Goal: Task Accomplishment & Management: Complete application form

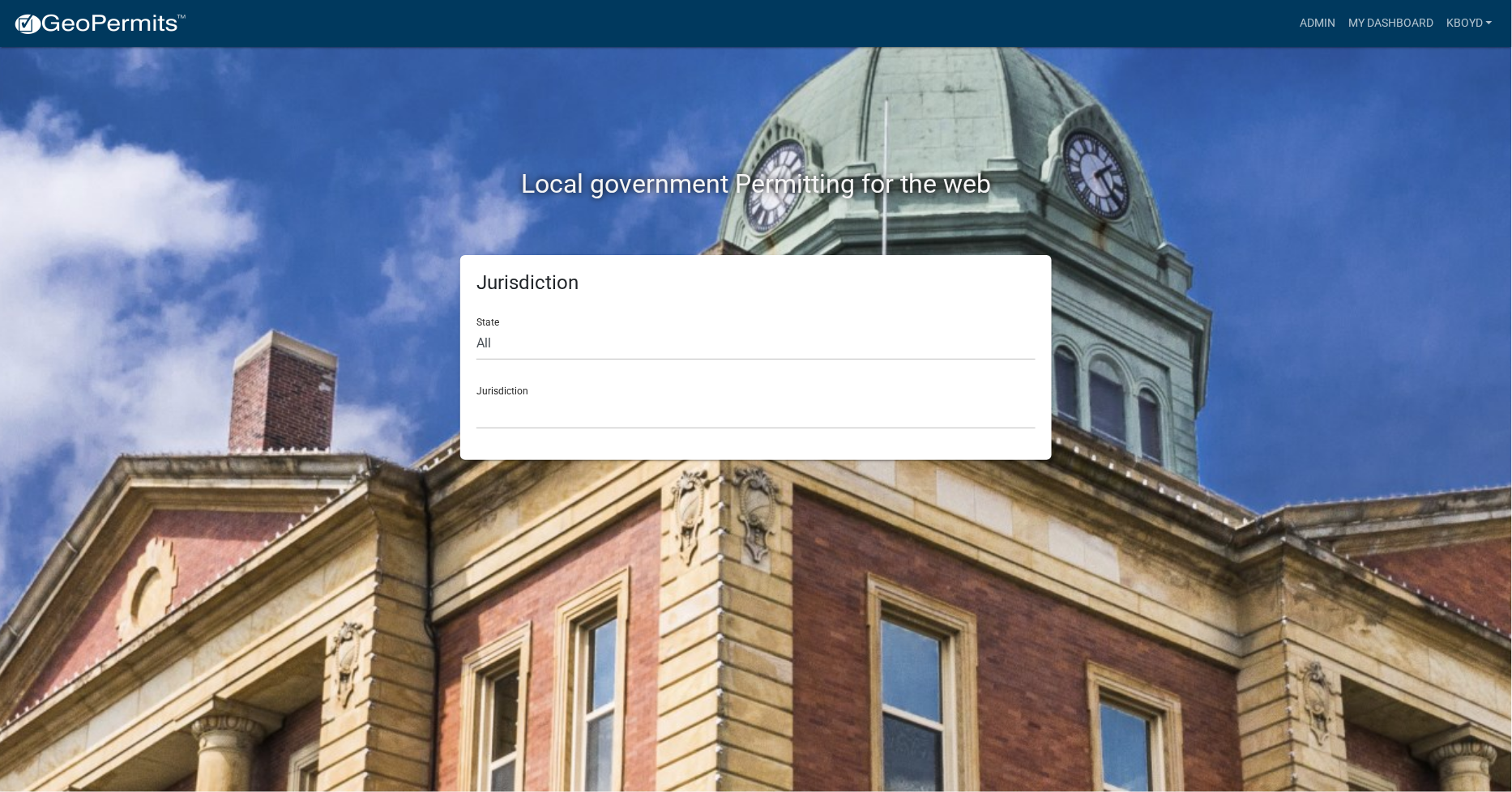
click at [675, 324] on div "State All Colorado Georgia Indiana Iowa Kansas Minnesota Ohio South Carolina Wi…" at bounding box center [756, 332] width 559 height 56
click at [658, 344] on select "All Colorado Georgia Indiana Iowa Kansas Minnesota Ohio South Carolina Wisconsin" at bounding box center [756, 344] width 559 height 33
select select "[US_STATE]"
click at [476, 328] on select "All Colorado Georgia Indiana Iowa Kansas Minnesota Ohio South Carolina Wisconsin" at bounding box center [756, 344] width 559 height 33
click at [507, 413] on select "[GEOGRAPHIC_DATA], [US_STATE]" at bounding box center [756, 412] width 559 height 33
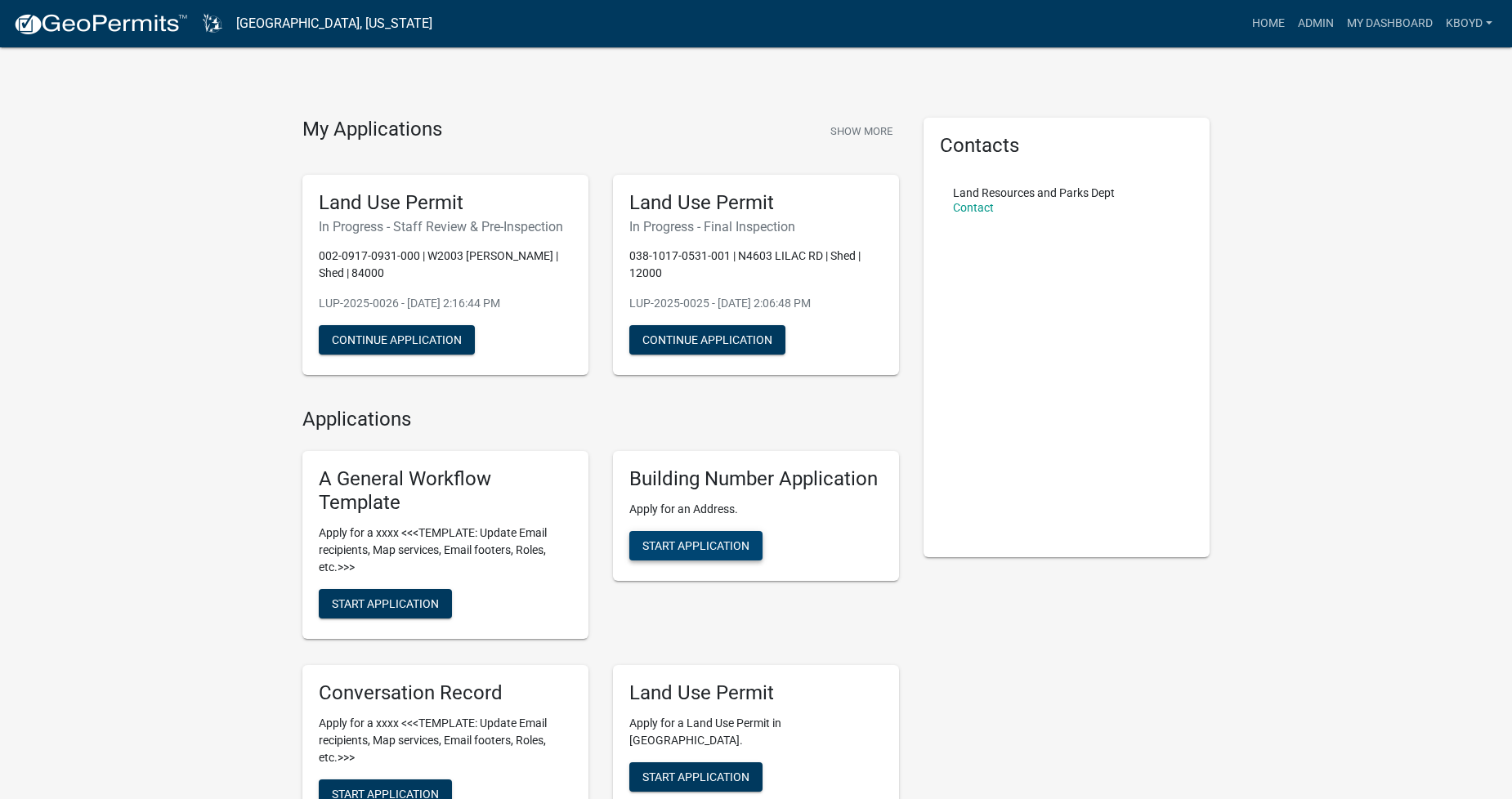
click at [700, 546] on span "Start Application" at bounding box center [696, 546] width 107 height 13
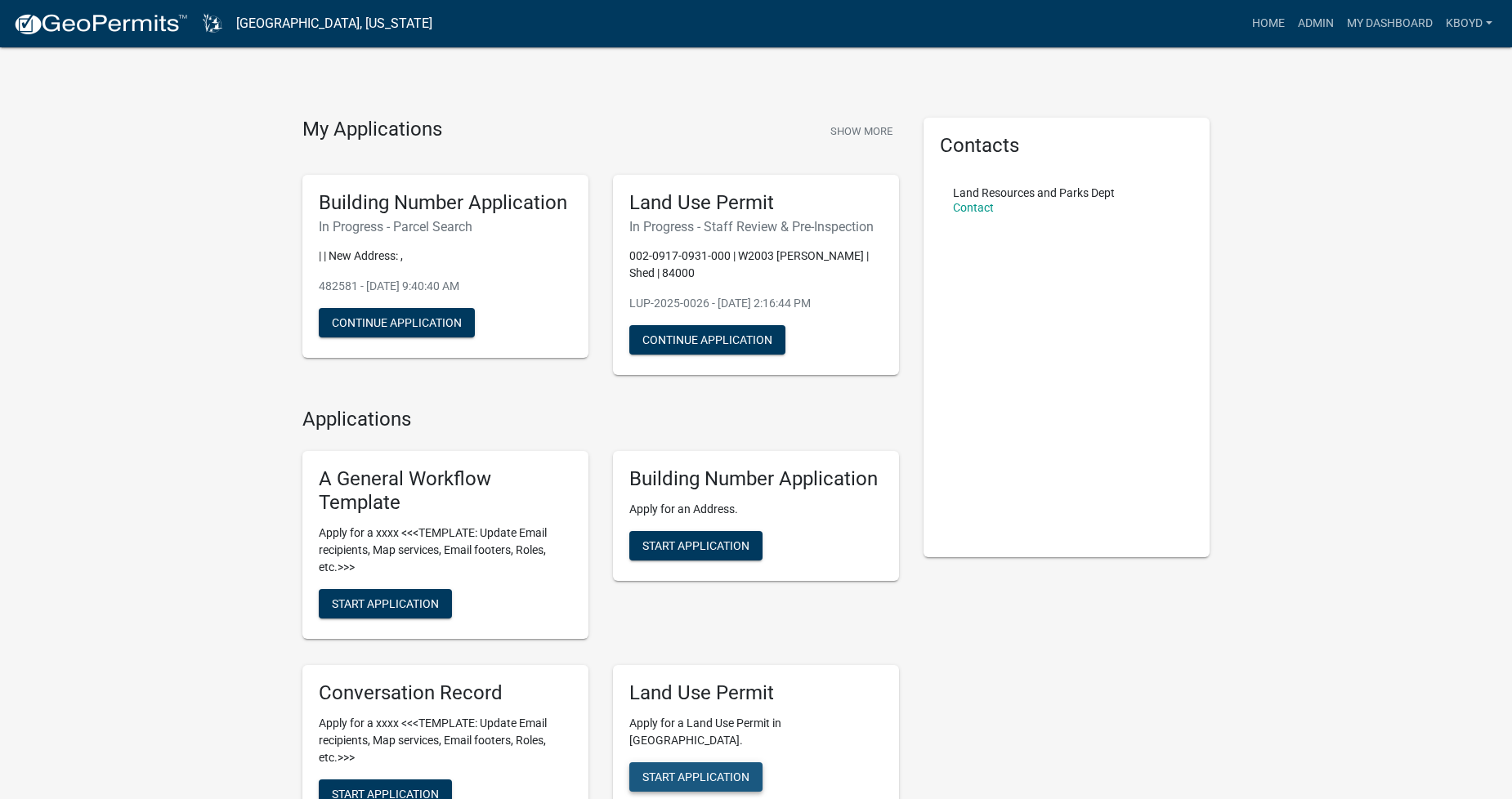
click at [678, 770] on span "Start Application" at bounding box center [696, 776] width 107 height 13
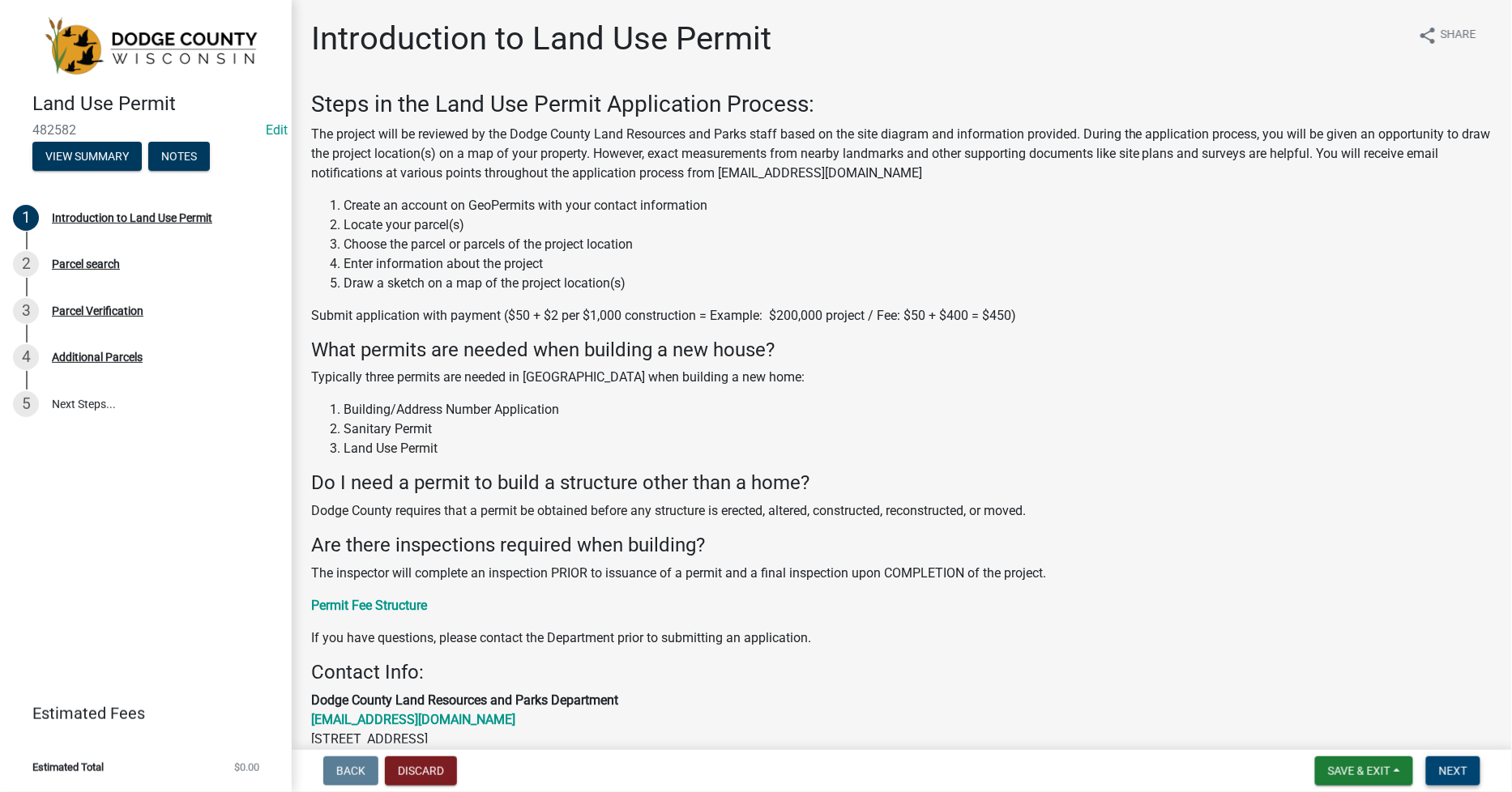
click at [1455, 763] on button "Next" at bounding box center [1454, 771] width 55 height 29
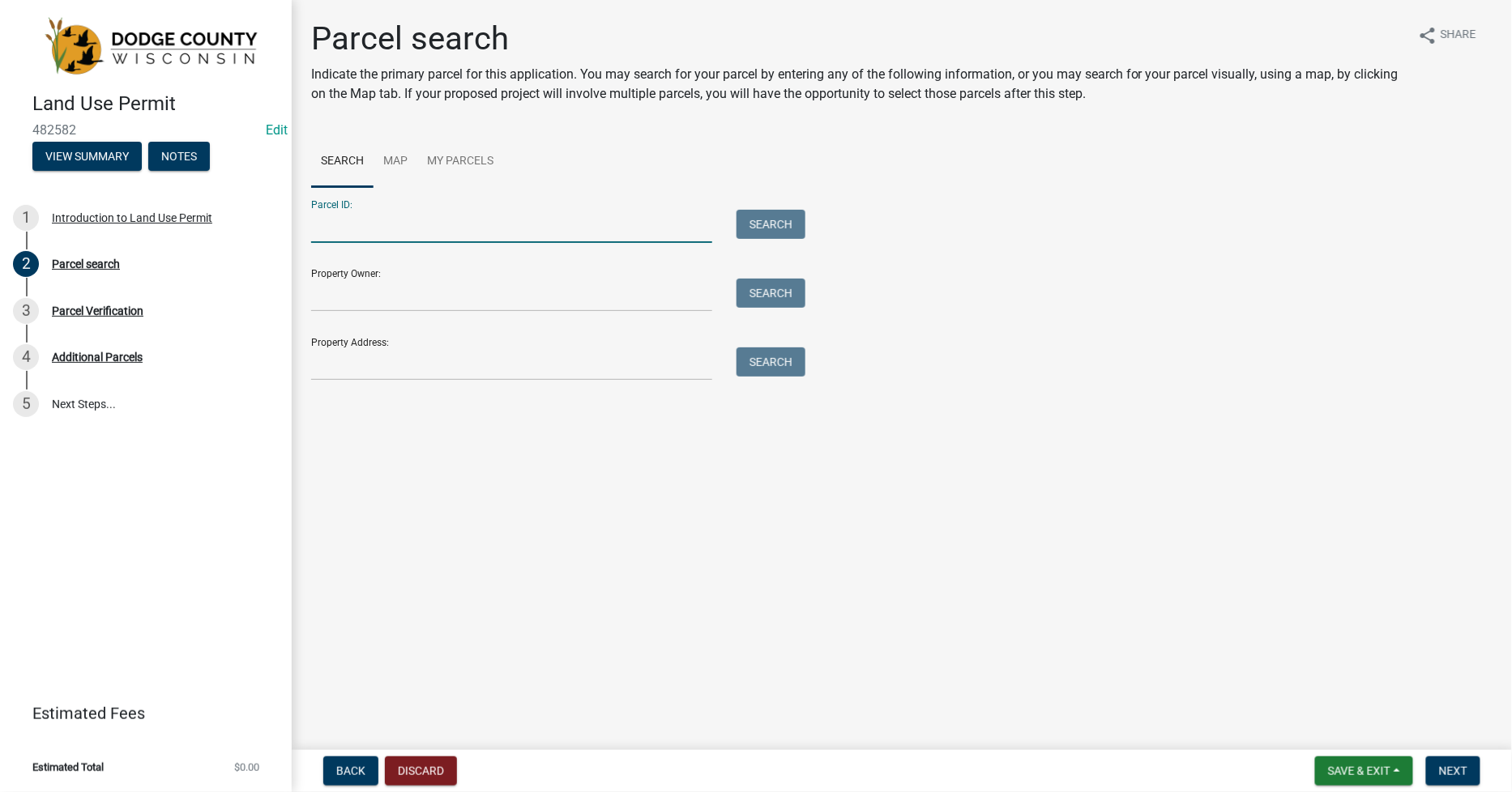
drag, startPoint x: 313, startPoint y: 228, endPoint x: 366, endPoint y: 233, distance: 53.2
click at [313, 228] on input "Parcel ID:" at bounding box center [512, 227] width 401 height 33
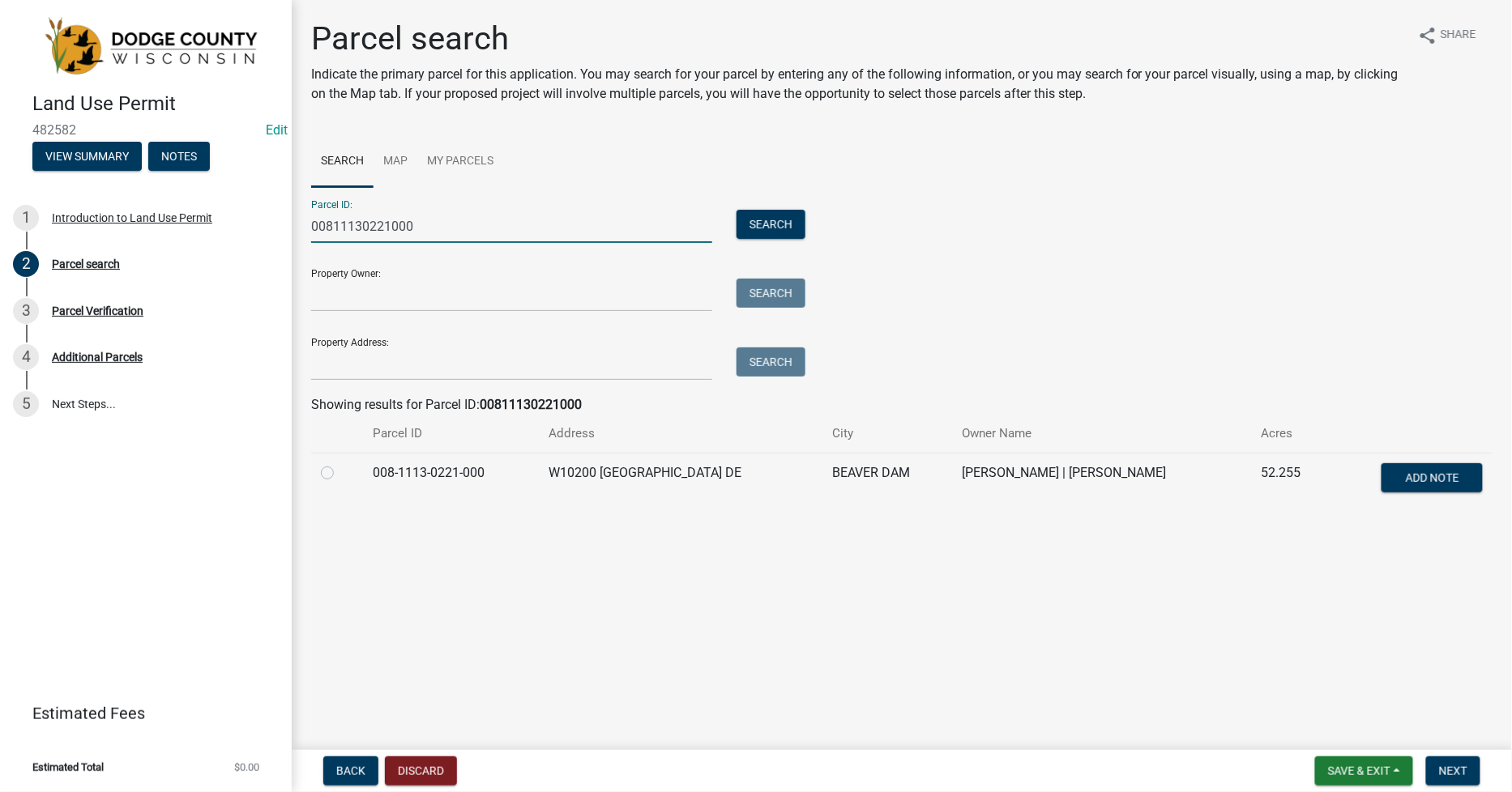
type input "00811130221000"
click at [340, 463] on label at bounding box center [340, 463] width 0 height 0
click at [340, 474] on input "radio" at bounding box center [346, 469] width 11 height 11
radio input "true"
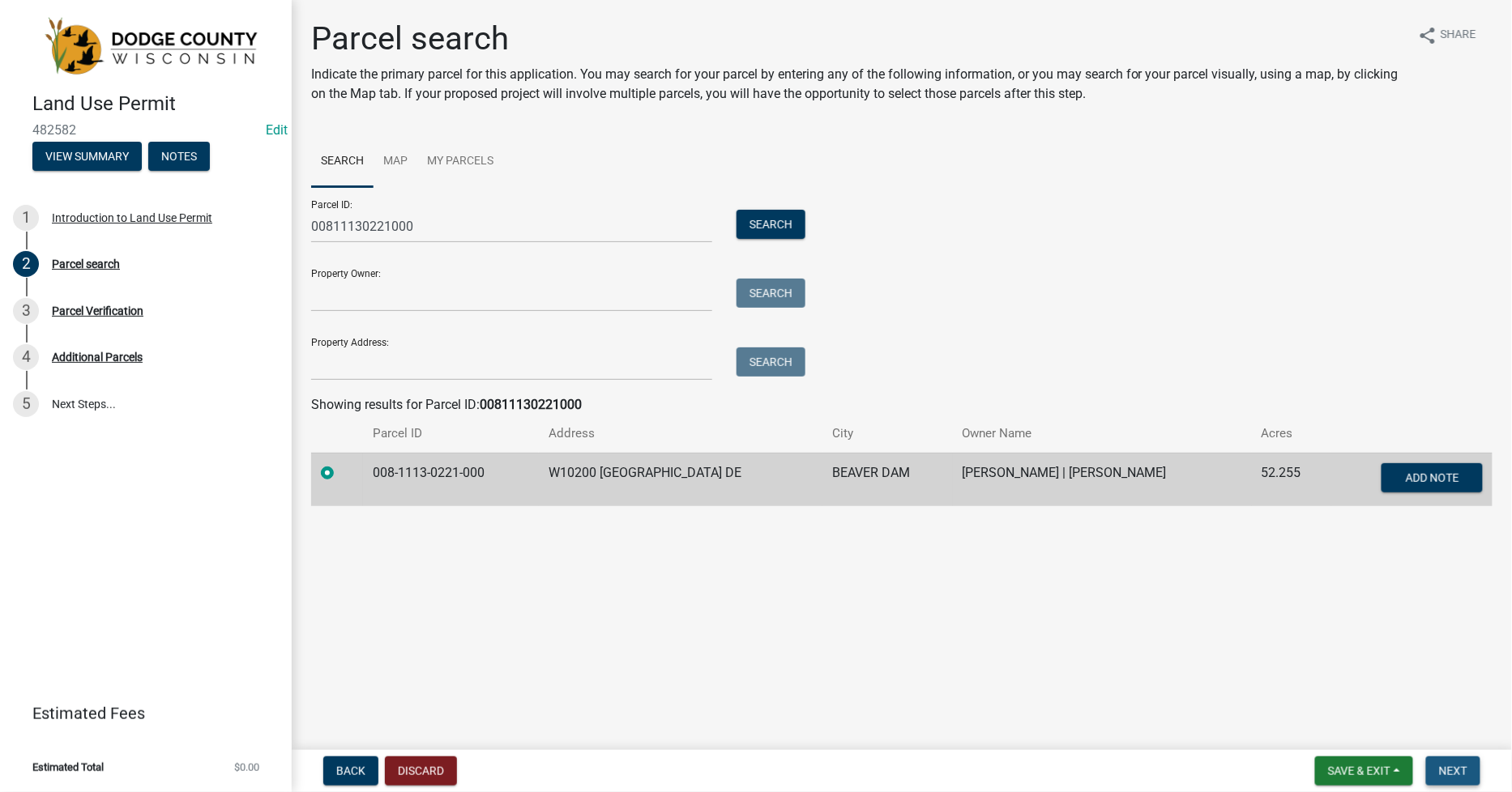
click at [1463, 763] on button "Next" at bounding box center [1454, 771] width 55 height 29
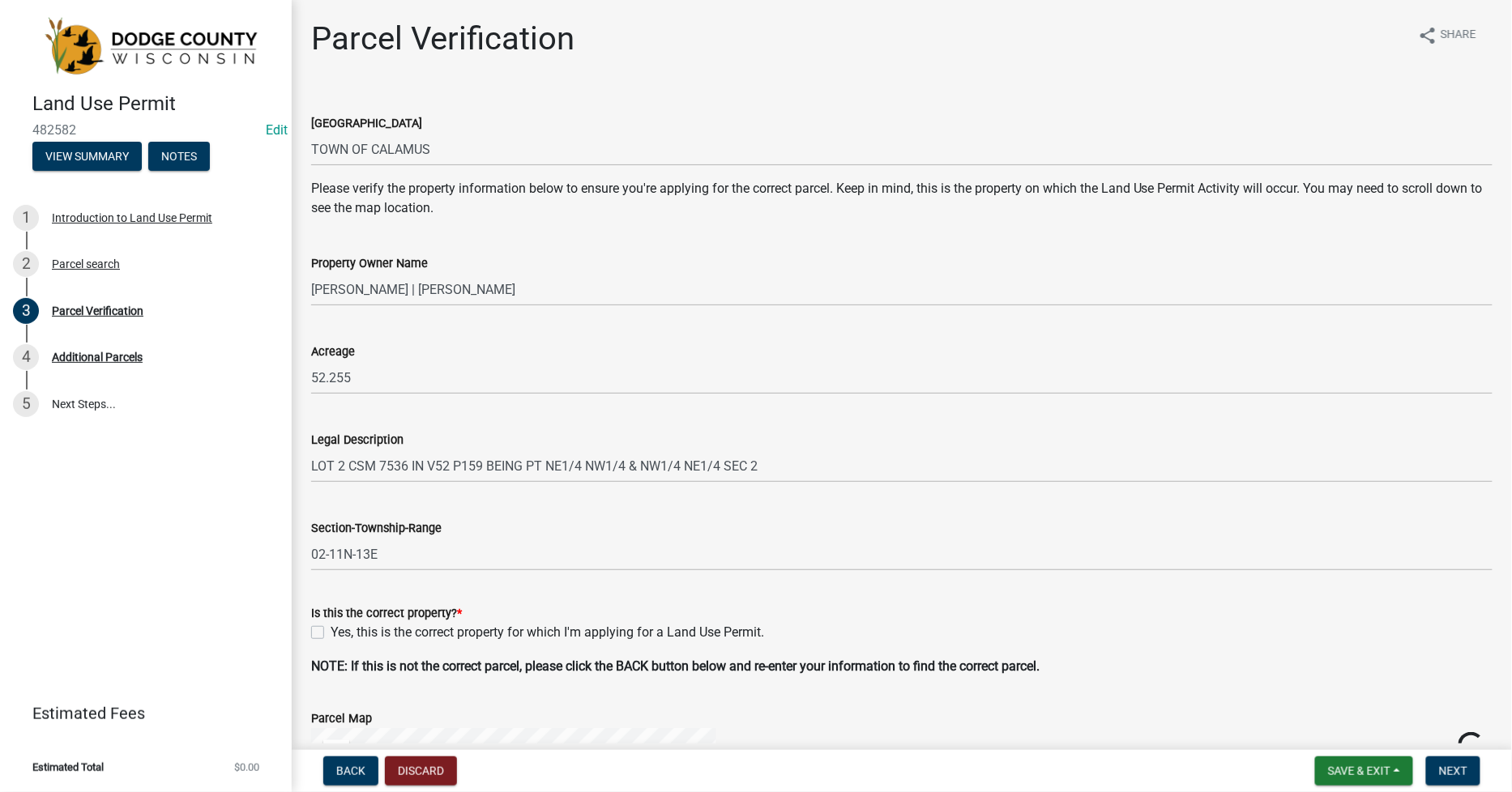
click at [324, 637] on div "Yes, this is the correct property for which I'm applying for a Land Use Permit." at bounding box center [902, 632] width 1182 height 19
click at [330, 634] on label "Yes, this is the correct property for which I'm applying for a Land Use Permit." at bounding box center [547, 632] width 433 height 19
click at [330, 634] on input "Yes, this is the correct property for which I'm applying for a Land Use Permit." at bounding box center [336, 628] width 11 height 11
checkbox input "true"
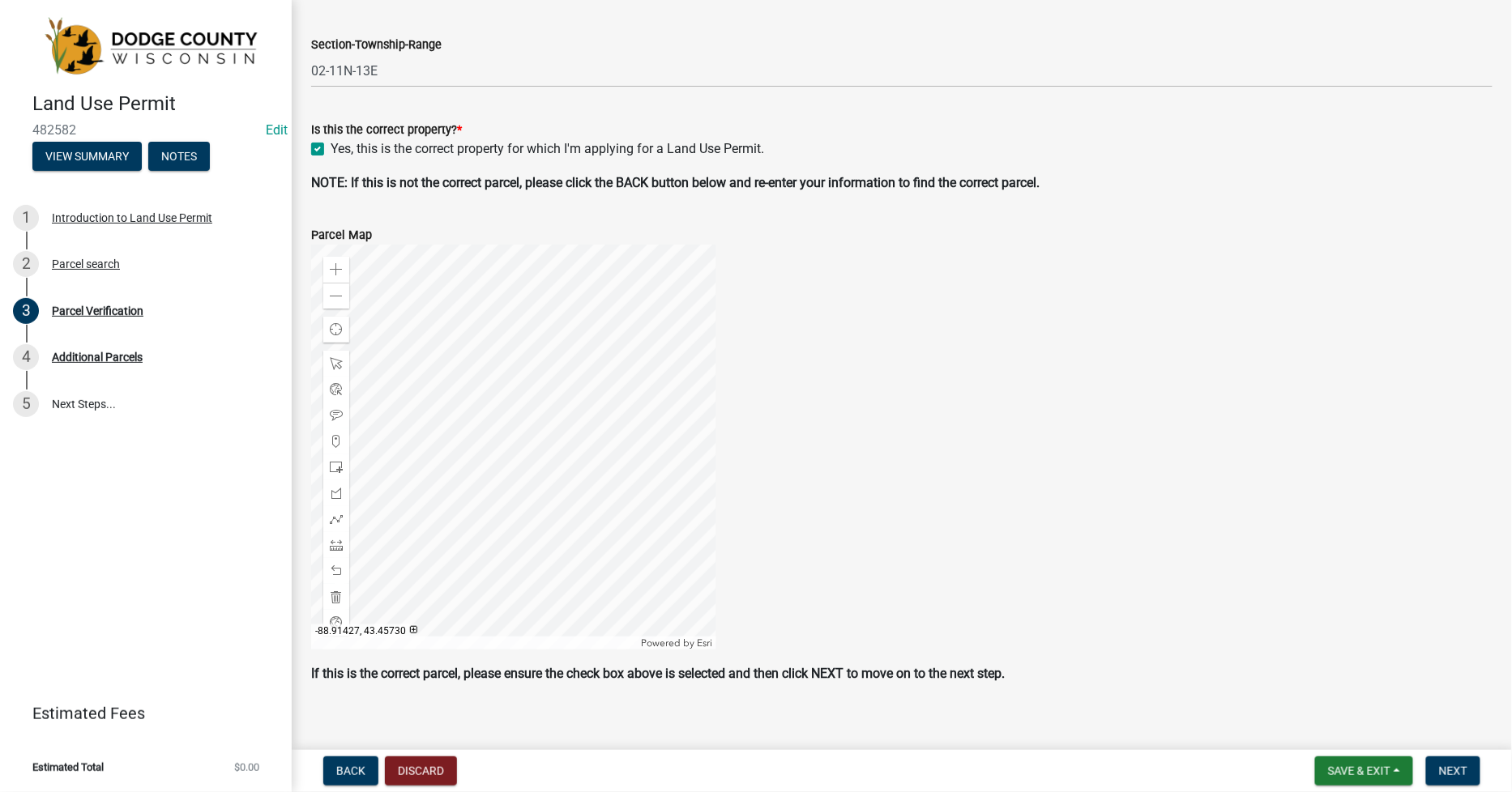
scroll to position [498, 0]
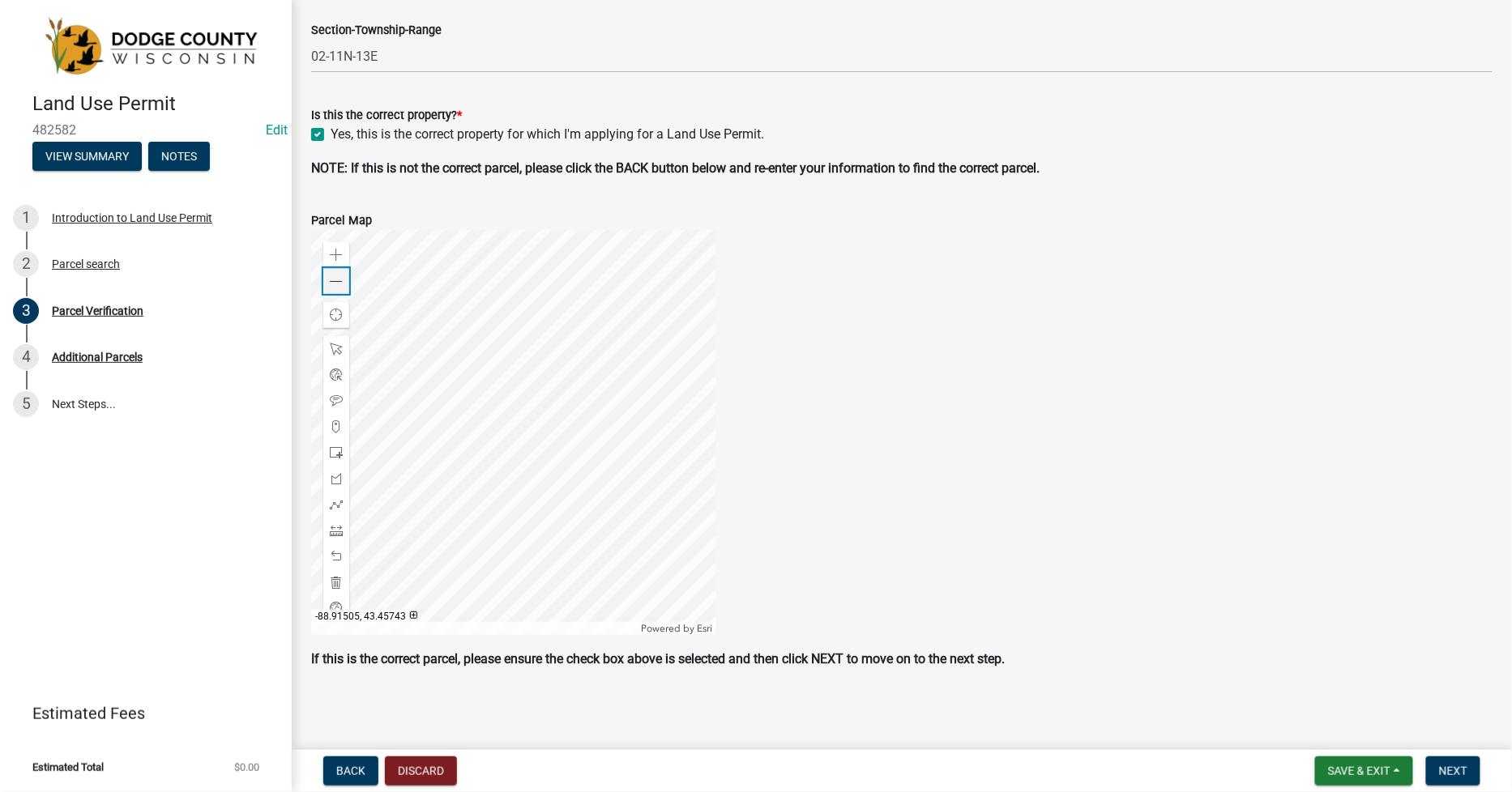
click at [330, 280] on span at bounding box center [336, 282] width 13 height 13
click at [1448, 765] on span "Next" at bounding box center [1453, 771] width 28 height 13
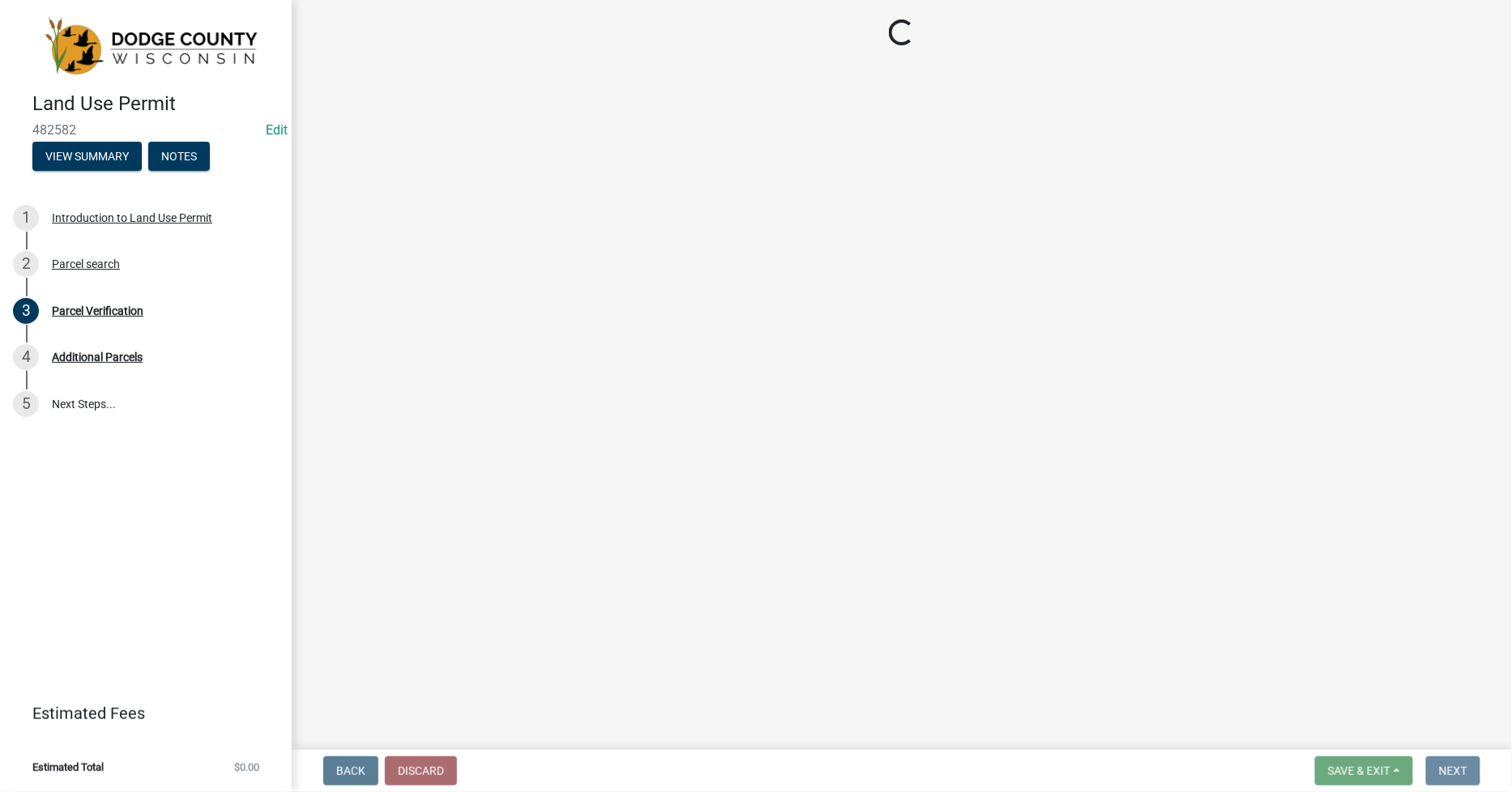
scroll to position [0, 0]
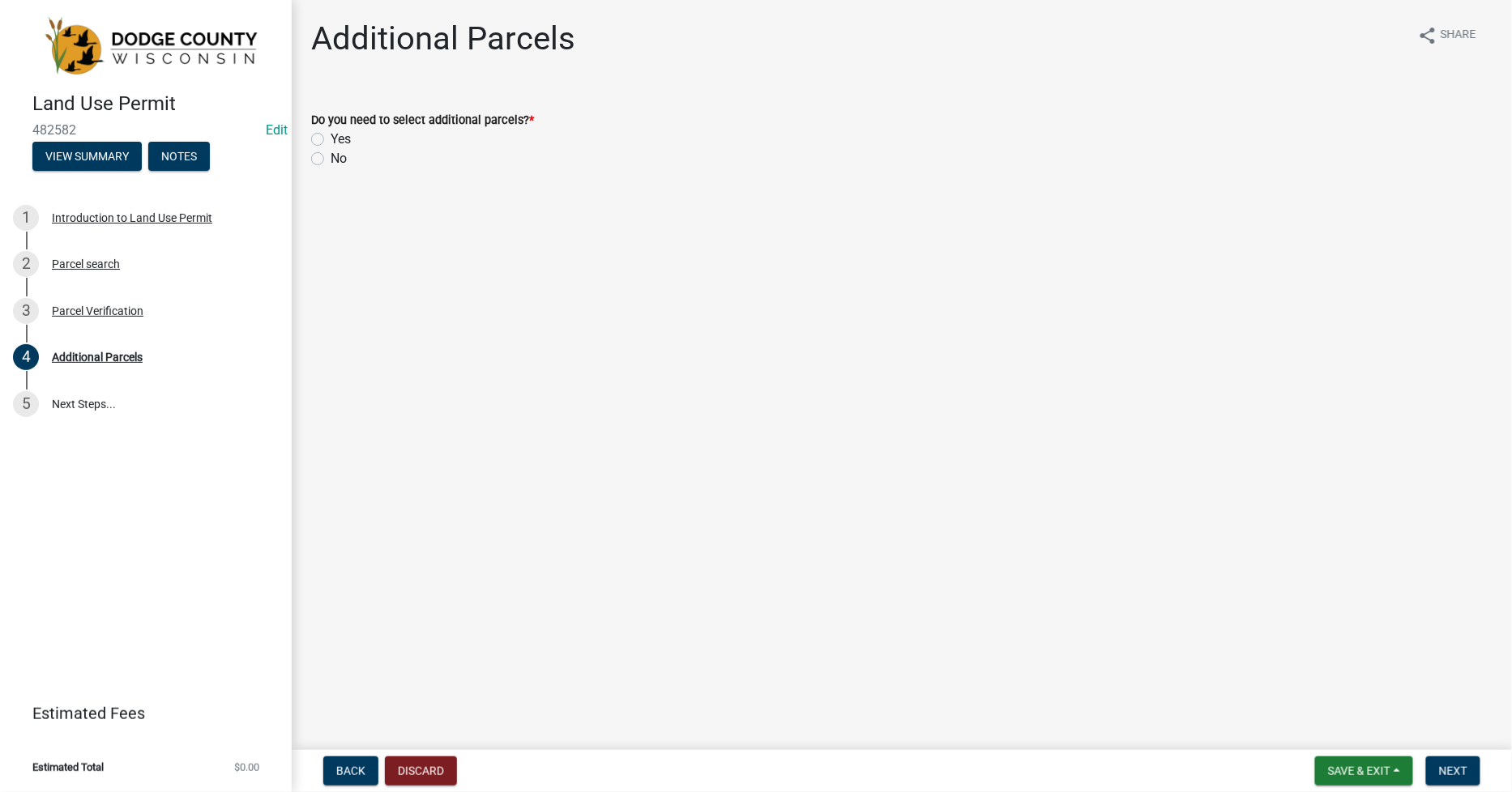
click at [330, 164] on label "No" at bounding box center [339, 158] width 16 height 19
click at [330, 159] on input "No" at bounding box center [336, 155] width 11 height 11
radio input "true"
click at [1465, 767] on span "Next" at bounding box center [1453, 771] width 28 height 13
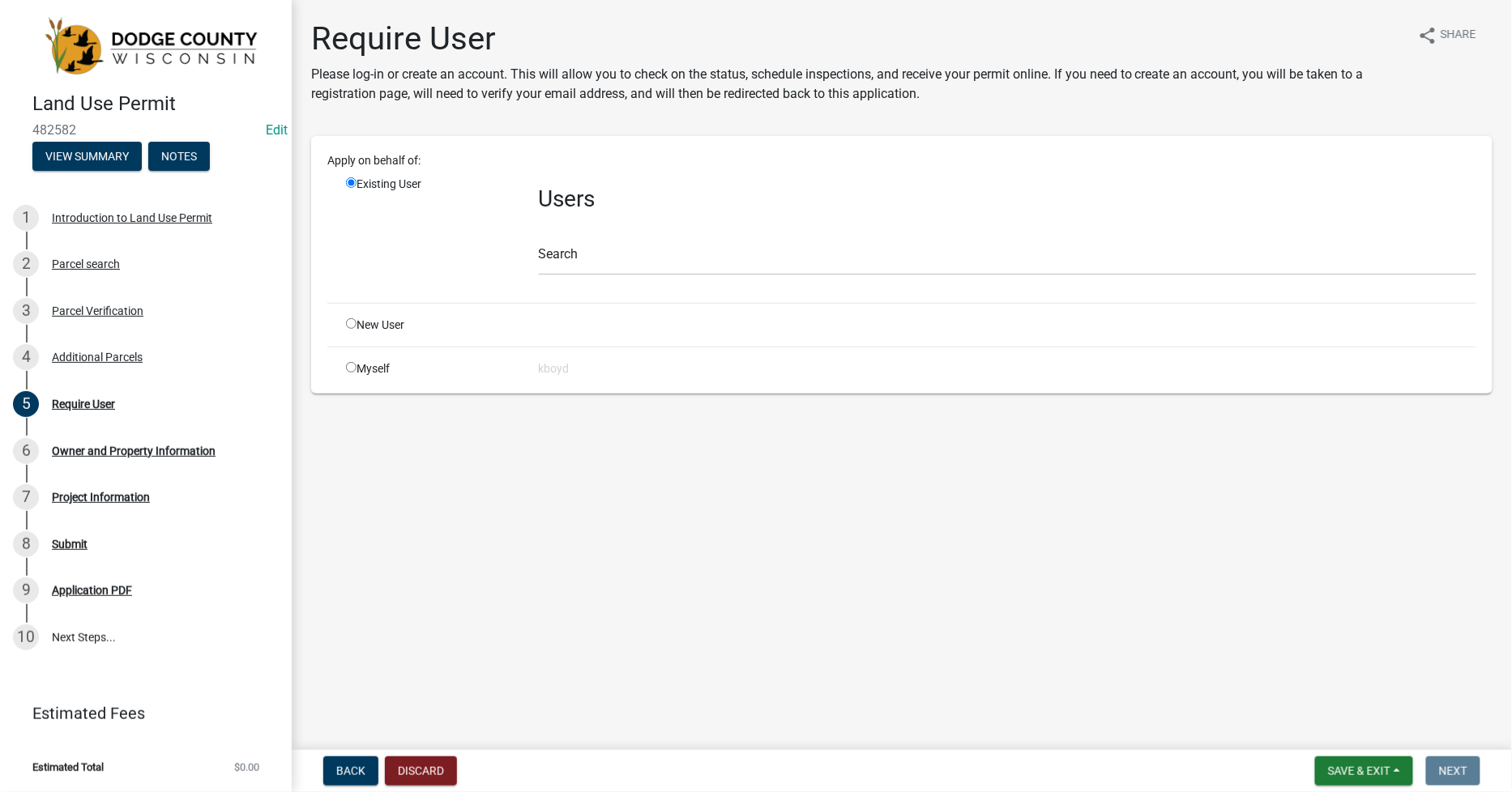
click at [350, 368] on input "radio" at bounding box center [351, 368] width 11 height 11
radio input "true"
radio input "false"
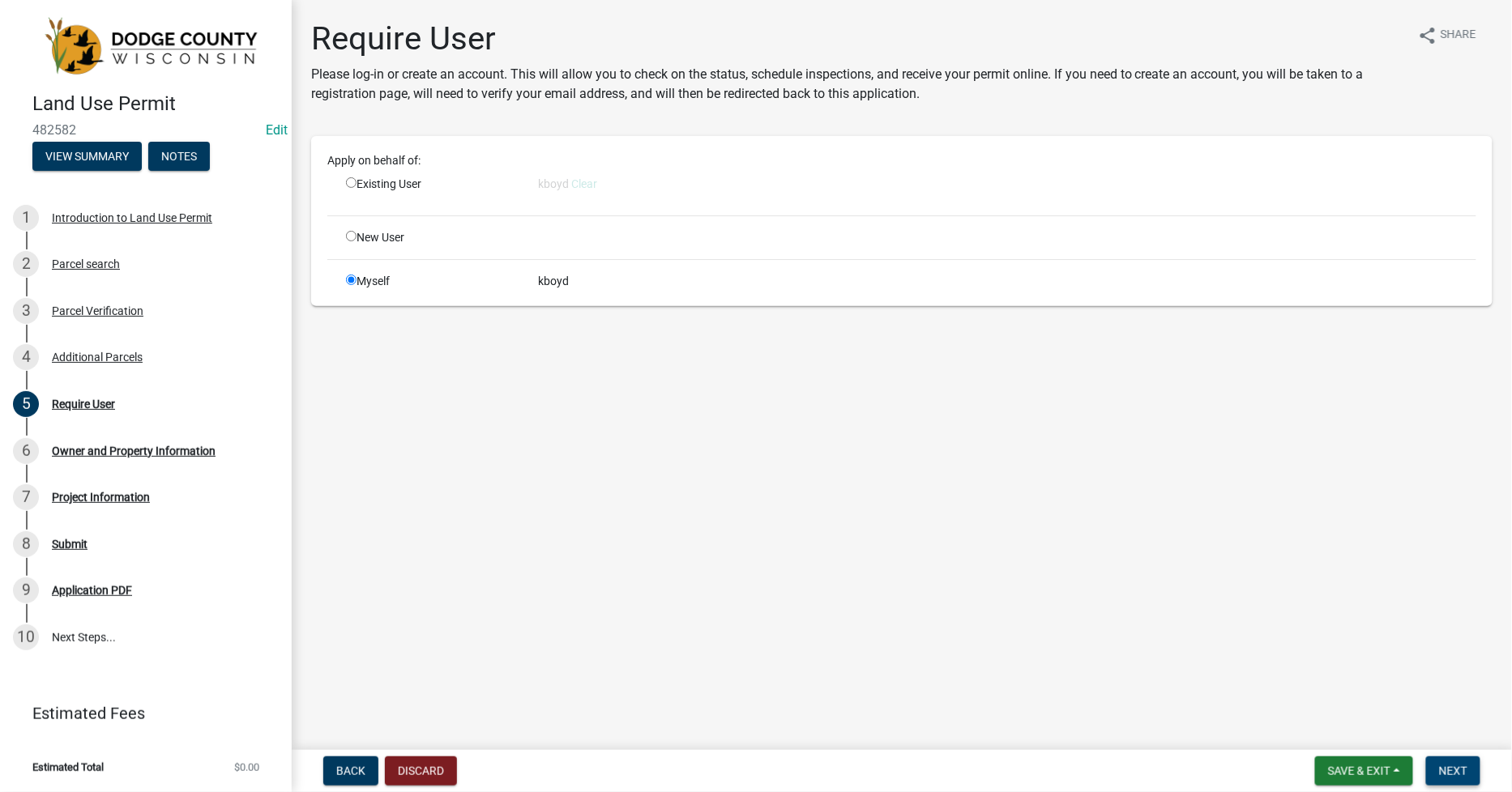
click at [1471, 764] on button "Next" at bounding box center [1454, 771] width 55 height 29
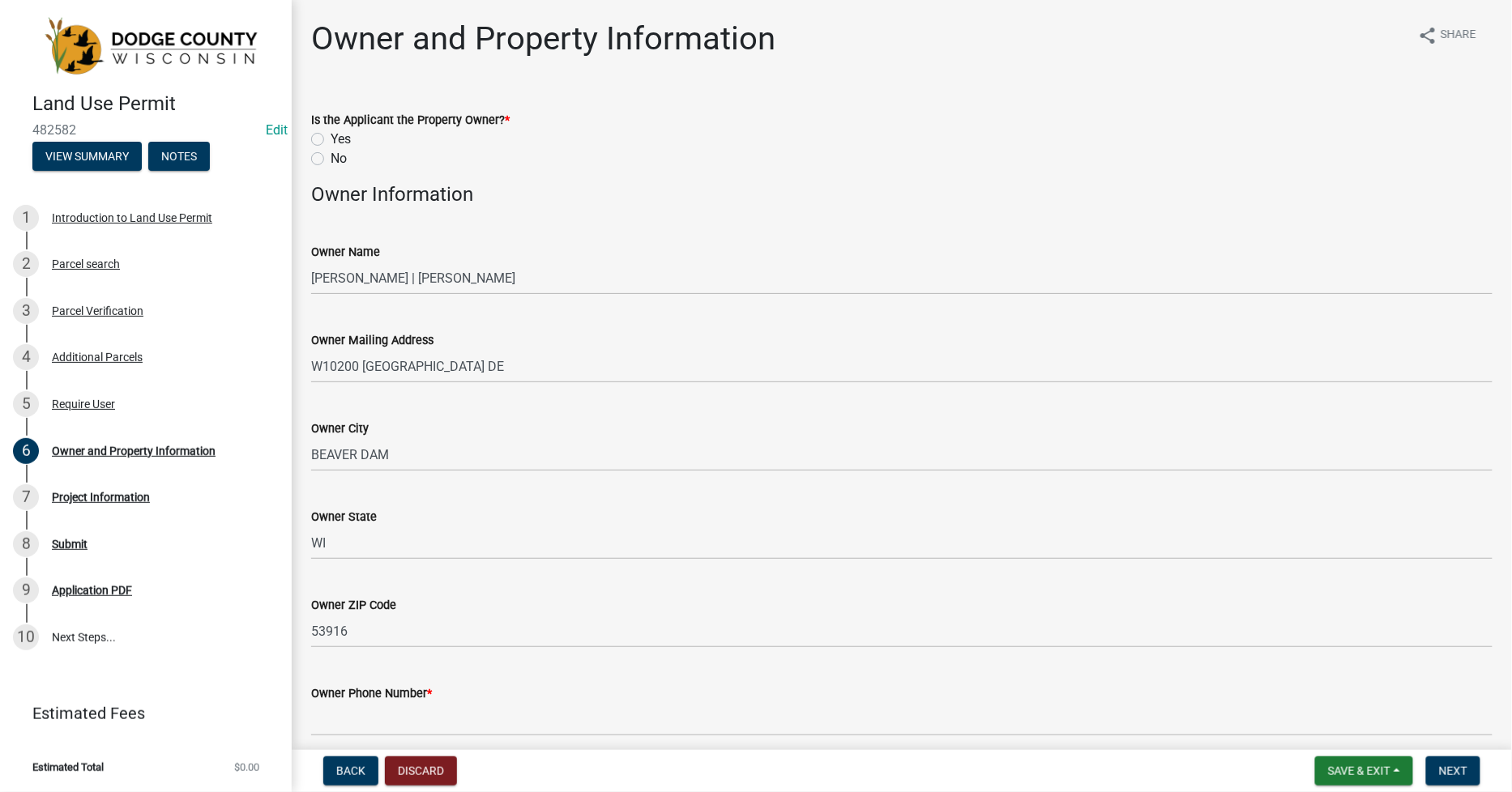
click at [317, 146] on div "Yes" at bounding box center [902, 138] width 1182 height 19
click at [330, 136] on label "Yes" at bounding box center [340, 138] width 20 height 19
click at [330, 136] on input "Yes" at bounding box center [336, 135] width 11 height 11
radio input "true"
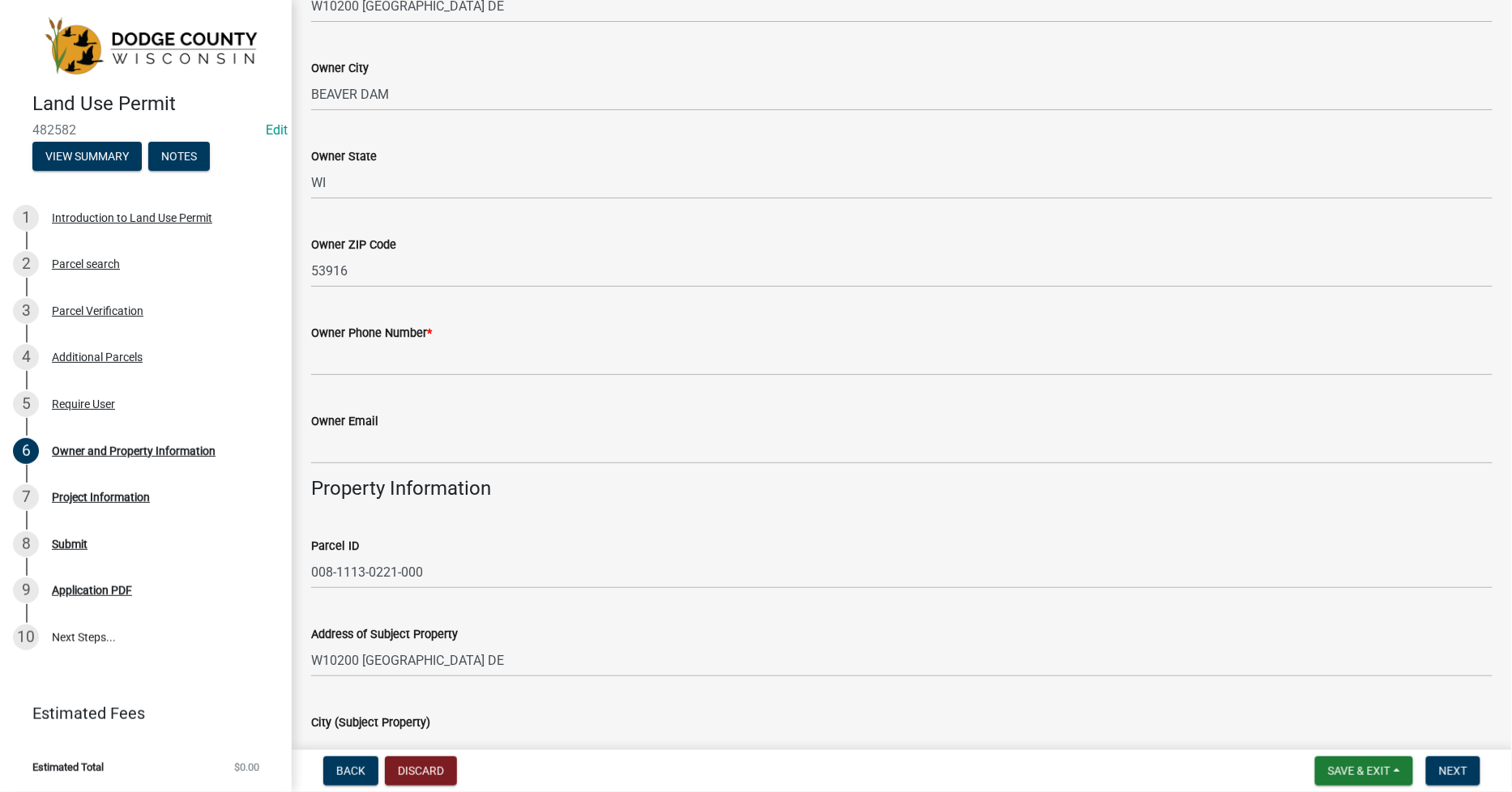
scroll to position [360, 0]
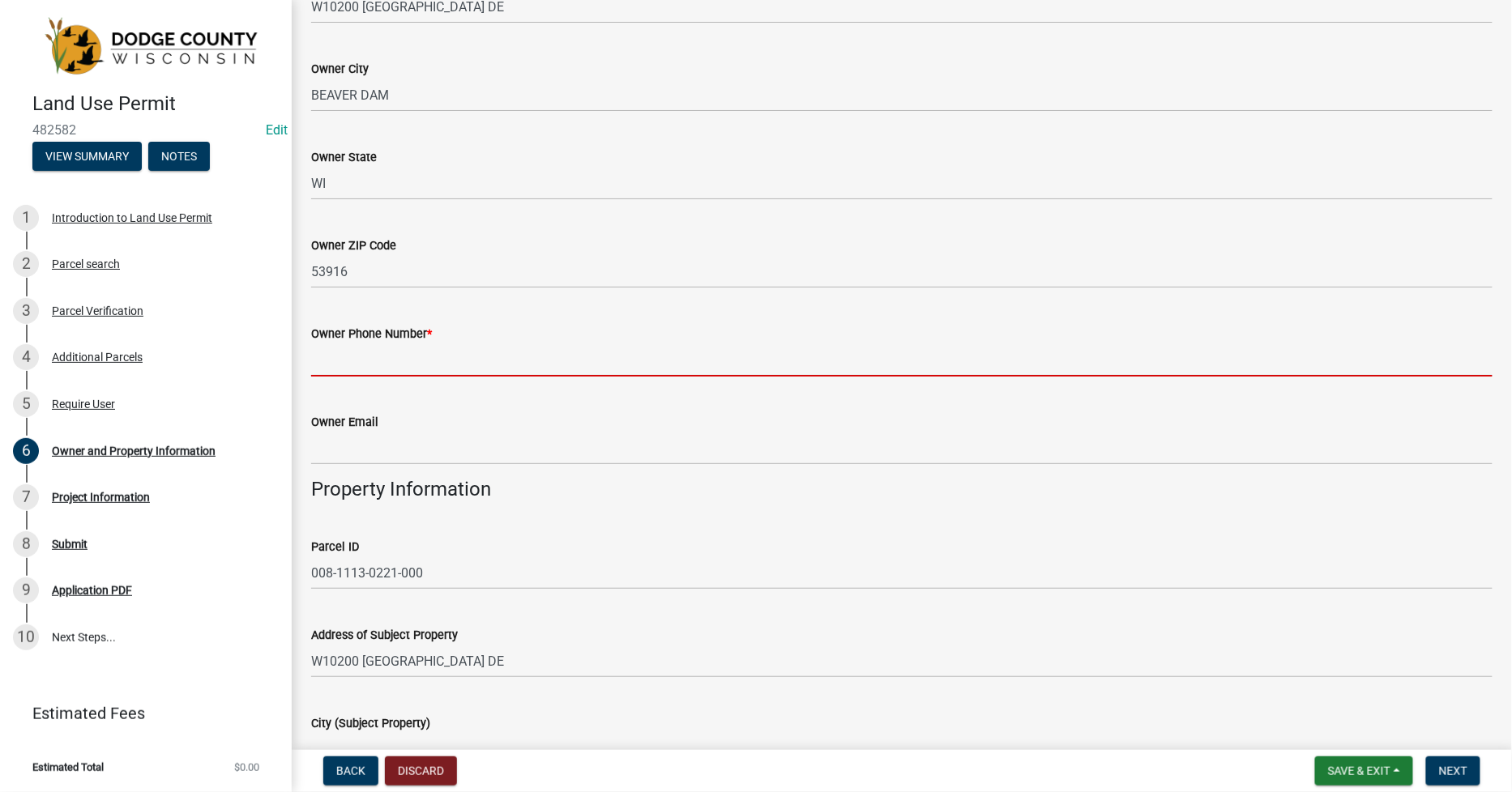
click at [326, 354] on input "Owner Phone Number *" at bounding box center [902, 360] width 1182 height 33
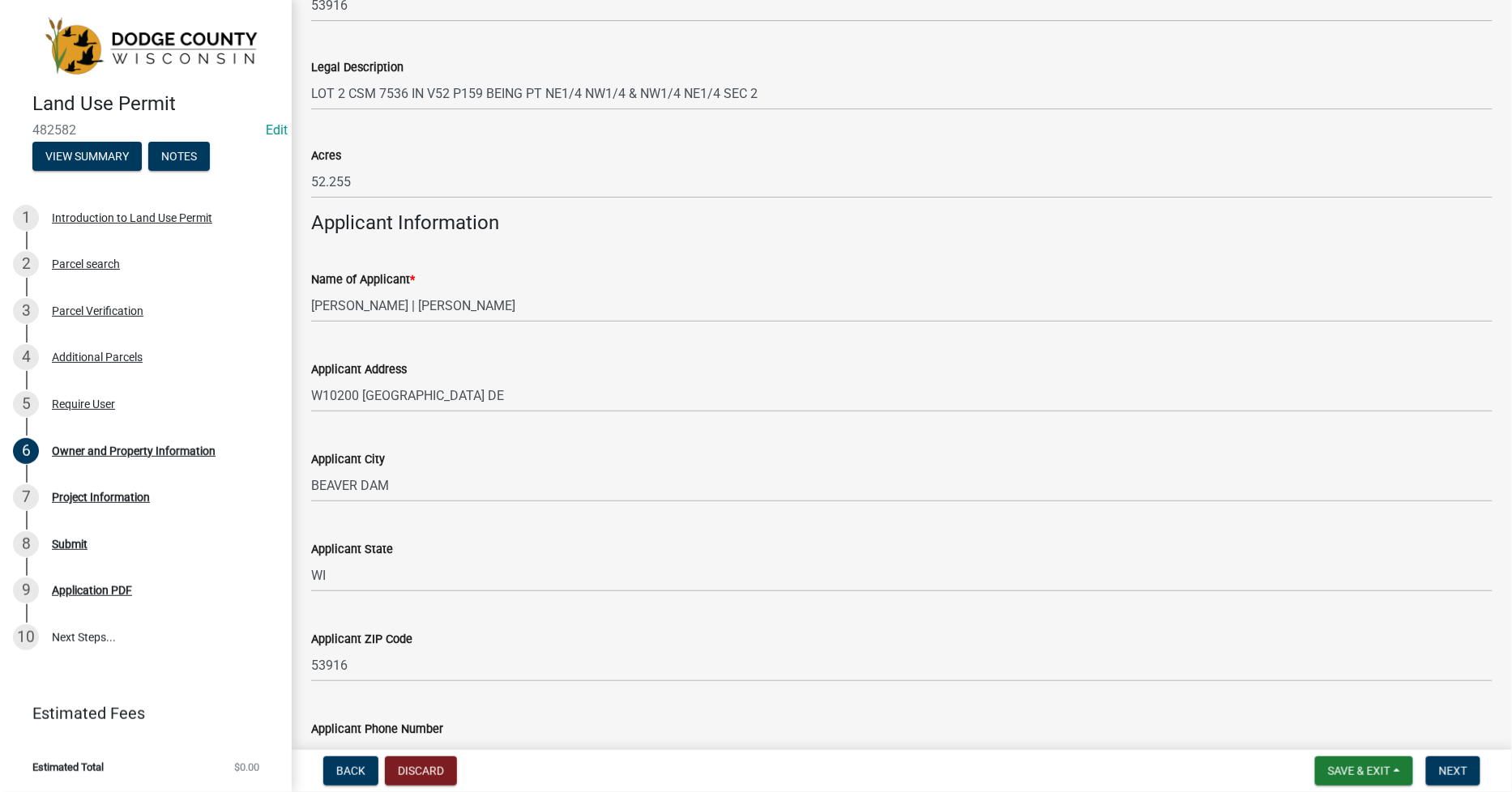
scroll to position [1477, 0]
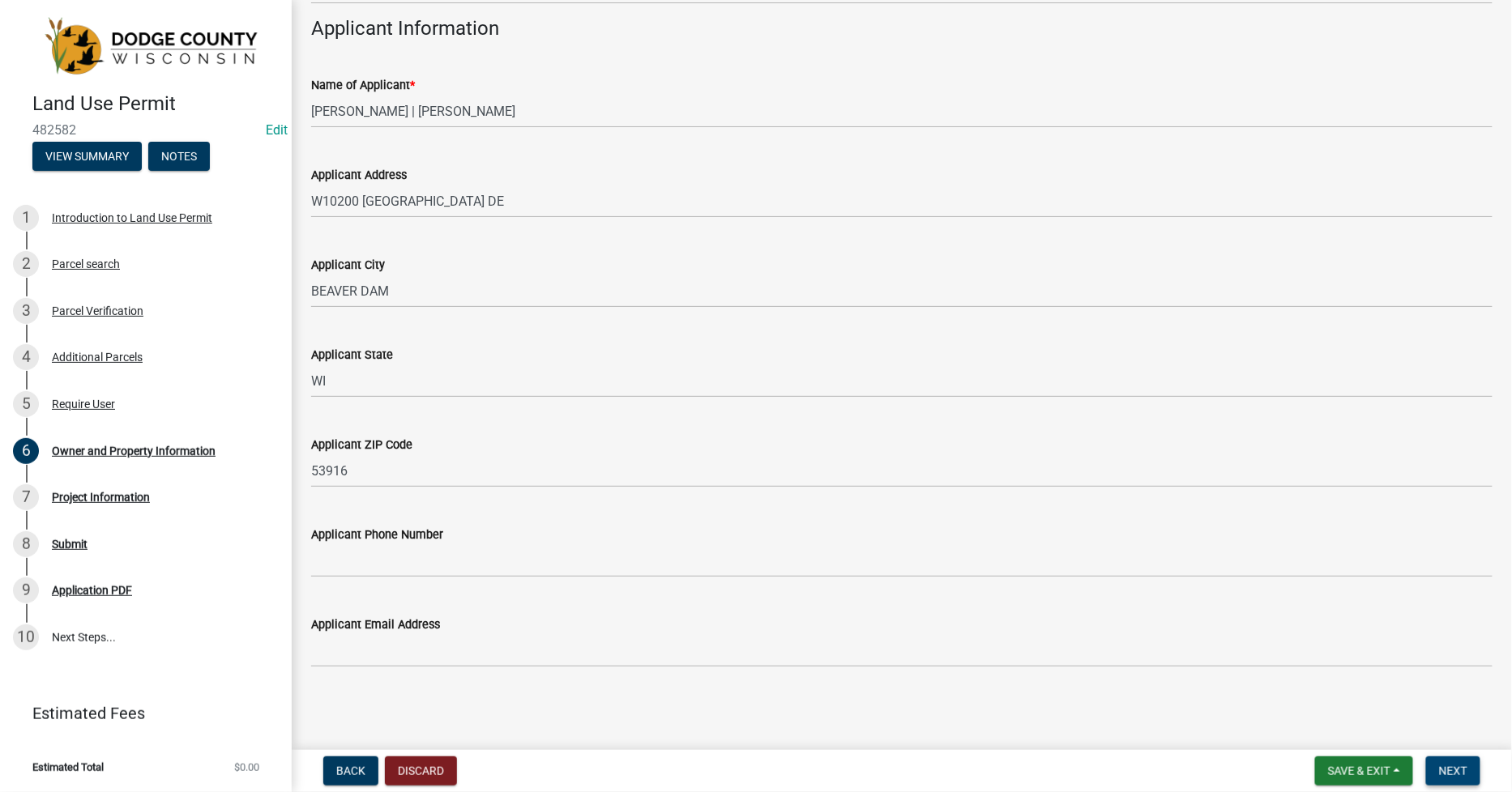
type input "920-296-6812"
click at [1443, 767] on span "Next" at bounding box center [1453, 771] width 28 height 13
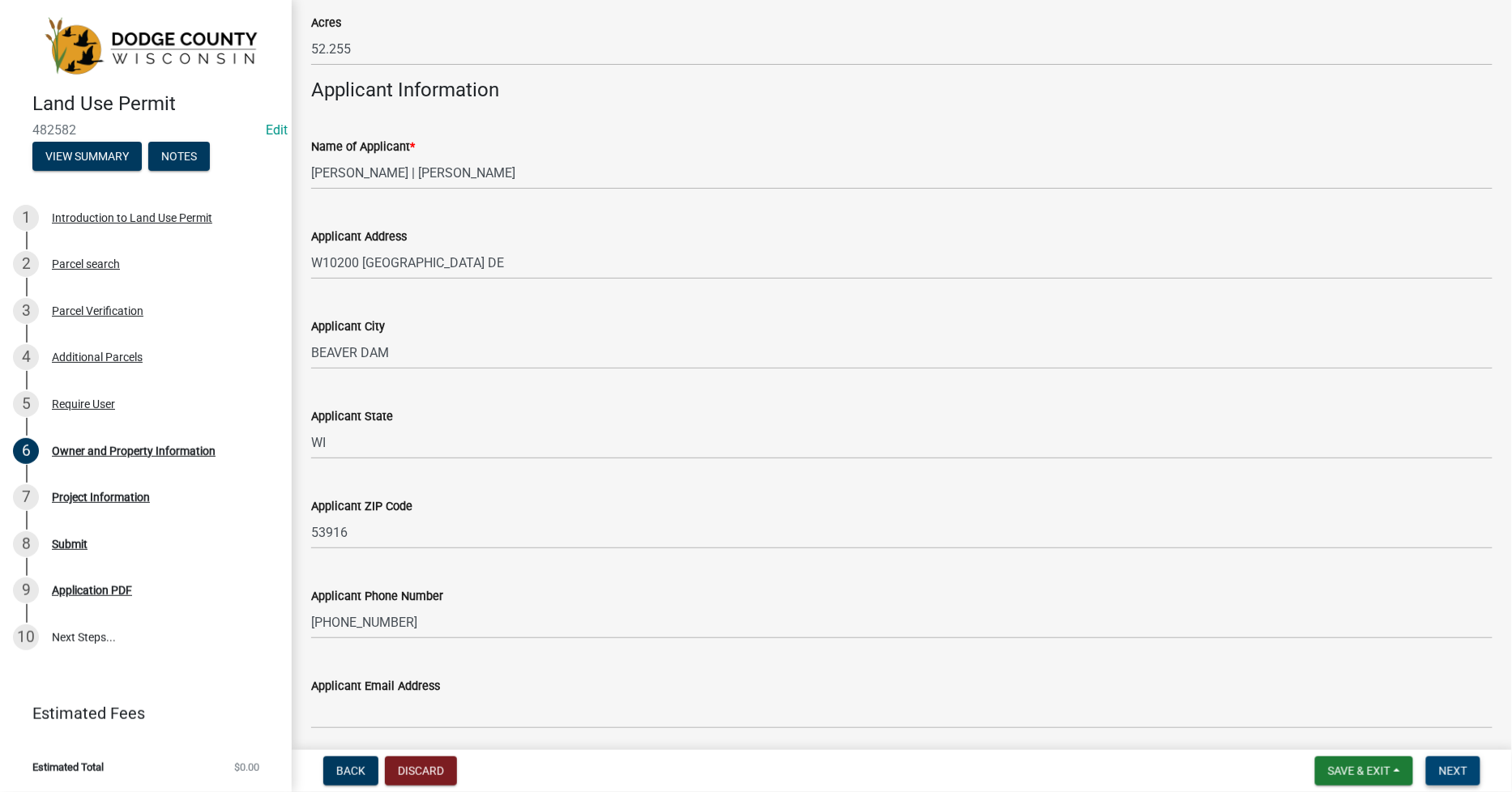
click at [1443, 767] on span "Next" at bounding box center [1453, 771] width 28 height 13
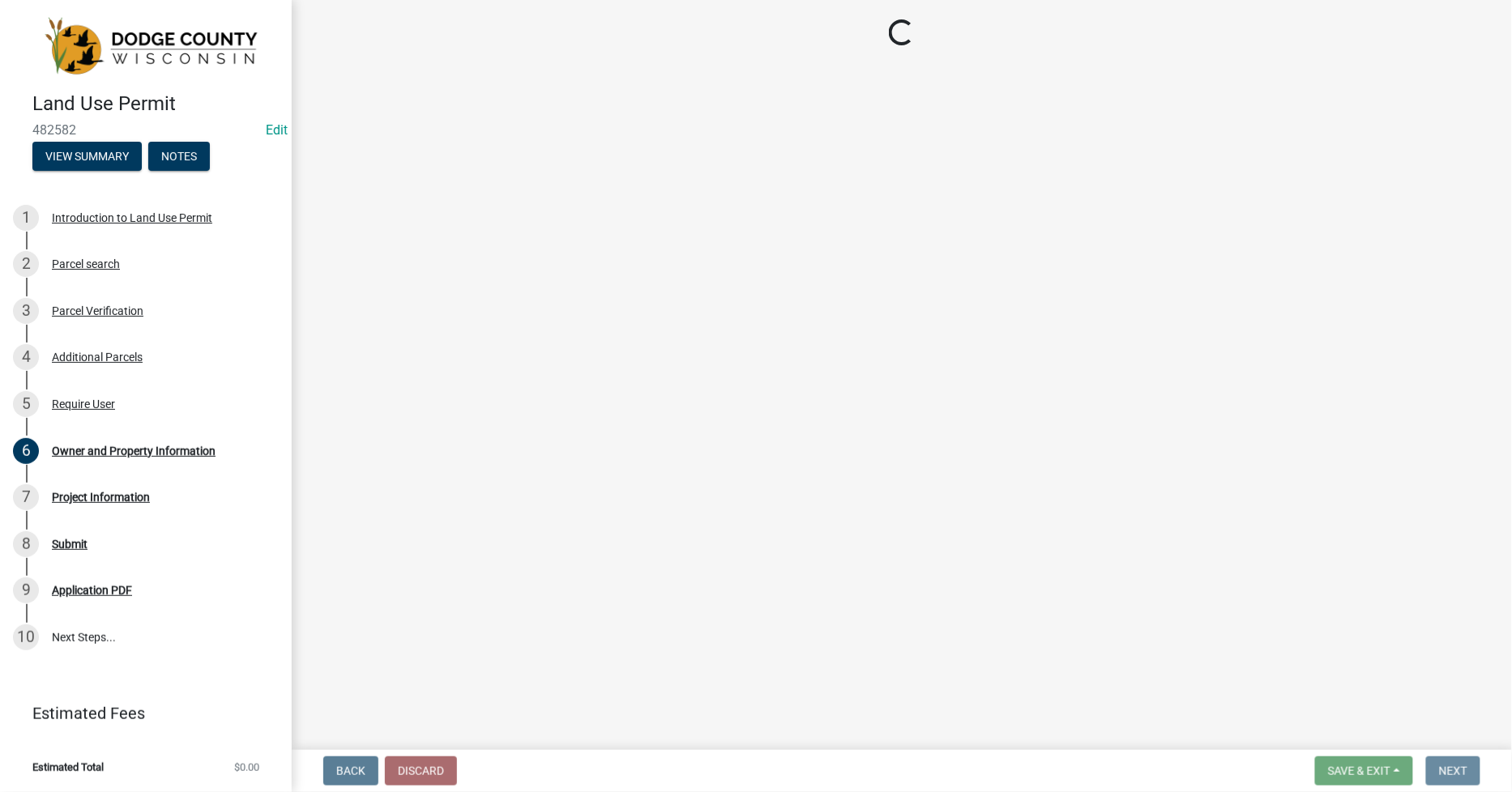
scroll to position [0, 0]
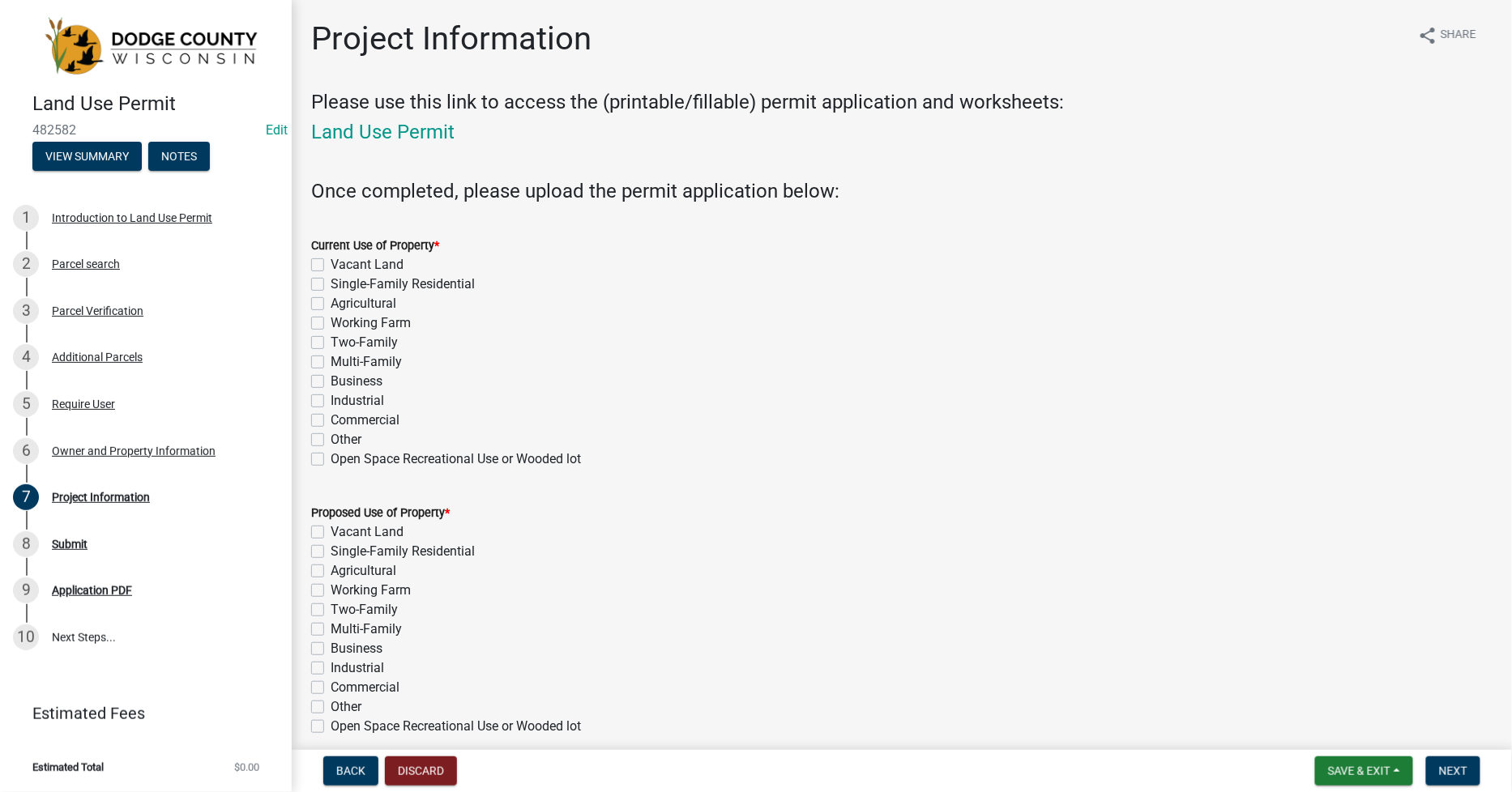
click at [330, 287] on label "Single-Family Residential" at bounding box center [402, 284] width 144 height 19
click at [330, 285] on input "Single-Family Residential" at bounding box center [336, 280] width 11 height 11
checkbox input "true"
checkbox input "false"
checkbox input "true"
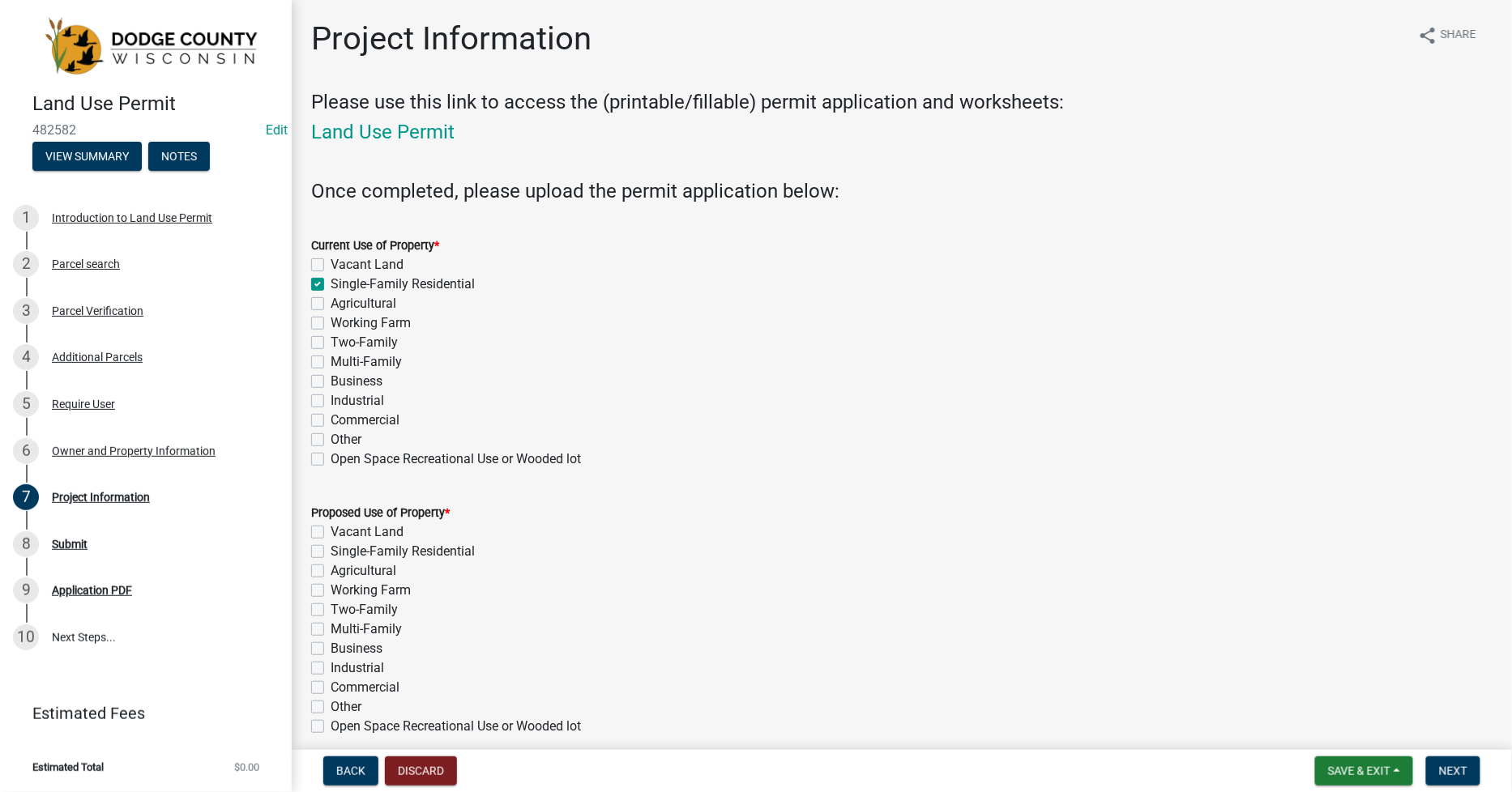
checkbox input "false"
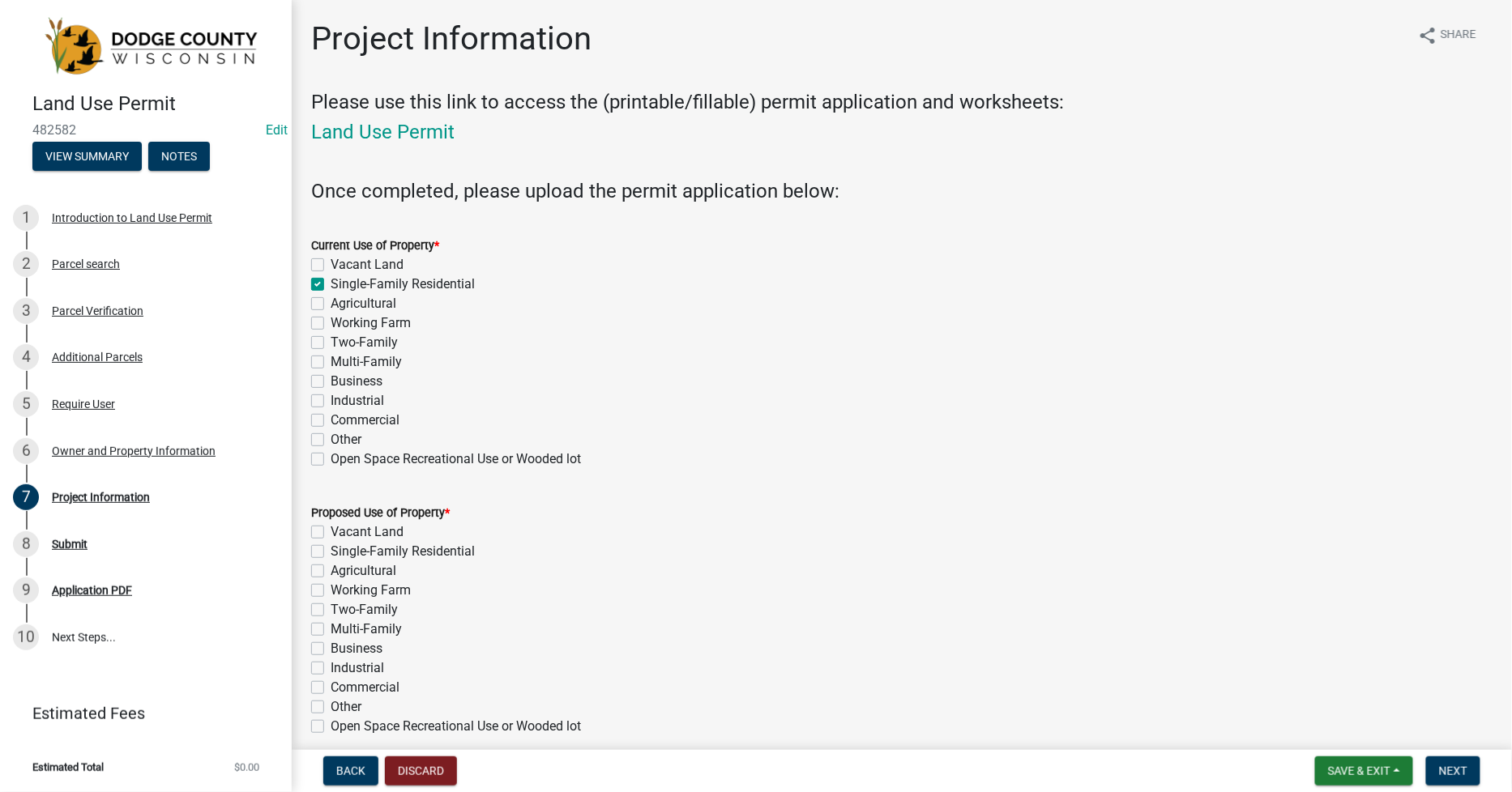
checkbox input "false"
click at [330, 552] on label "Single-Family Residential" at bounding box center [402, 551] width 144 height 19
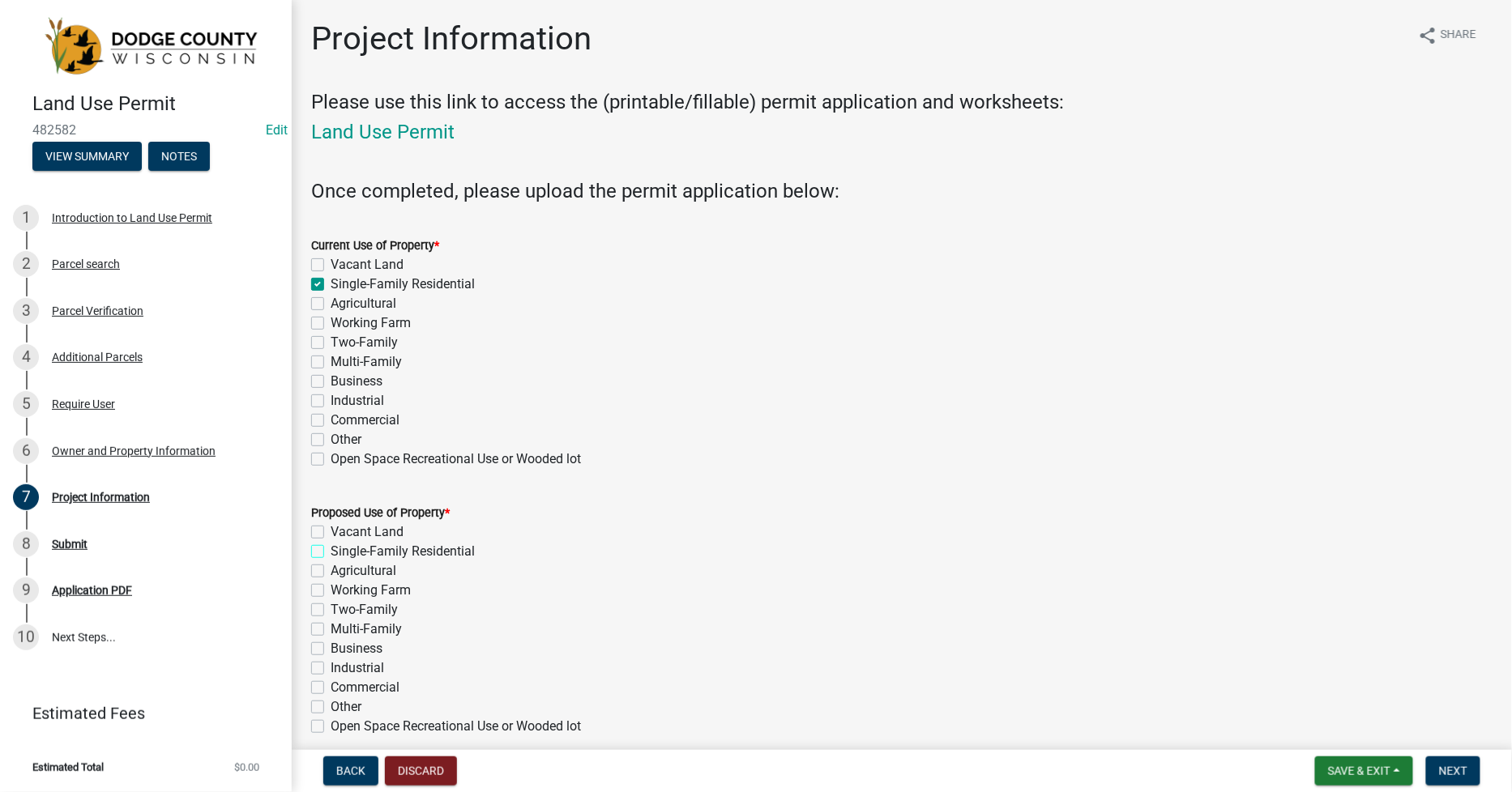
click at [330, 552] on input "Single-Family Residential" at bounding box center [336, 547] width 11 height 11
checkbox input "true"
checkbox input "false"
checkbox input "true"
checkbox input "false"
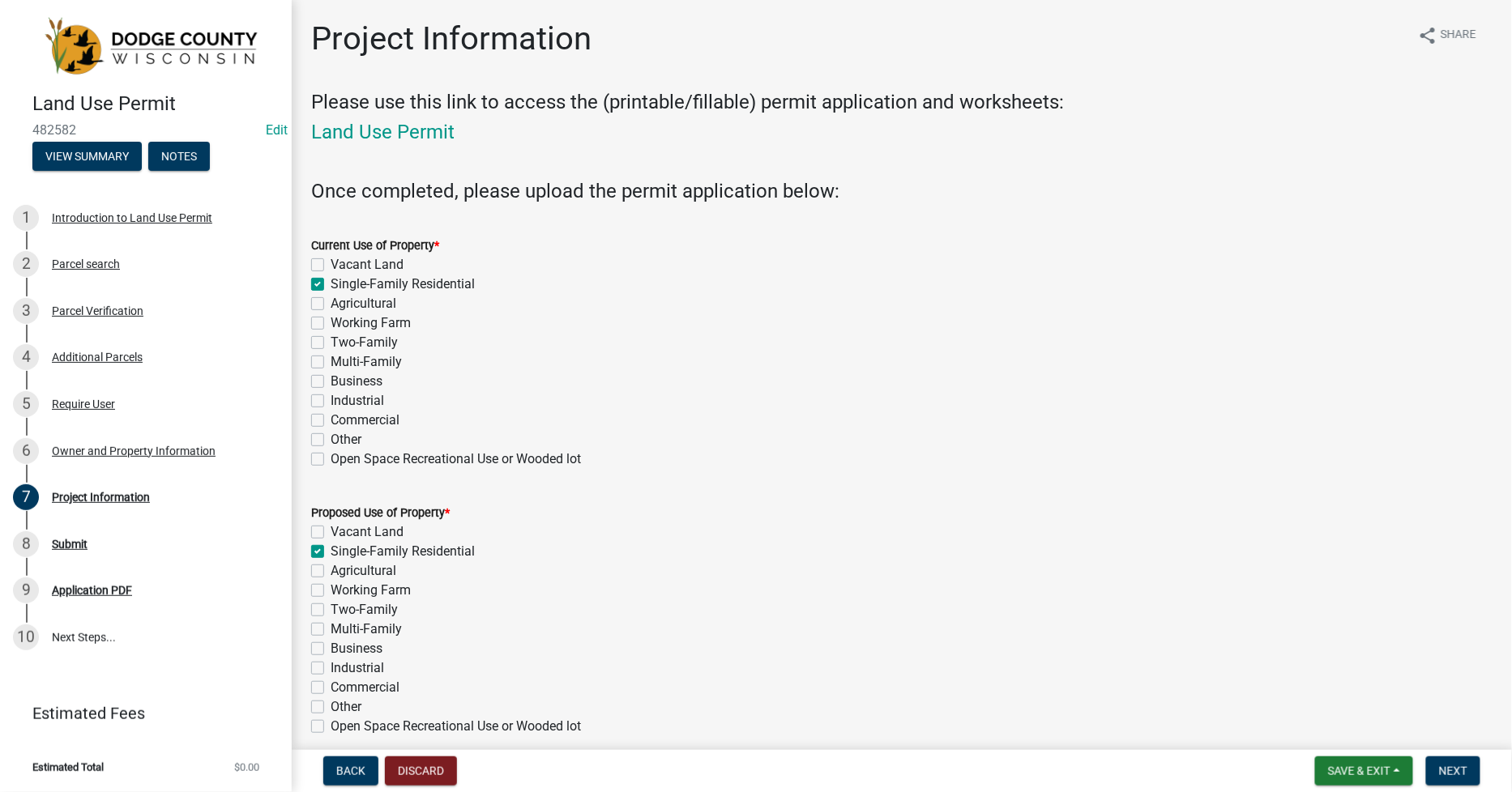
checkbox input "false"
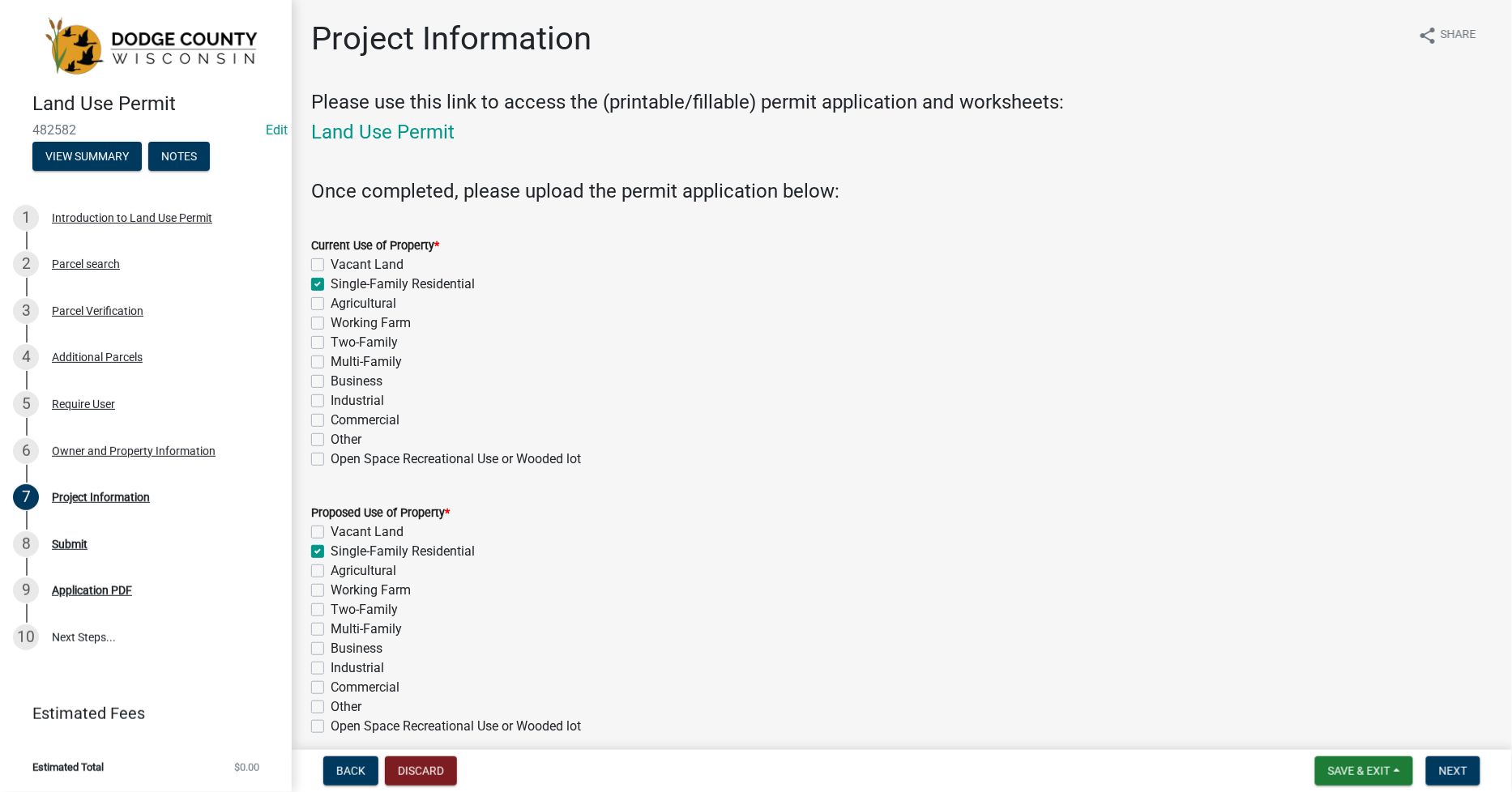
checkbox input "false"
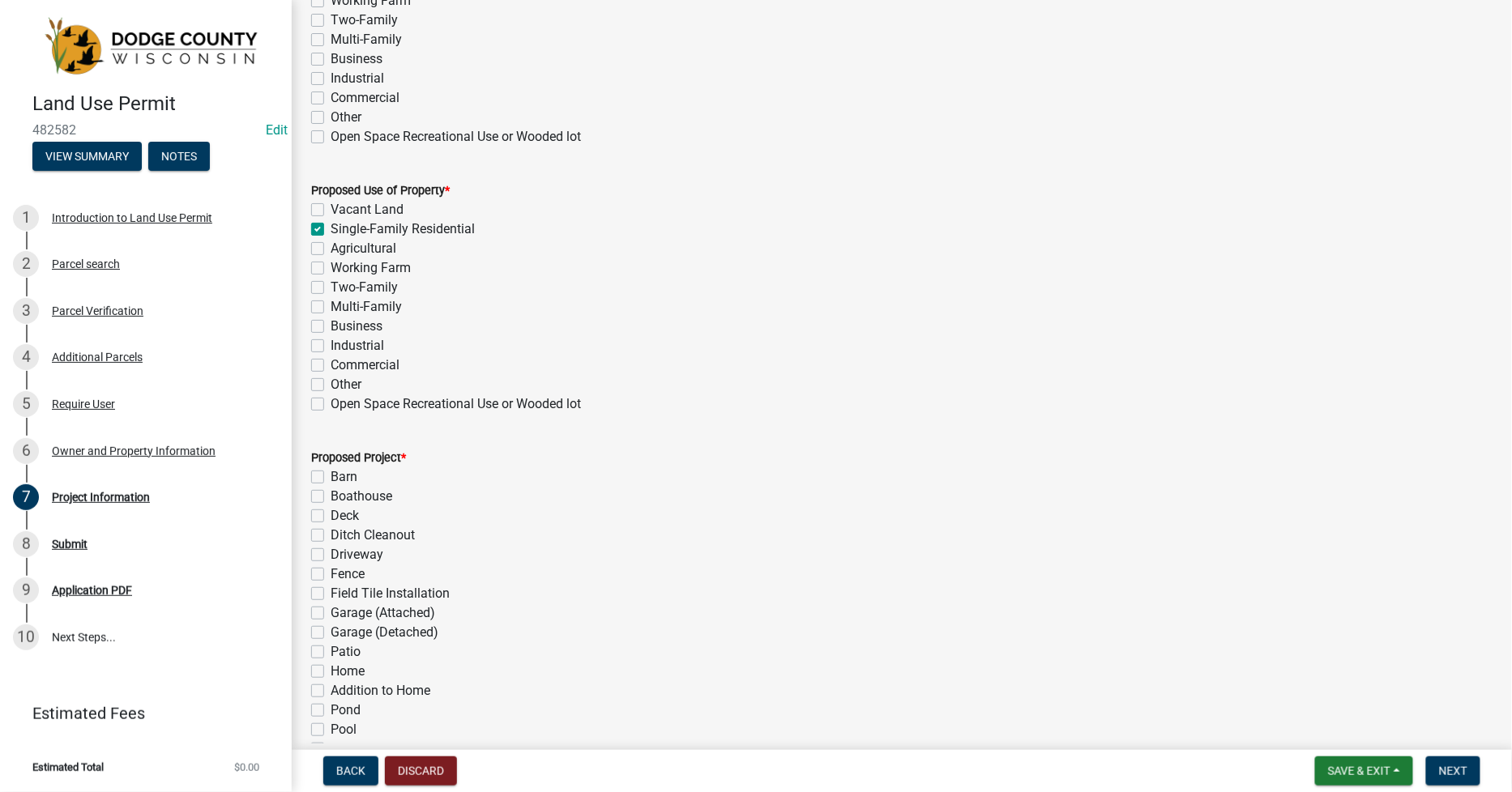
scroll to position [450, 0]
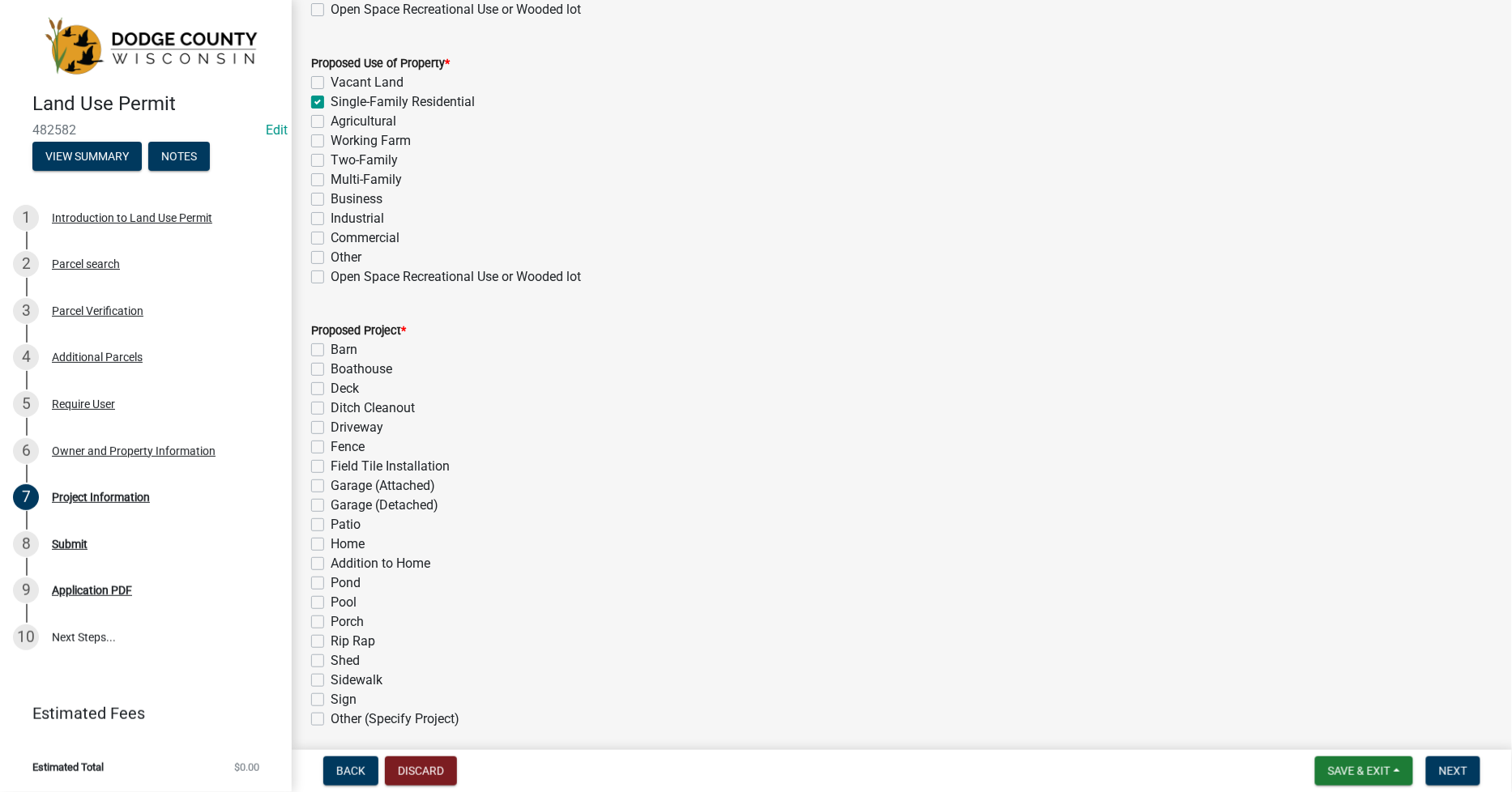
click at [330, 582] on label "Pond" at bounding box center [345, 583] width 30 height 19
click at [330, 582] on input "Pond" at bounding box center [336, 579] width 11 height 11
checkbox input "true"
checkbox input "false"
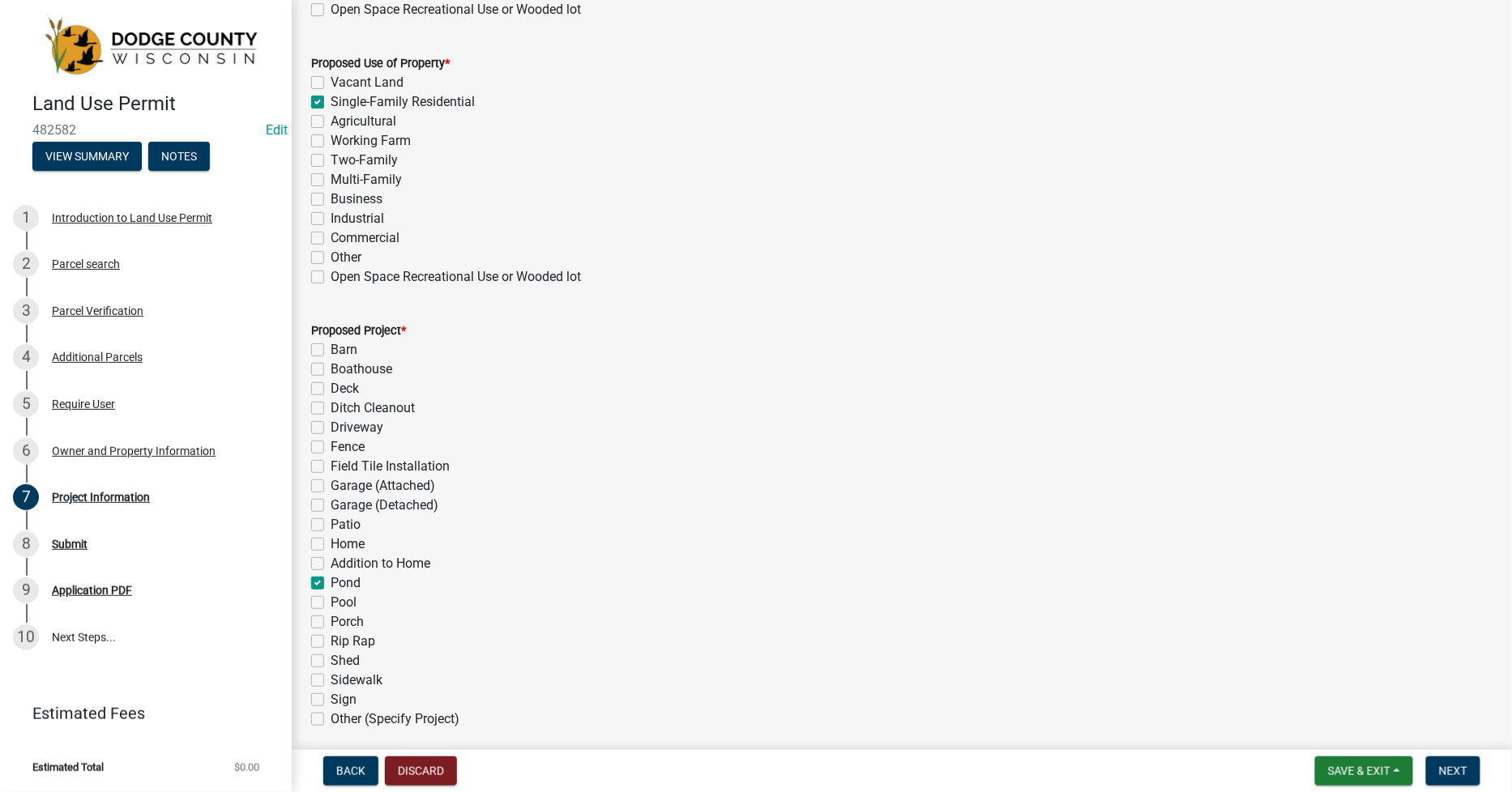
checkbox input "false"
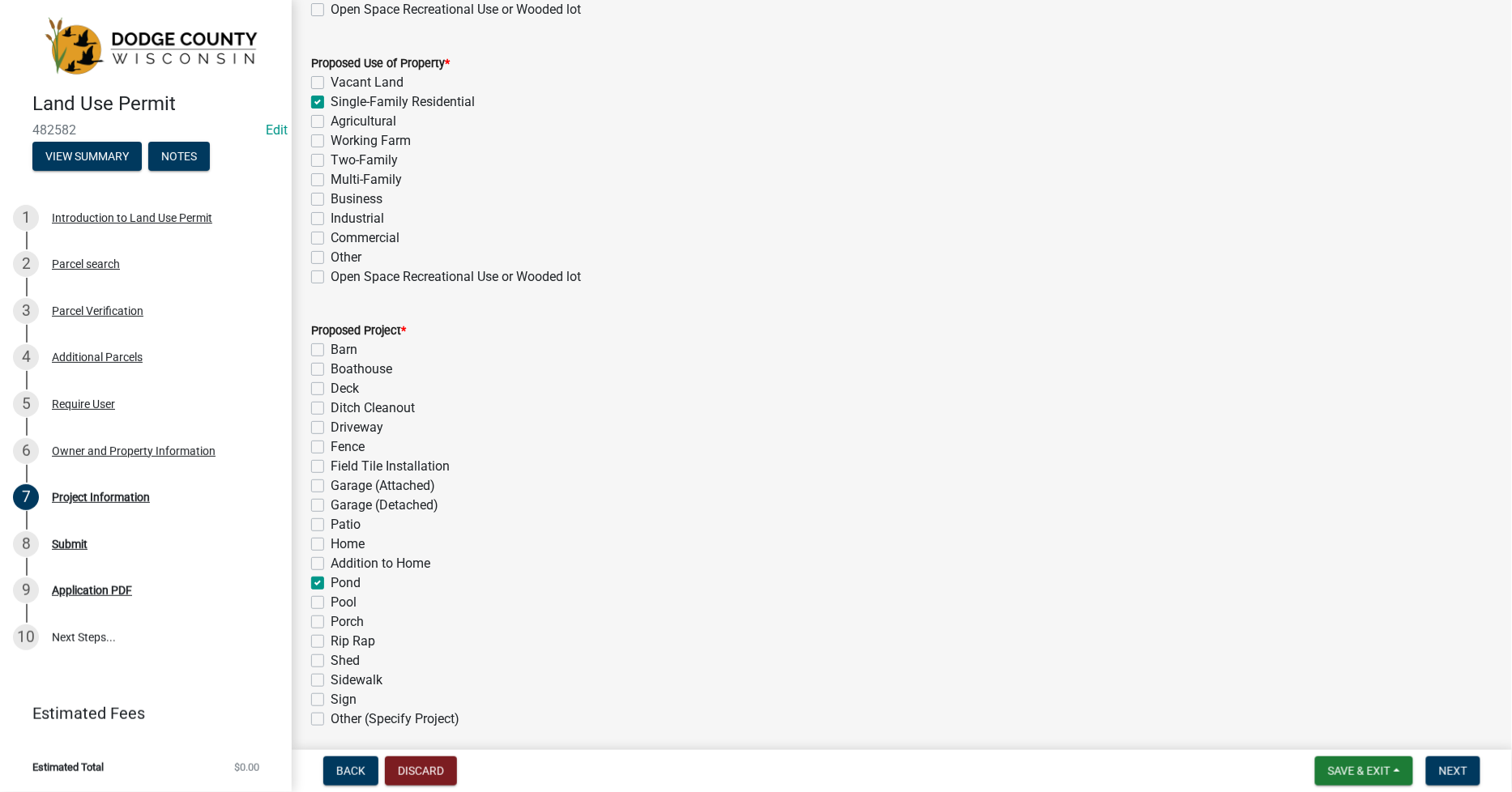
checkbox input "false"
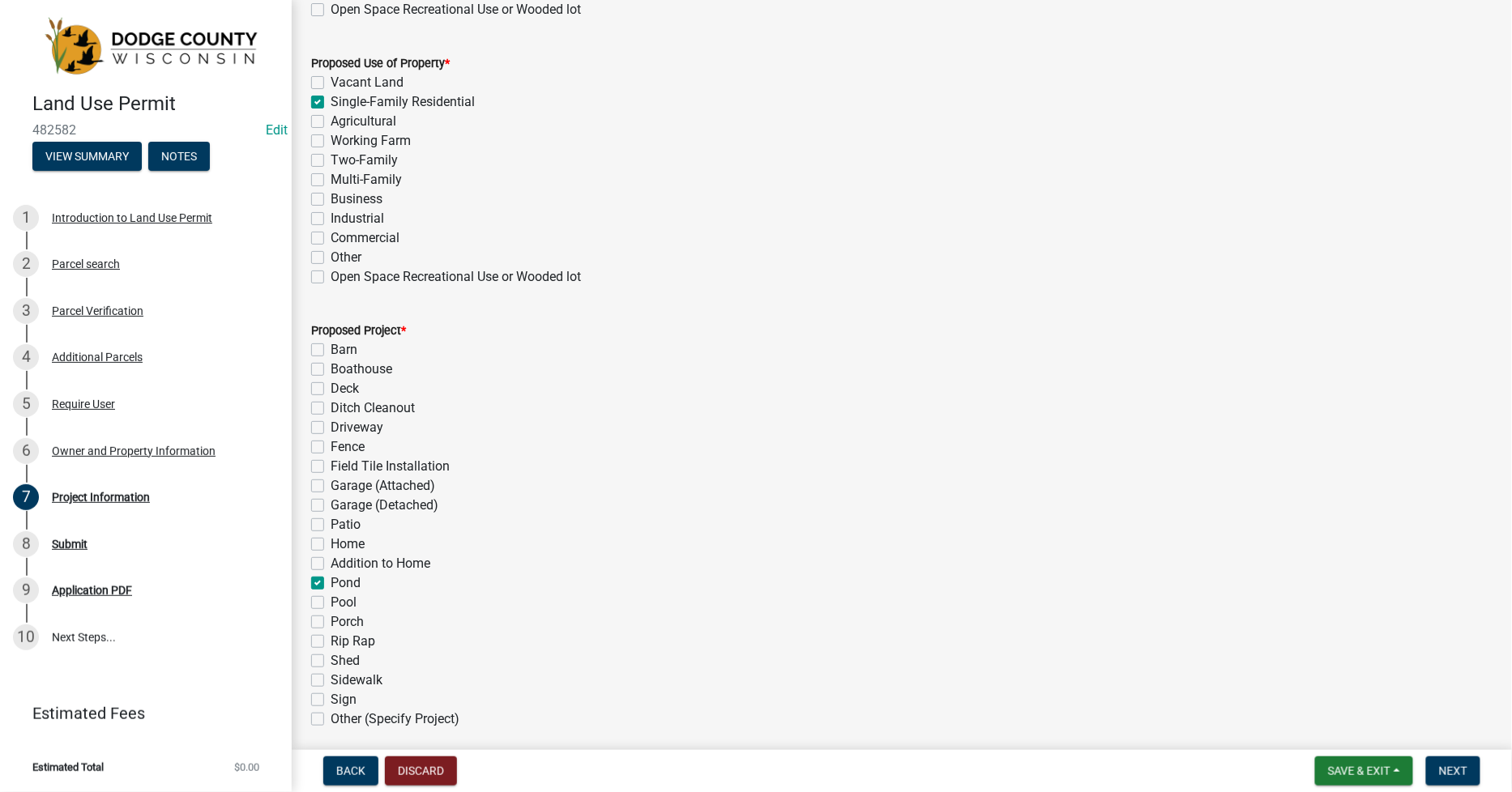
checkbox input "true"
checkbox input "false"
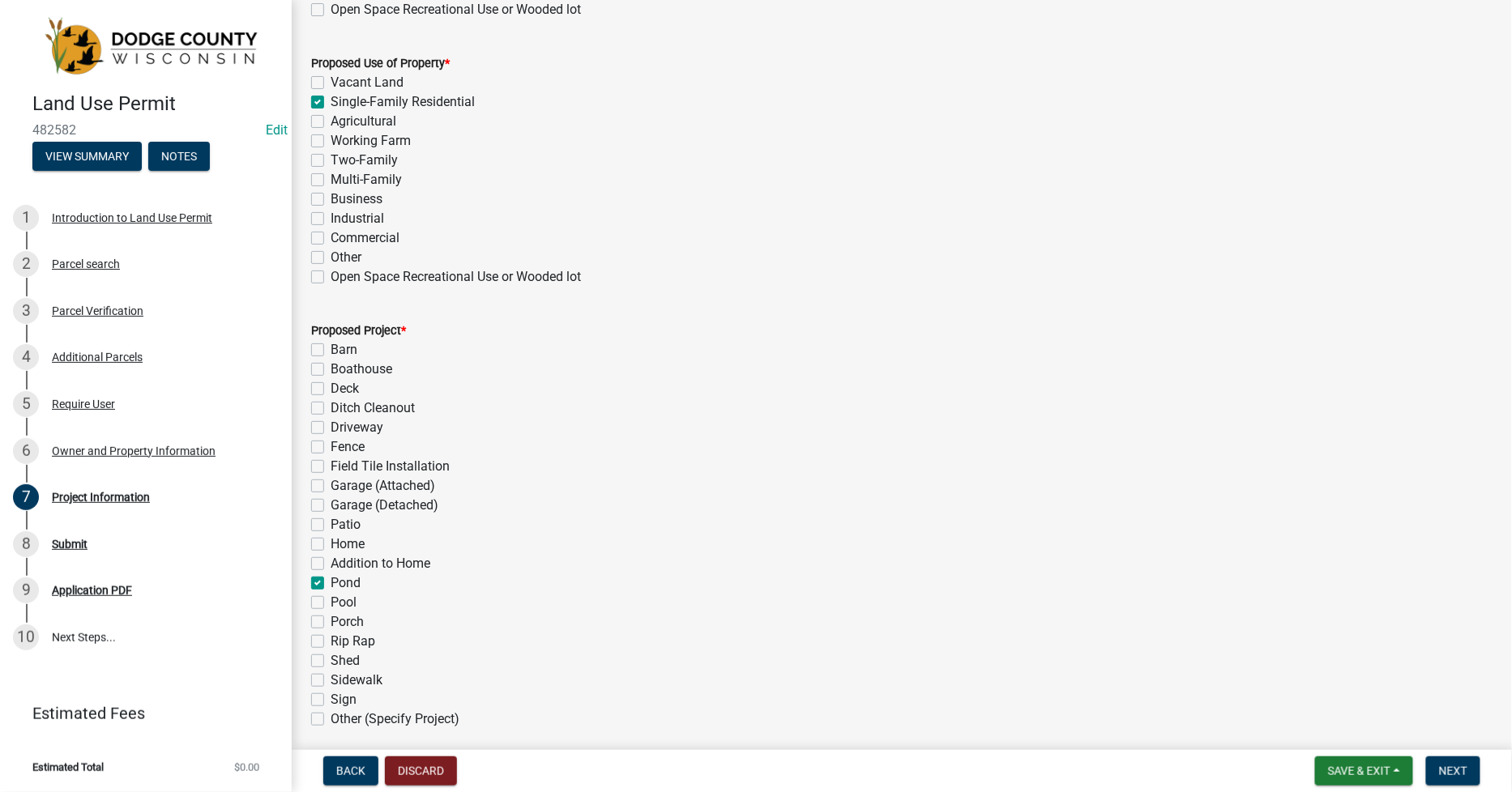
checkbox input "false"
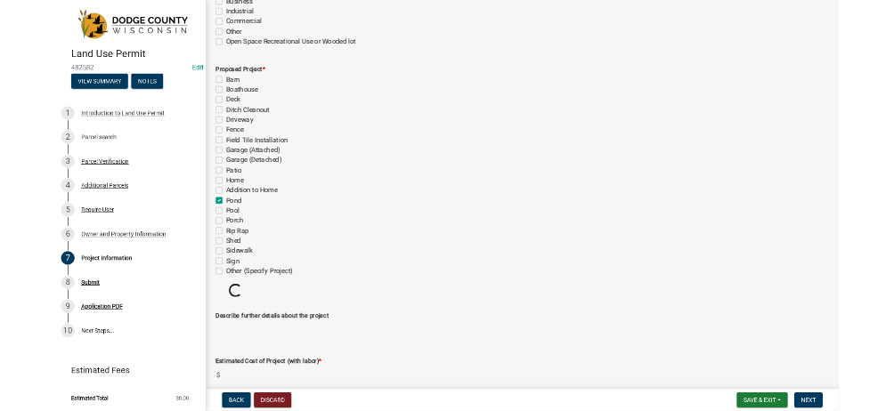
scroll to position [989, 0]
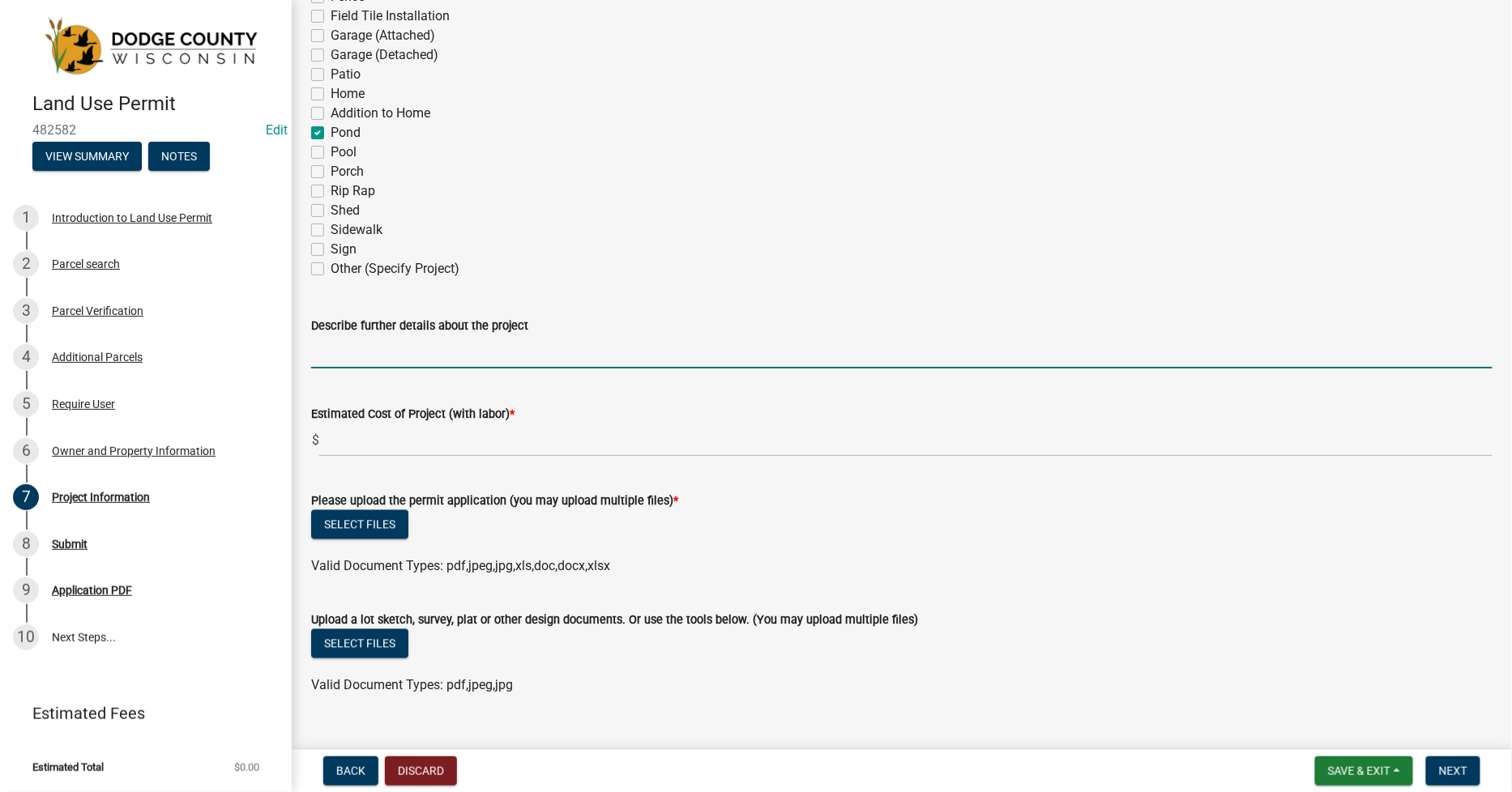
click at [322, 354] on input "Describe further details about the project" at bounding box center [902, 351] width 1182 height 33
type input "2025-0912"
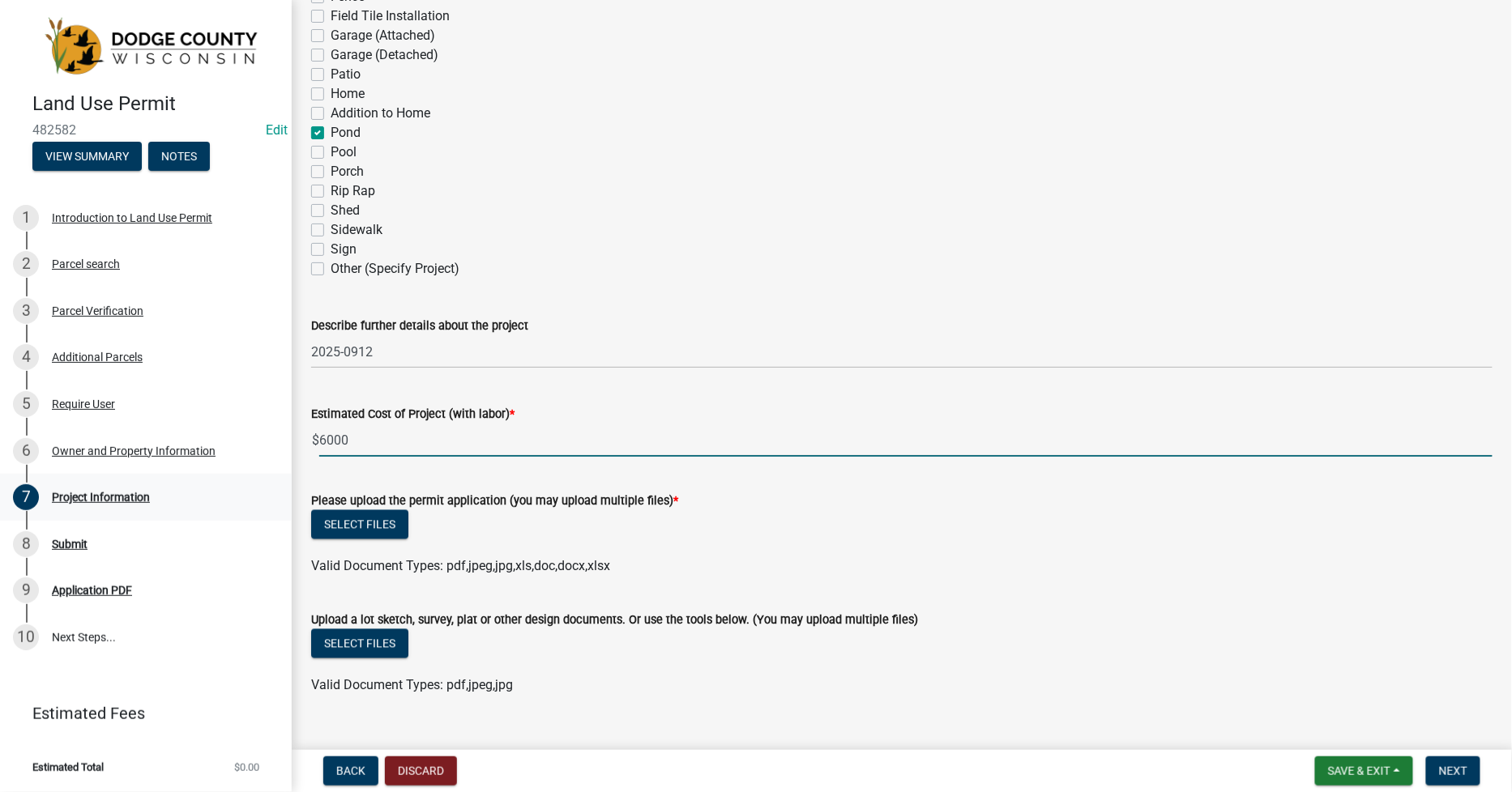
type input "6000"
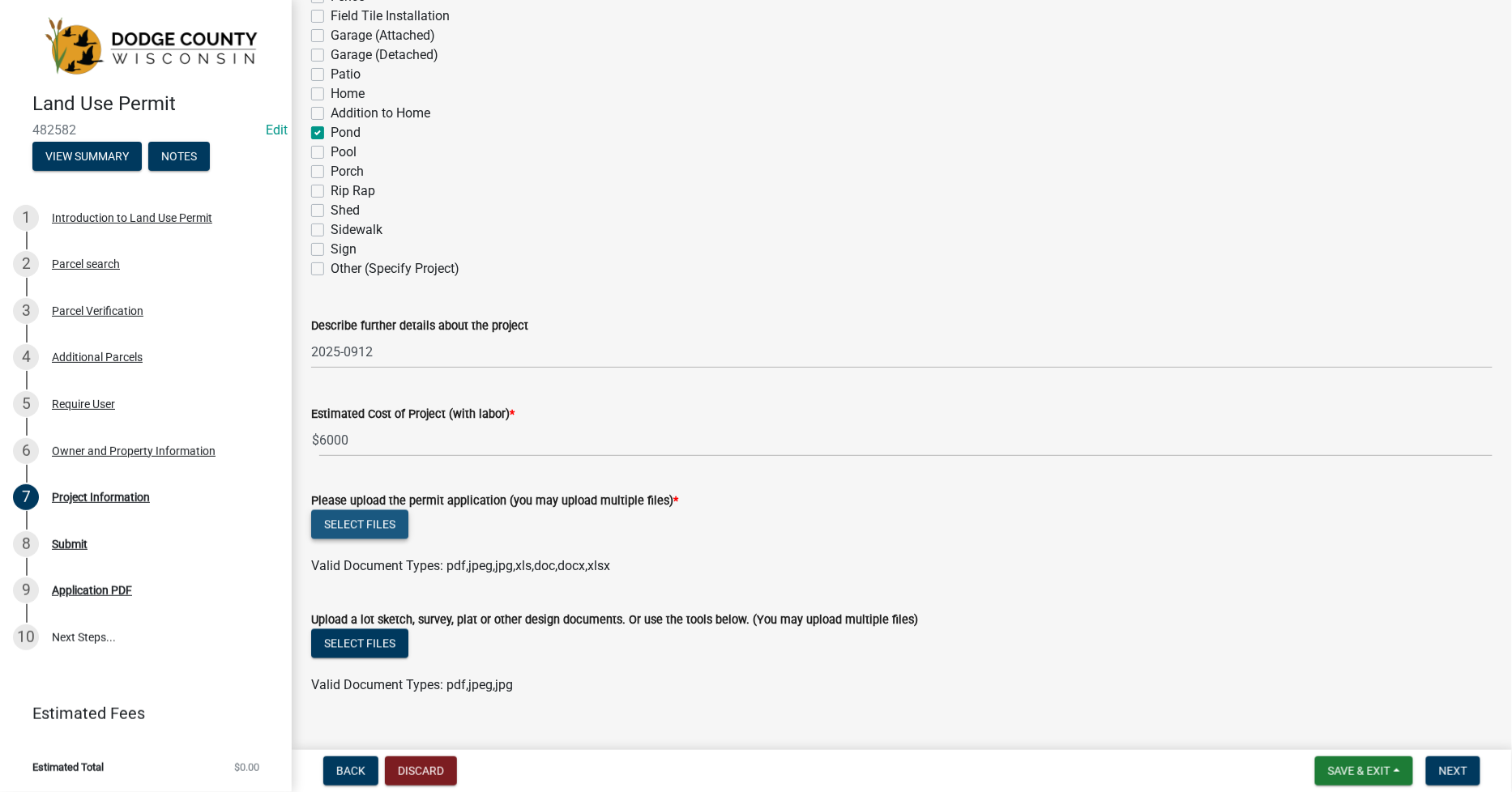
click at [328, 527] on button "Select files" at bounding box center [360, 525] width 97 height 29
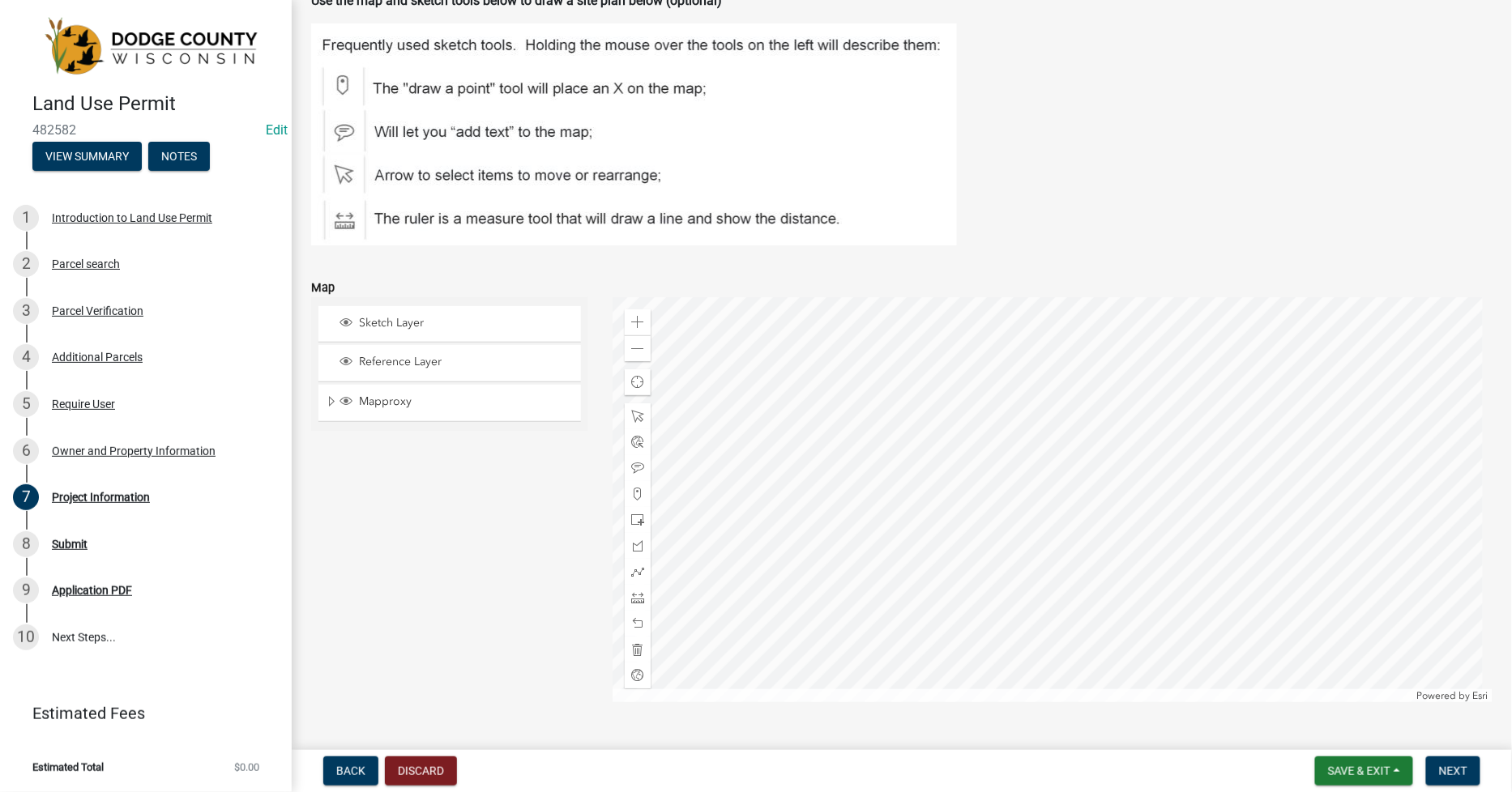
scroll to position [1746, 0]
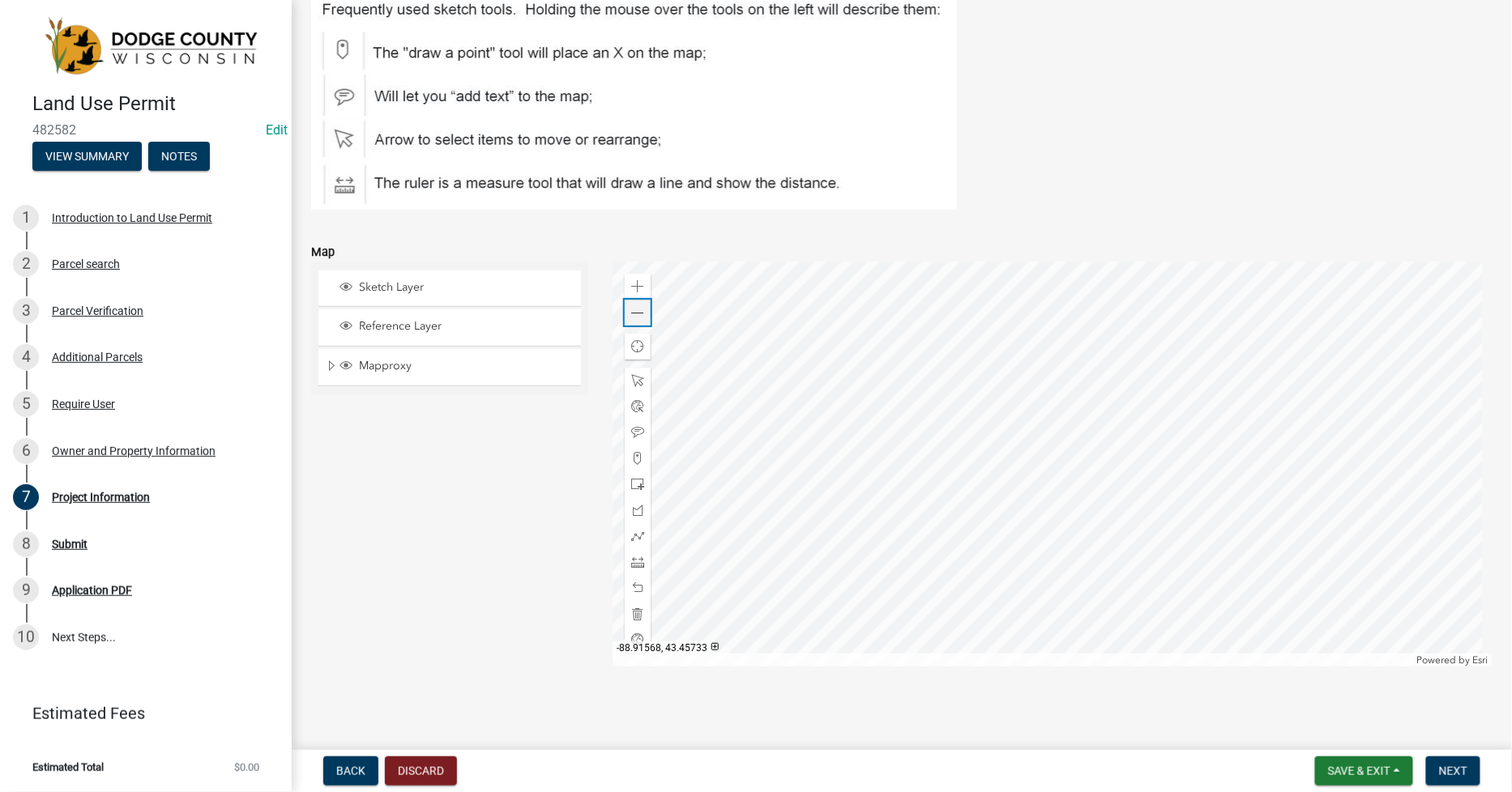
click at [624, 312] on div "Zoom out" at bounding box center [637, 312] width 25 height 25
click at [632, 455] on span at bounding box center [637, 459] width 13 height 13
click at [1115, 417] on div at bounding box center [1052, 463] width 880 height 405
click at [1131, 398] on div at bounding box center [1052, 463] width 880 height 405
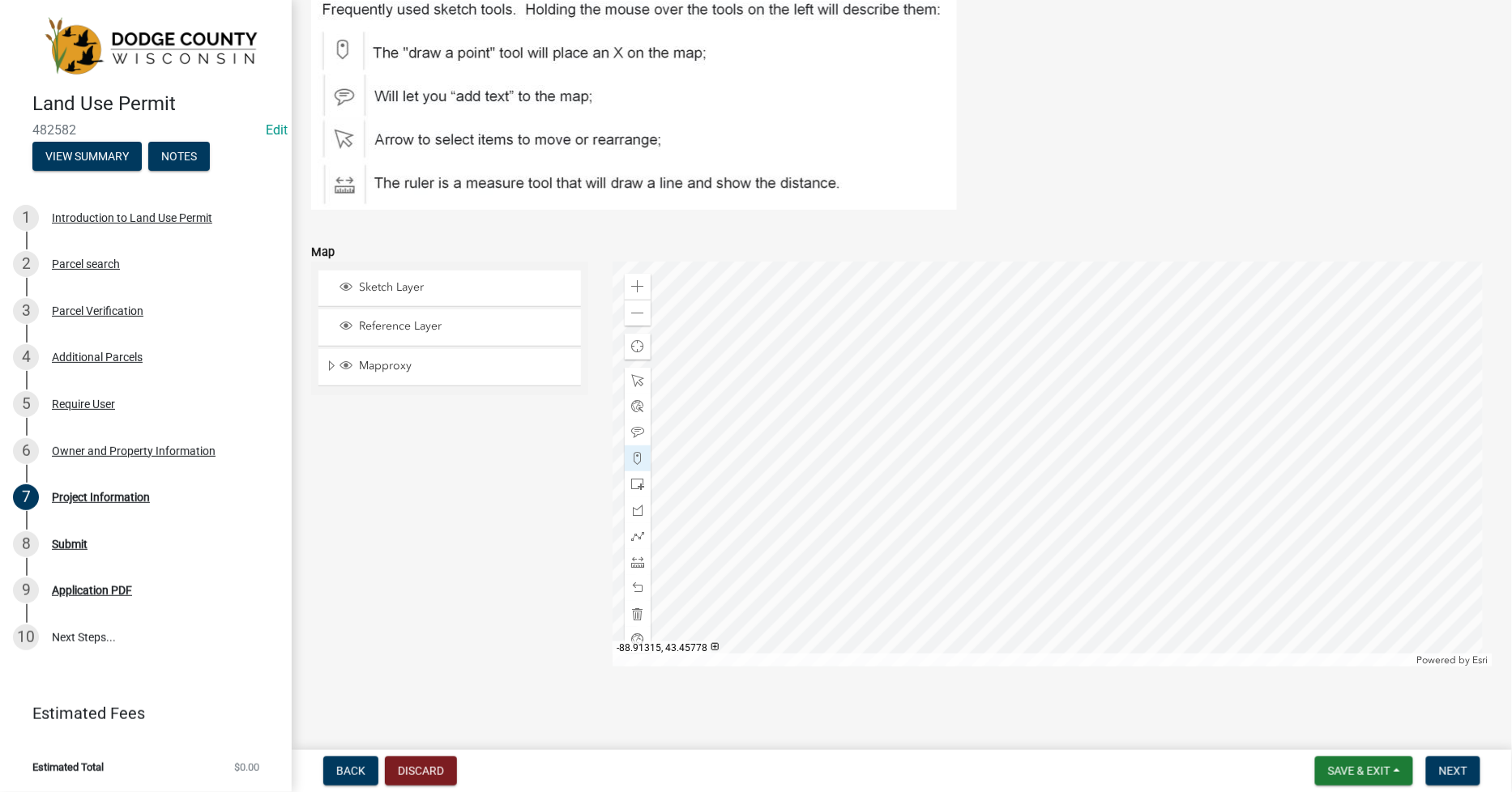
click at [1145, 380] on div at bounding box center [1052, 463] width 880 height 405
click at [1451, 767] on span "Next" at bounding box center [1453, 771] width 28 height 13
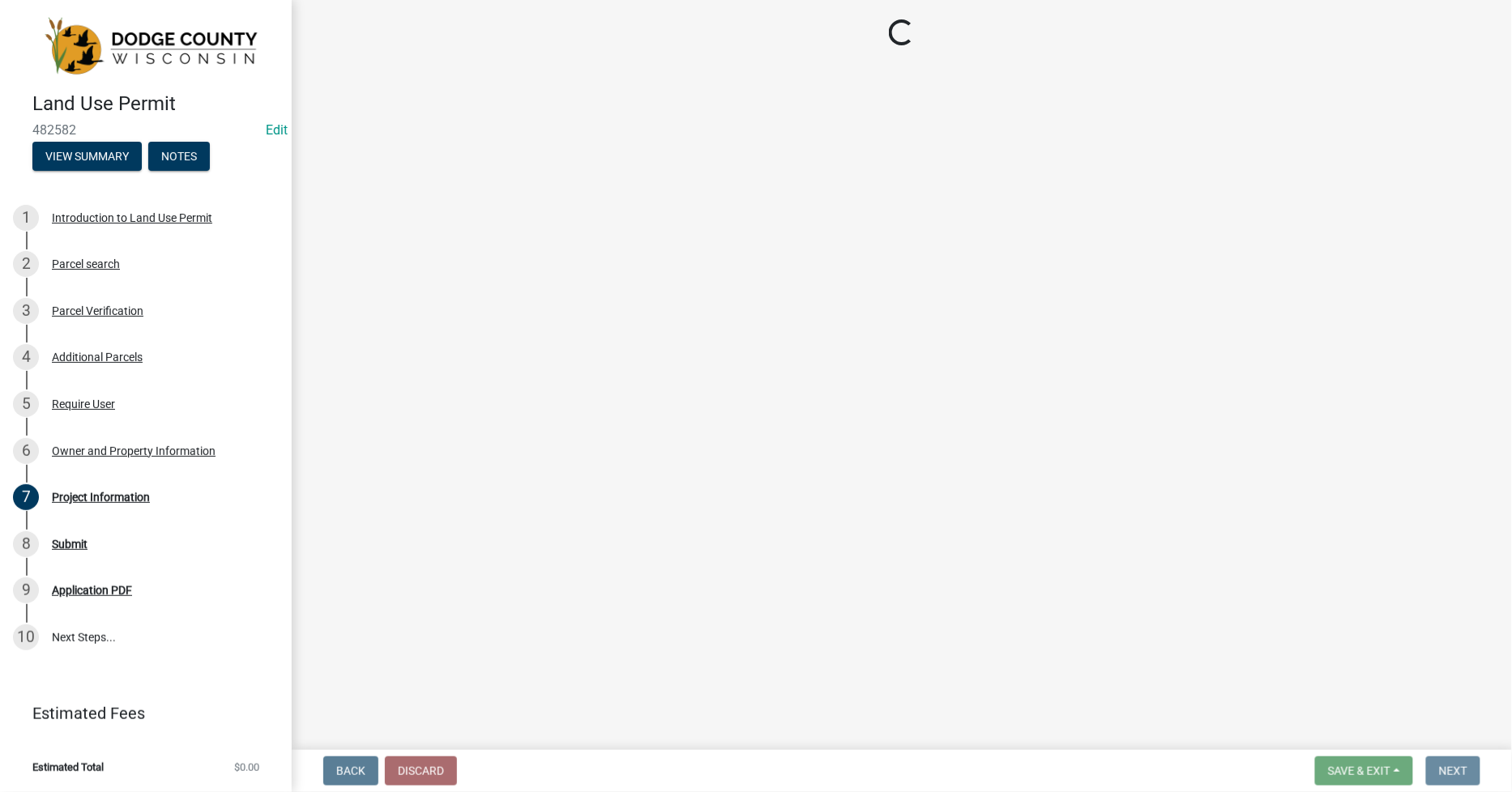
scroll to position [0, 0]
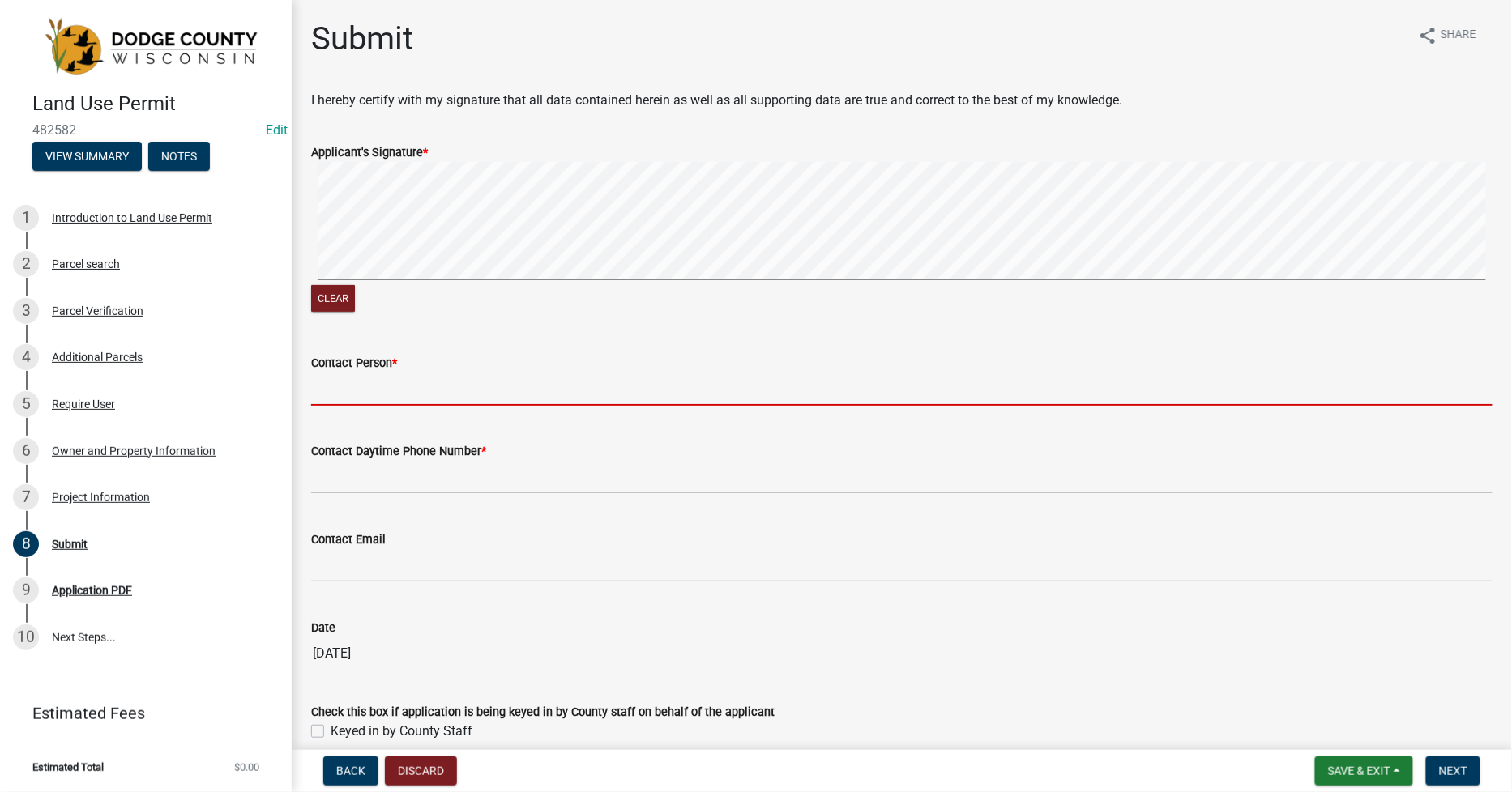
click at [336, 387] on input "Contact Person *" at bounding box center [902, 389] width 1182 height 33
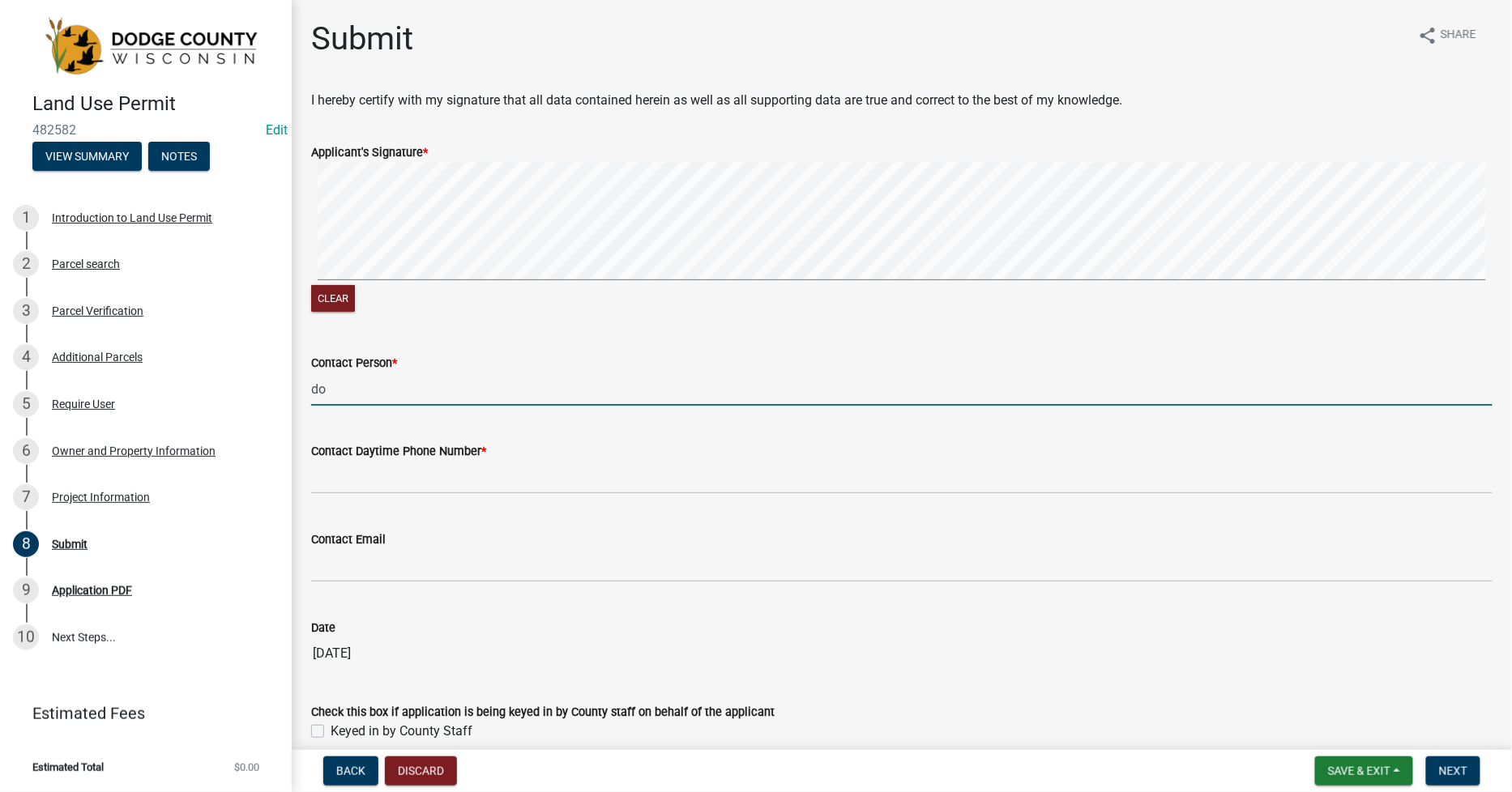
type input "d"
type input "DOUG SACKETT"
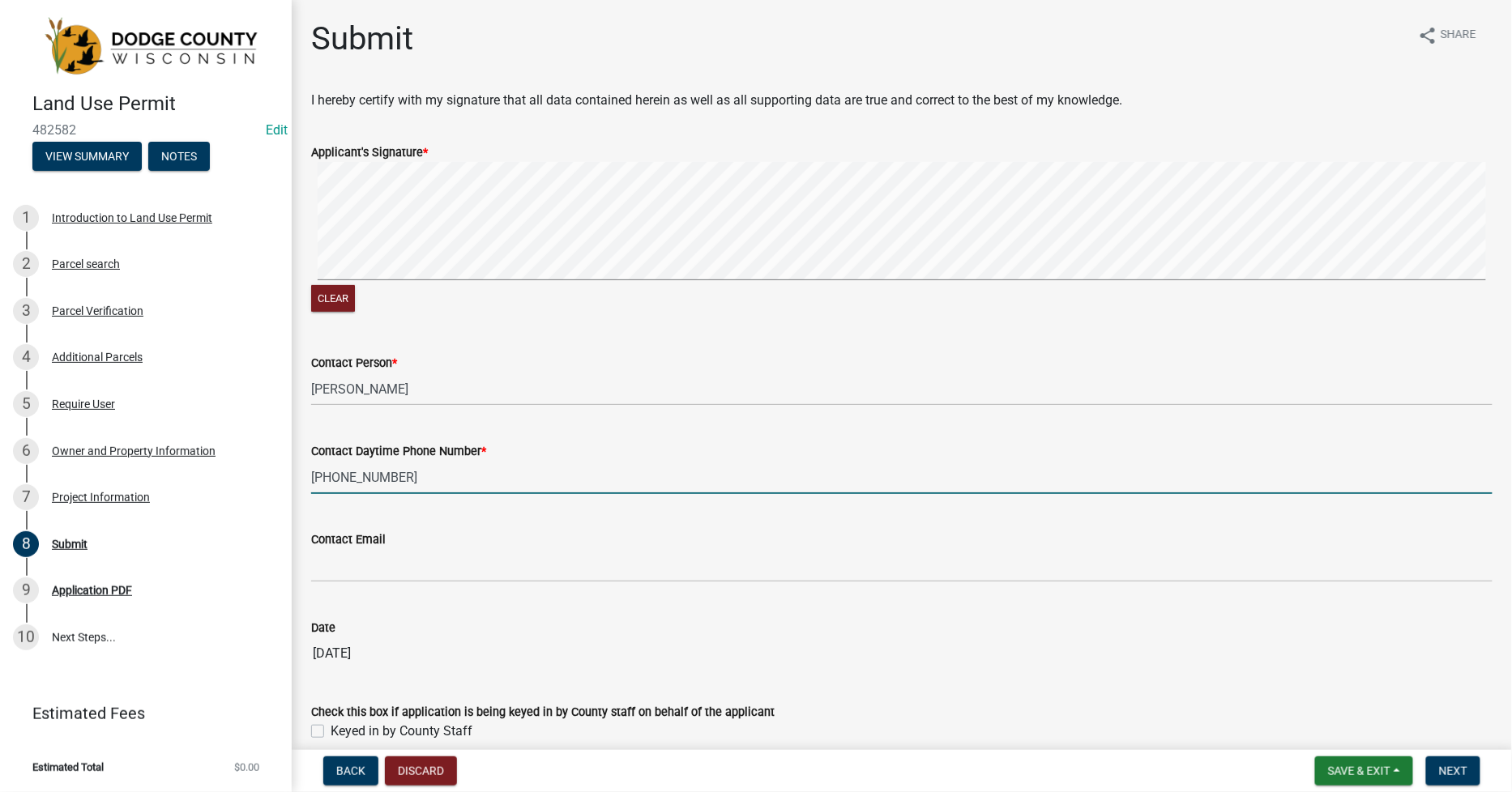
type input "920-296-6812"
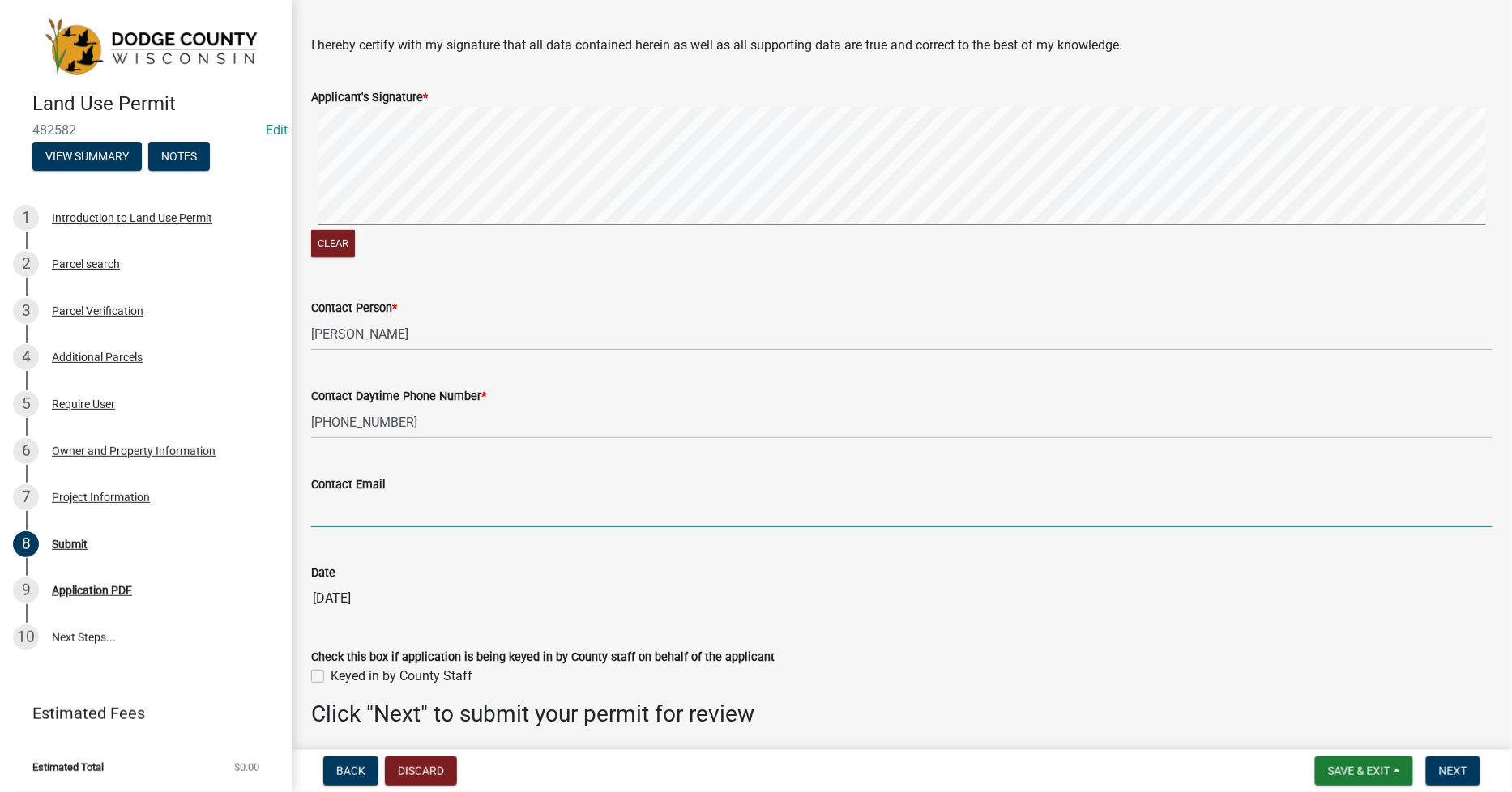
scroll to position [115, 0]
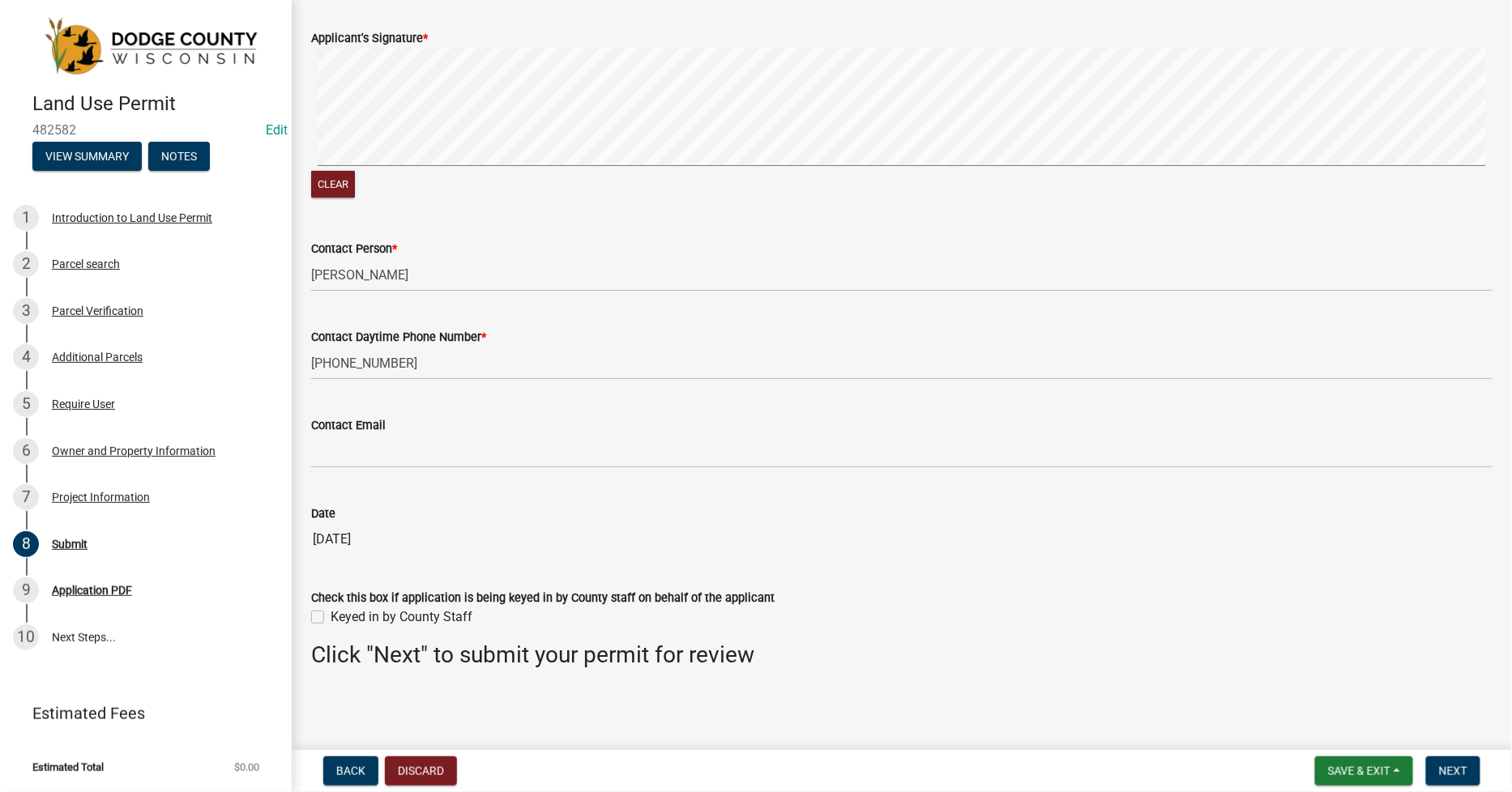
drag, startPoint x: 319, startPoint y: 619, endPoint x: 342, endPoint y: 626, distance: 24.0
click at [330, 619] on label "Keyed in by County Staff" at bounding box center [401, 617] width 142 height 19
click at [330, 618] on input "Keyed in by County Staff" at bounding box center [336, 614] width 11 height 11
checkbox input "true"
click at [1454, 765] on span "Next" at bounding box center [1453, 771] width 28 height 13
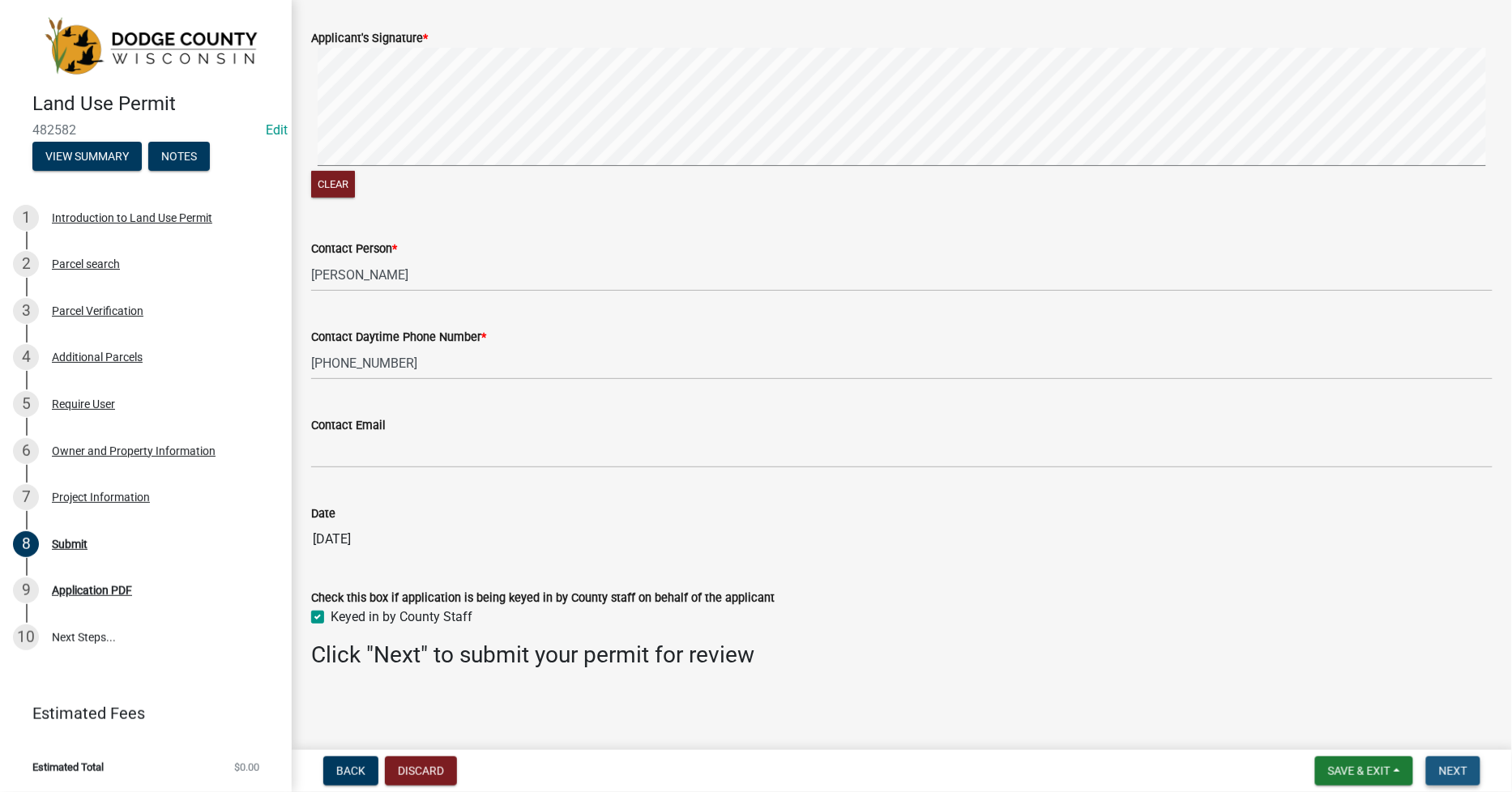
scroll to position [0, 0]
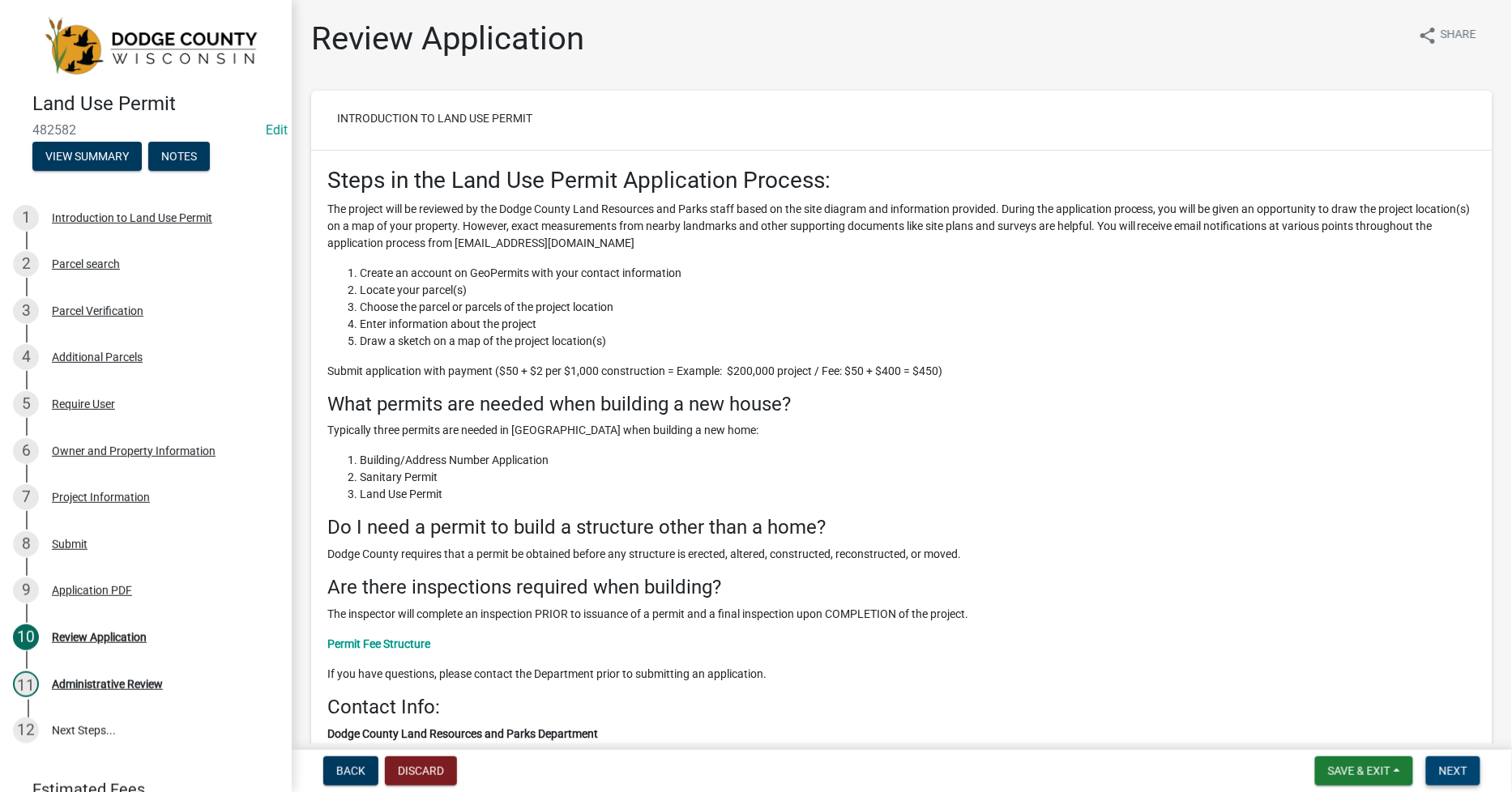
click at [1454, 765] on span "Next" at bounding box center [1453, 771] width 28 height 13
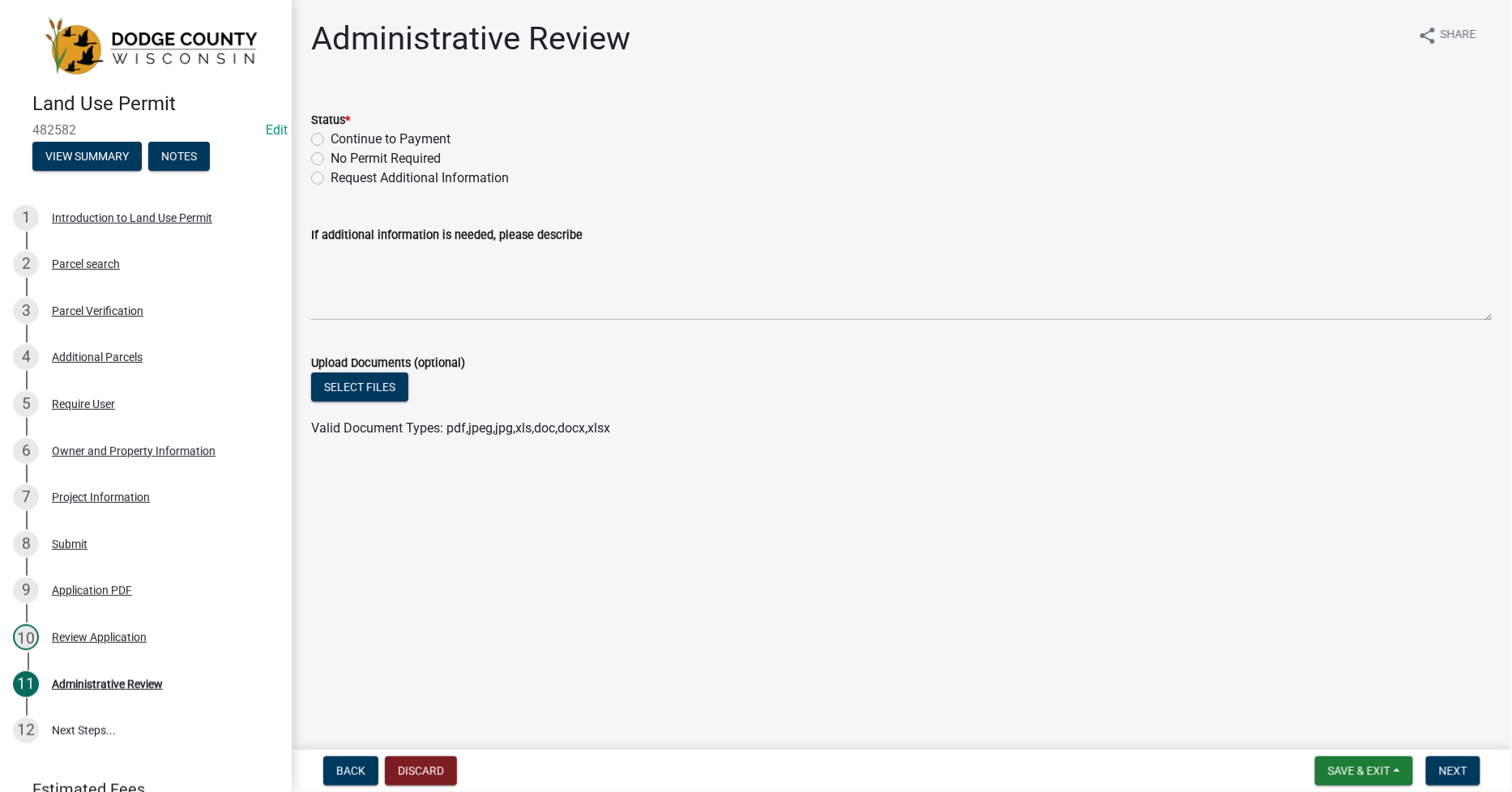
click at [330, 142] on label "Continue to Payment" at bounding box center [391, 138] width 120 height 19
click at [330, 140] on input "Continue to Payment" at bounding box center [336, 135] width 11 height 11
radio input "true"
click at [1460, 765] on span "Next" at bounding box center [1453, 771] width 28 height 13
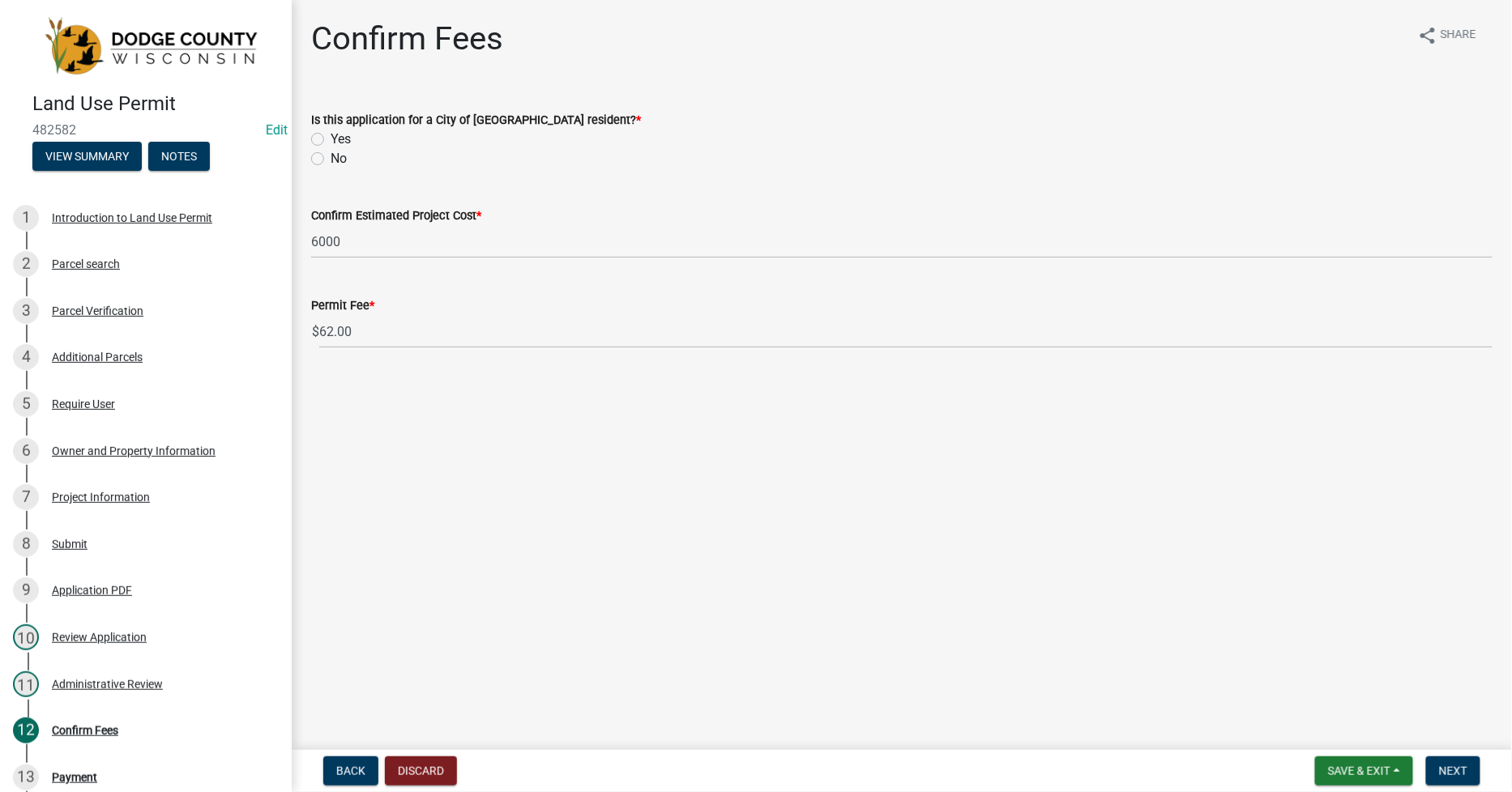
click at [330, 156] on label "No" at bounding box center [339, 158] width 16 height 19
click at [330, 156] on input "No" at bounding box center [336, 155] width 11 height 11
radio input "true"
click at [1456, 765] on span "Next" at bounding box center [1453, 771] width 28 height 13
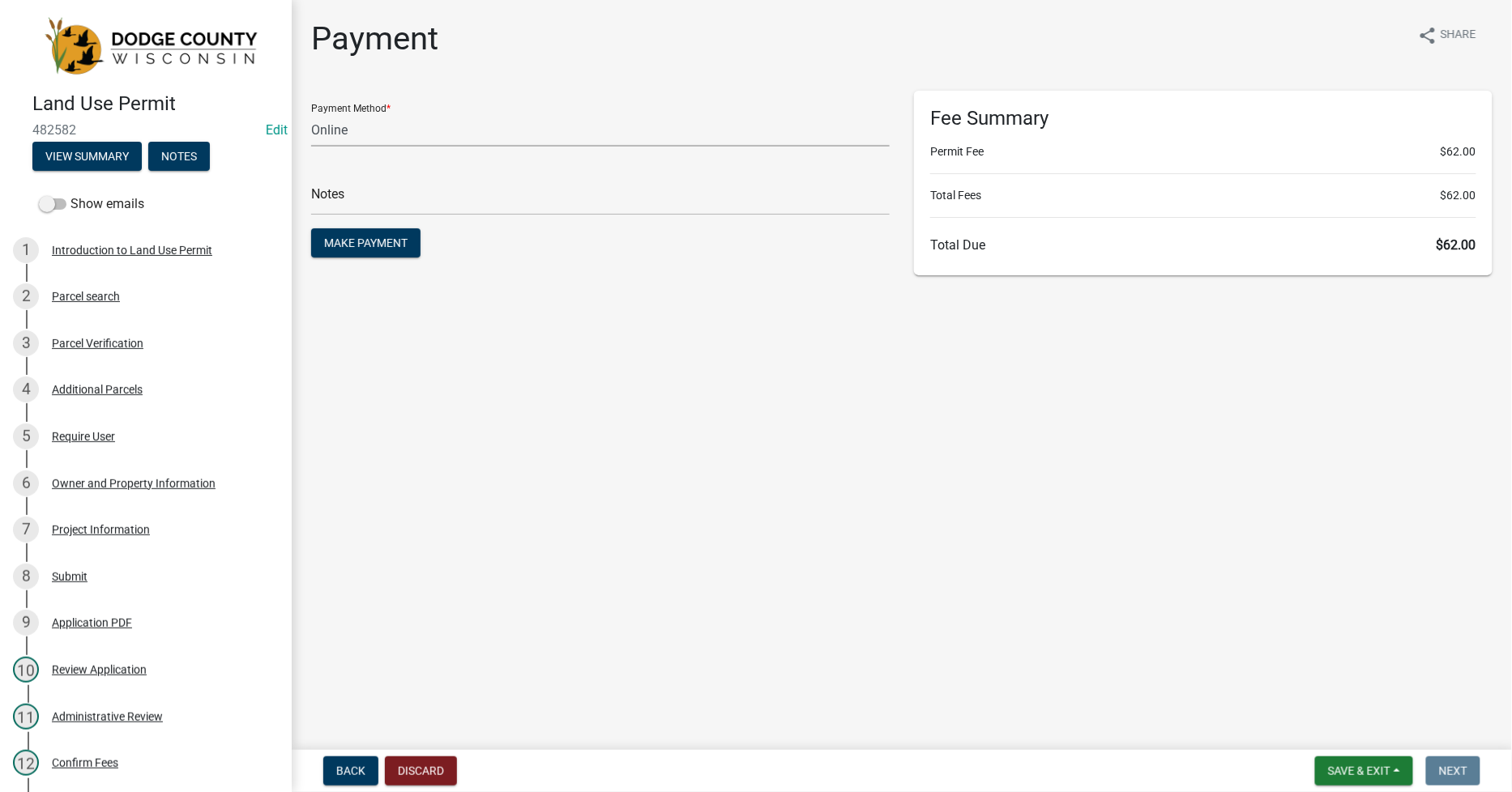
click at [366, 132] on select "Credit Card POS Check Cash Online" at bounding box center [601, 130] width 579 height 33
select select "1: 0"
click at [311, 114] on select "Credit Card POS Check Cash Online" at bounding box center [601, 130] width 579 height 33
drag, startPoint x: 327, startPoint y: 192, endPoint x: 335, endPoint y: 206, distance: 16.1
click at [327, 195] on input "text" at bounding box center [601, 198] width 579 height 33
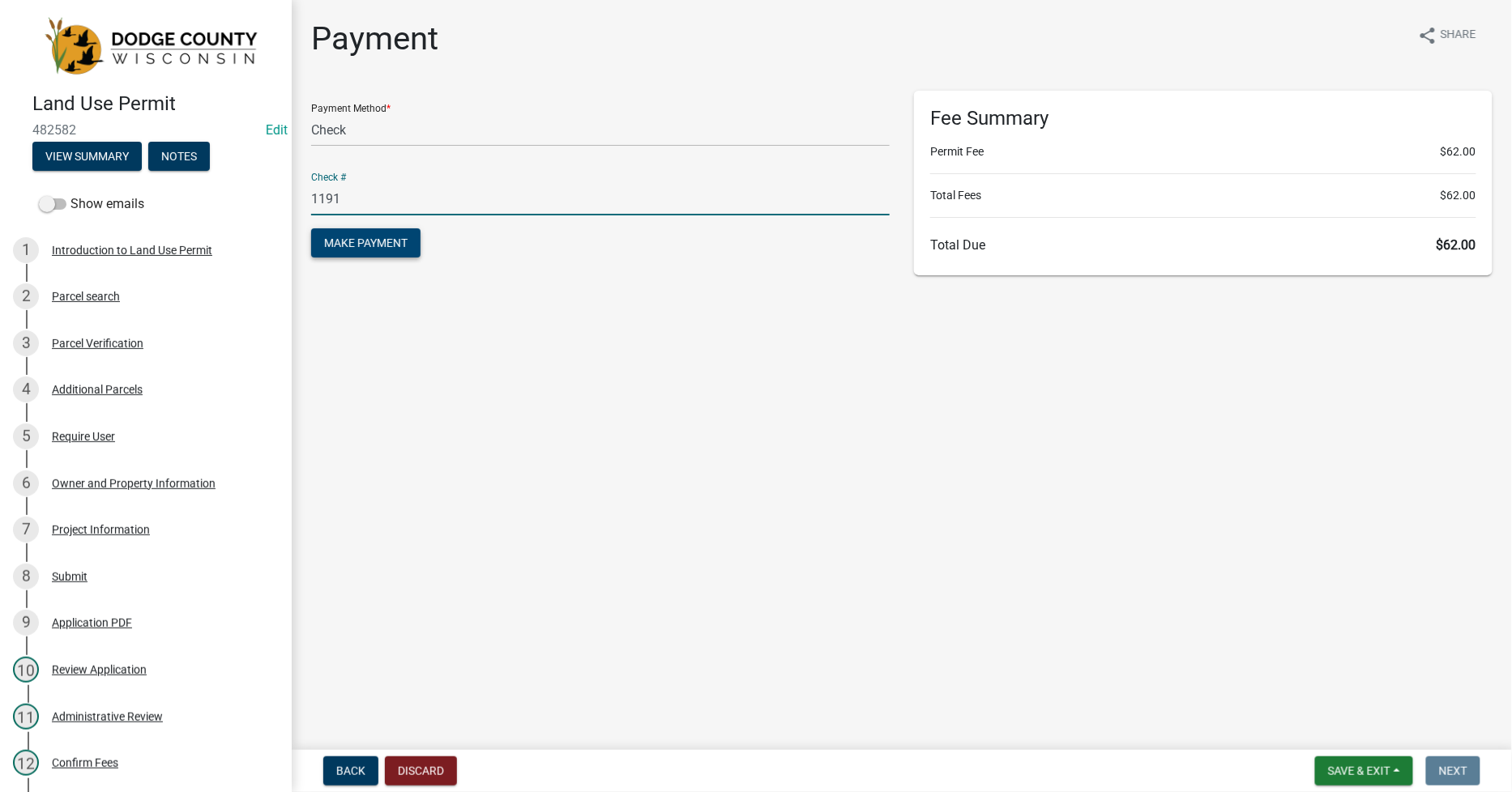
type input "1191"
click at [385, 247] on span "Make Payment" at bounding box center [366, 243] width 84 height 13
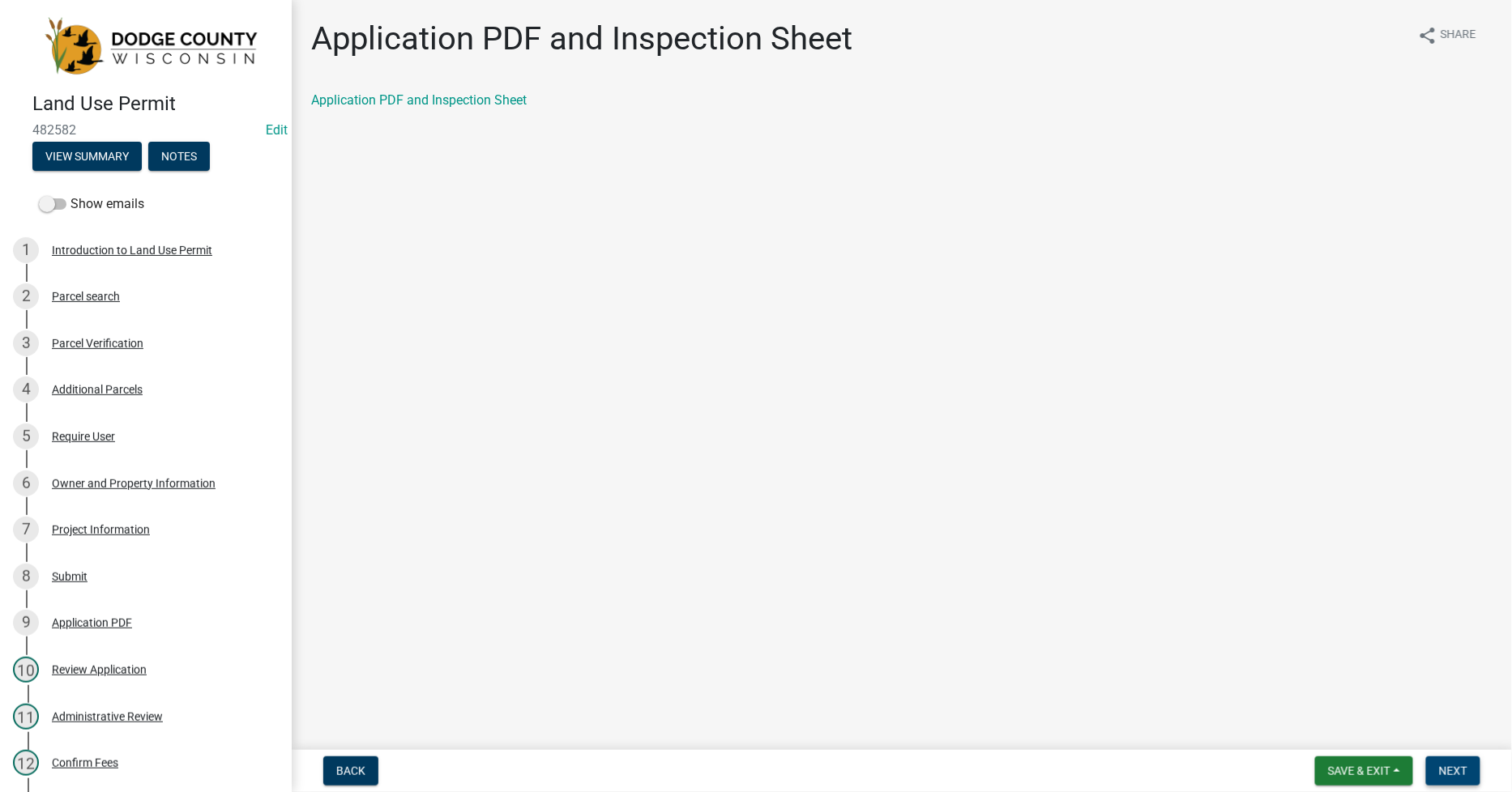
click at [1450, 767] on span "Next" at bounding box center [1453, 771] width 28 height 13
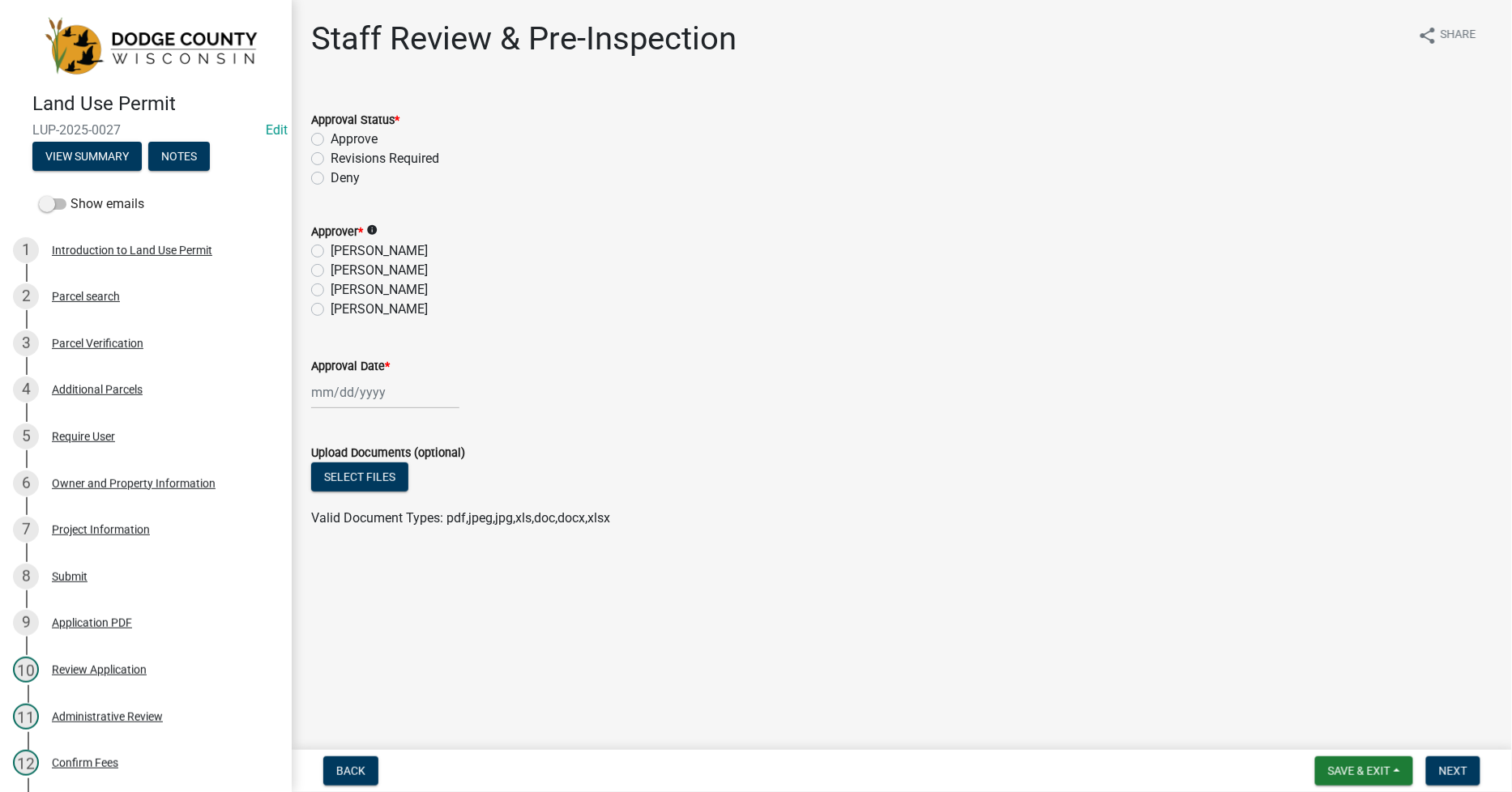
click at [324, 270] on div "[PERSON_NAME]" at bounding box center [902, 270] width 1182 height 19
click at [330, 269] on label "[PERSON_NAME]" at bounding box center [379, 270] width 97 height 19
click at [330, 269] on input "[PERSON_NAME]" at bounding box center [336, 267] width 11 height 11
radio input "true"
click at [1349, 765] on span "Save & Exit" at bounding box center [1359, 771] width 63 height 13
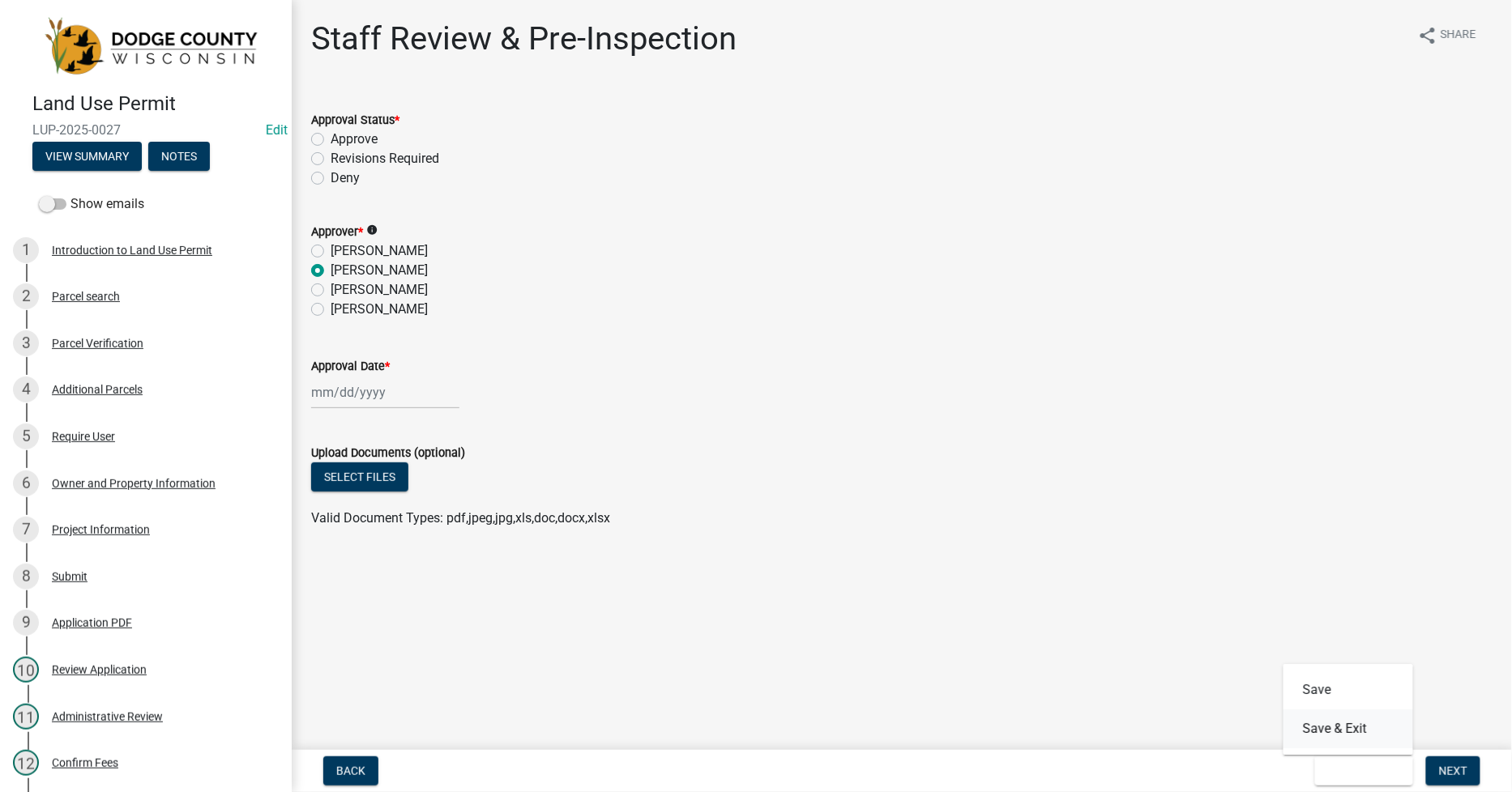
click at [1326, 734] on button "Save & Exit" at bounding box center [1348, 729] width 129 height 39
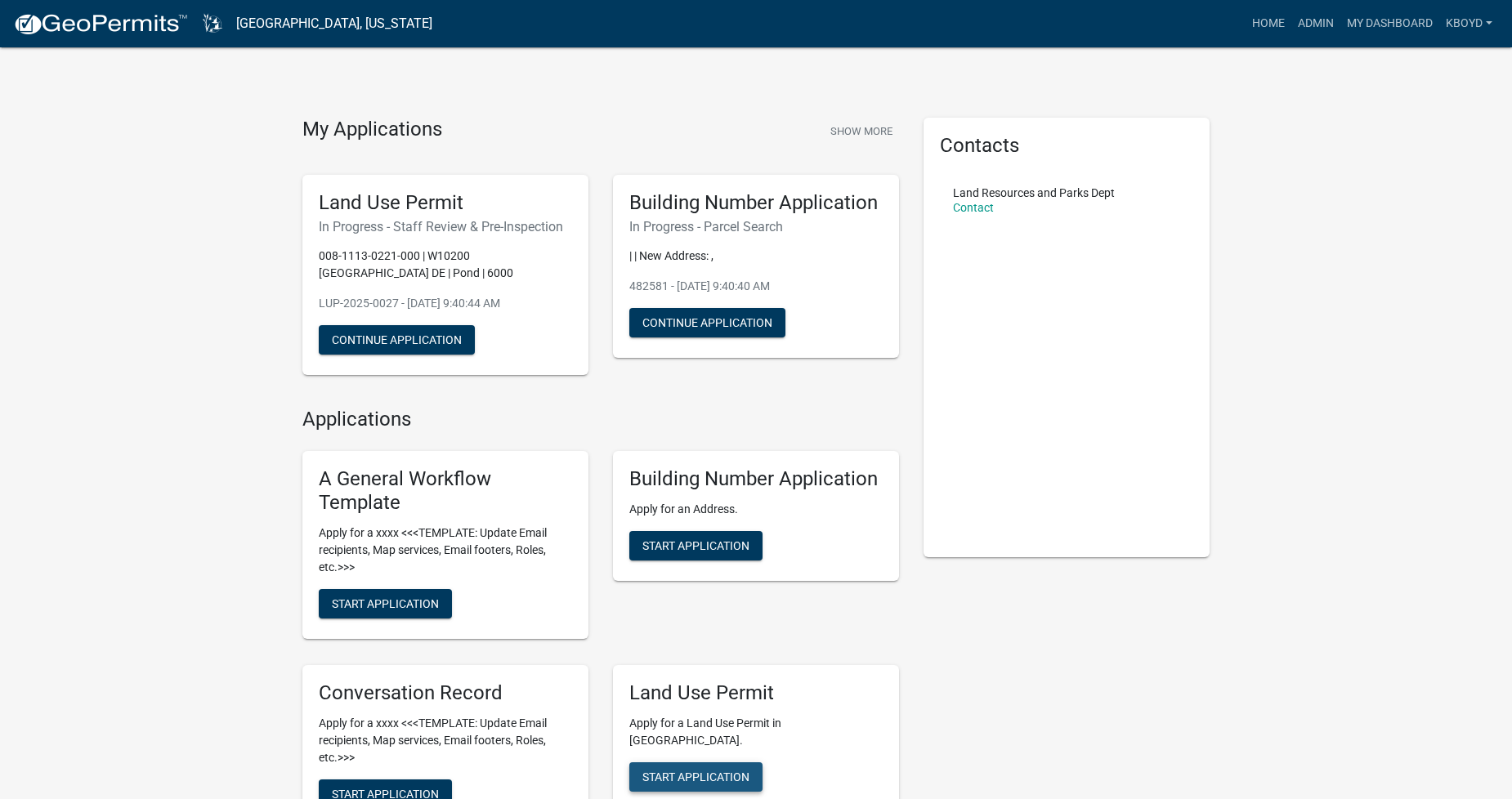
click at [701, 770] on span "Start Application" at bounding box center [696, 776] width 107 height 13
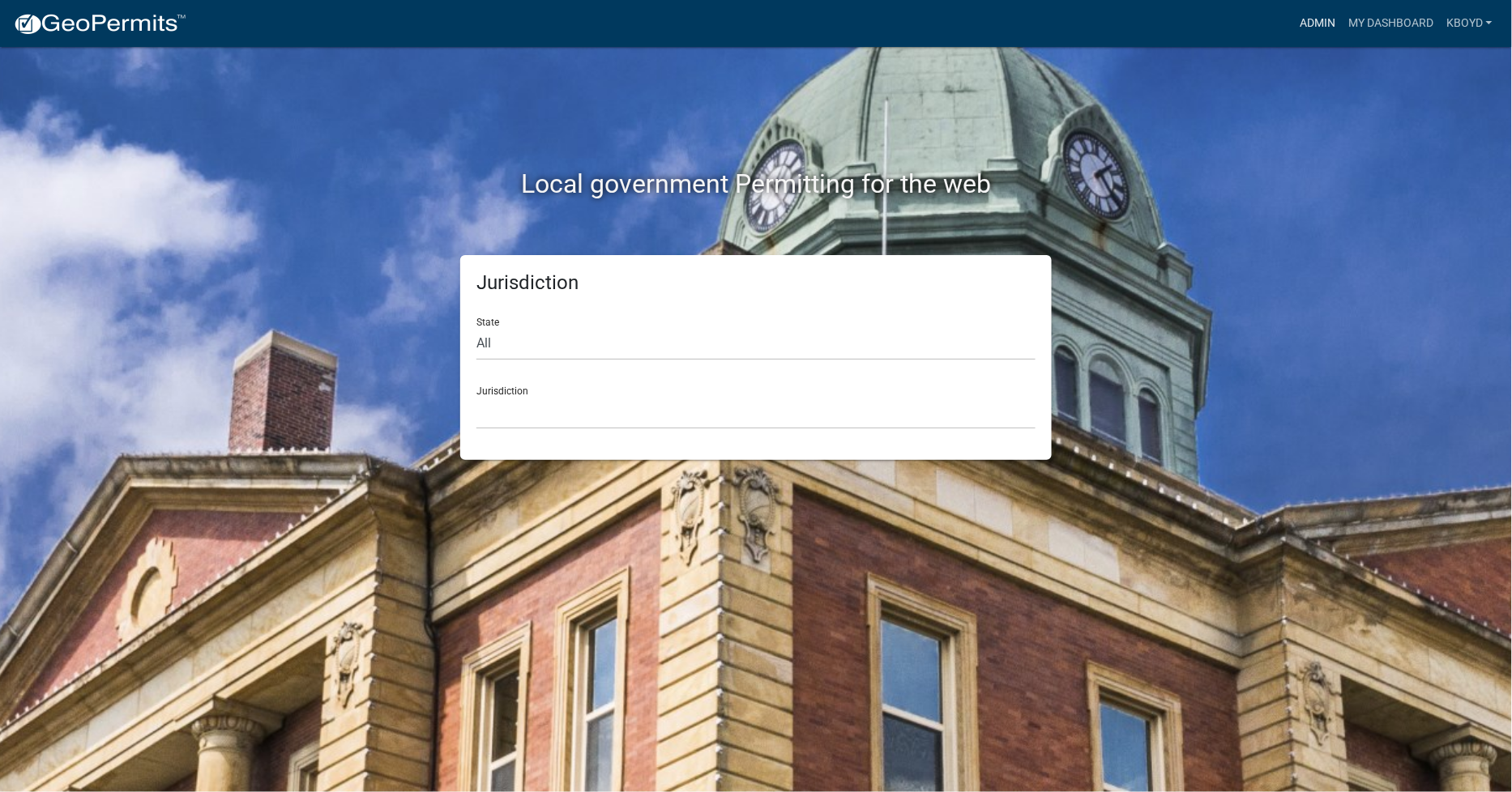
click at [1314, 23] on link "Admin" at bounding box center [1317, 24] width 48 height 31
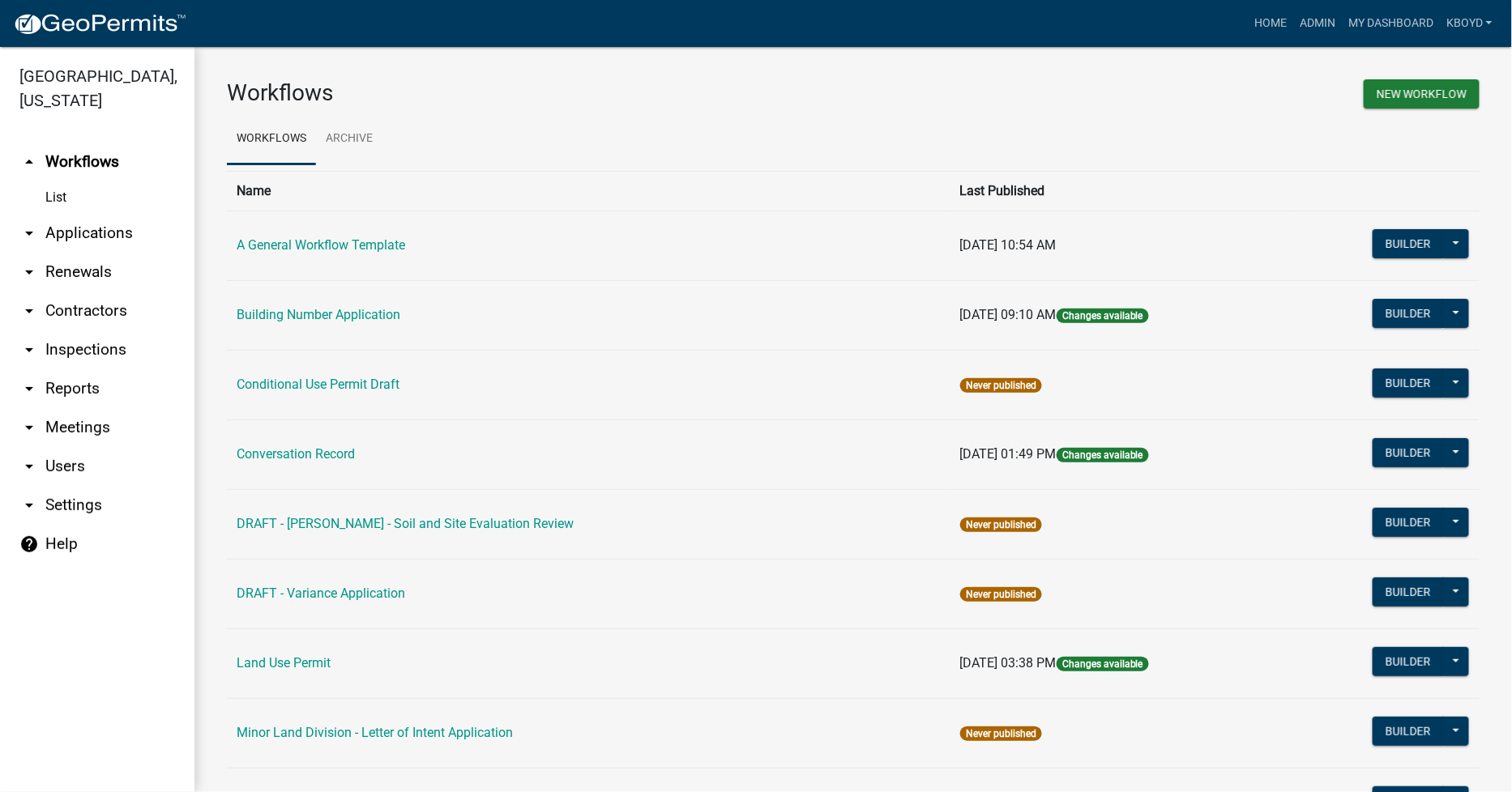
click at [49, 189] on link "List" at bounding box center [97, 198] width 195 height 33
click at [58, 228] on link "arrow_drop_down Applications" at bounding box center [97, 233] width 195 height 39
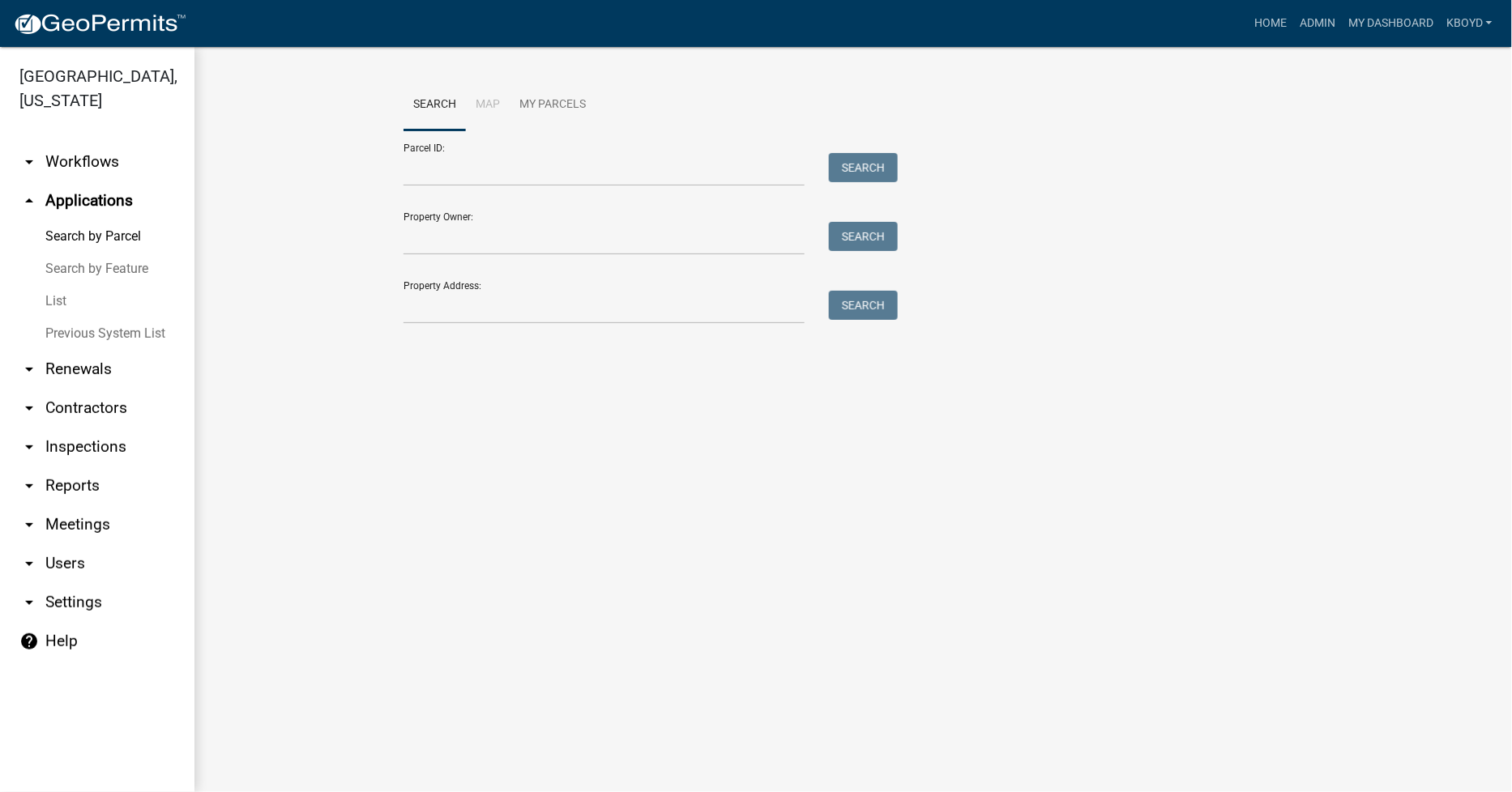
click at [65, 297] on link "List" at bounding box center [97, 301] width 195 height 33
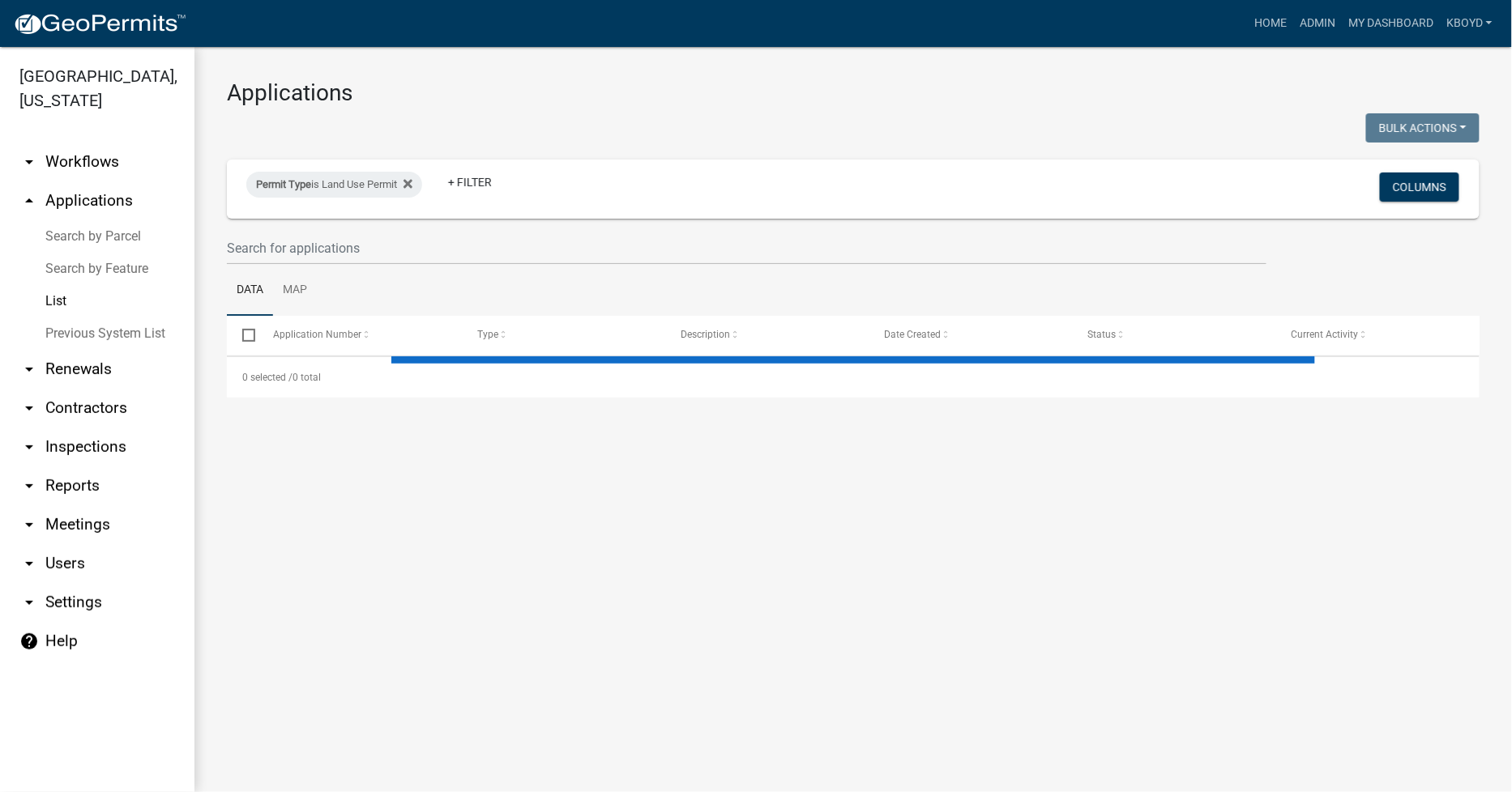
select select "3: 100"
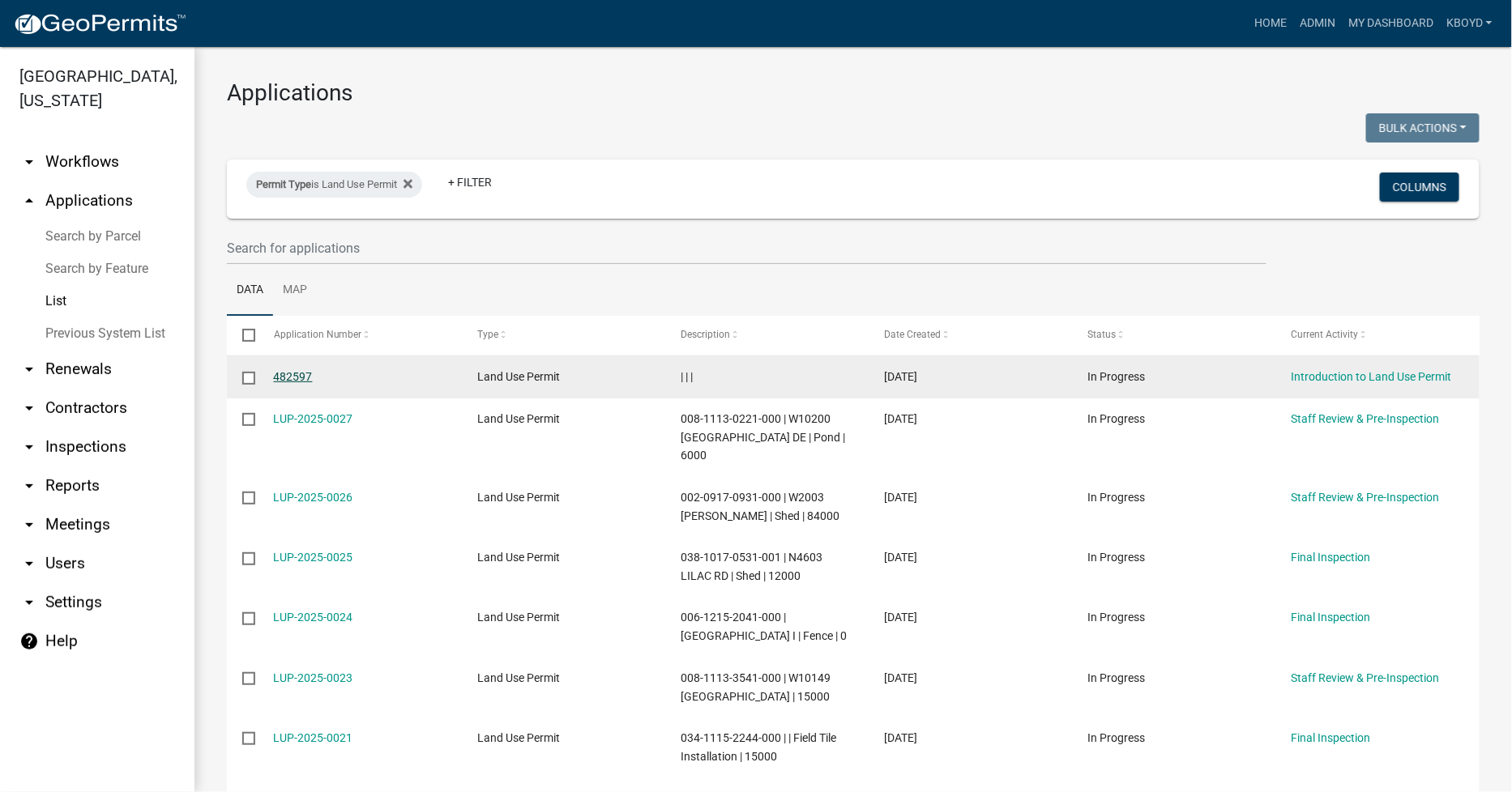
click at [288, 379] on link "482597" at bounding box center [293, 377] width 39 height 13
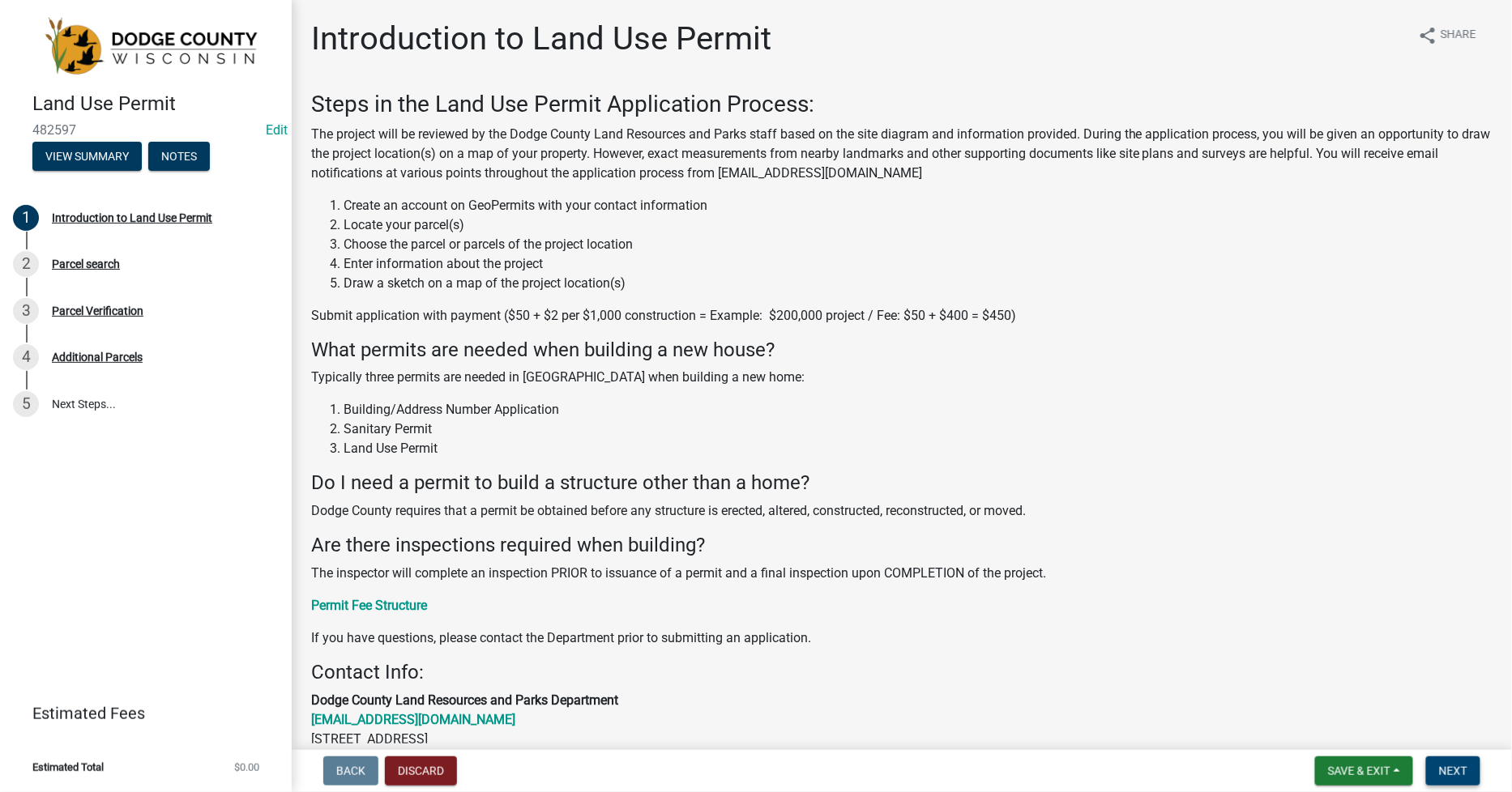
click at [1460, 770] on span "Next" at bounding box center [1453, 771] width 28 height 13
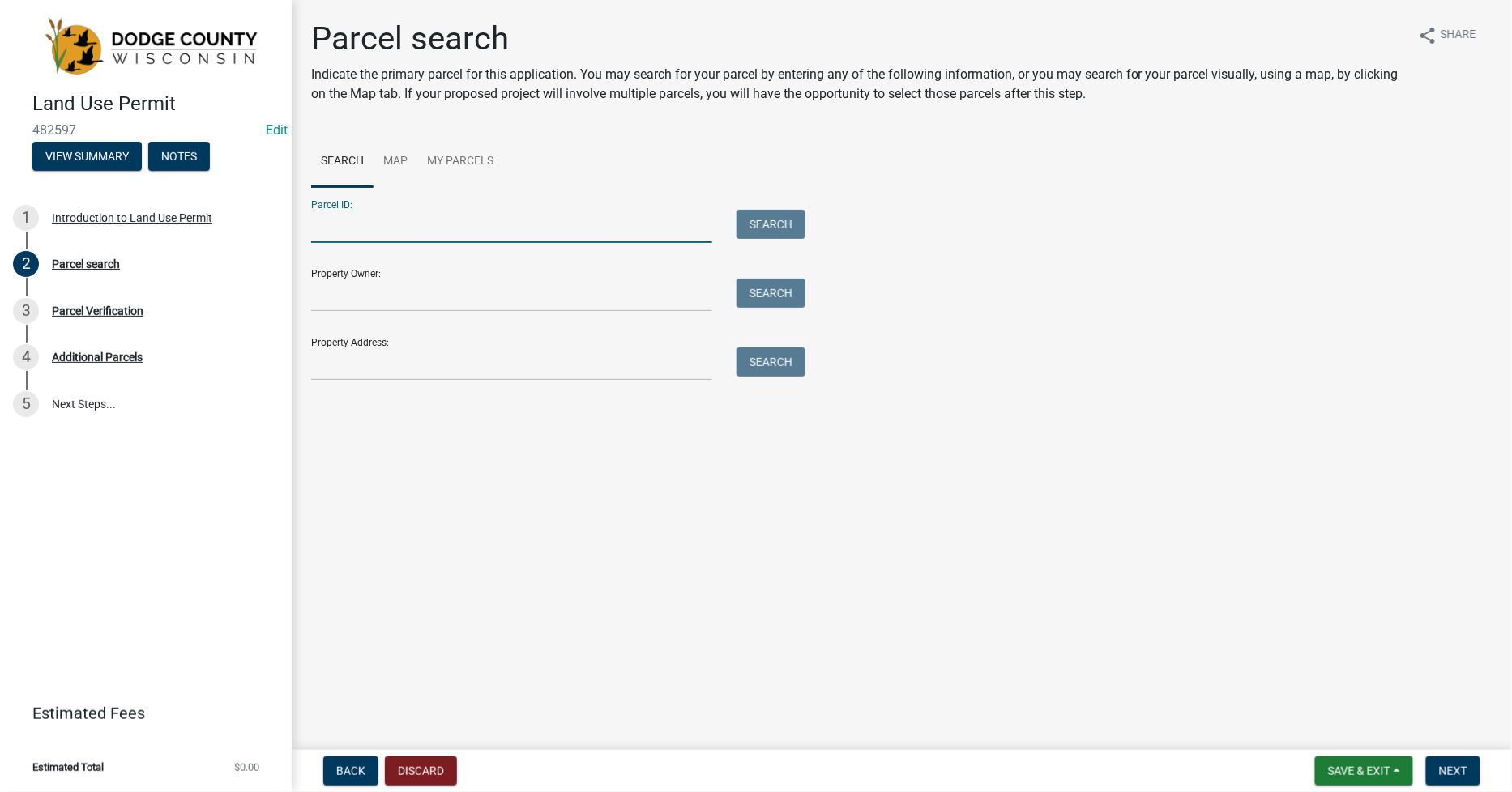
click at [368, 230] on input "Parcel ID:" at bounding box center [512, 227] width 401 height 33
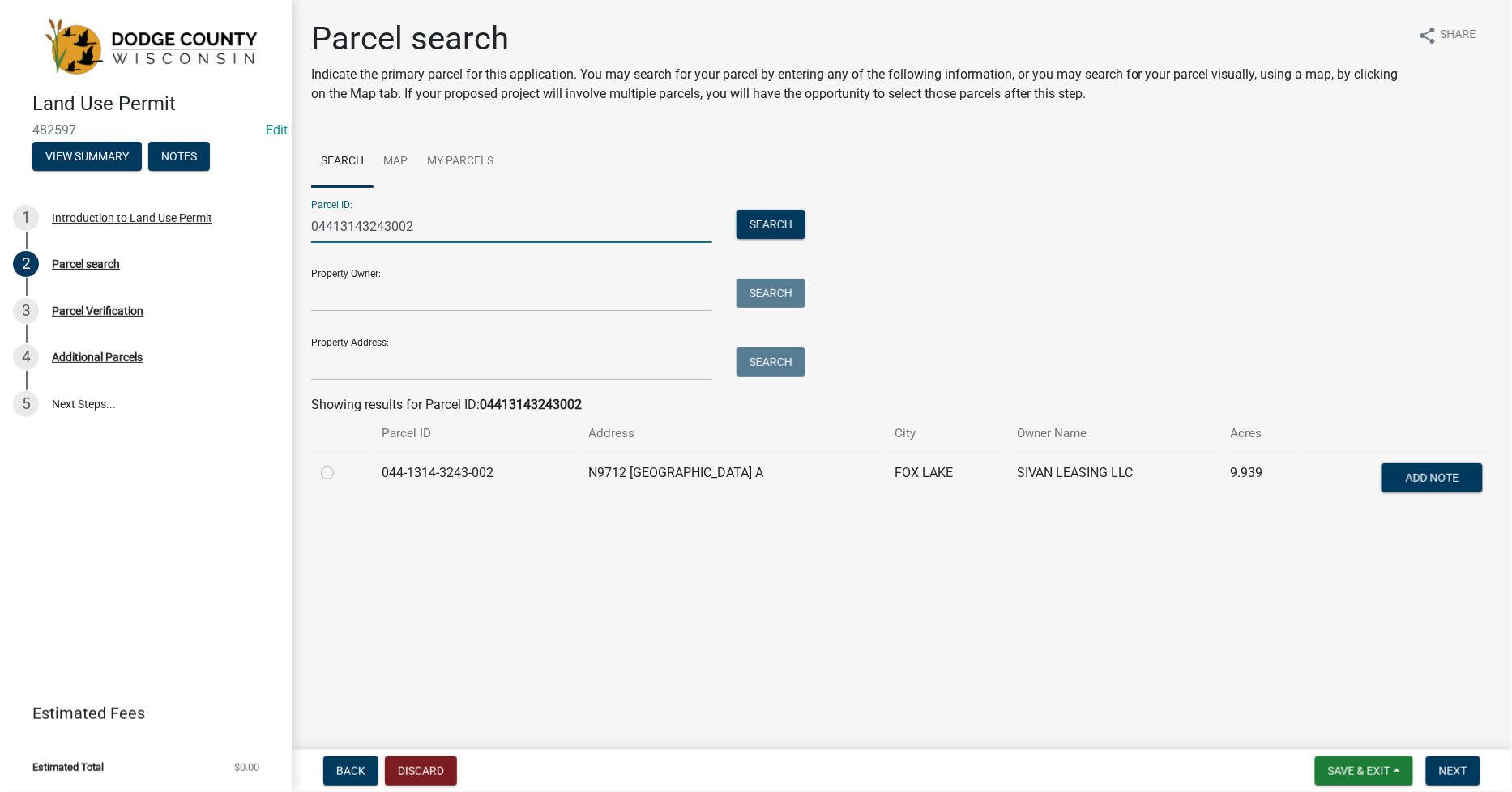
type input "04413143243002"
click at [340, 463] on label at bounding box center [340, 463] width 0 height 0
click at [340, 472] on input "radio" at bounding box center [346, 469] width 11 height 11
radio input "true"
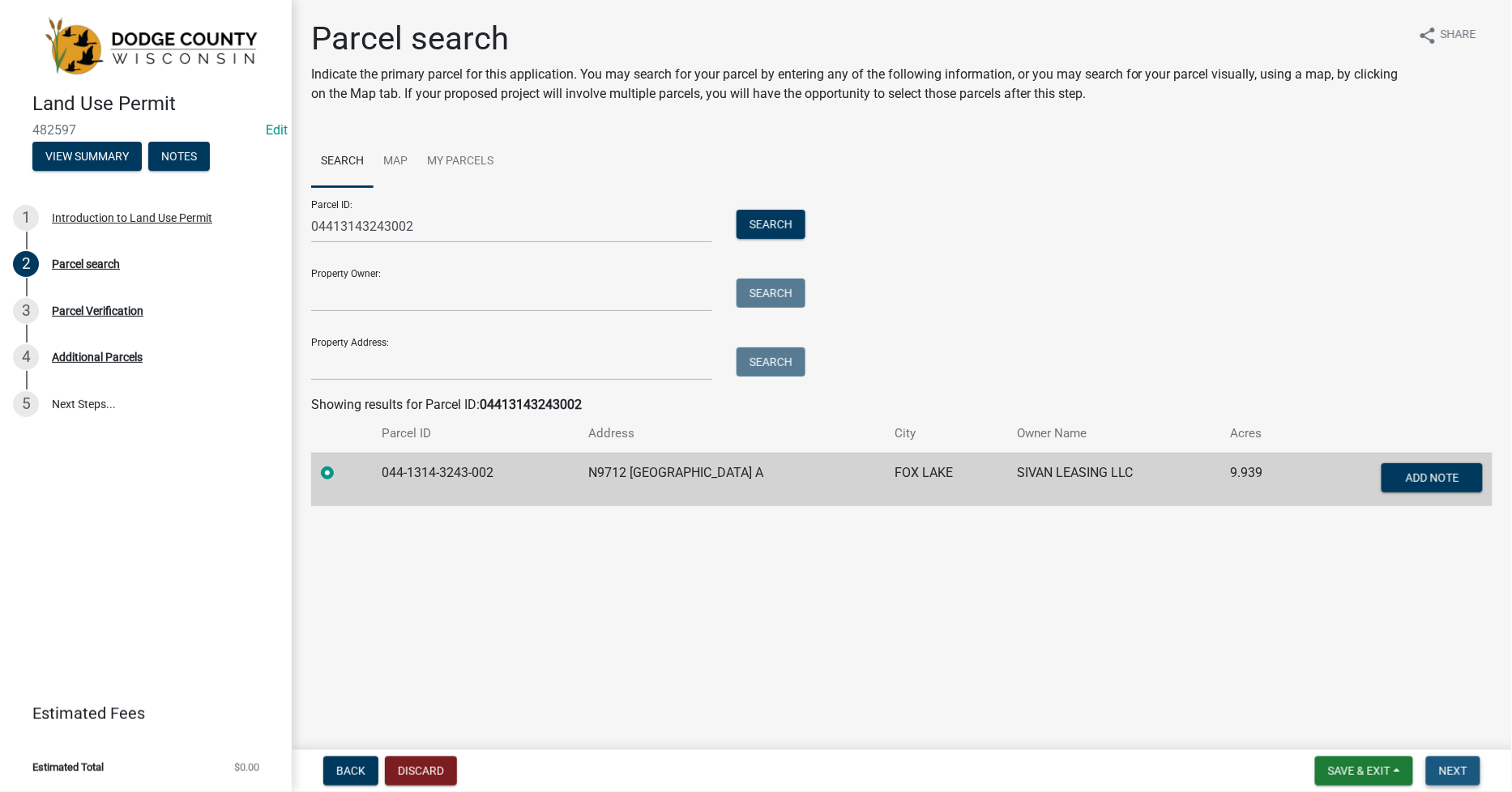
click at [1452, 777] on span "Next" at bounding box center [1453, 771] width 28 height 13
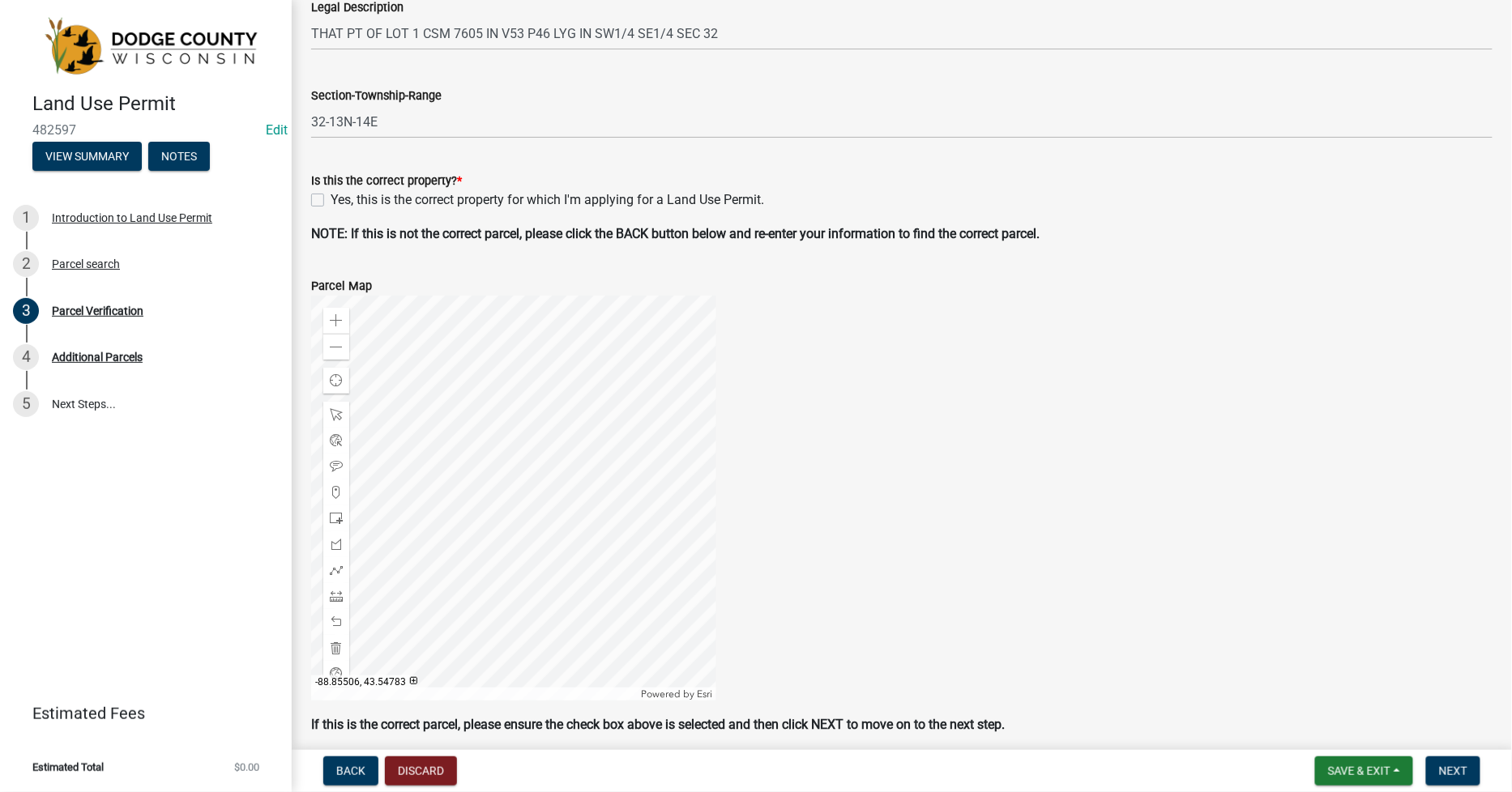
scroll to position [450, 0]
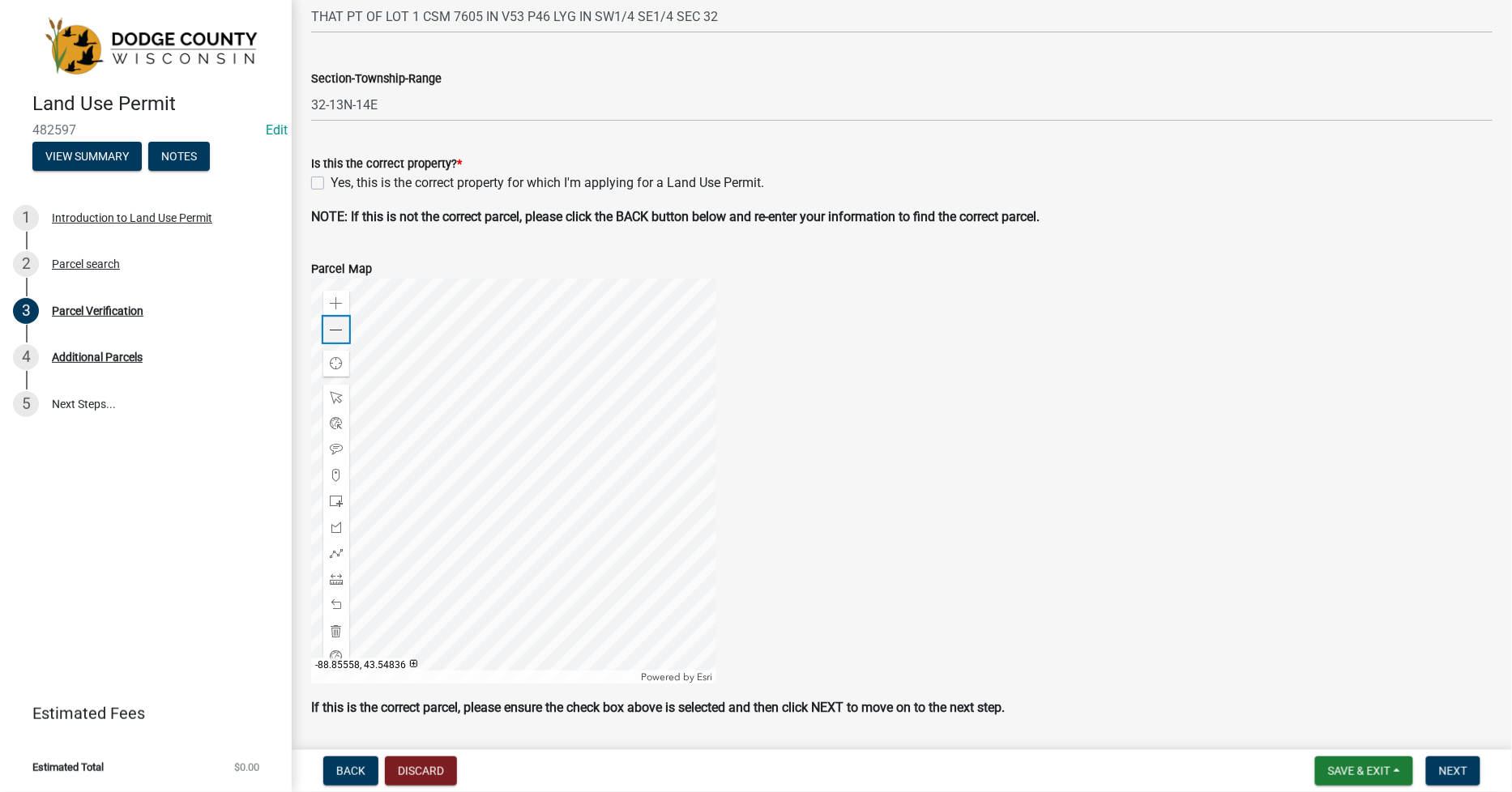
click at [333, 336] on div "Zoom out" at bounding box center [336, 330] width 25 height 25
click at [322, 180] on div "Yes, this is the correct property for which I'm applying for a Land Use Permit." at bounding box center [902, 182] width 1182 height 19
click at [330, 181] on label "Yes, this is the correct property for which I'm applying for a Land Use Permit." at bounding box center [547, 182] width 433 height 19
click at [330, 181] on input "Yes, this is the correct property for which I'm applying for a Land Use Permit." at bounding box center [336, 178] width 11 height 11
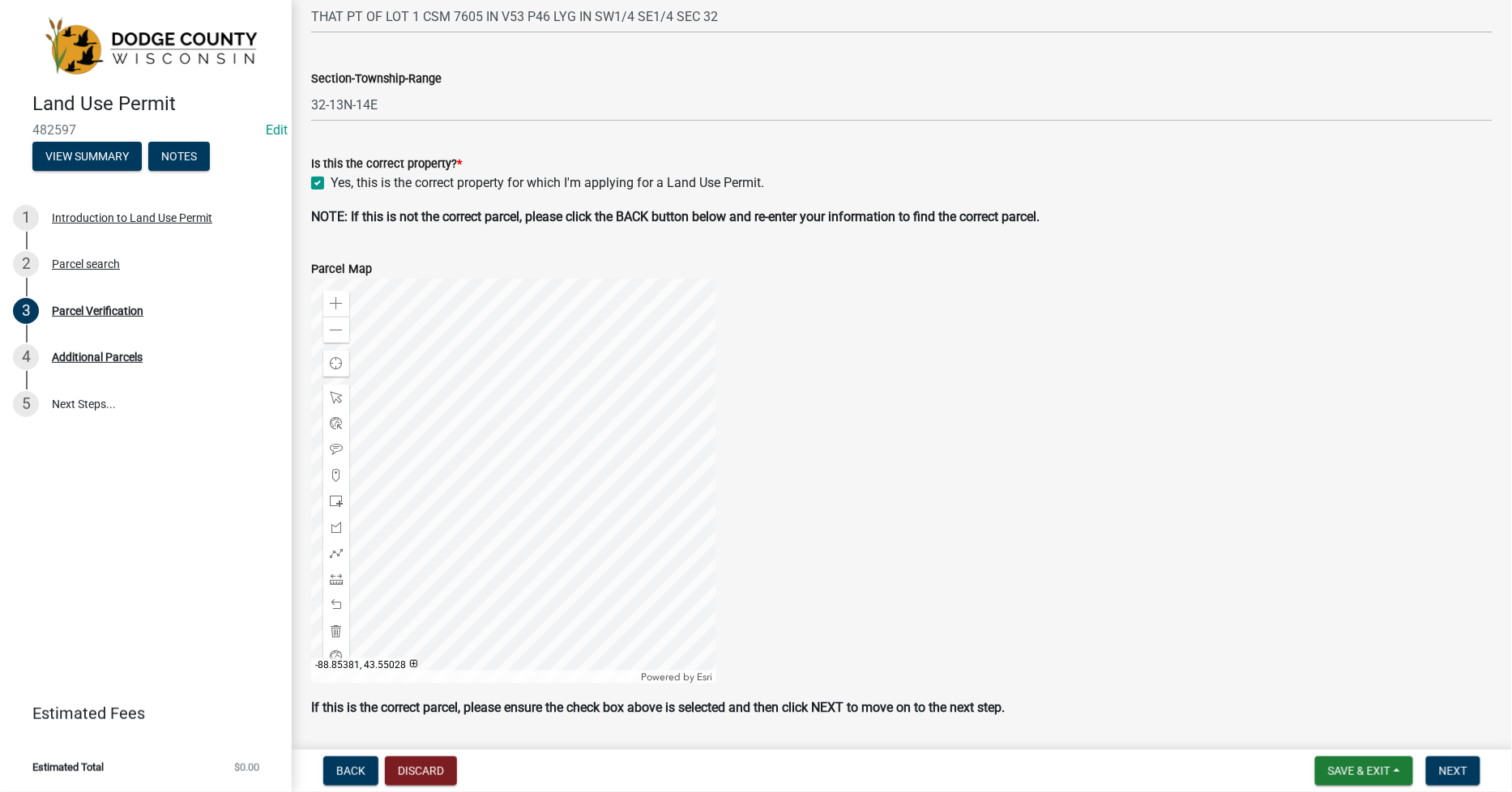
checkbox input "true"
click at [1459, 767] on span "Next" at bounding box center [1453, 771] width 28 height 13
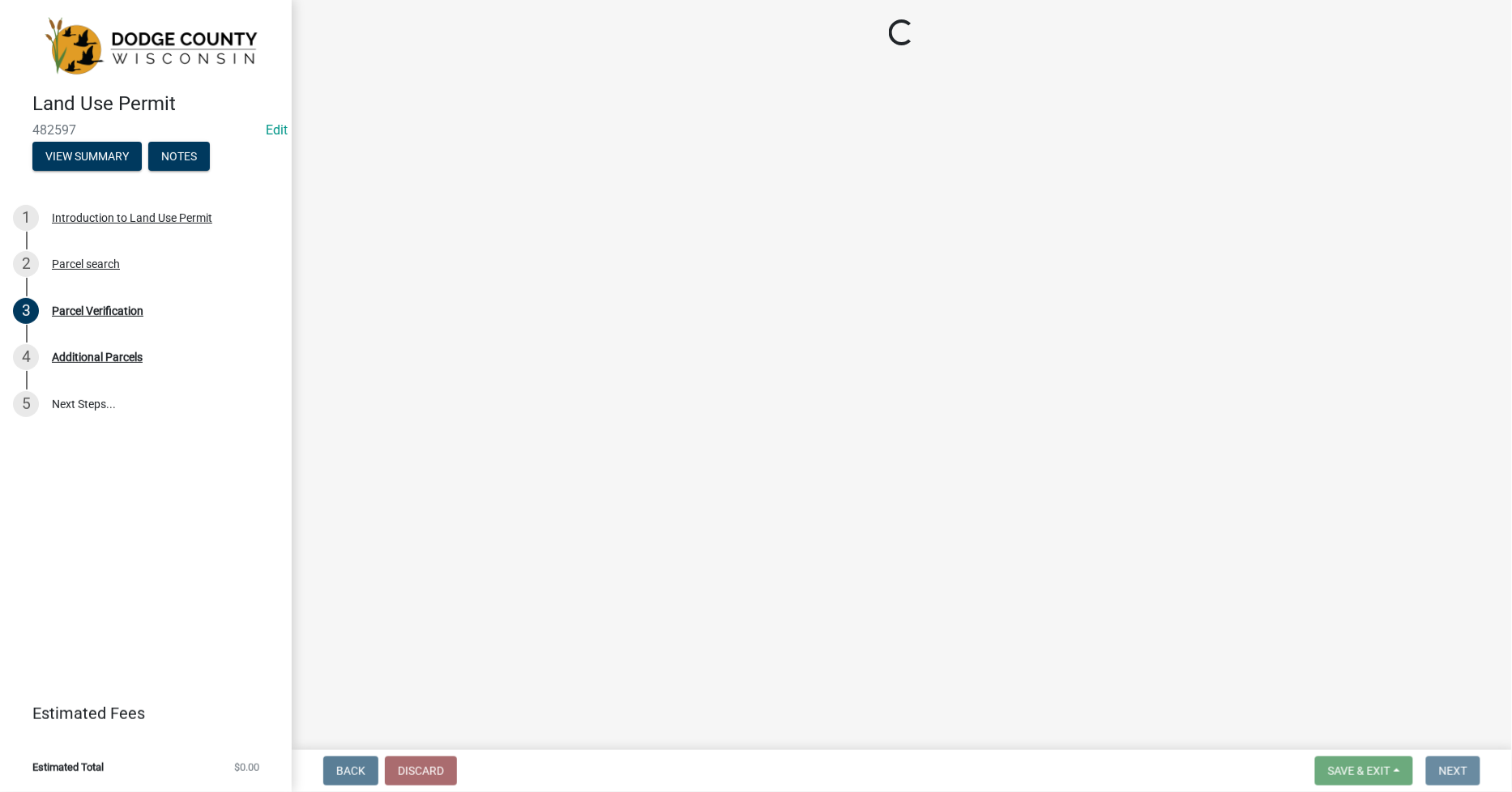
scroll to position [0, 0]
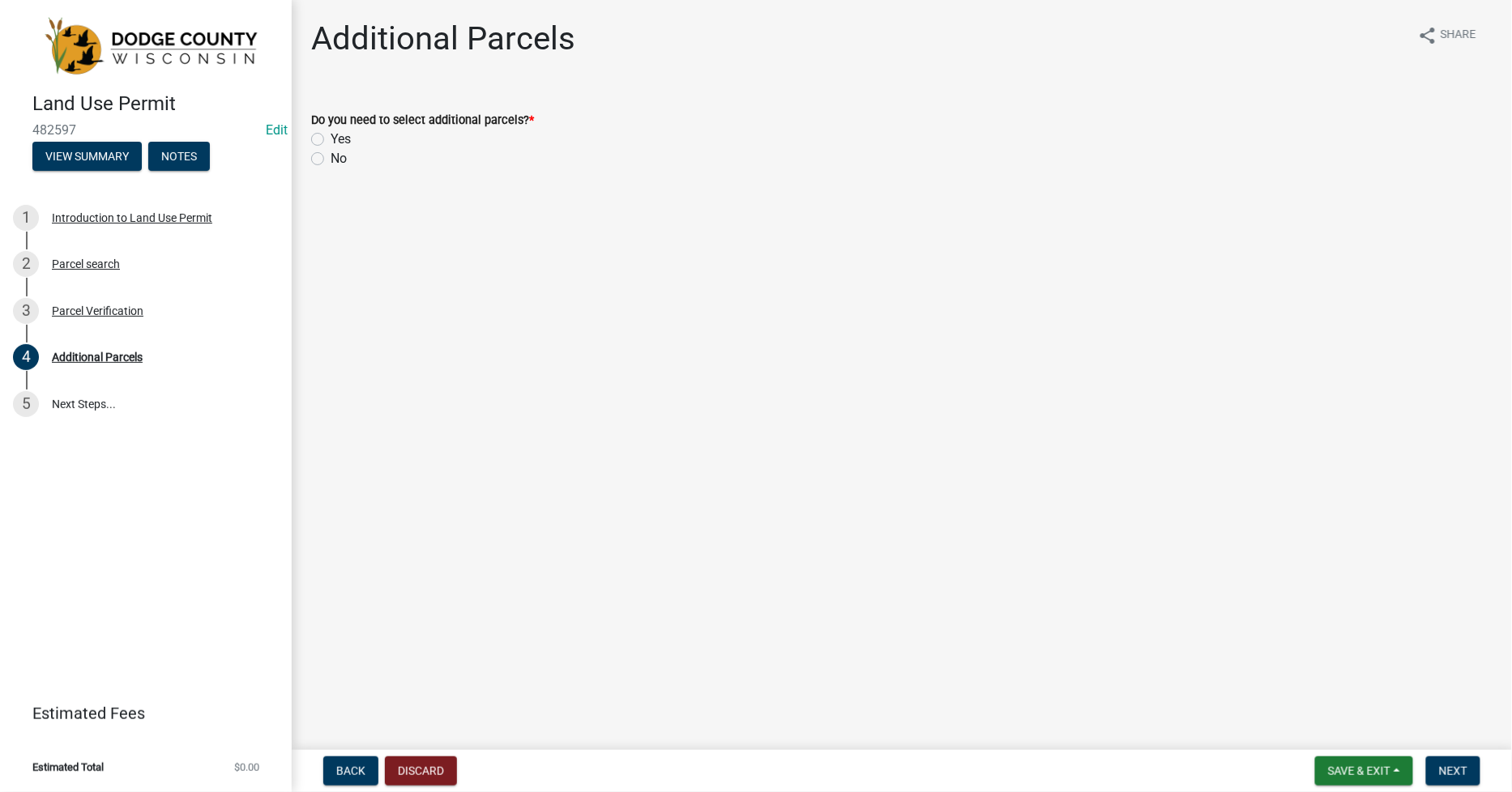
click at [330, 158] on label "No" at bounding box center [339, 158] width 16 height 19
click at [330, 158] on input "No" at bounding box center [336, 155] width 11 height 11
radio input "true"
click at [1447, 777] on span "Next" at bounding box center [1453, 771] width 28 height 13
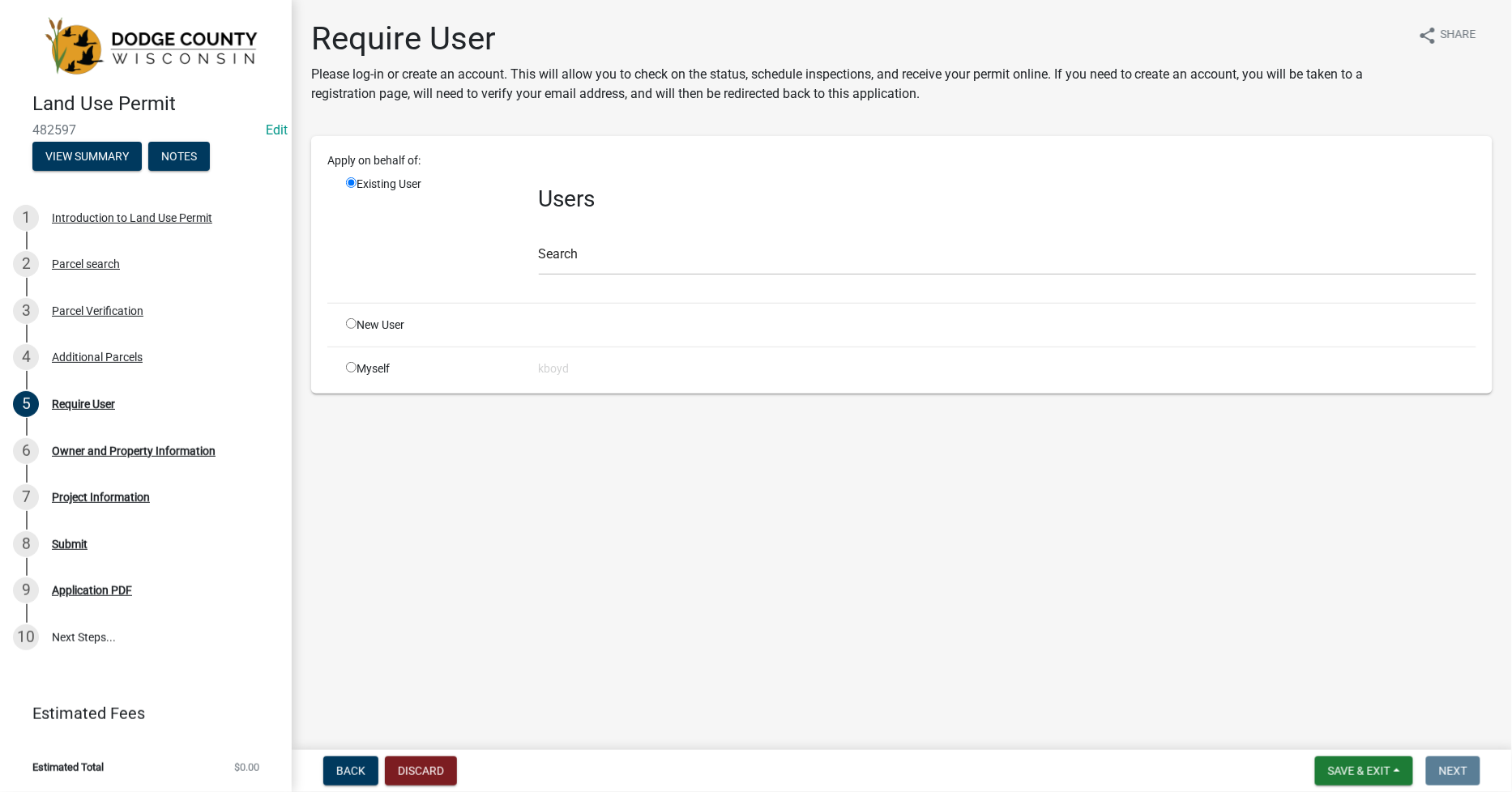
click at [350, 363] on input "radio" at bounding box center [351, 368] width 11 height 11
radio input "true"
radio input "false"
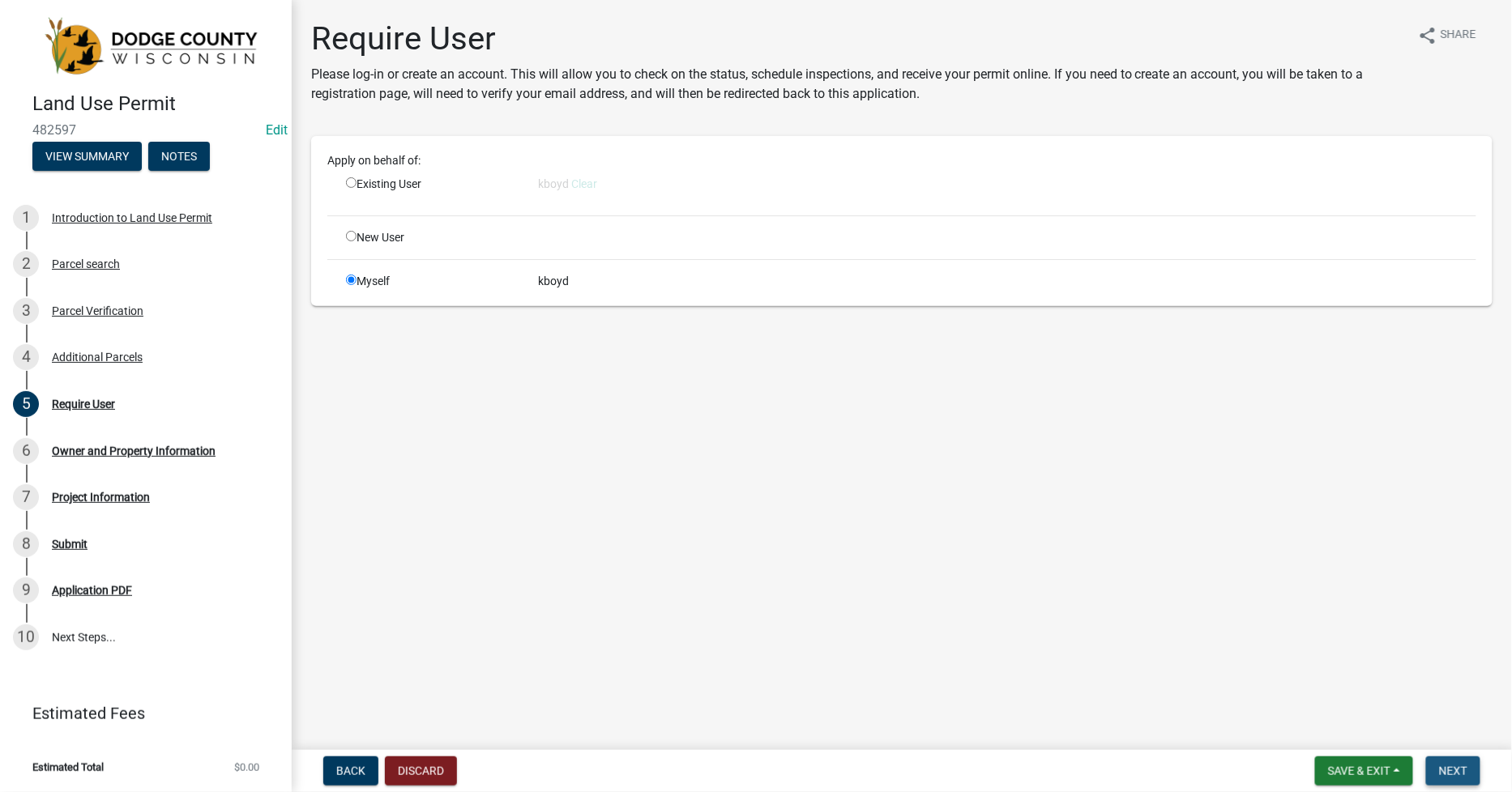
click at [1462, 775] on span "Next" at bounding box center [1453, 771] width 28 height 13
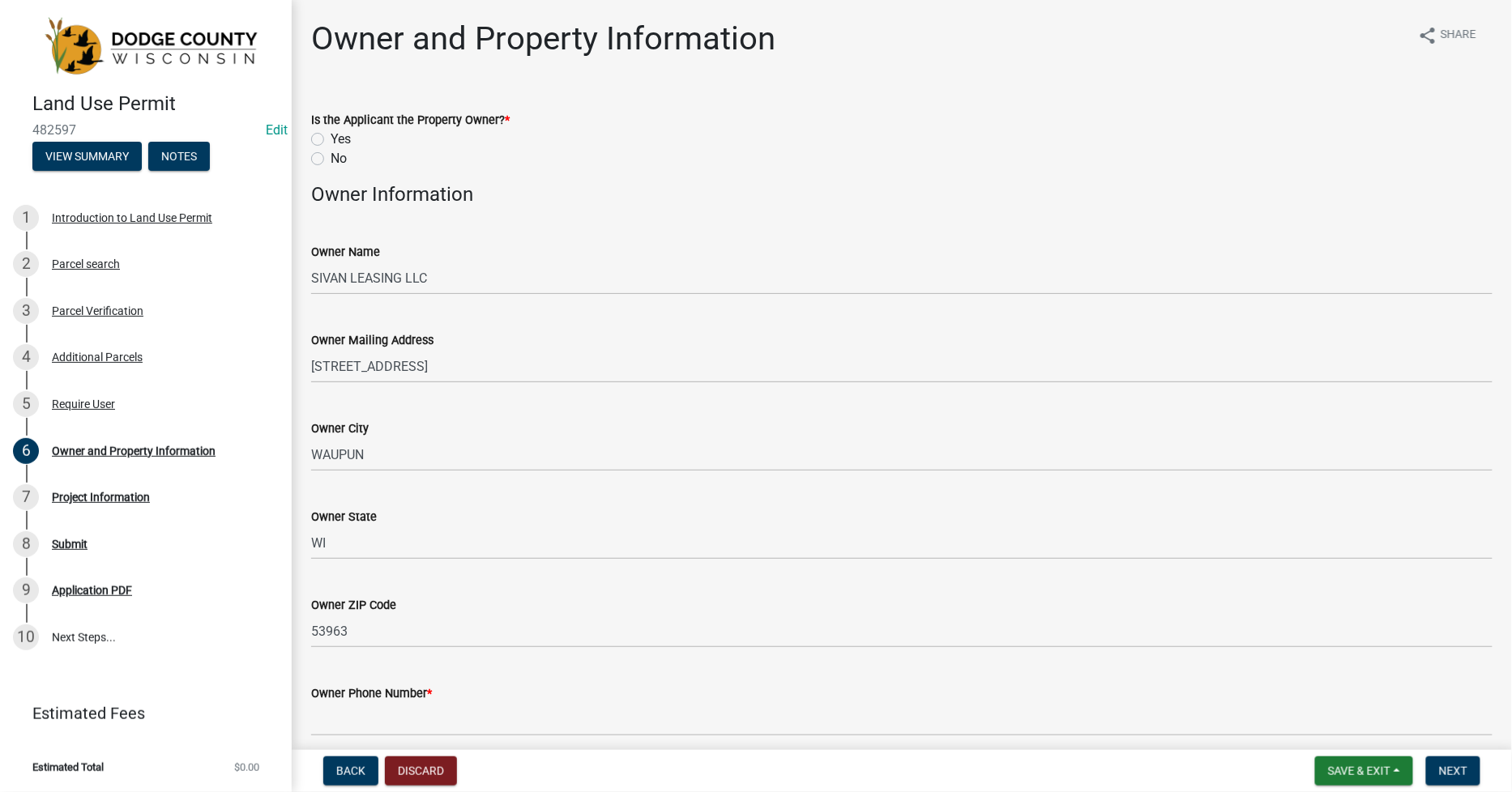
click at [330, 137] on label "Yes" at bounding box center [340, 138] width 20 height 19
click at [330, 137] on input "Yes" at bounding box center [336, 135] width 11 height 11
radio input "true"
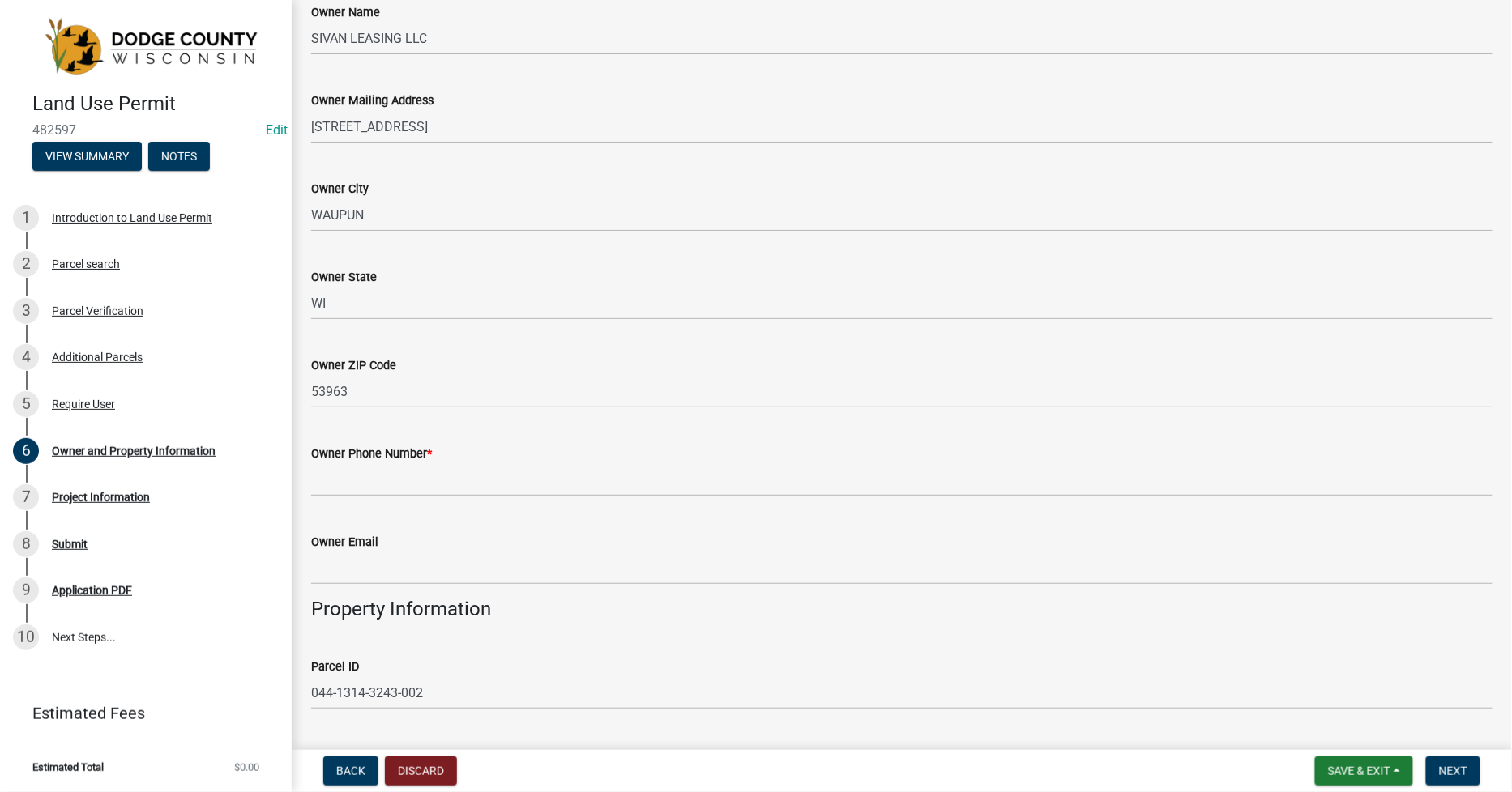
scroll to position [269, 0]
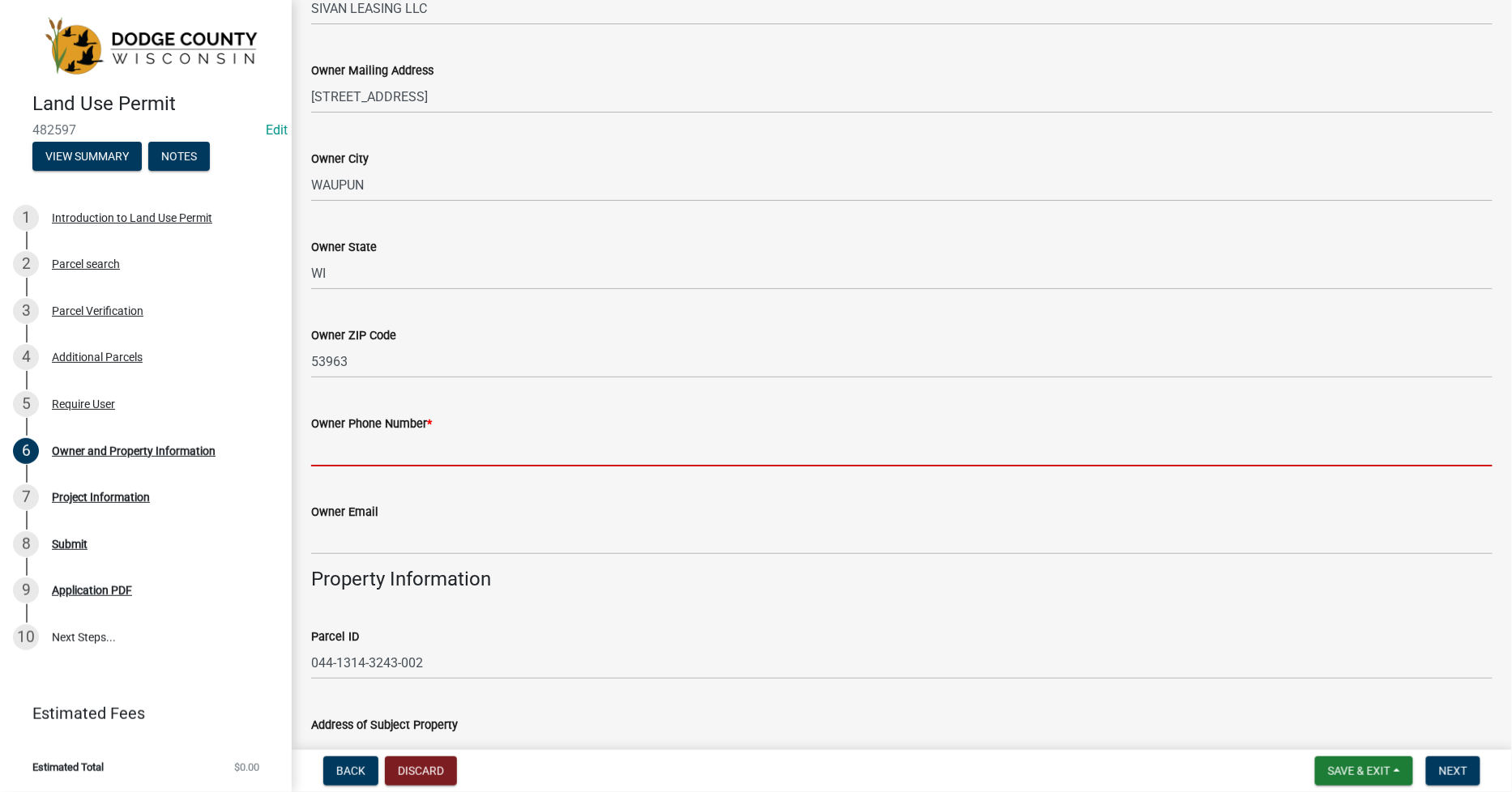
click at [317, 458] on input "Owner Phone Number *" at bounding box center [902, 450] width 1182 height 33
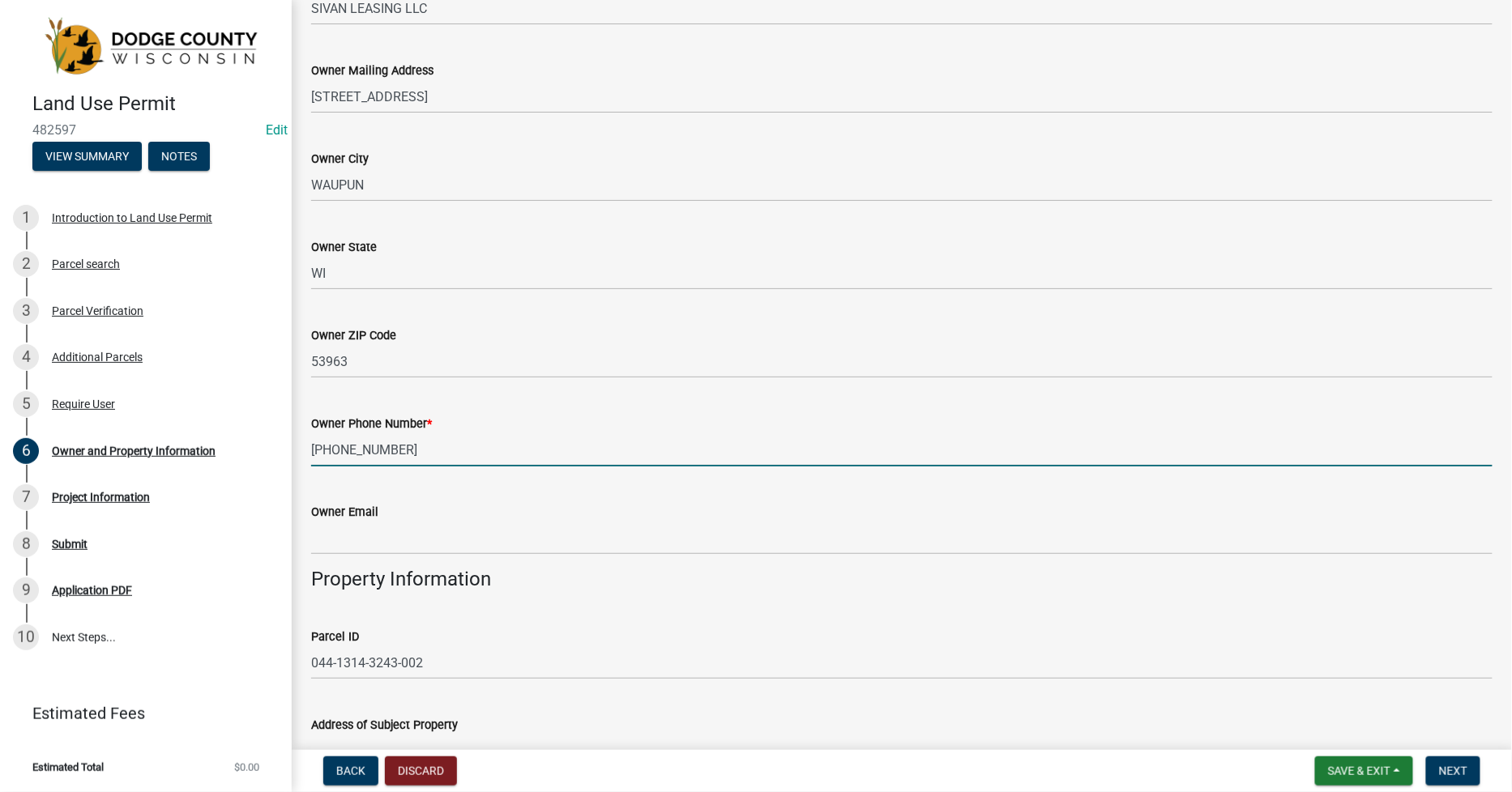
type input "[PHONE_NUMBER]"
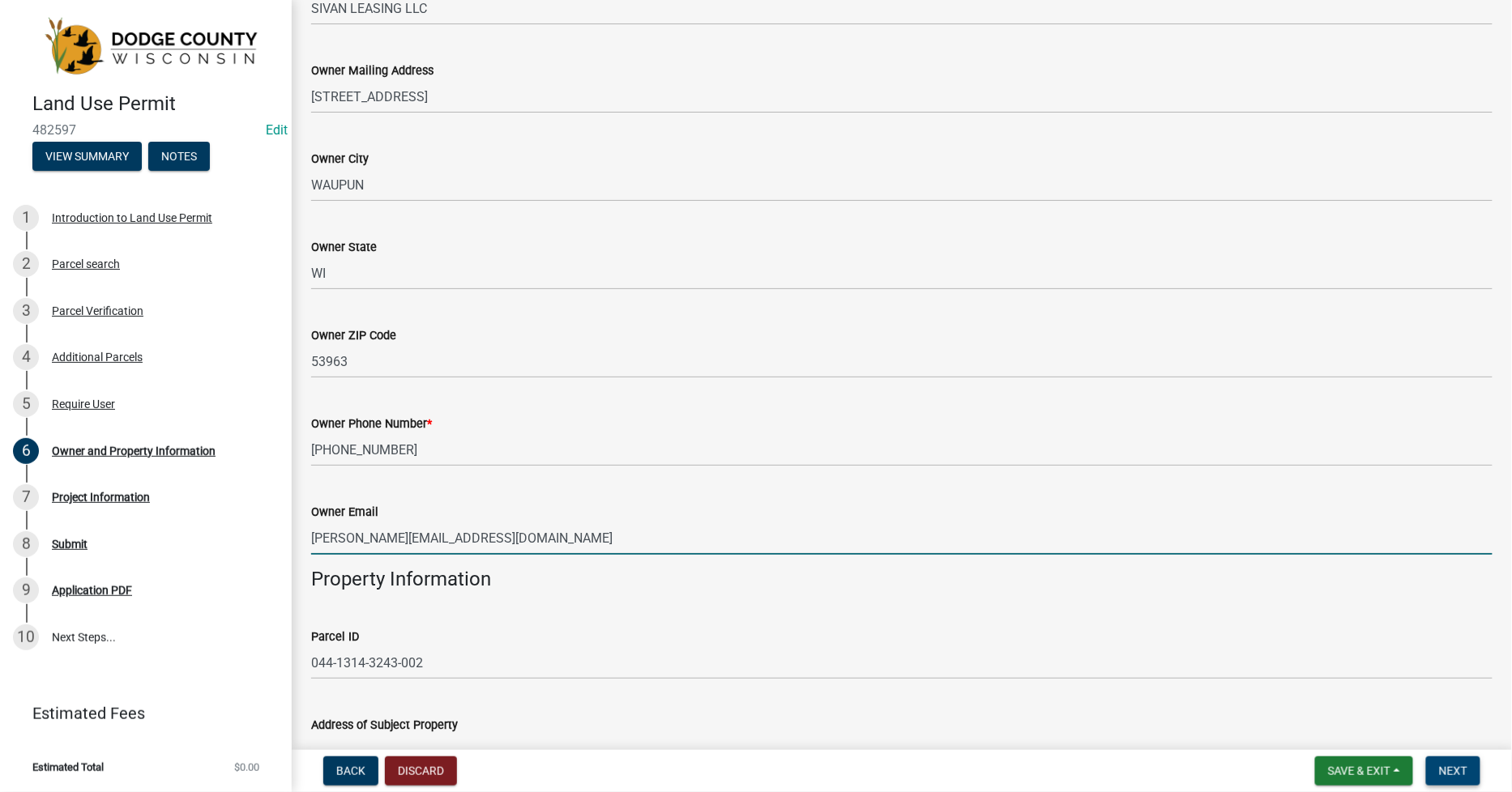
type input "[PERSON_NAME][EMAIL_ADDRESS][DOMAIN_NAME]"
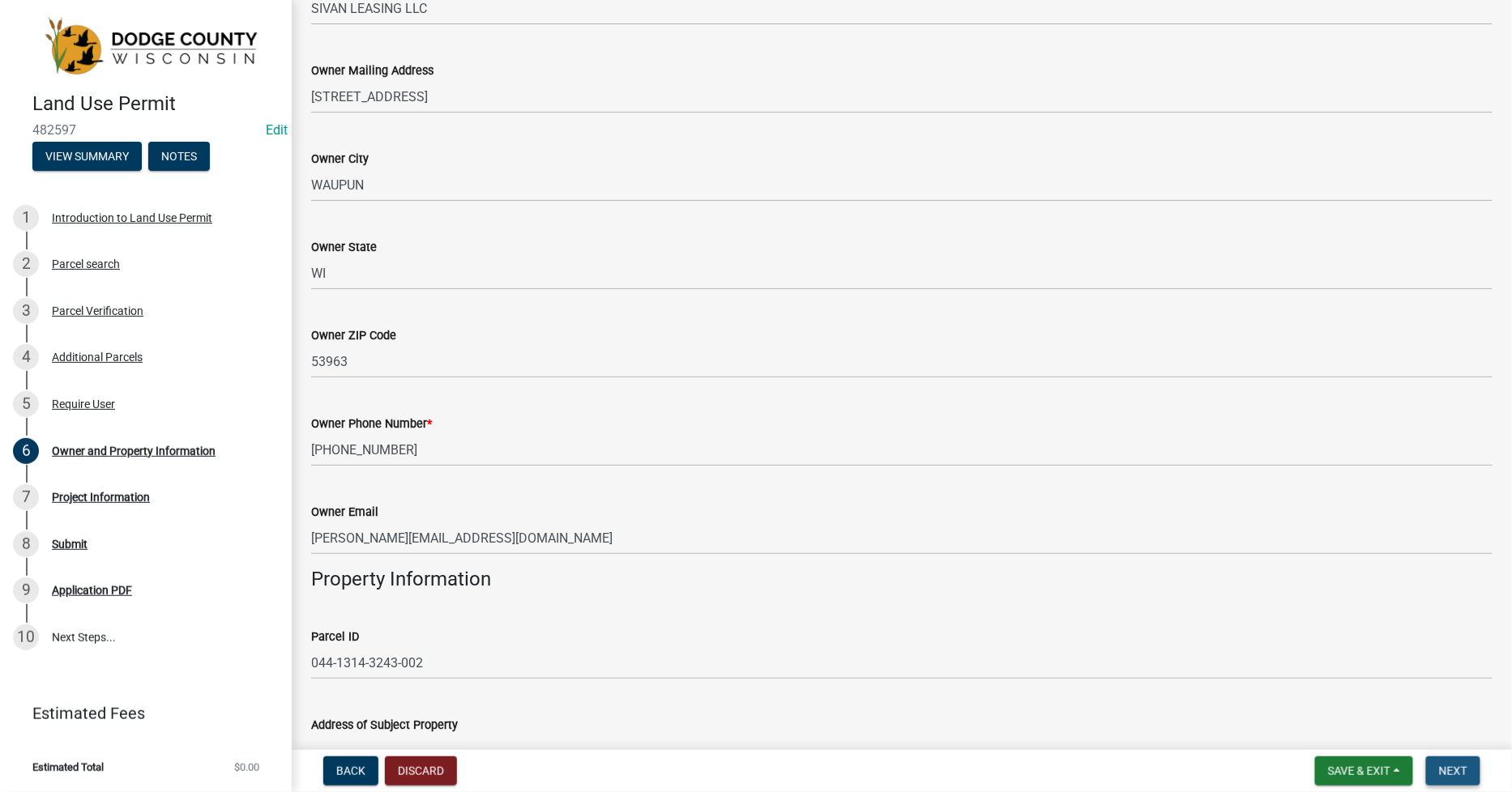
click at [1456, 770] on span "Next" at bounding box center [1453, 771] width 28 height 13
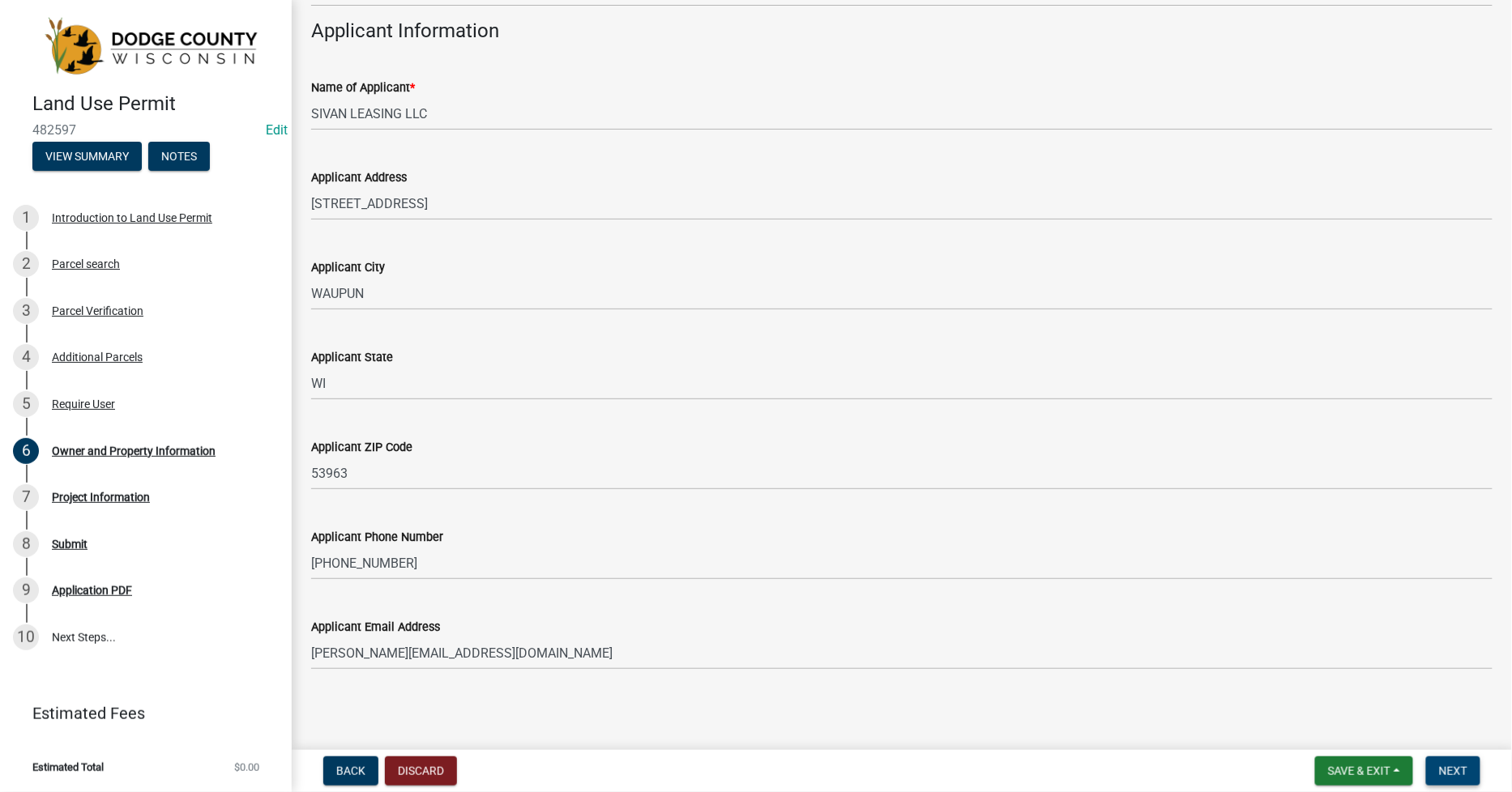
scroll to position [1477, 0]
click at [1446, 768] on span "Next" at bounding box center [1453, 771] width 28 height 13
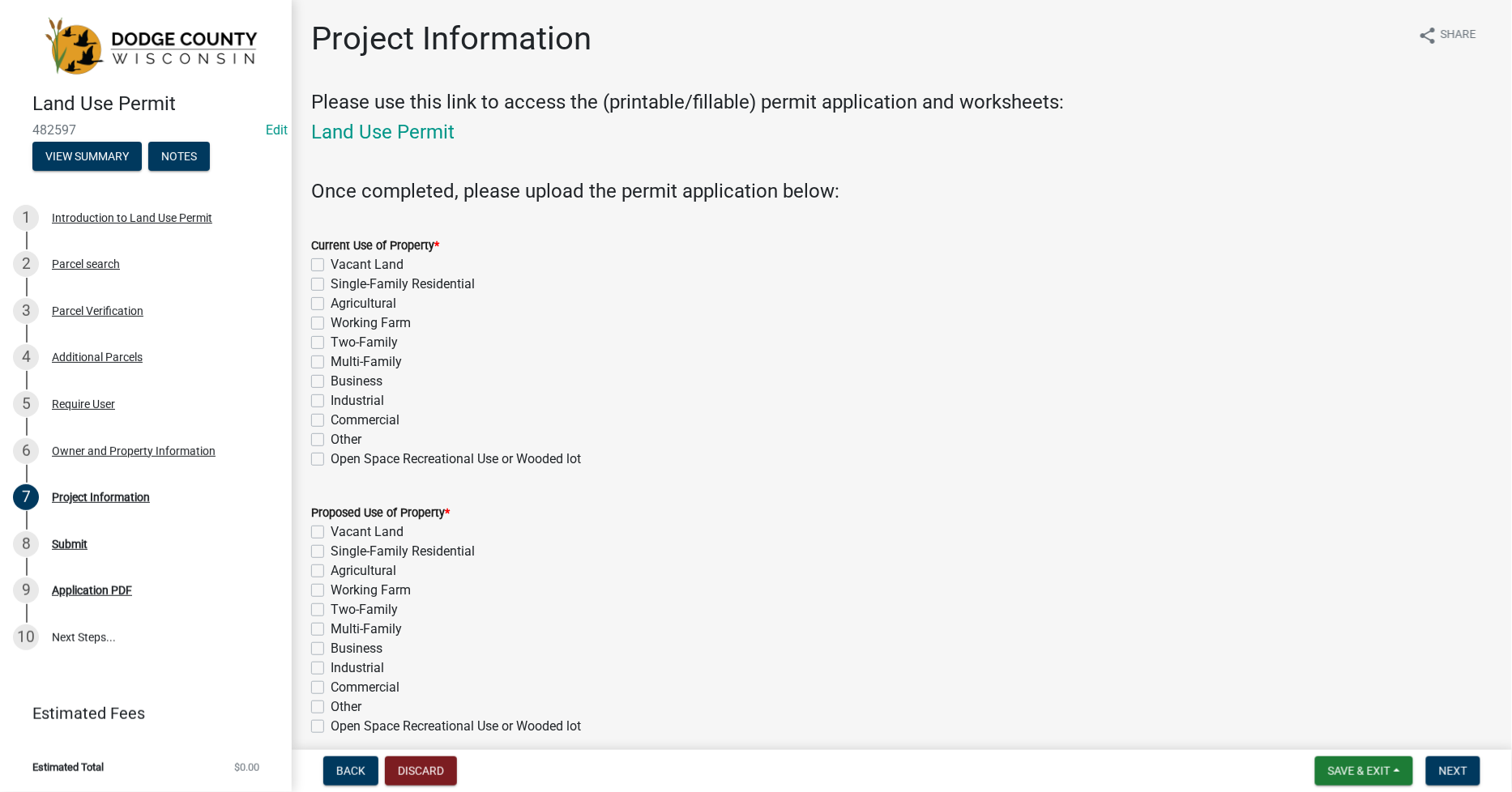
click at [330, 382] on label "Business" at bounding box center [356, 381] width 52 height 19
click at [330, 382] on input "Business" at bounding box center [336, 378] width 11 height 11
checkbox input "true"
checkbox input "false"
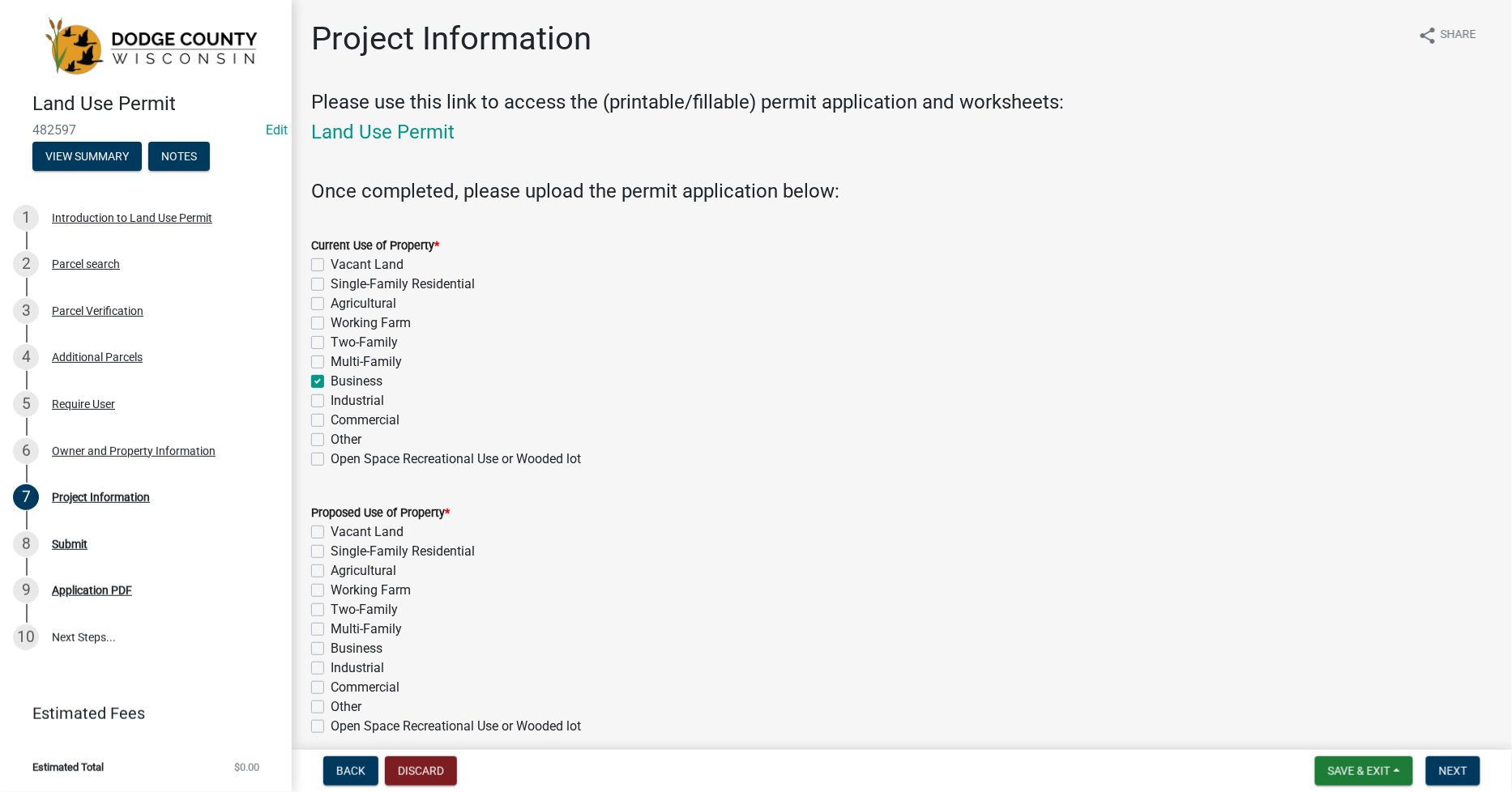
checkbox input "false"
checkbox input "true"
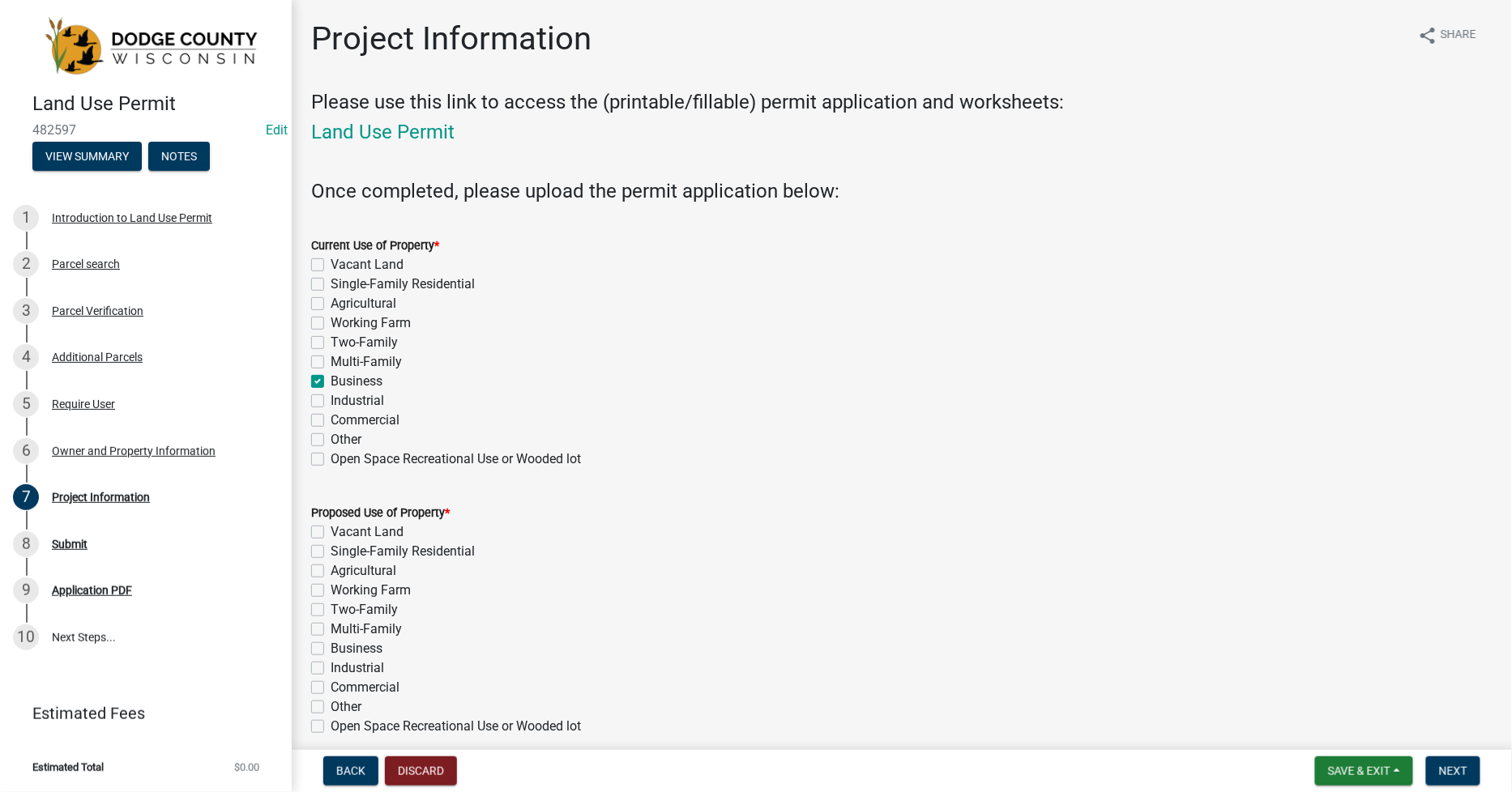
checkbox input "false"
click at [330, 653] on label "Business" at bounding box center [356, 648] width 52 height 19
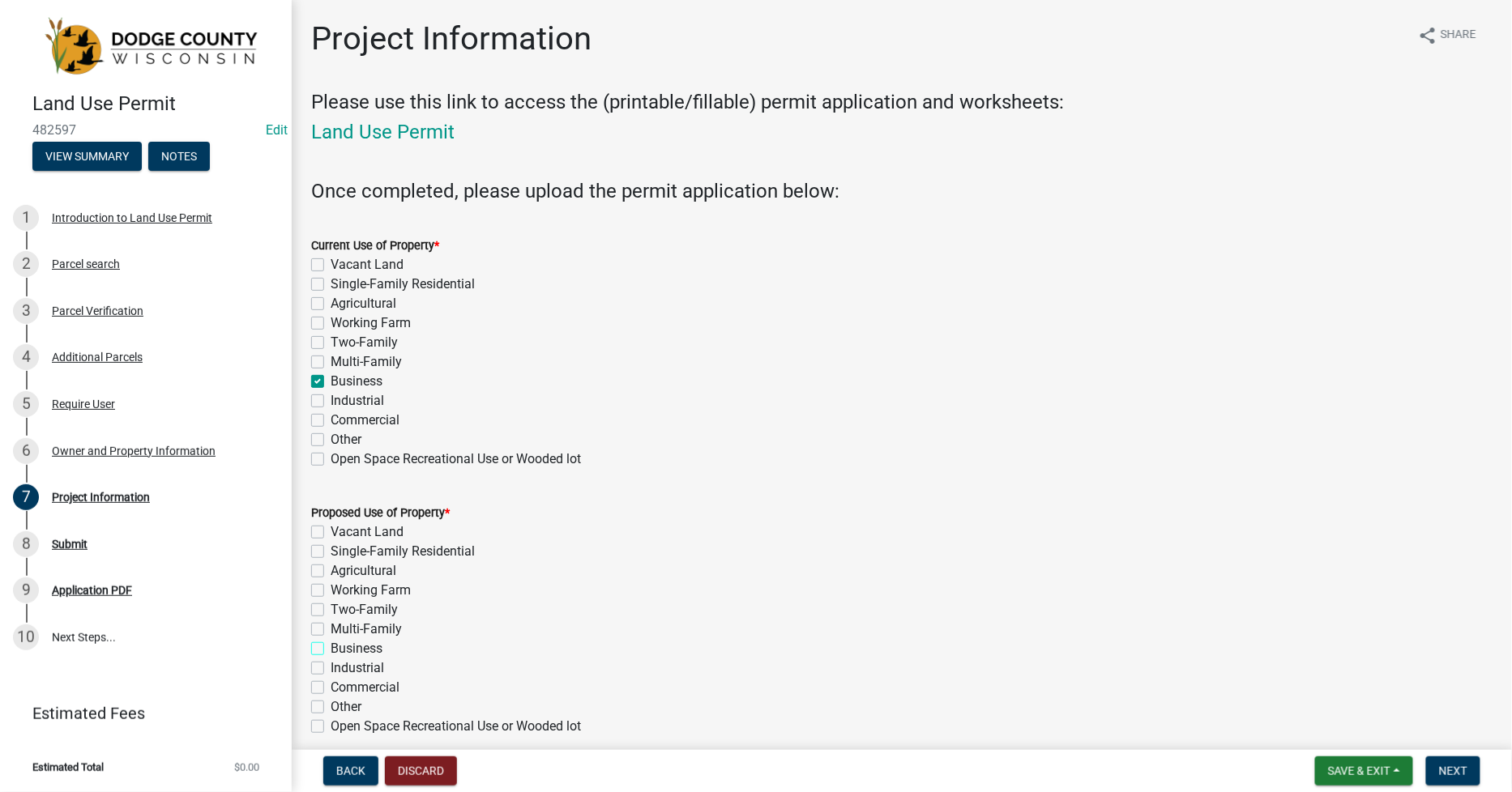
click at [330, 650] on input "Business" at bounding box center [336, 645] width 11 height 11
checkbox input "true"
checkbox input "false"
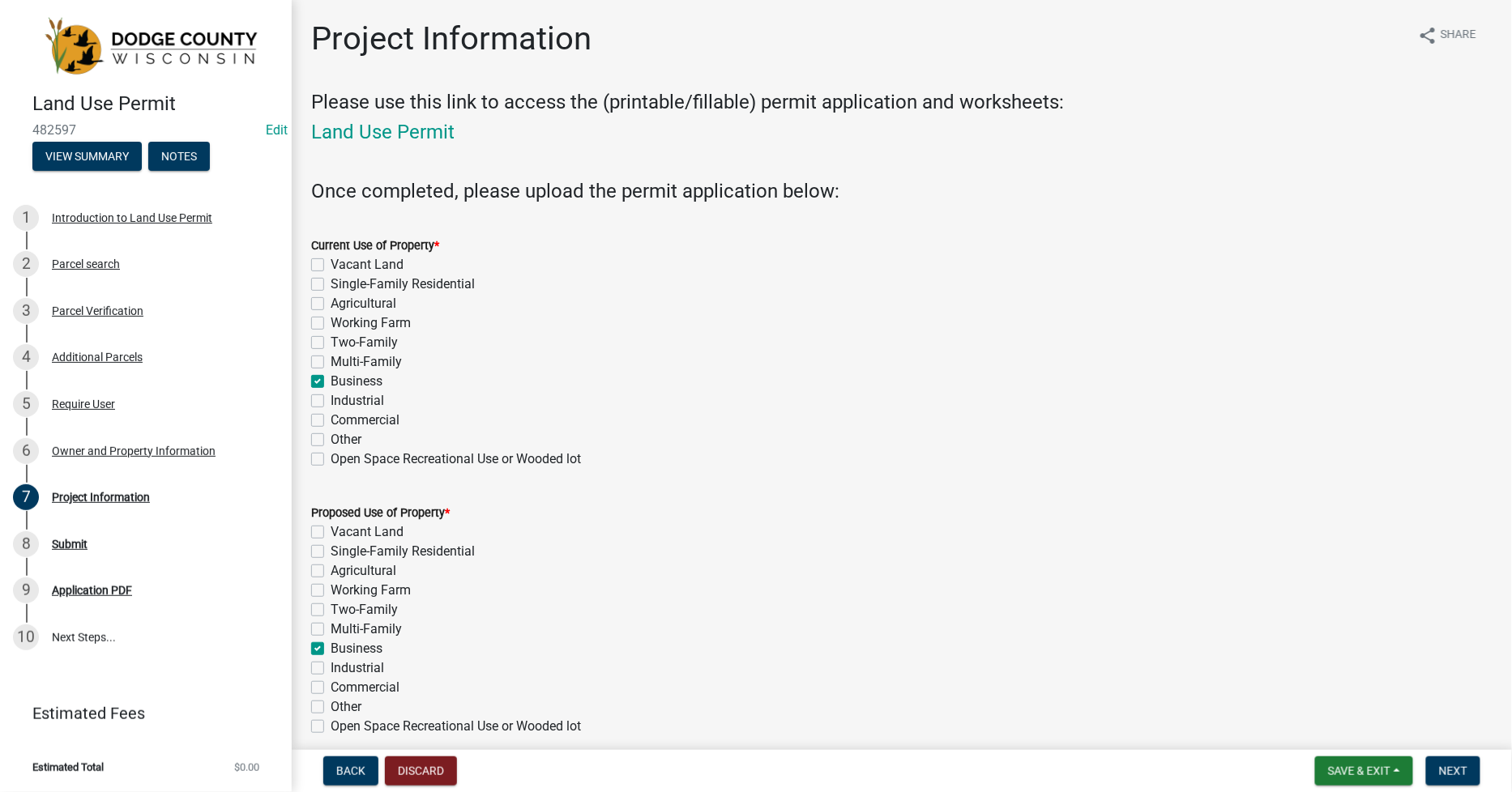
checkbox input "false"
checkbox input "true"
checkbox input "false"
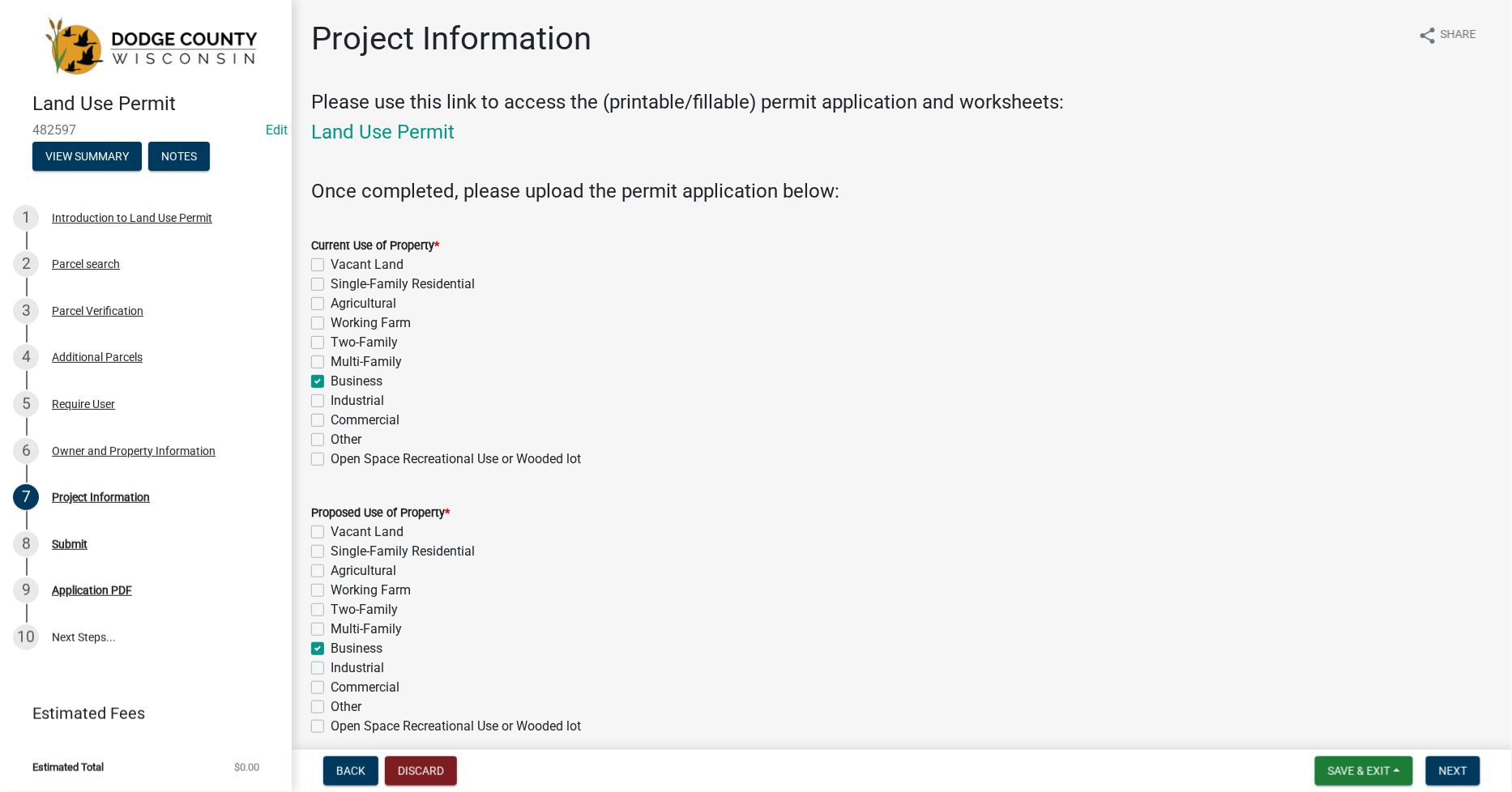
checkbox input "false"
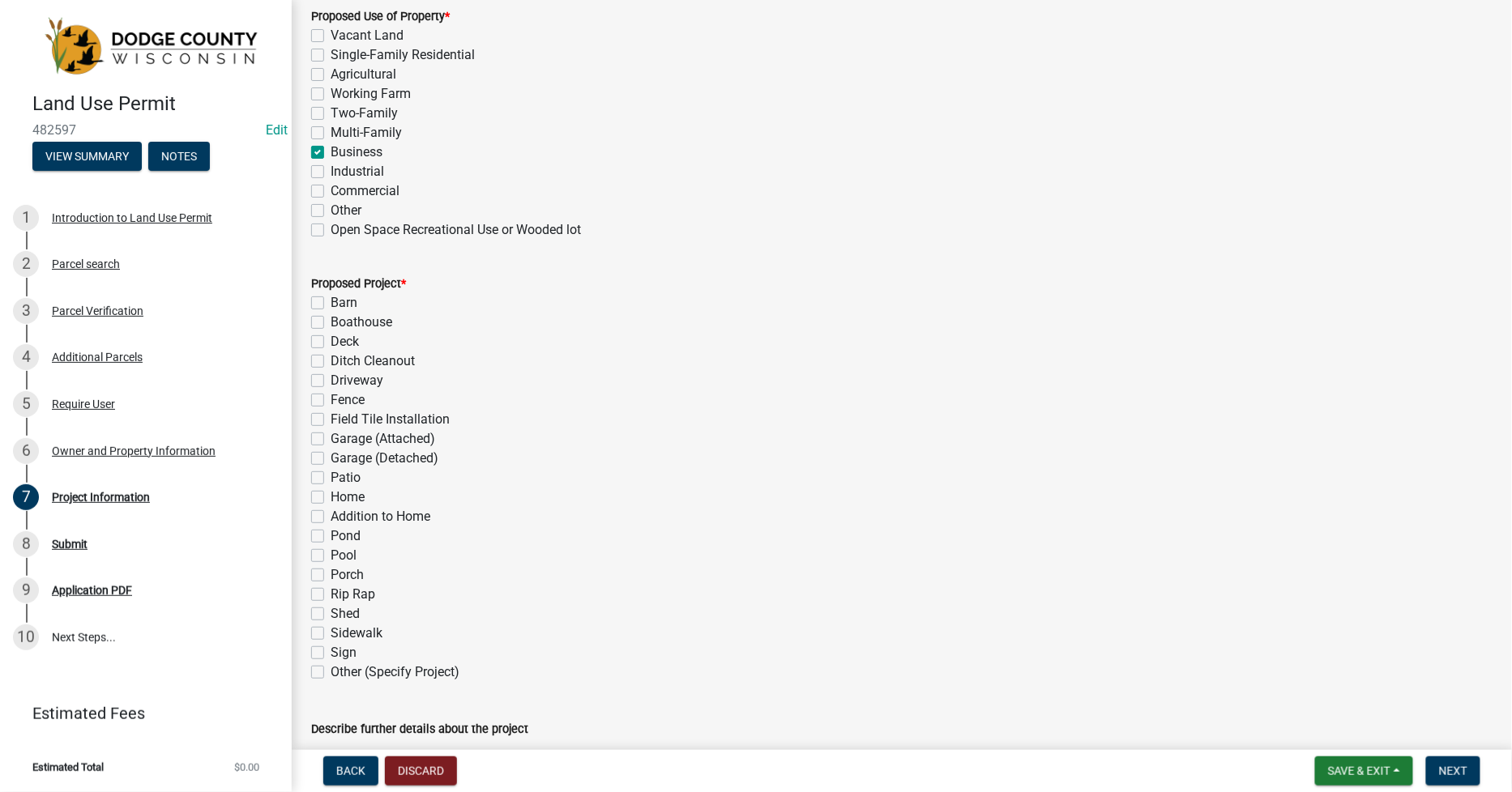
scroll to position [540, 0]
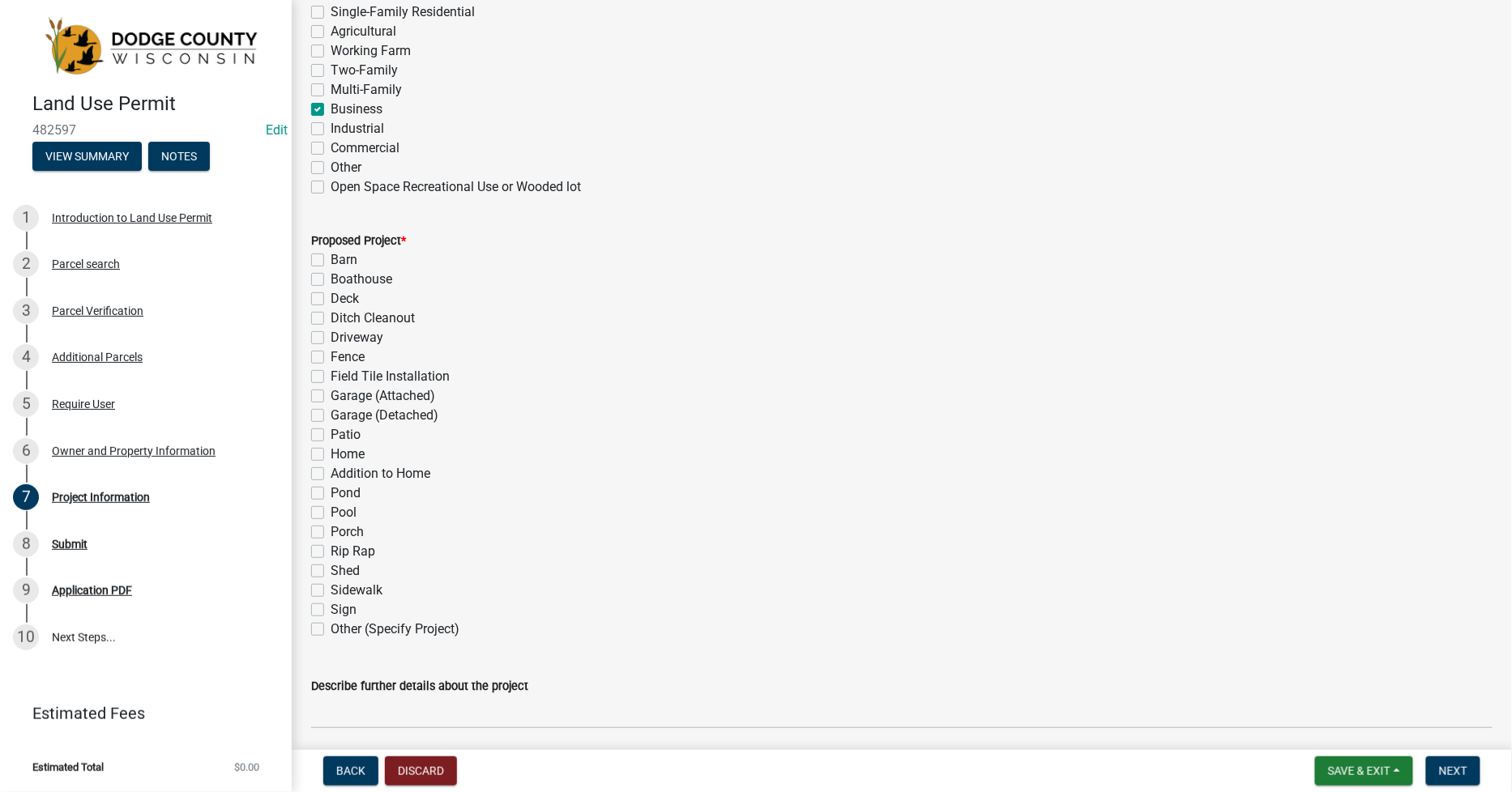
click at [330, 627] on label "Other (Specify Project)" at bounding box center [395, 629] width 129 height 19
click at [330, 627] on input "Other (Specify Project)" at bounding box center [336, 625] width 11 height 11
checkbox input "true"
checkbox input "false"
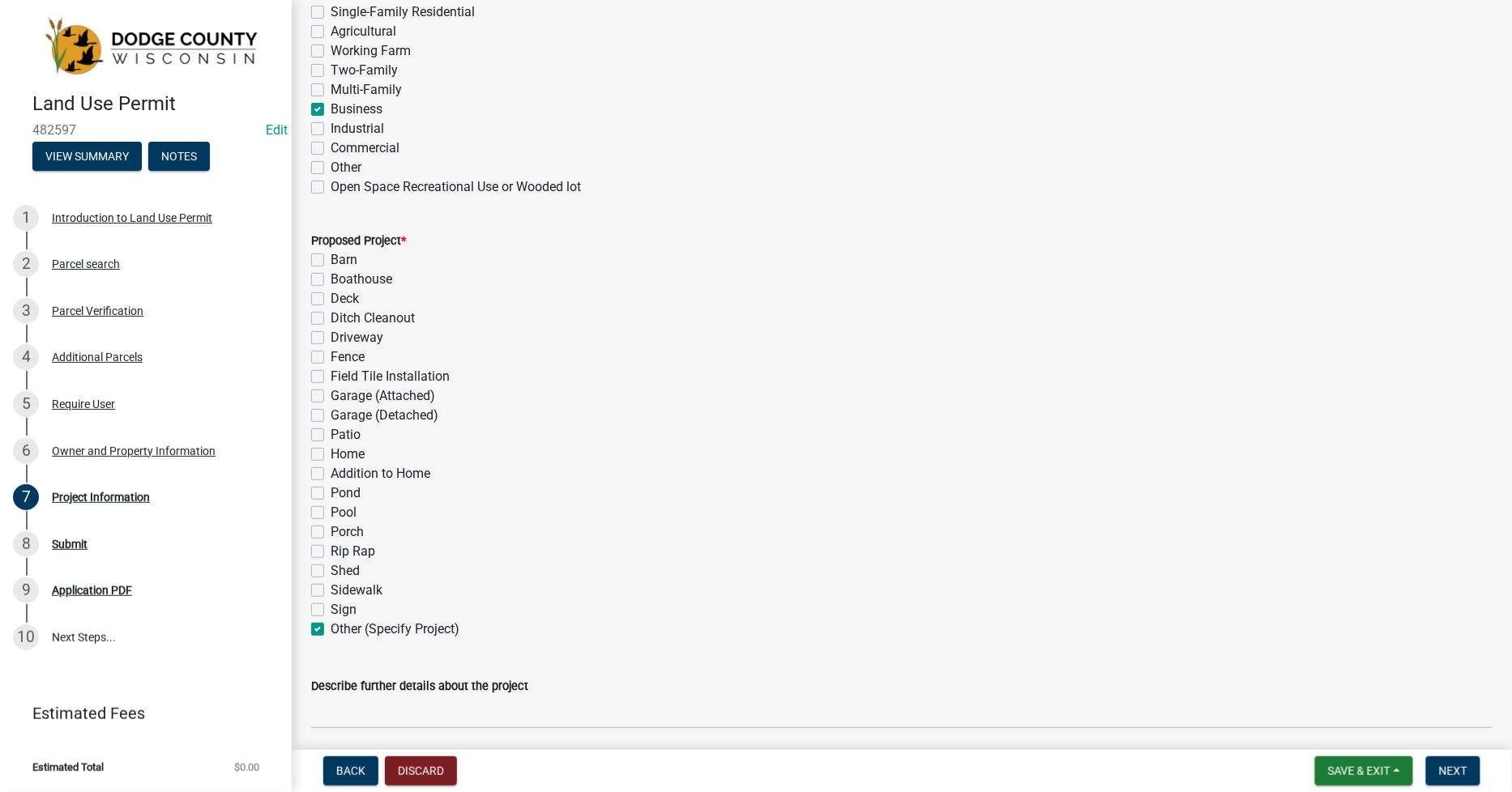
checkbox input "false"
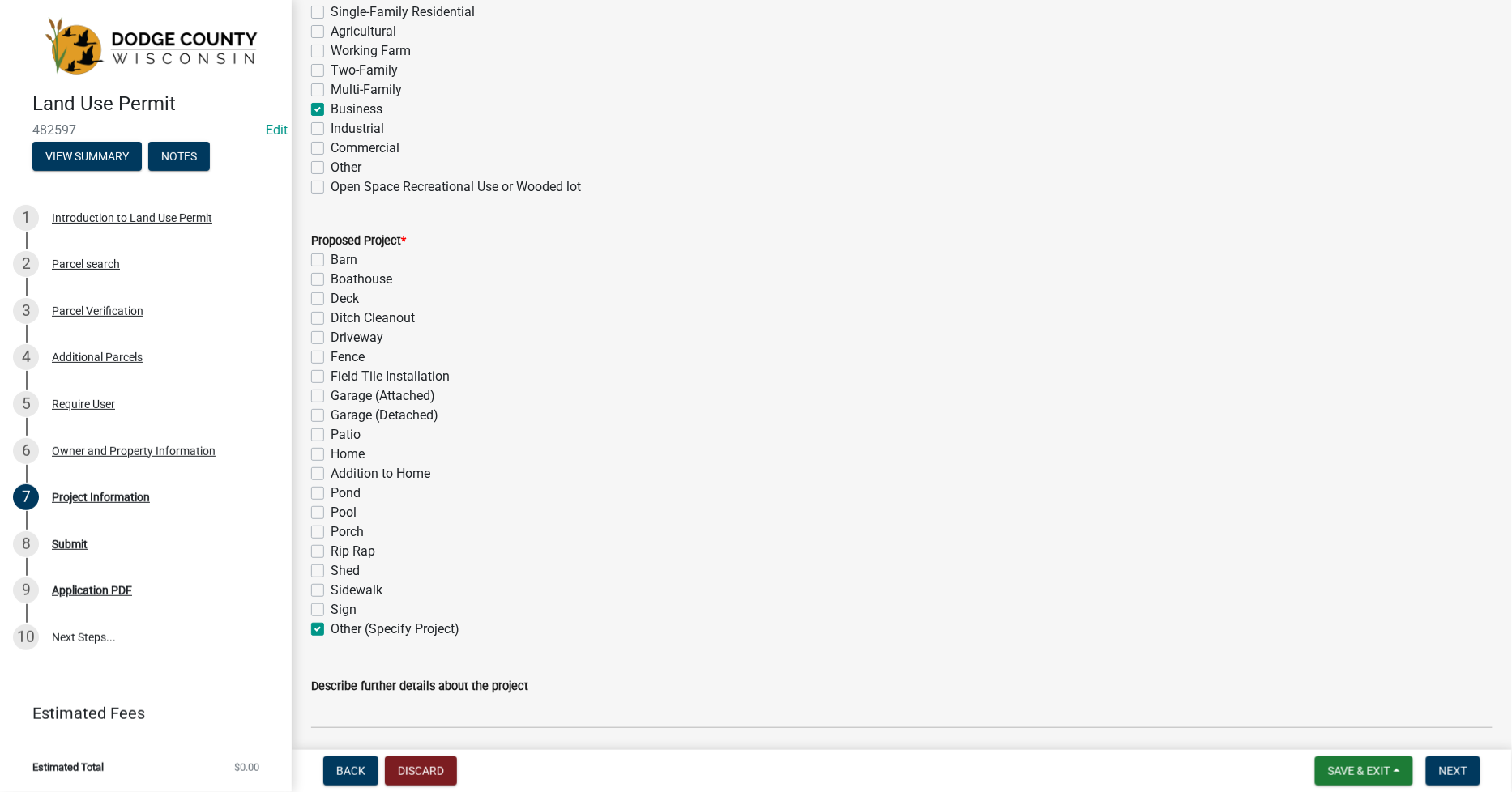
checkbox input "false"
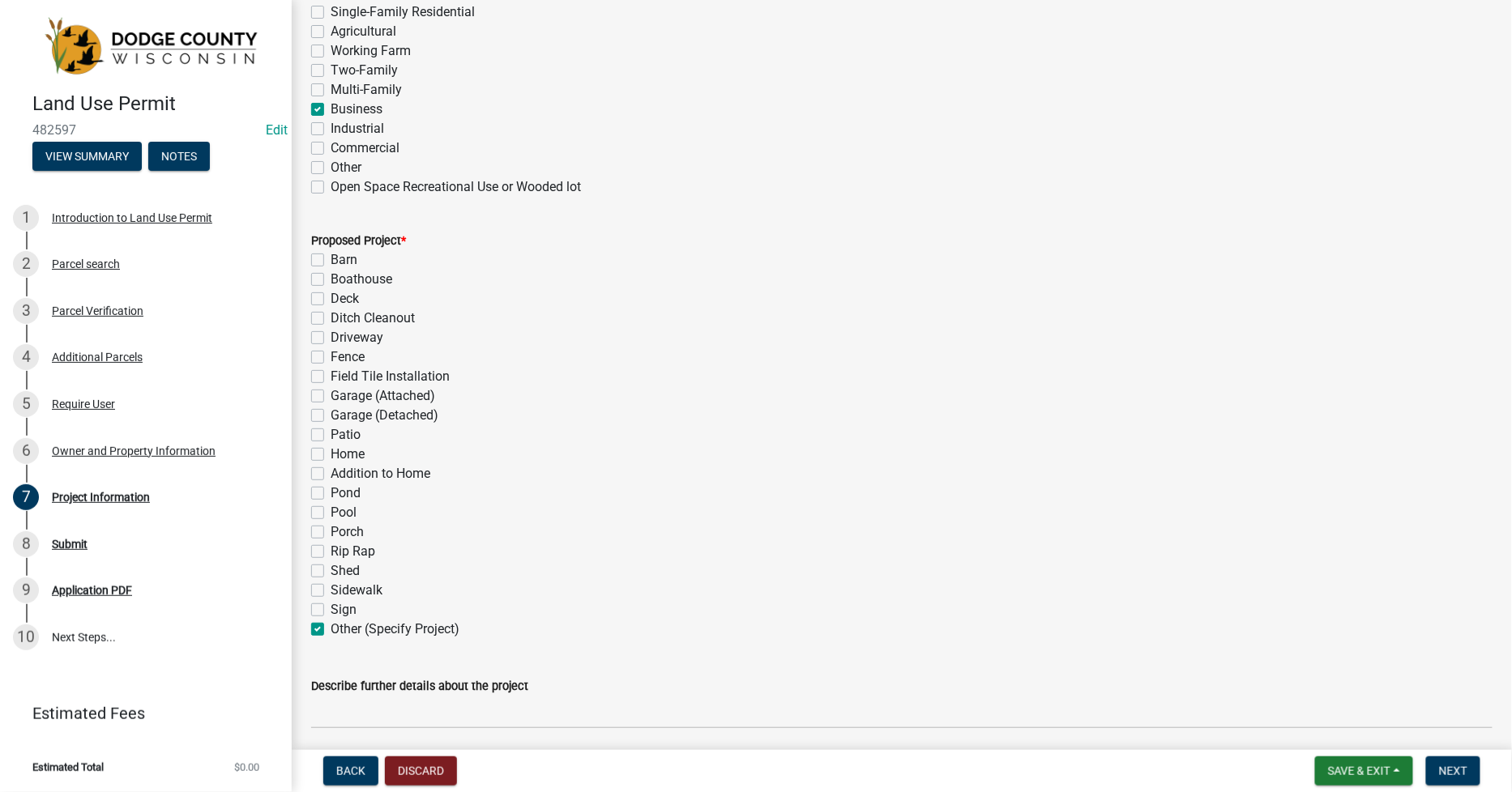
checkbox input "false"
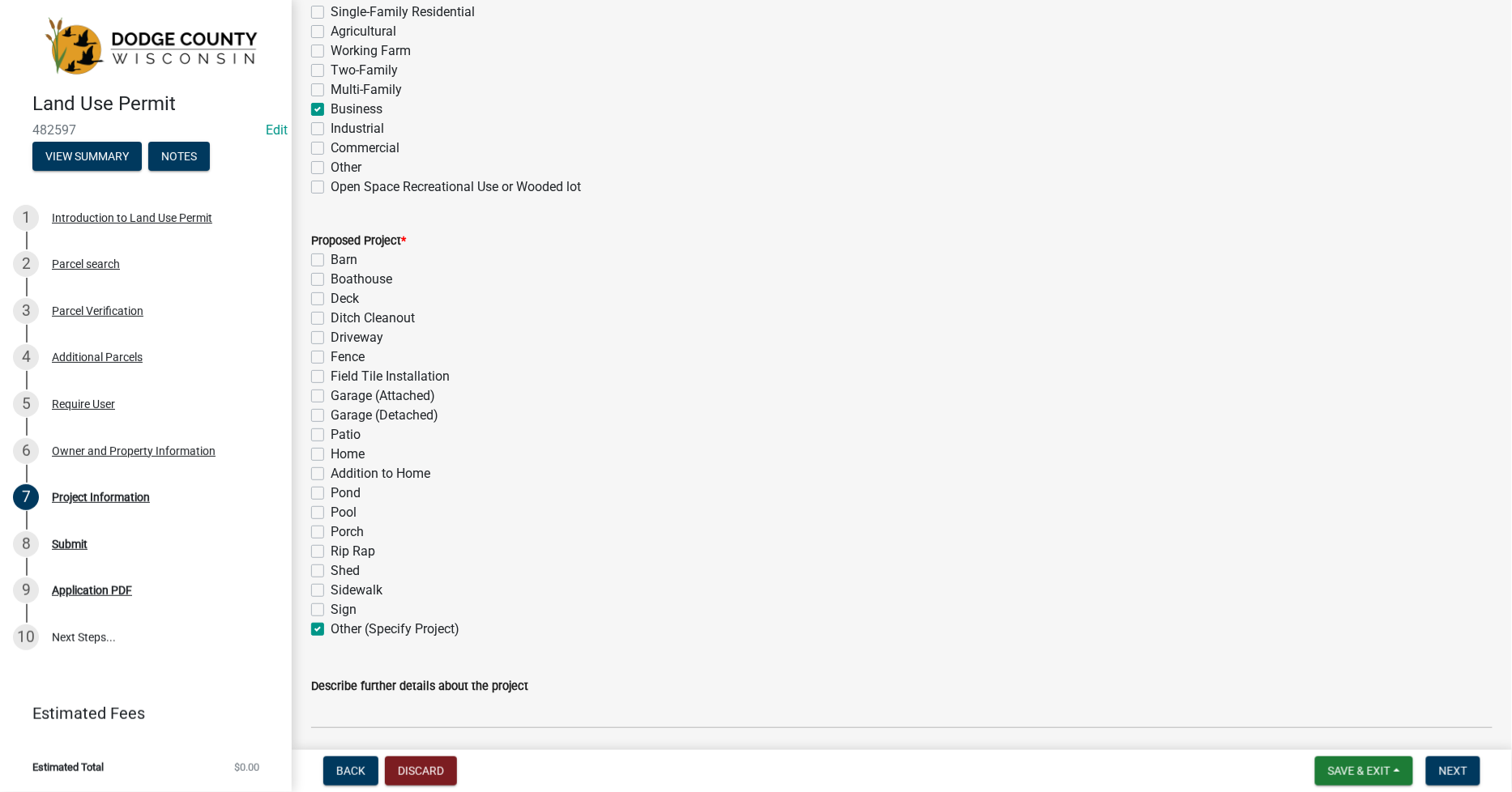
checkbox input "false"
checkbox input "true"
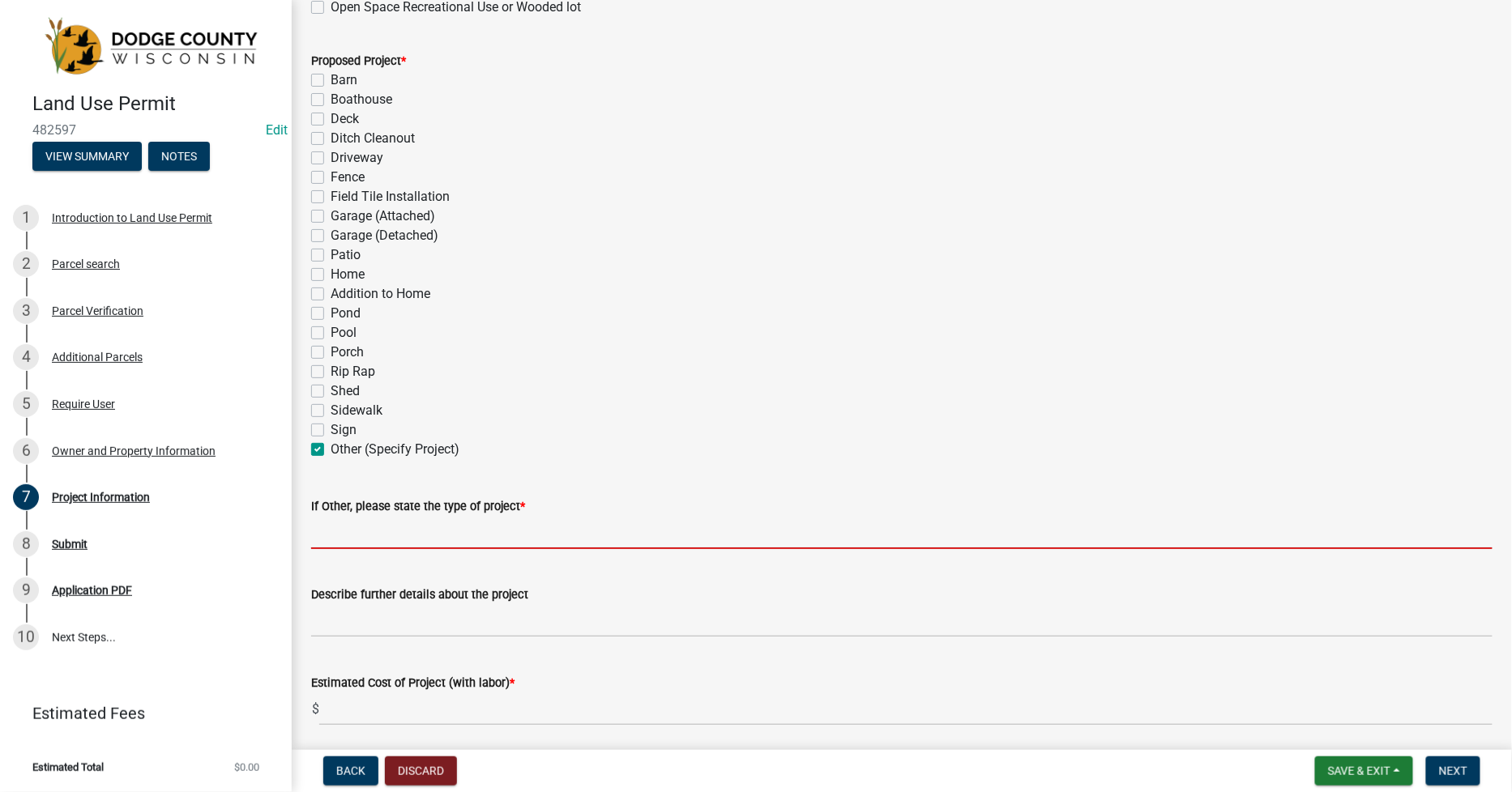
click at [327, 528] on input "If Other, please state the type of project *" at bounding box center [902, 533] width 1182 height 33
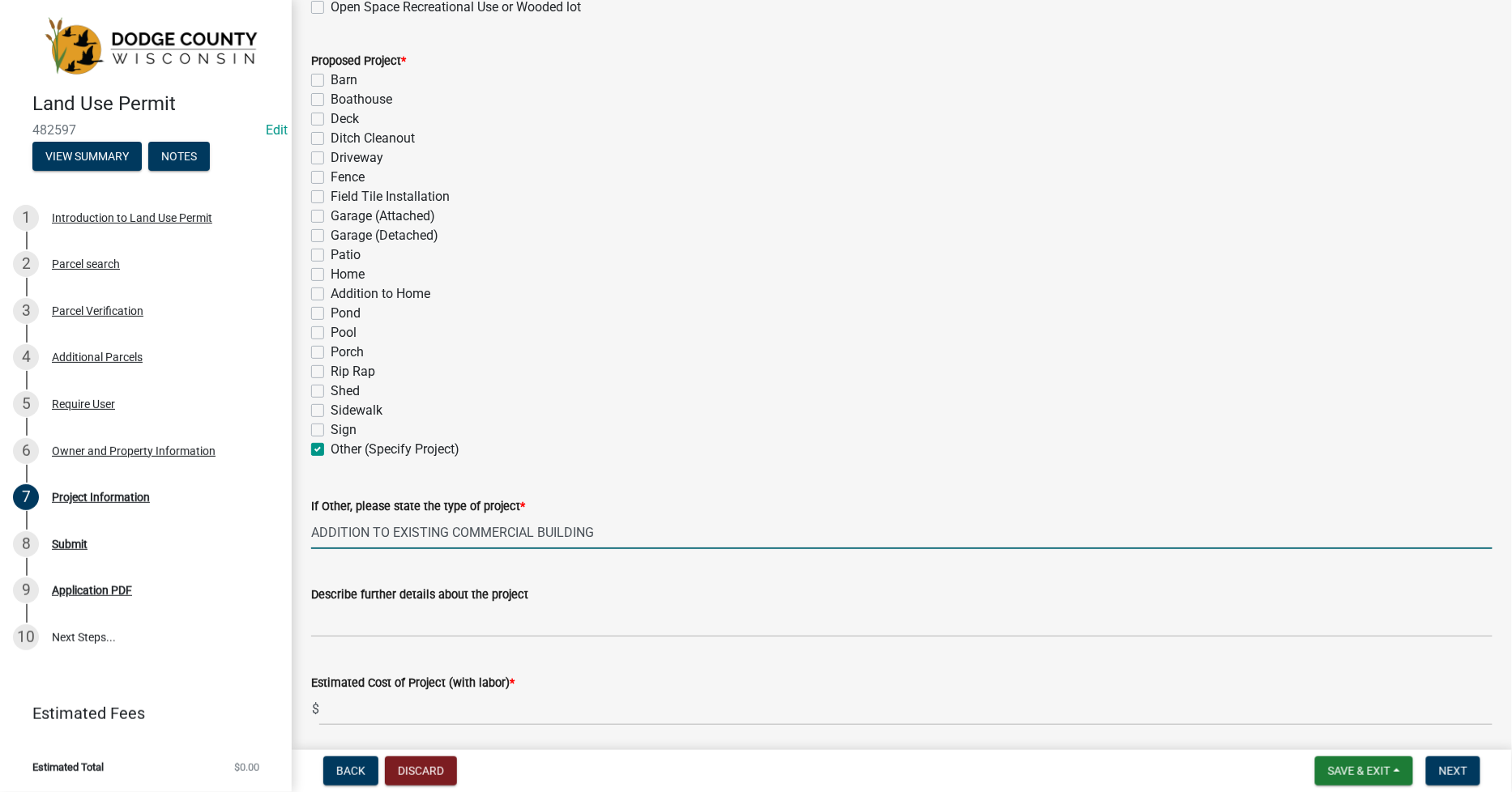
type input "ADDITION TO EXISTING COMMERCIAL BUILDING"
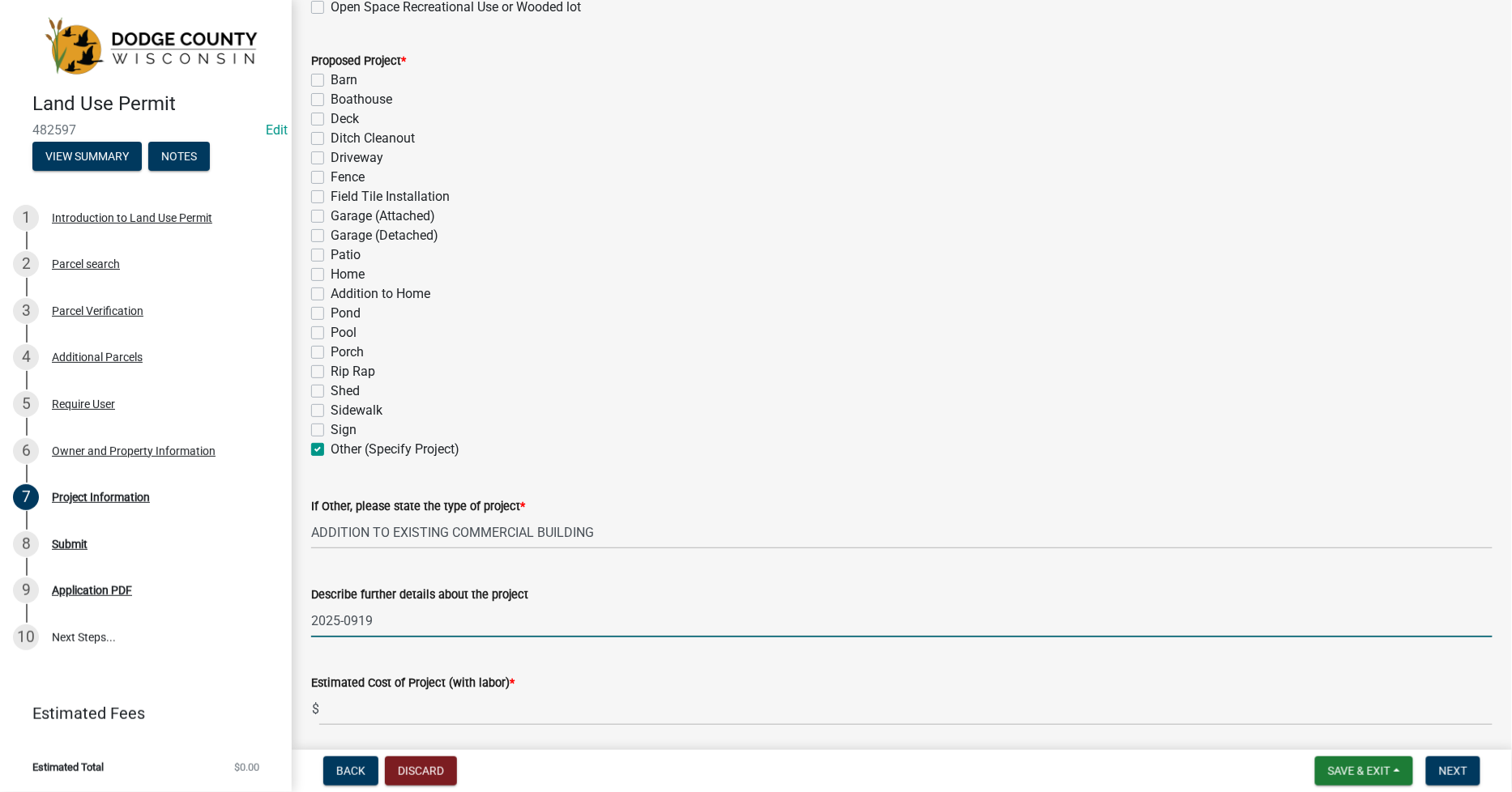
type input "2025-0919"
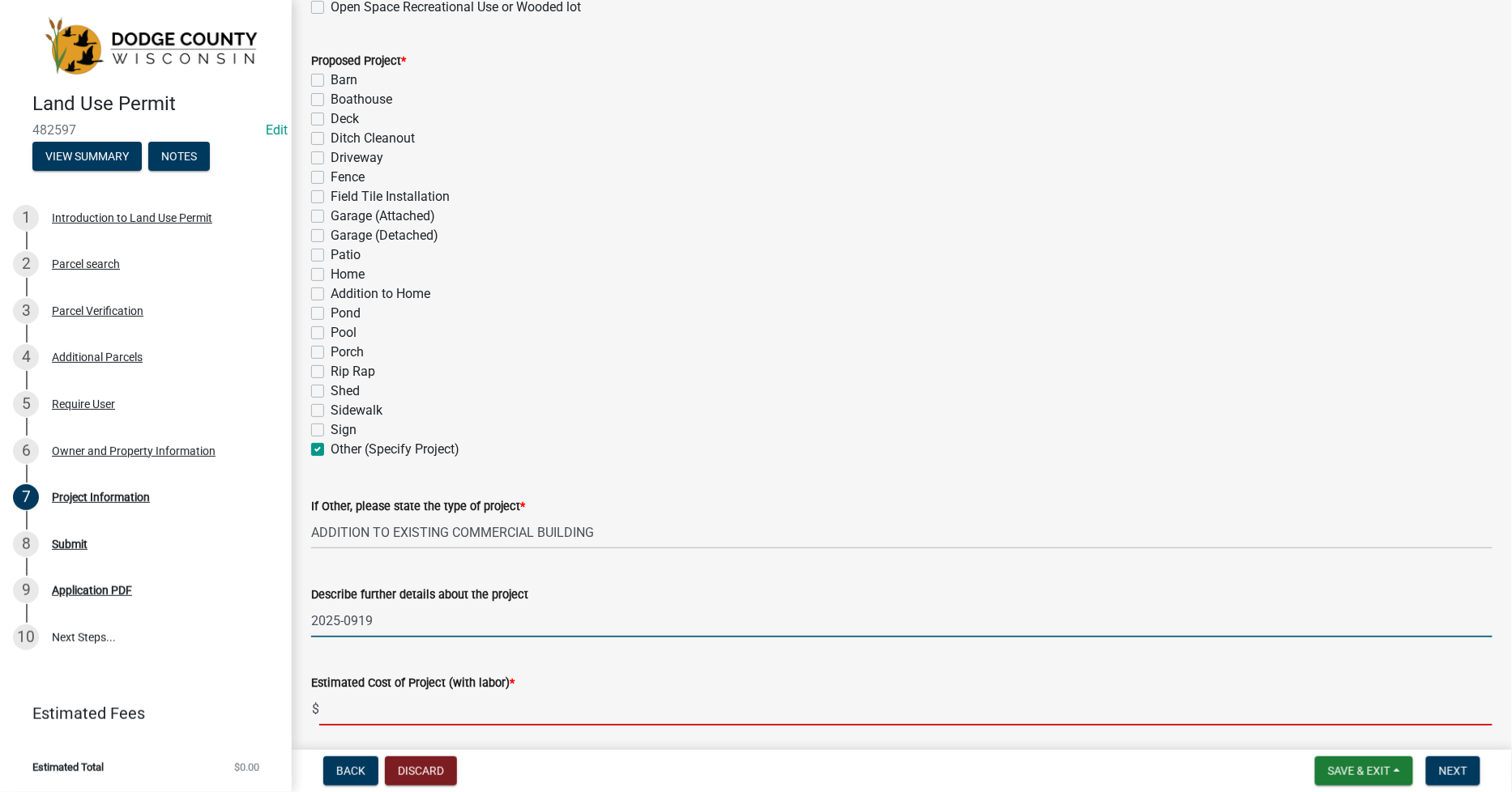
click at [328, 710] on input "text" at bounding box center [906, 709] width 1173 height 33
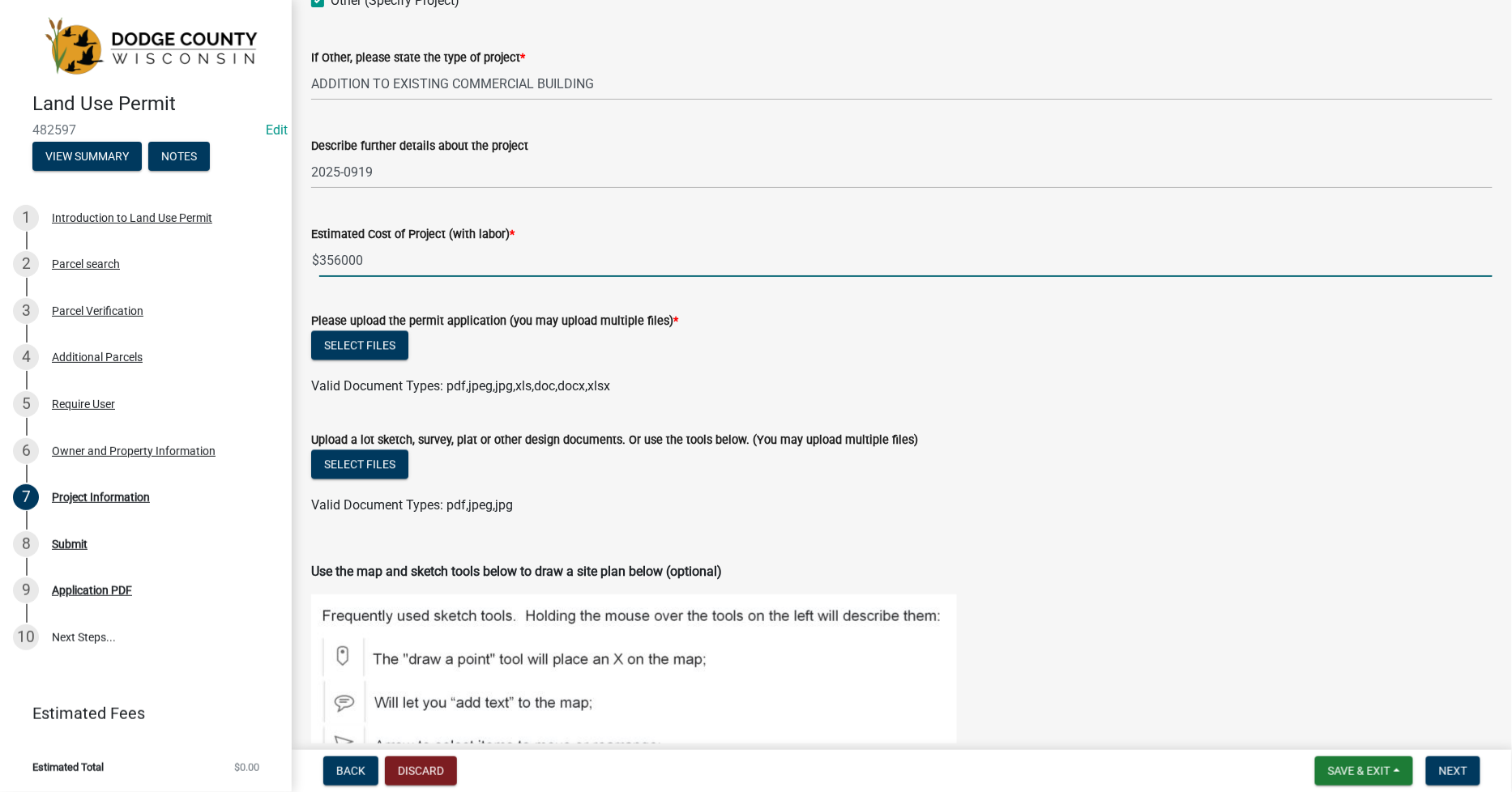
scroll to position [1260, 0]
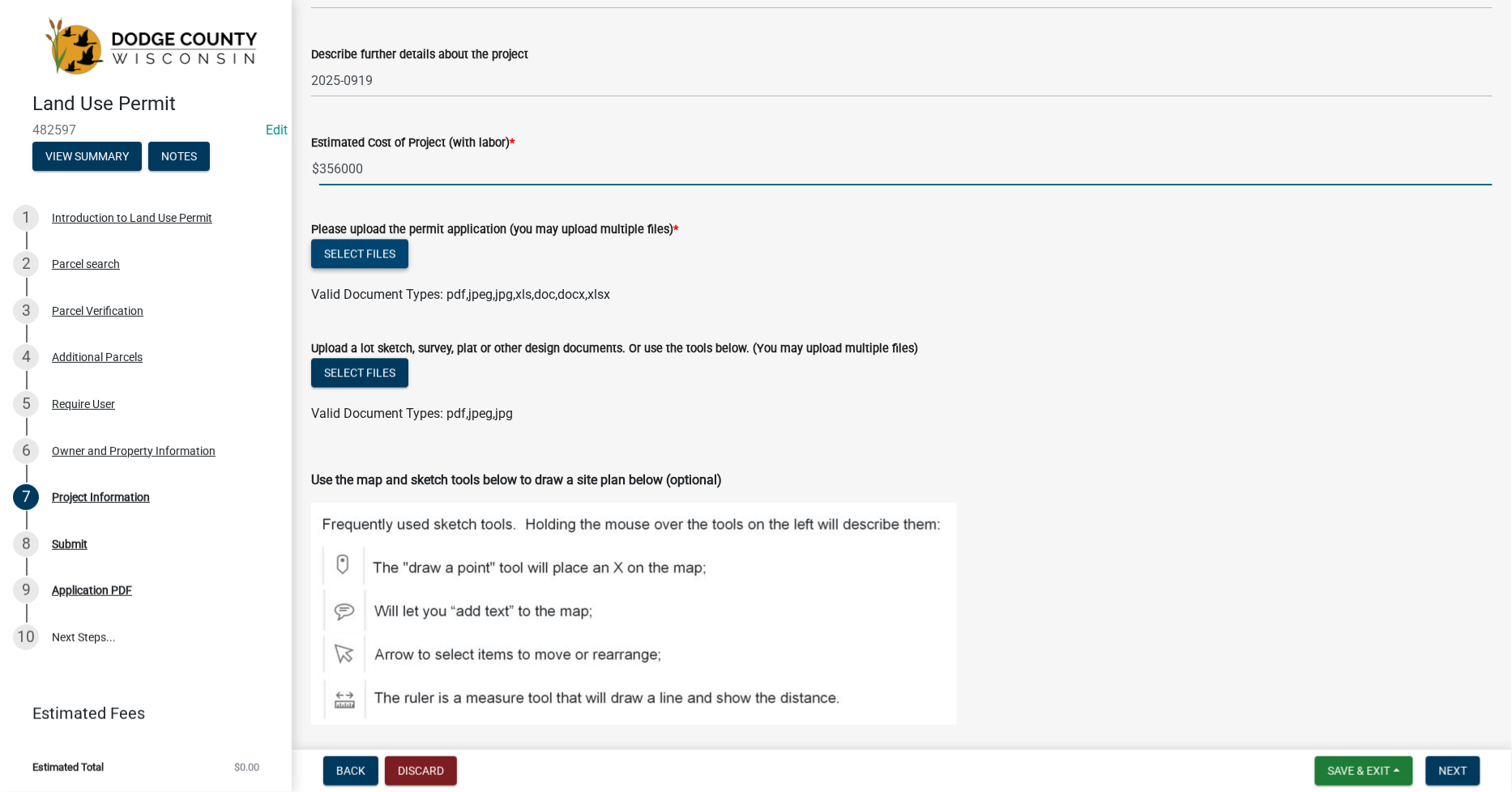
type input "356000"
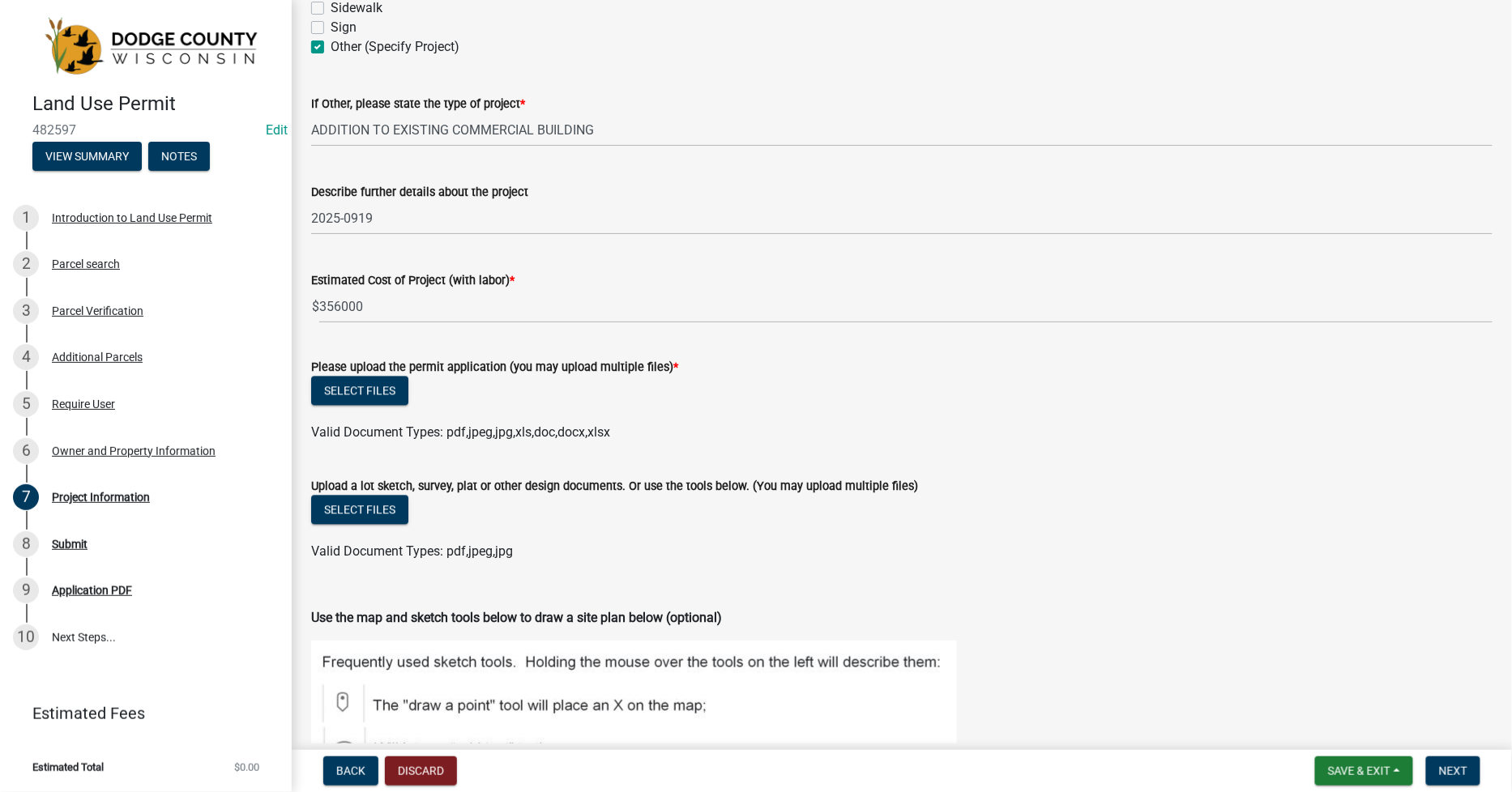
scroll to position [1080, 0]
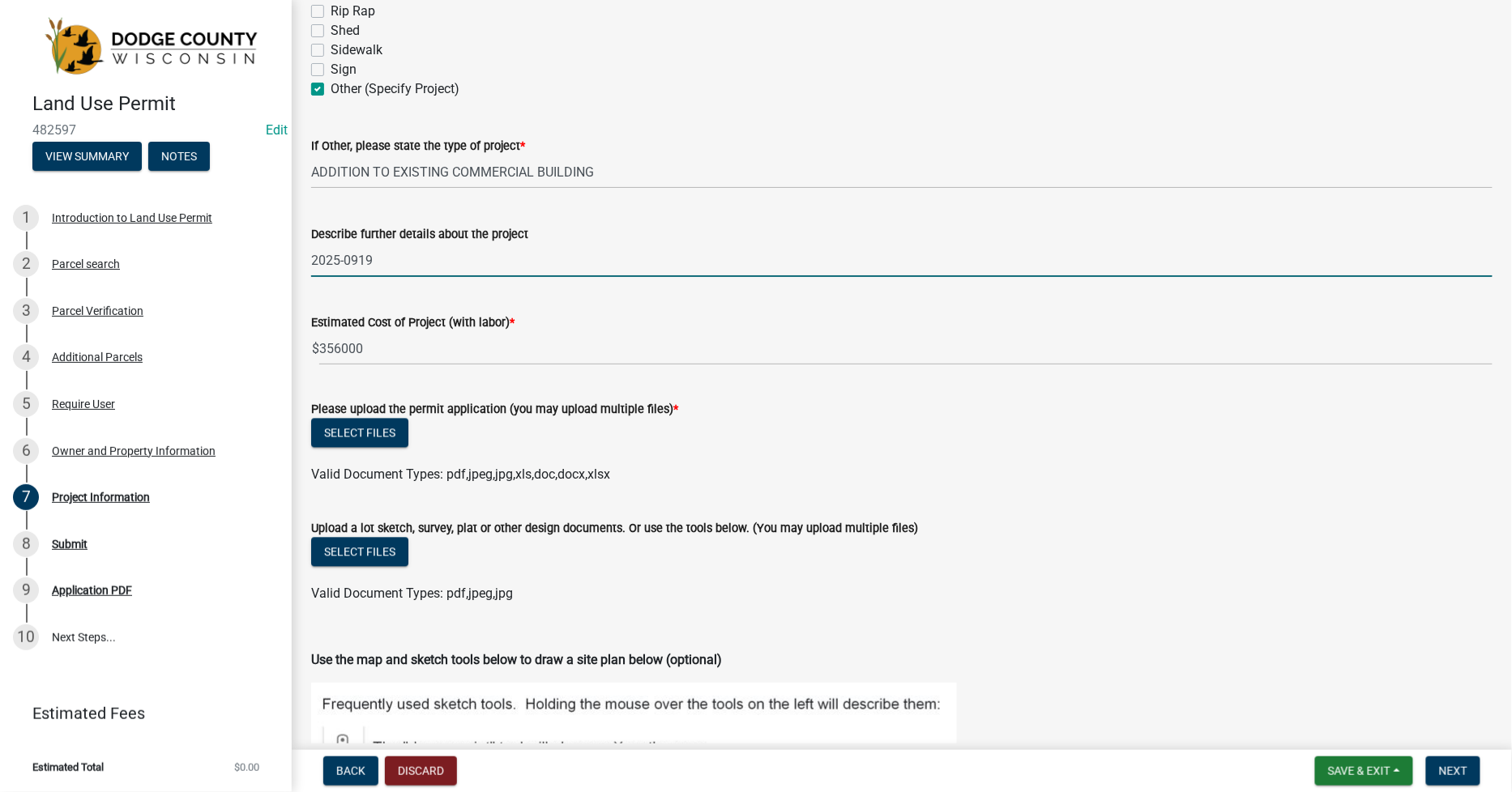
click at [427, 249] on input "2025-0919" at bounding box center [902, 260] width 1182 height 33
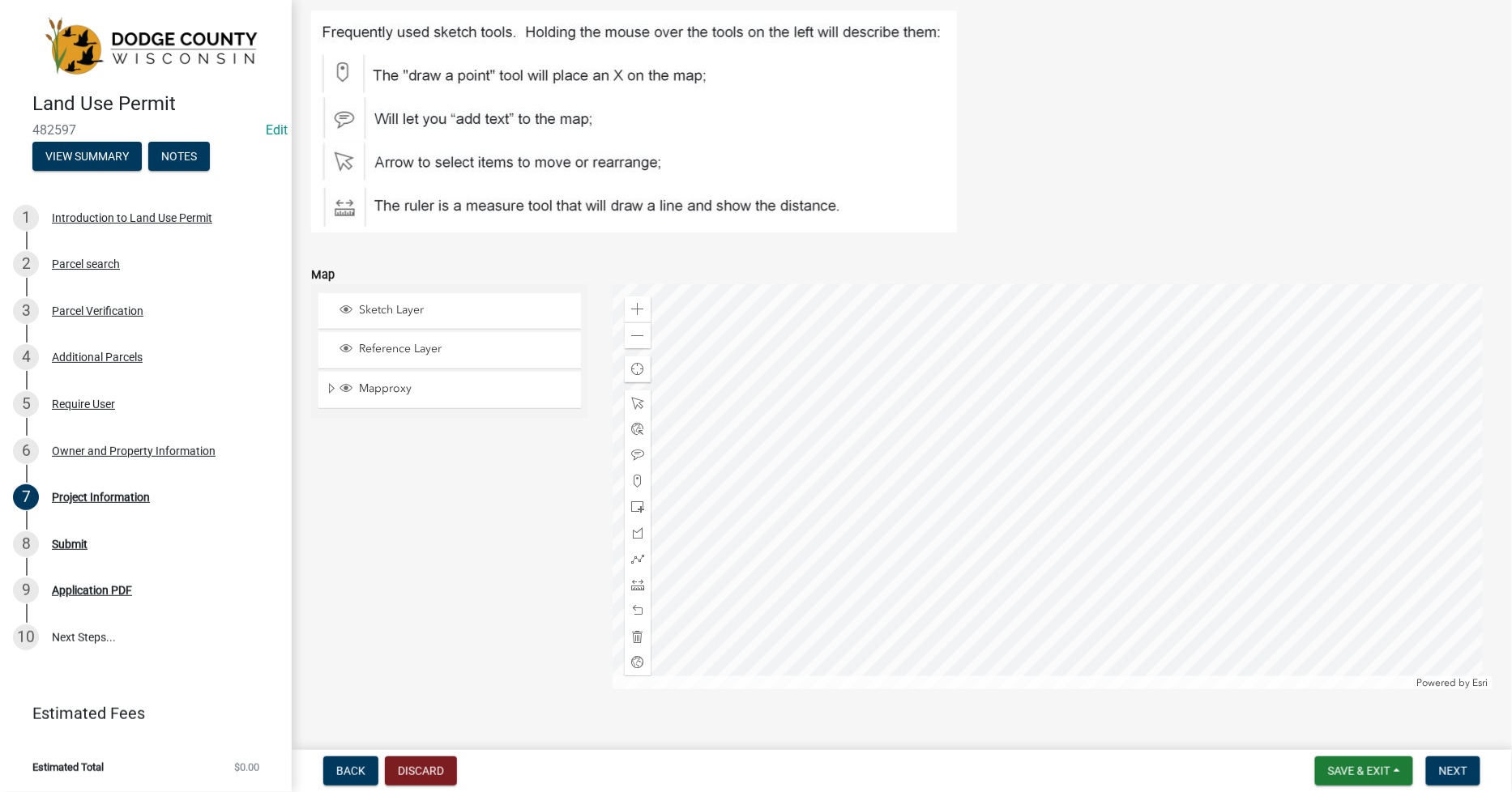
scroll to position [1775, 0]
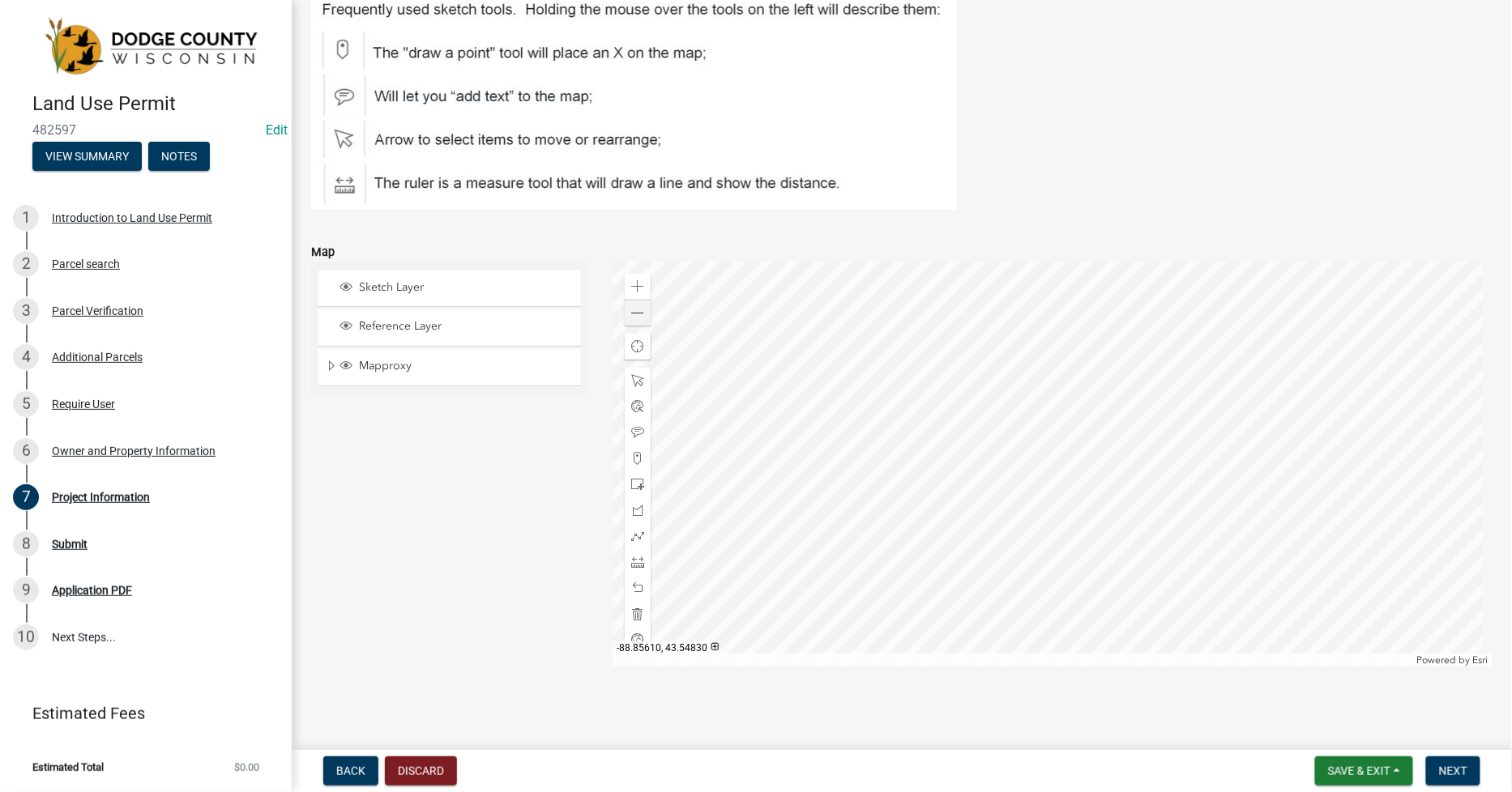
type input "2025-0919 (NOTE: LARGE SCALE PLANS)"
click at [631, 313] on span at bounding box center [637, 313] width 13 height 13
click at [954, 291] on div at bounding box center [1052, 463] width 880 height 405
click at [641, 288] on div "Zoom in" at bounding box center [637, 287] width 25 height 25
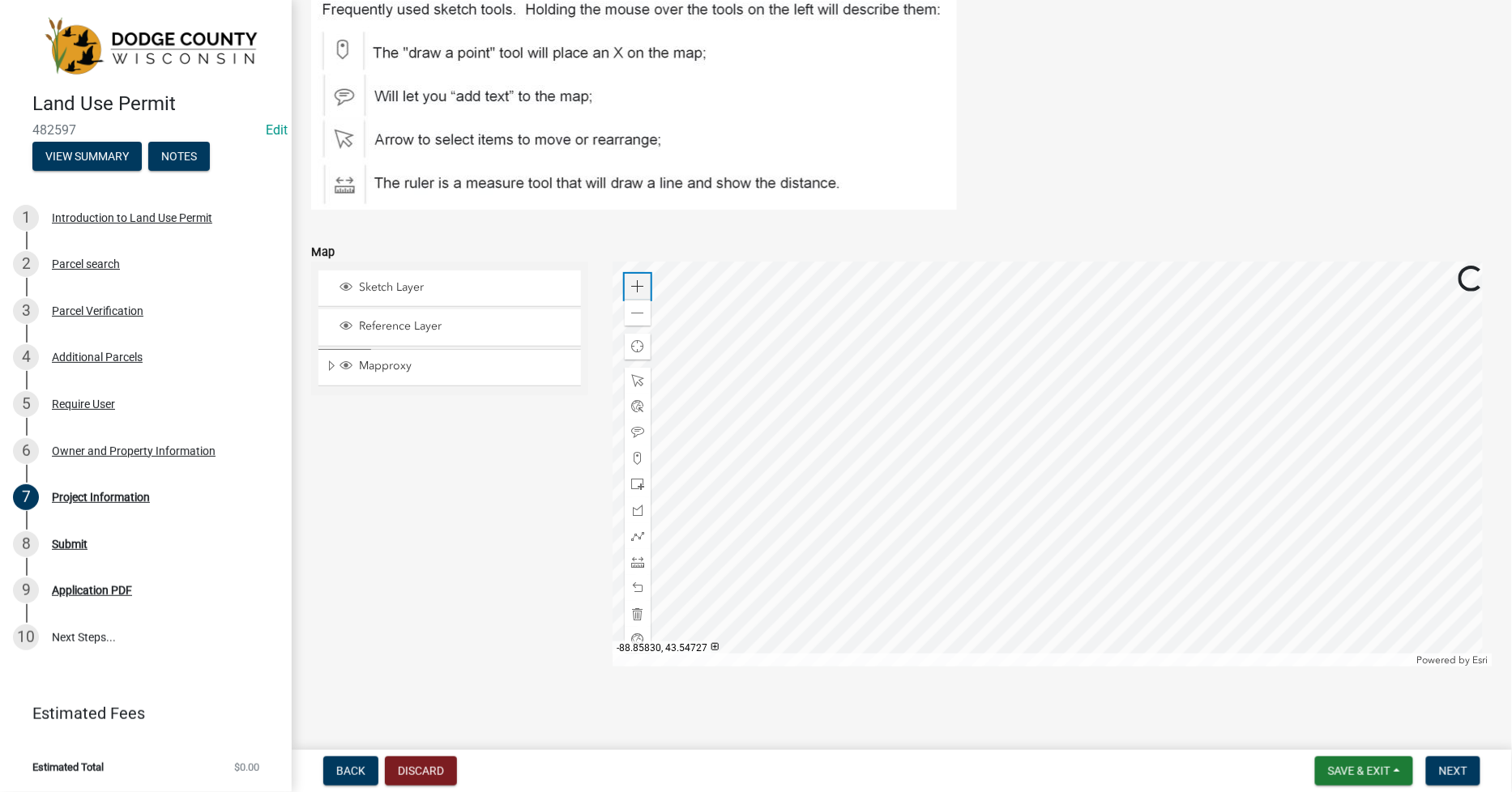
click at [641, 288] on div "Zoom in" at bounding box center [637, 287] width 25 height 25
click at [974, 667] on div at bounding box center [1052, 463] width 880 height 405
click at [635, 452] on span at bounding box center [637, 459] width 13 height 13
click at [872, 441] on div at bounding box center [1052, 463] width 880 height 405
click at [911, 359] on div at bounding box center [1052, 463] width 880 height 405
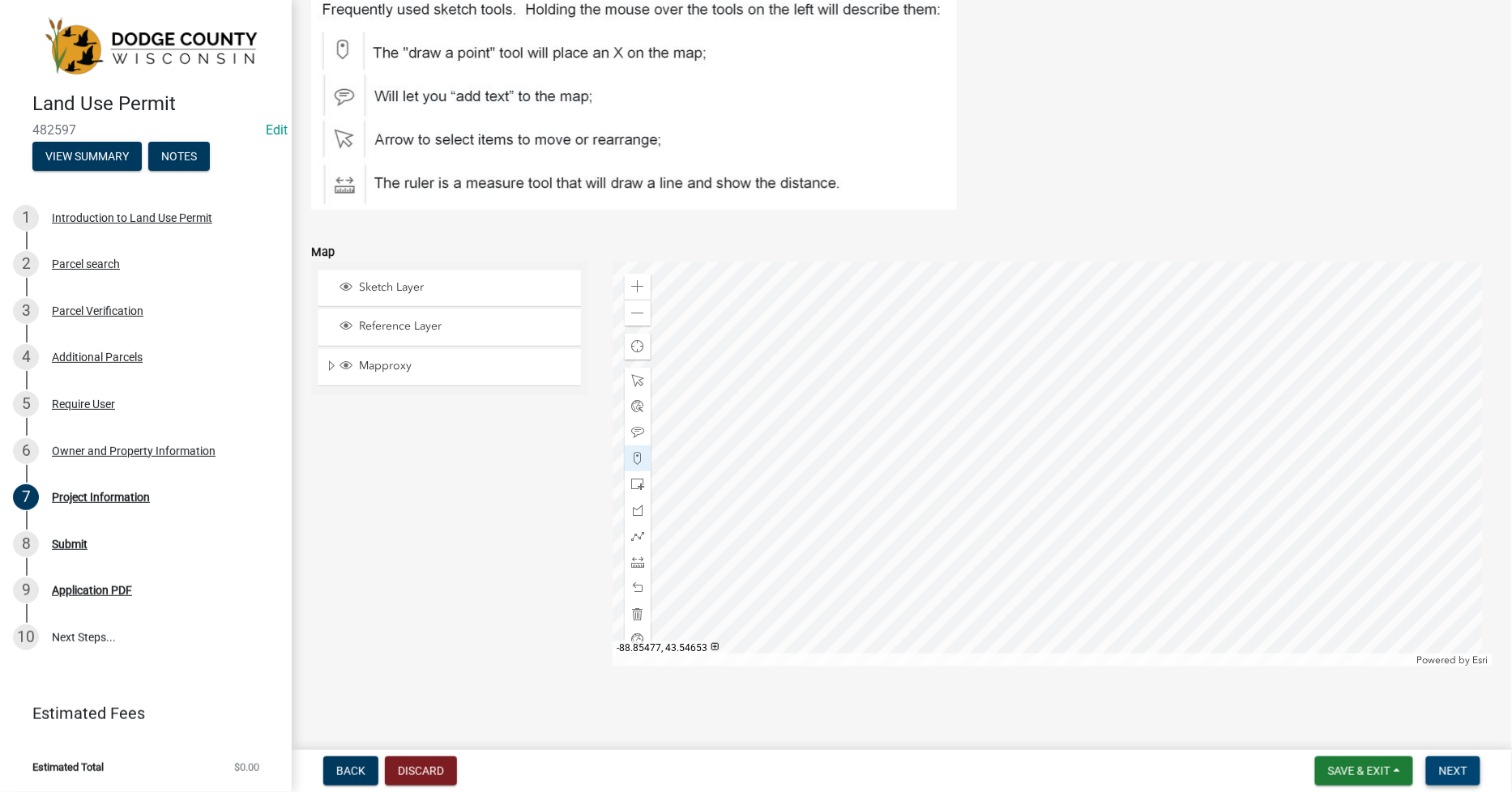
click at [1443, 770] on span "Next" at bounding box center [1453, 771] width 28 height 13
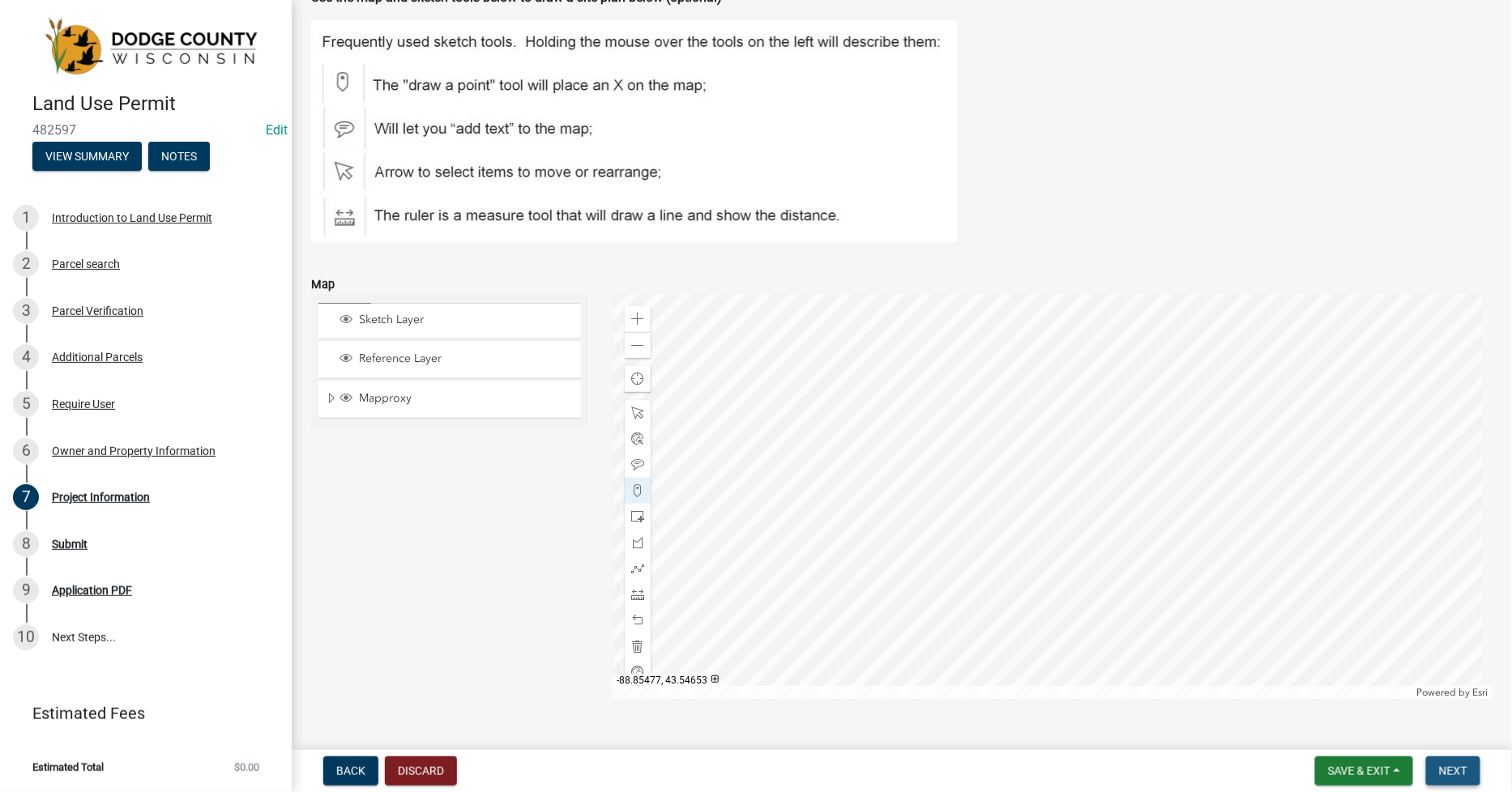
scroll to position [1808, 0]
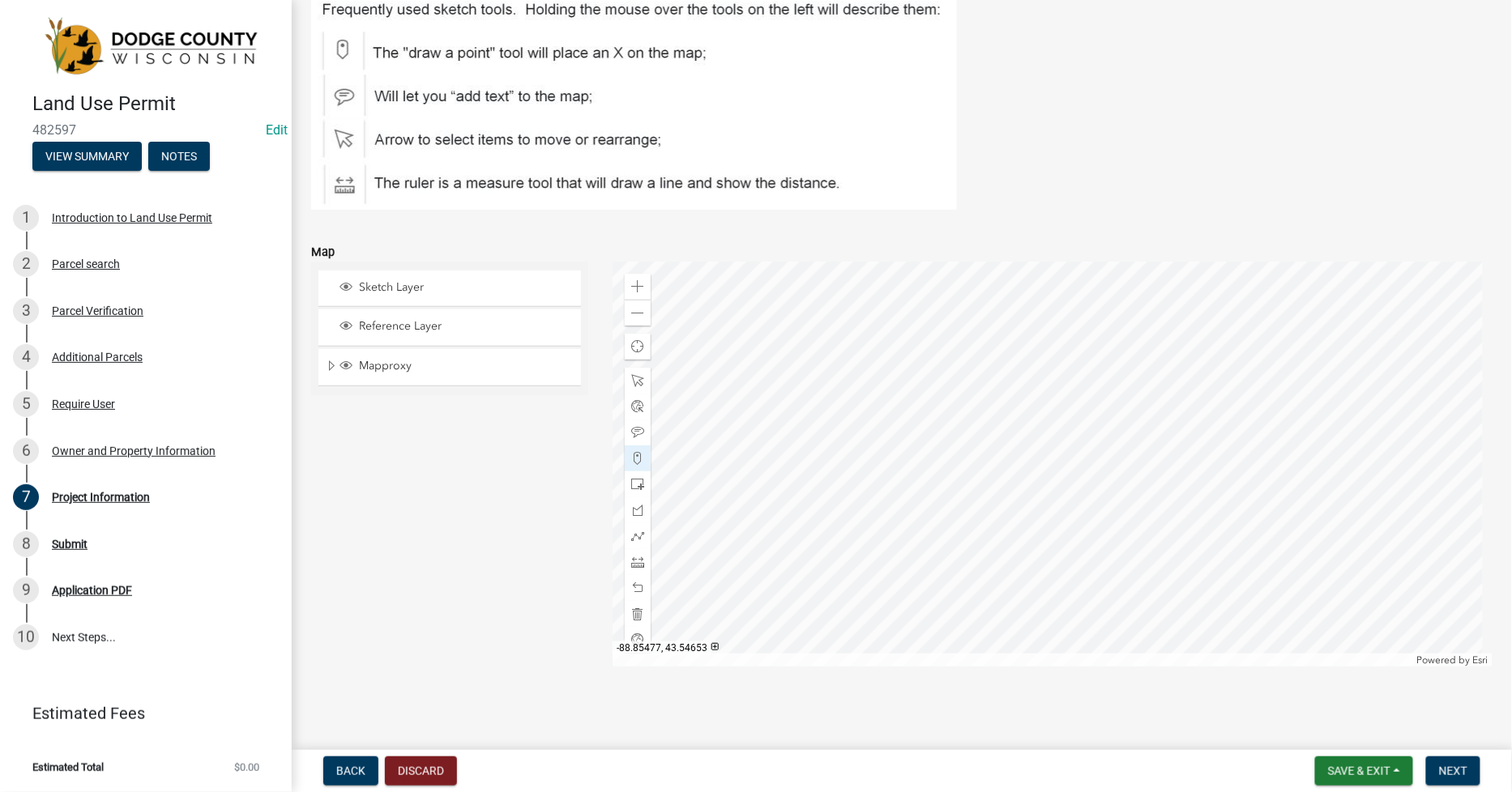
click at [1483, 765] on form "Save & Exit Save Save & Exit Next" at bounding box center [1397, 771] width 178 height 29
click at [1451, 767] on span "Next" at bounding box center [1453, 771] width 28 height 13
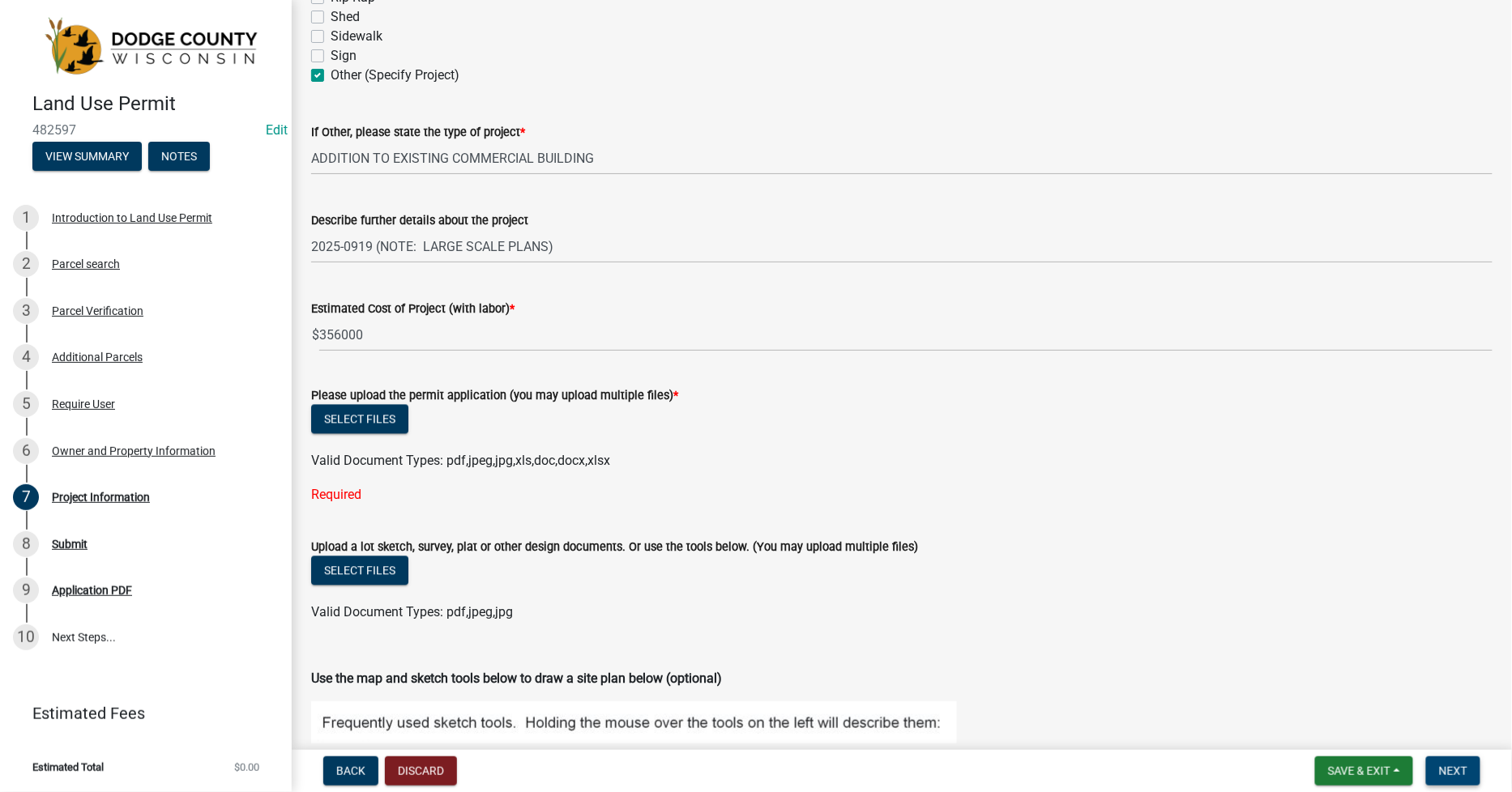
scroll to position [1087, 0]
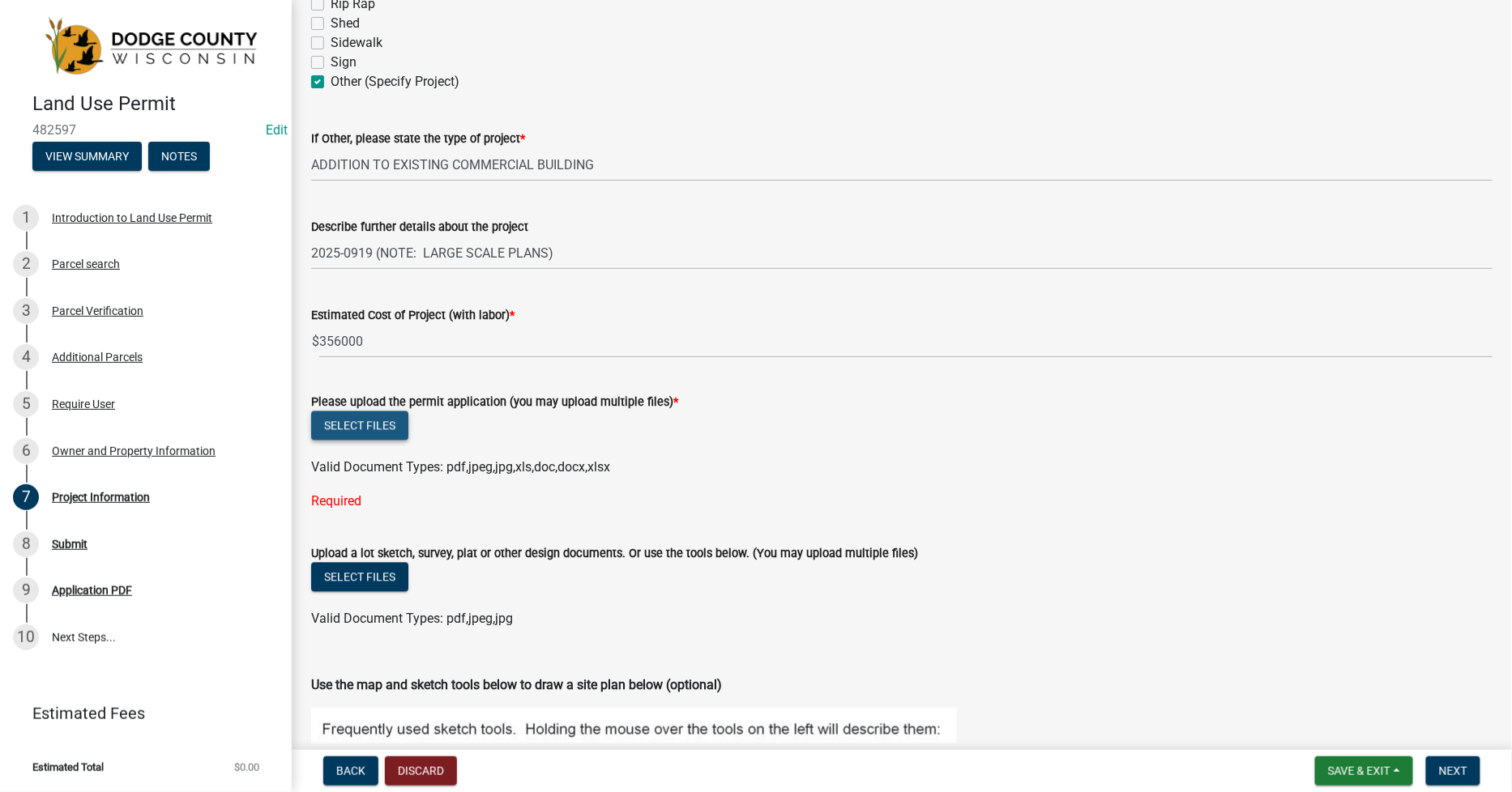
click at [360, 431] on button "Select files" at bounding box center [360, 426] width 97 height 29
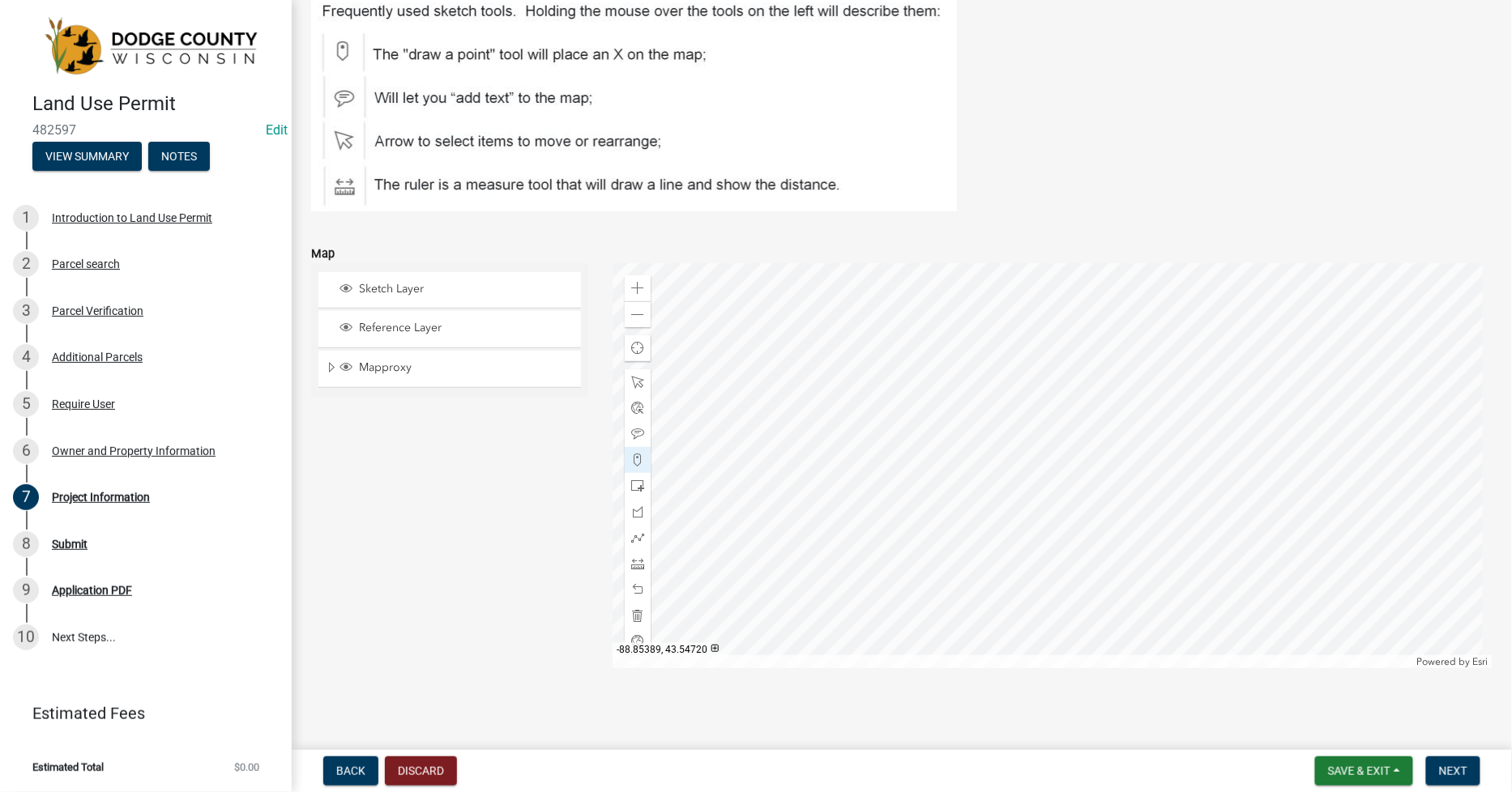
scroll to position [1834, 0]
click at [1464, 775] on span "Next" at bounding box center [1453, 771] width 28 height 13
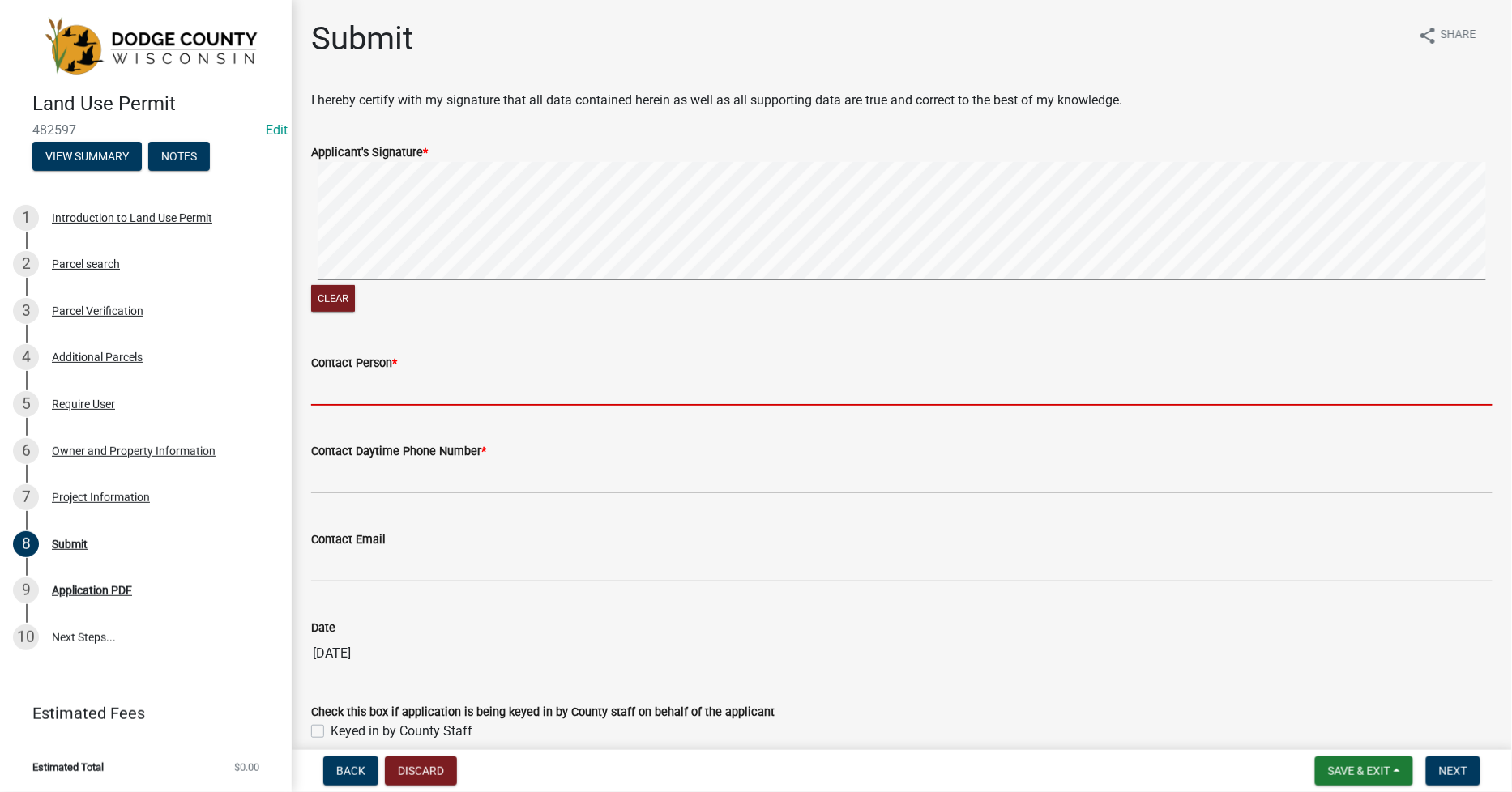
click at [344, 384] on input "Contact Person *" at bounding box center [902, 389] width 1182 height 33
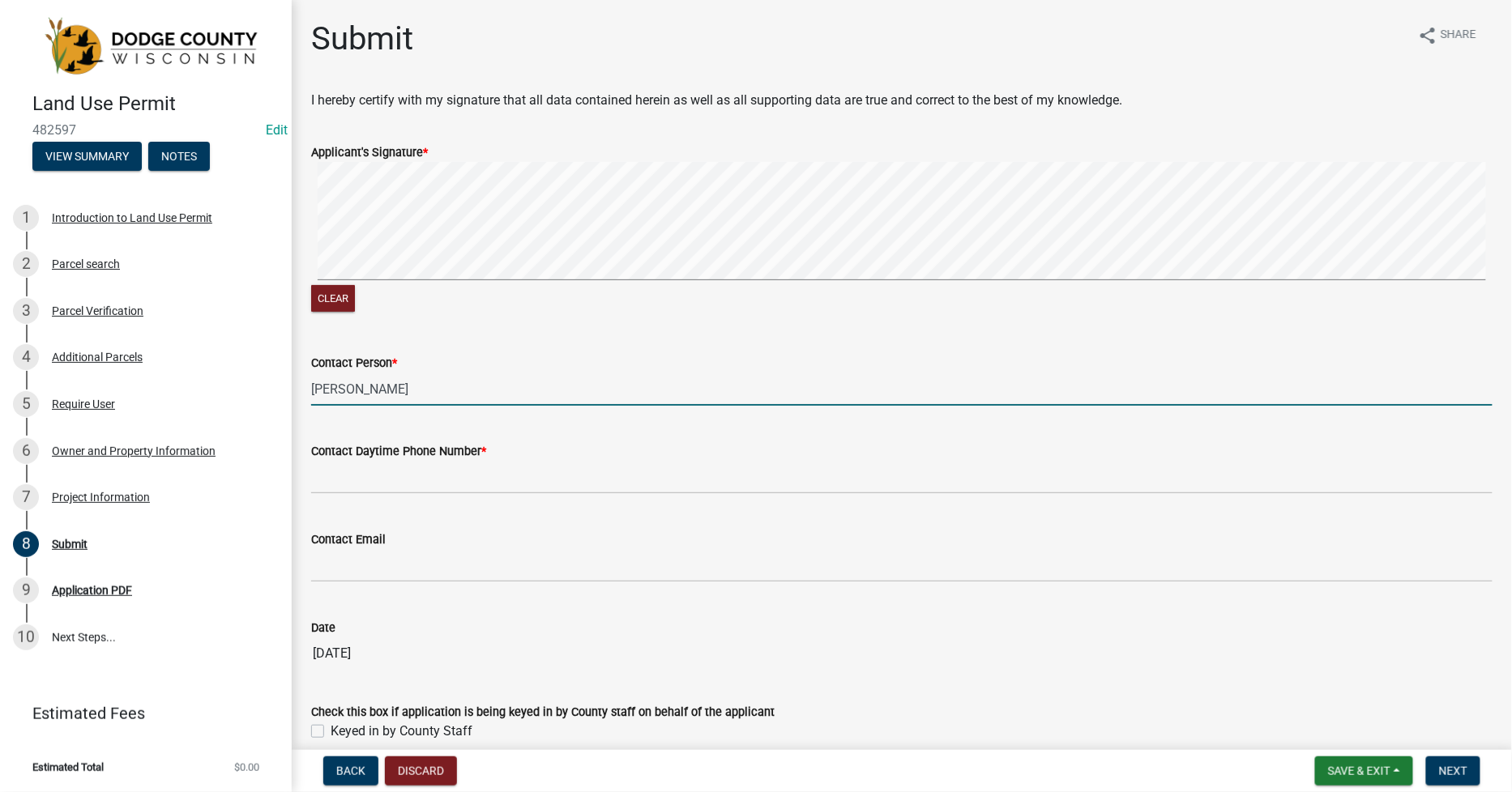
type input "[PERSON_NAME]"
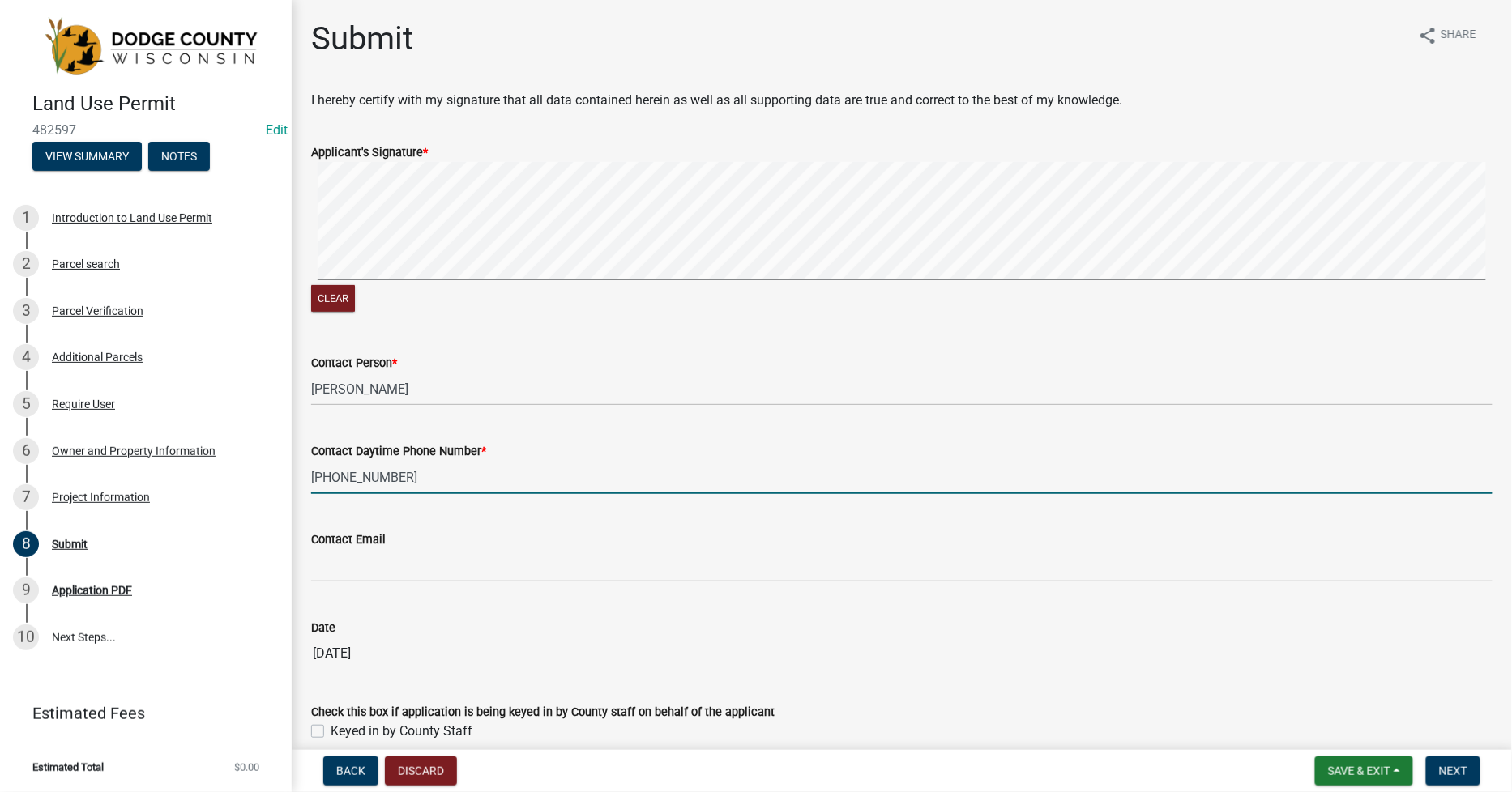
type input "[PHONE_NUMBER]"
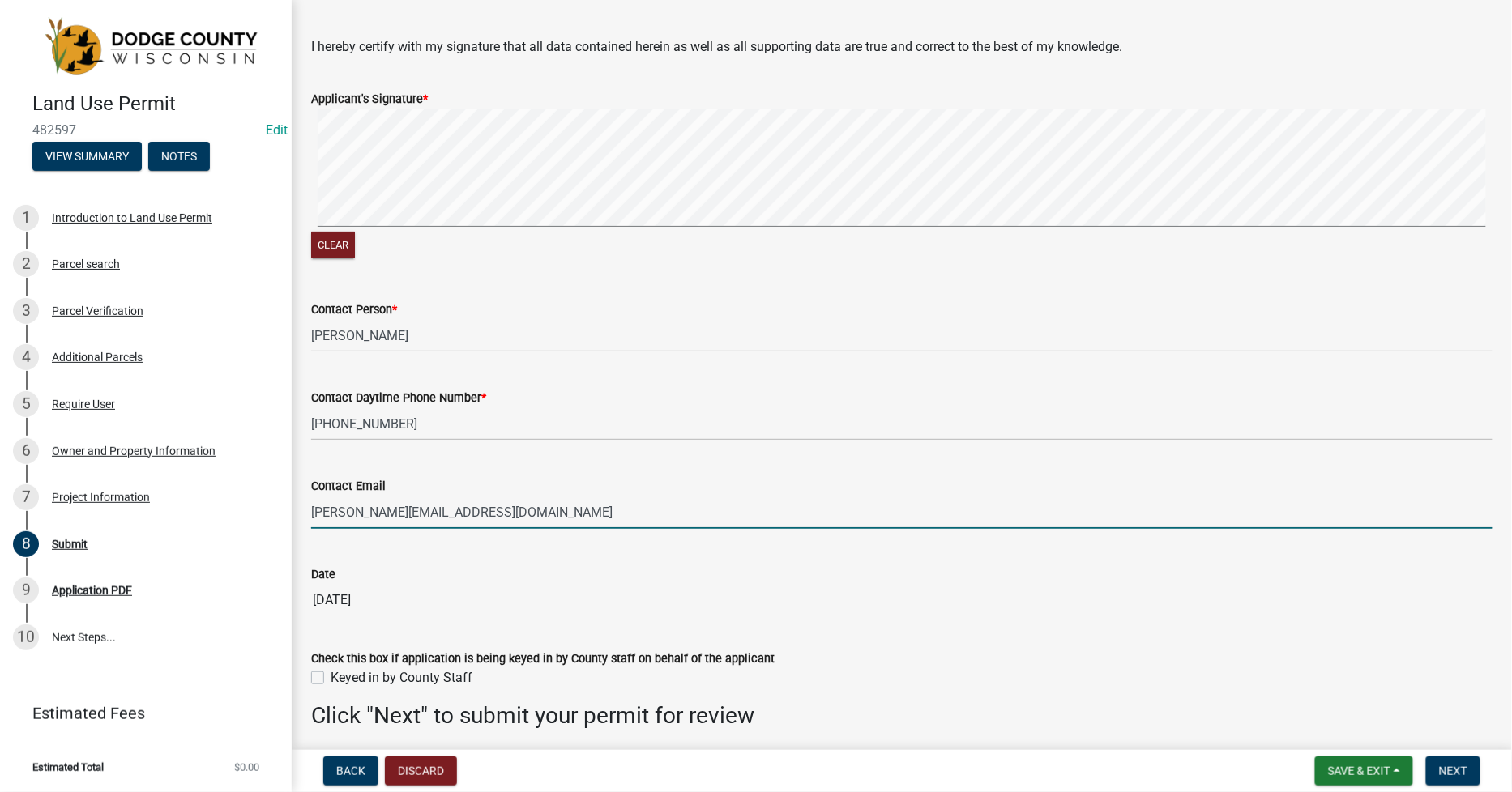
scroll to position [115, 0]
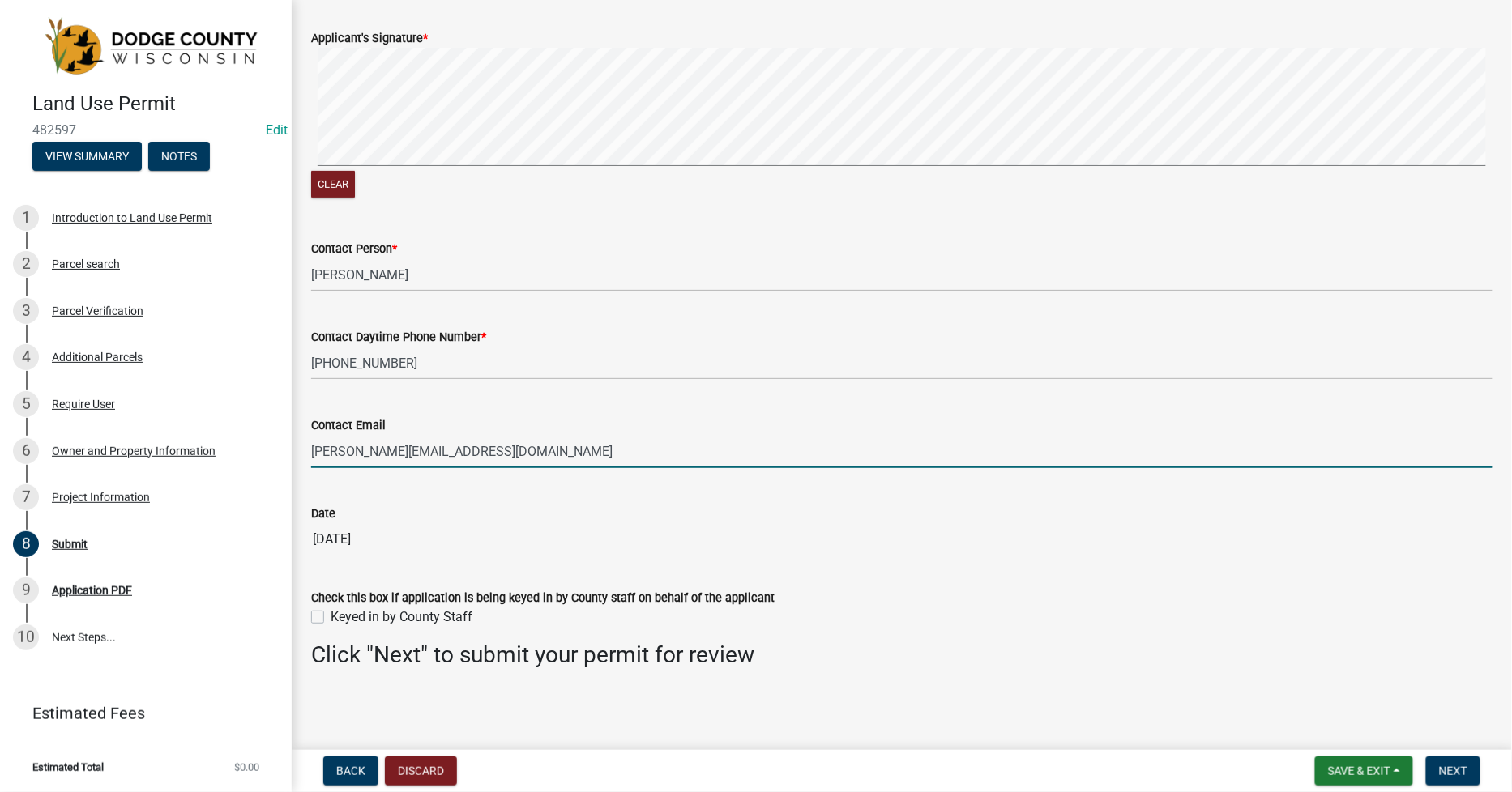
type input "[PERSON_NAME][EMAIL_ADDRESS][DOMAIN_NAME]"
click at [330, 616] on label "Keyed in by County Staff" at bounding box center [401, 617] width 142 height 19
click at [330, 616] on input "Keyed in by County Staff" at bounding box center [336, 614] width 11 height 11
checkbox input "true"
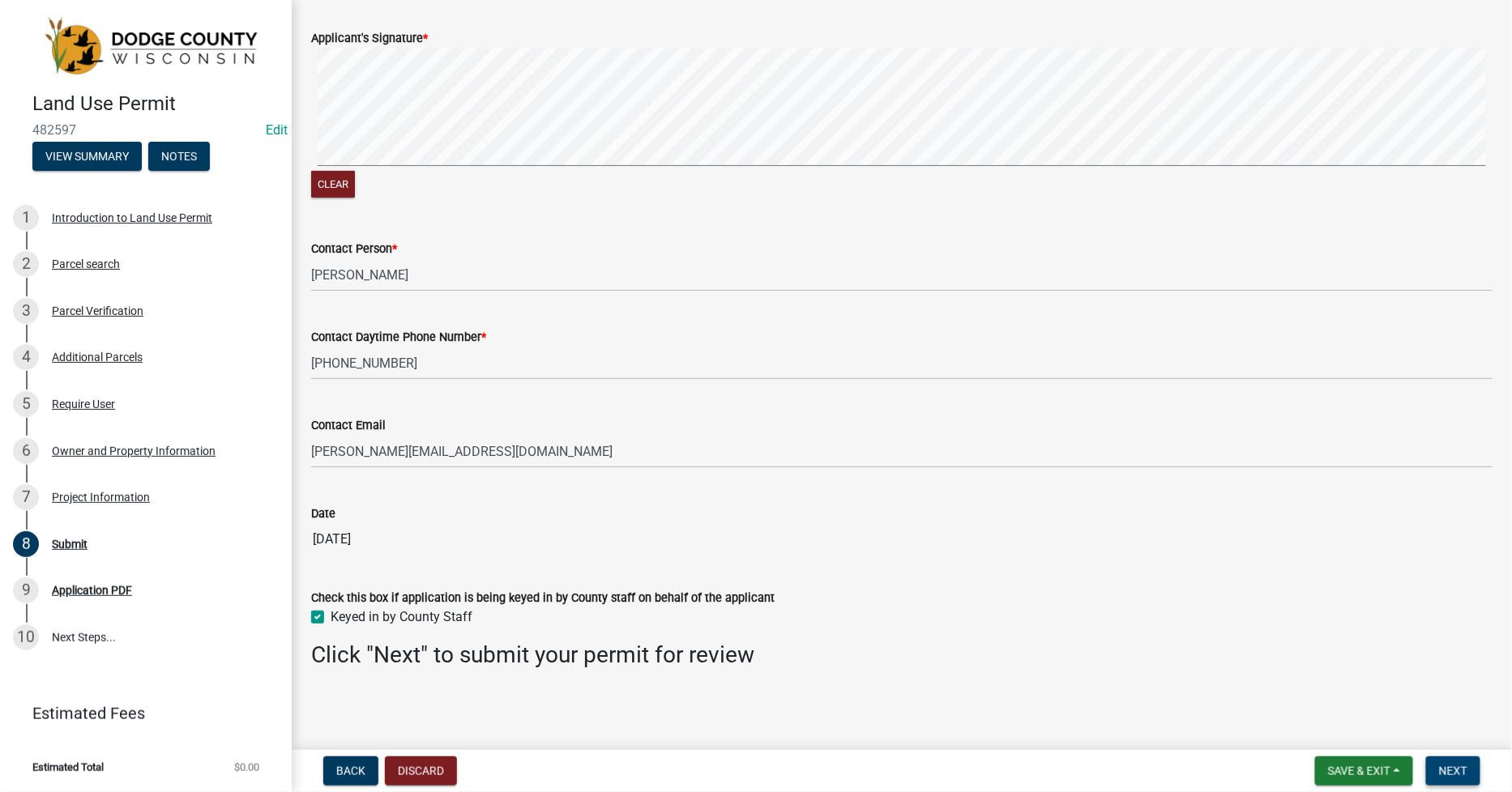
click at [1446, 767] on span "Next" at bounding box center [1453, 771] width 28 height 13
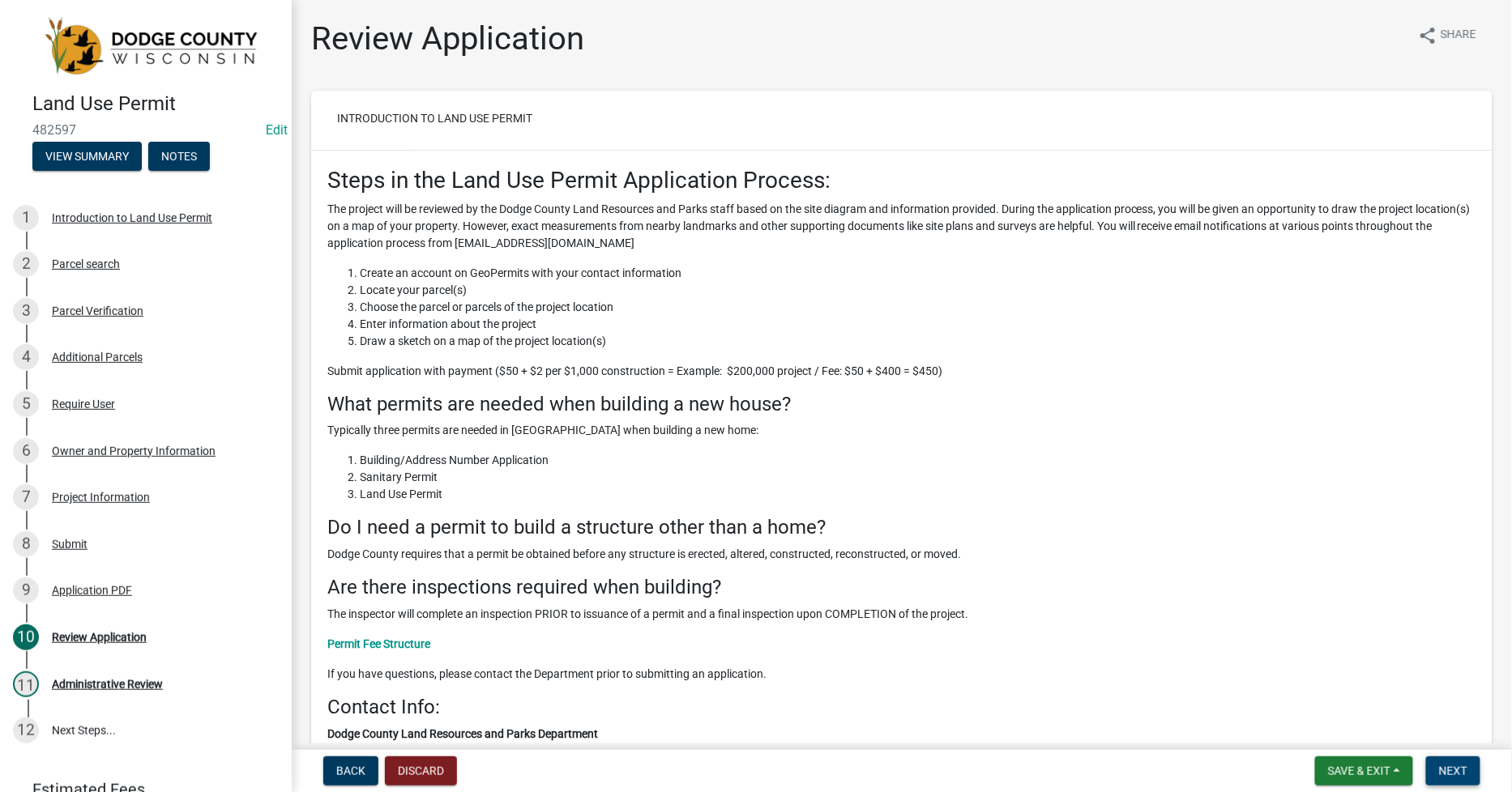
click at [1460, 771] on span "Next" at bounding box center [1453, 771] width 28 height 13
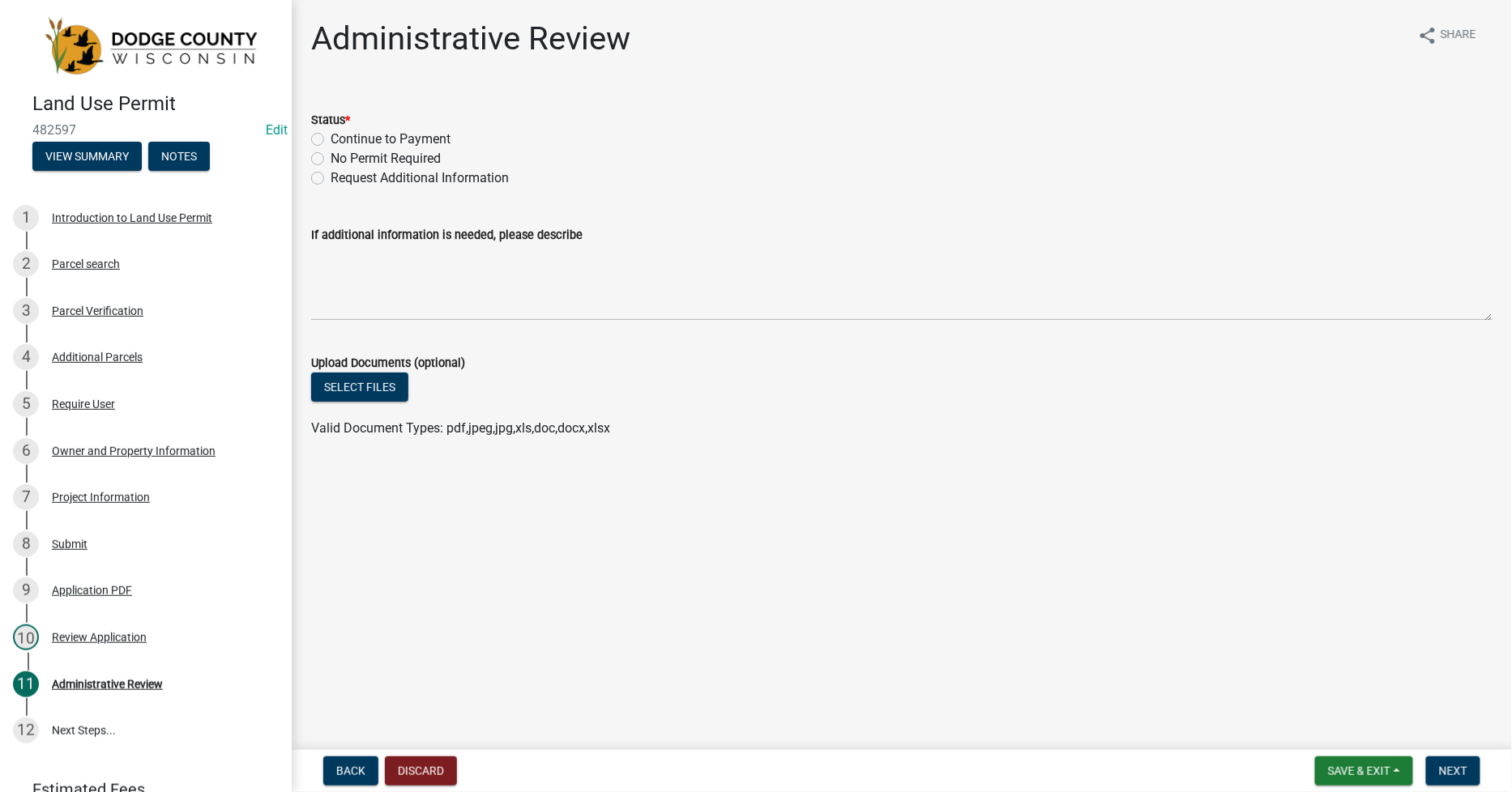
click at [330, 141] on label "Continue to Payment" at bounding box center [391, 138] width 120 height 19
click at [330, 140] on input "Continue to Payment" at bounding box center [336, 135] width 11 height 11
radio input "true"
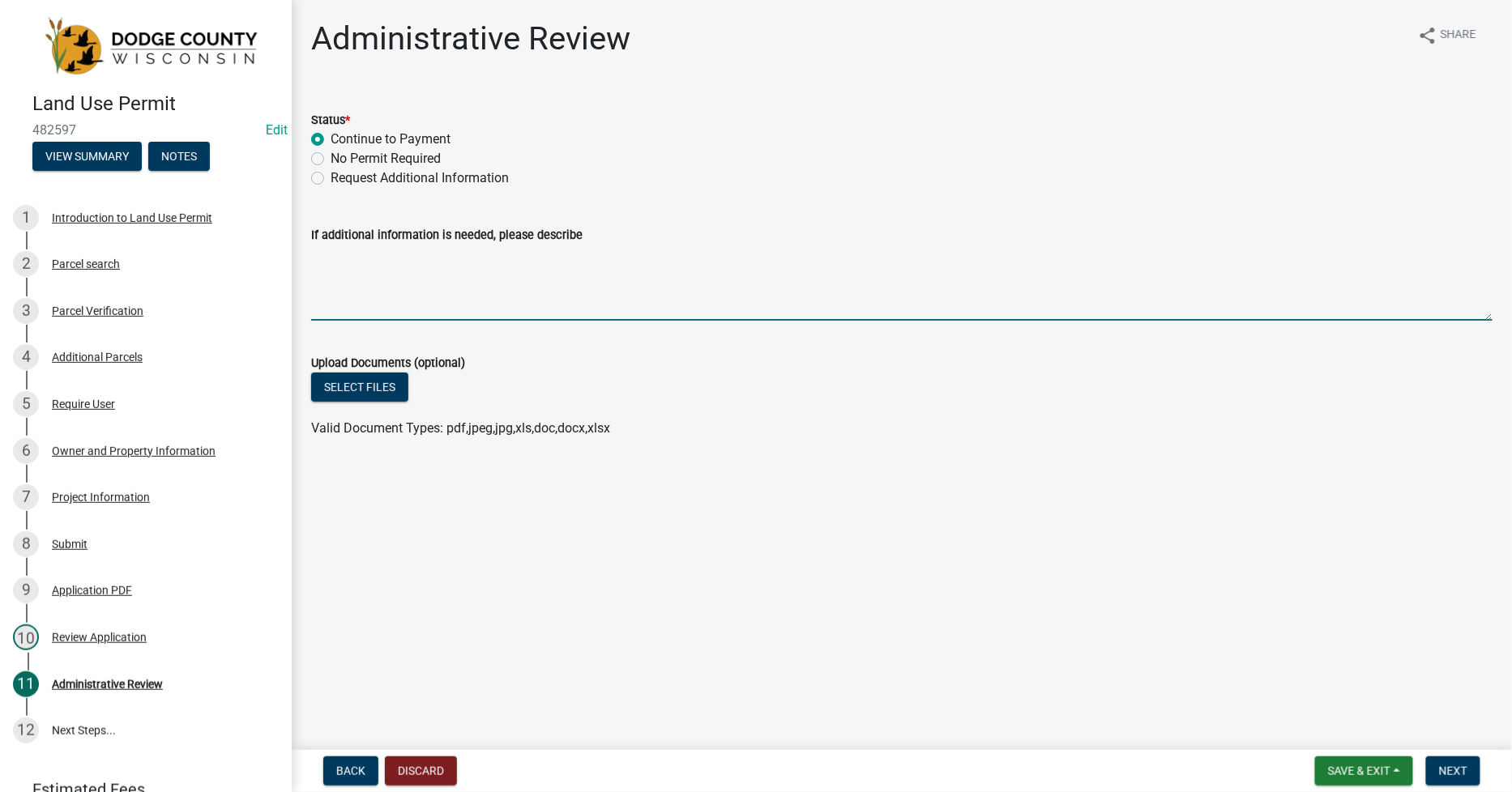
click at [371, 270] on textarea "If additional information is needed, please describe" at bounding box center [902, 283] width 1182 height 76
click at [1446, 767] on span "Next" at bounding box center [1453, 771] width 28 height 13
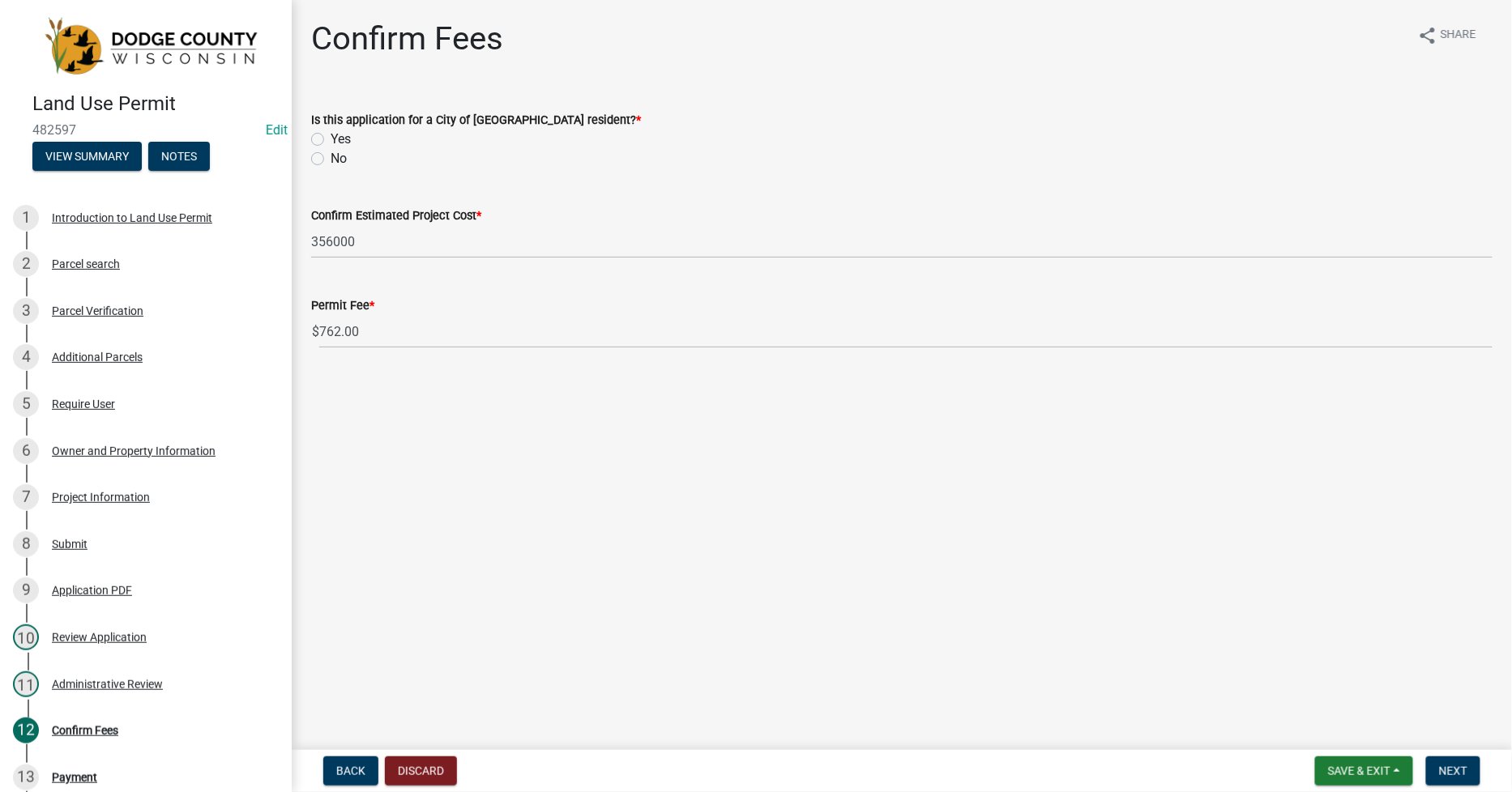
click at [324, 157] on div "No" at bounding box center [902, 158] width 1182 height 19
click at [330, 165] on label "No" at bounding box center [339, 158] width 16 height 19
click at [330, 159] on input "No" at bounding box center [336, 155] width 11 height 11
radio input "true"
click at [1455, 768] on span "Next" at bounding box center [1453, 771] width 28 height 13
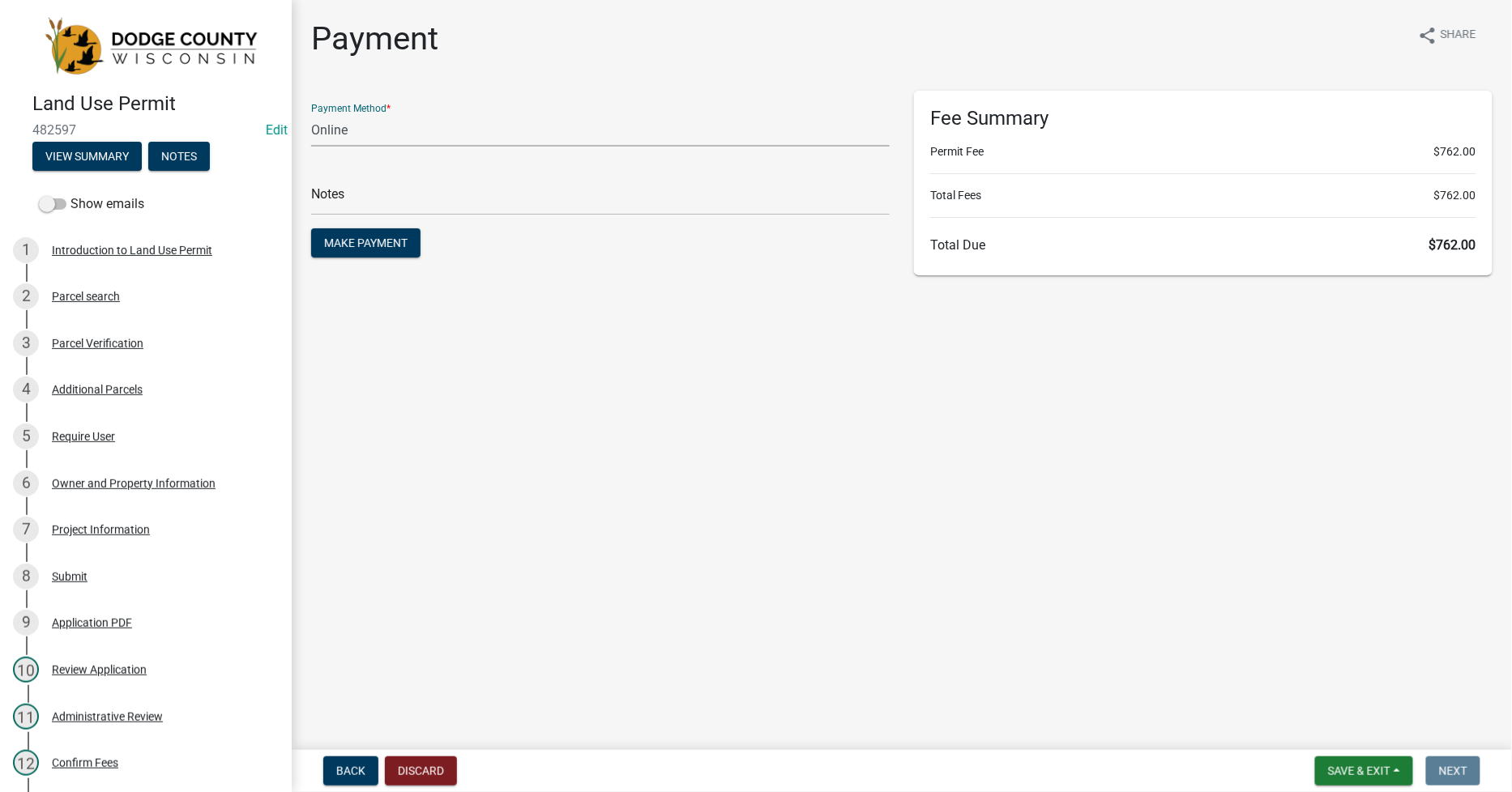
click at [343, 135] on select "Credit Card POS Check Cash Online" at bounding box center [601, 130] width 579 height 33
select select "1: 0"
click at [311, 114] on select "Credit Card POS Check Cash Online" at bounding box center [601, 130] width 579 height 33
click at [326, 201] on input "text" at bounding box center [601, 198] width 579 height 33
type input "38647"
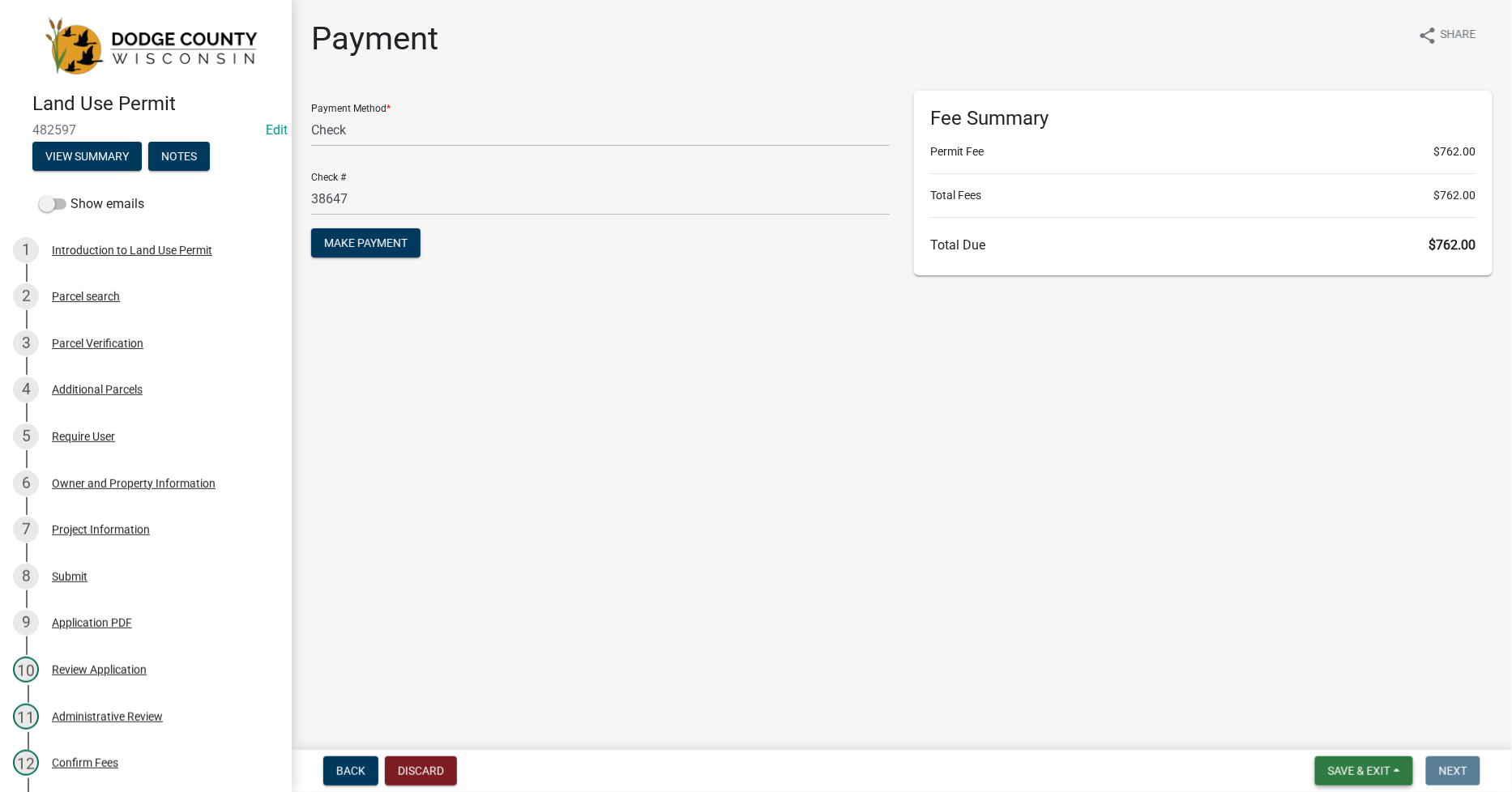
click at [1355, 776] on span "Save & Exit" at bounding box center [1359, 771] width 63 height 13
click at [357, 262] on div "Payment Method * Credit Card POS Check Cash Online Check # 38647 Make Payment" at bounding box center [600, 184] width 603 height 186
click at [350, 237] on span "Make Payment" at bounding box center [366, 243] width 84 height 13
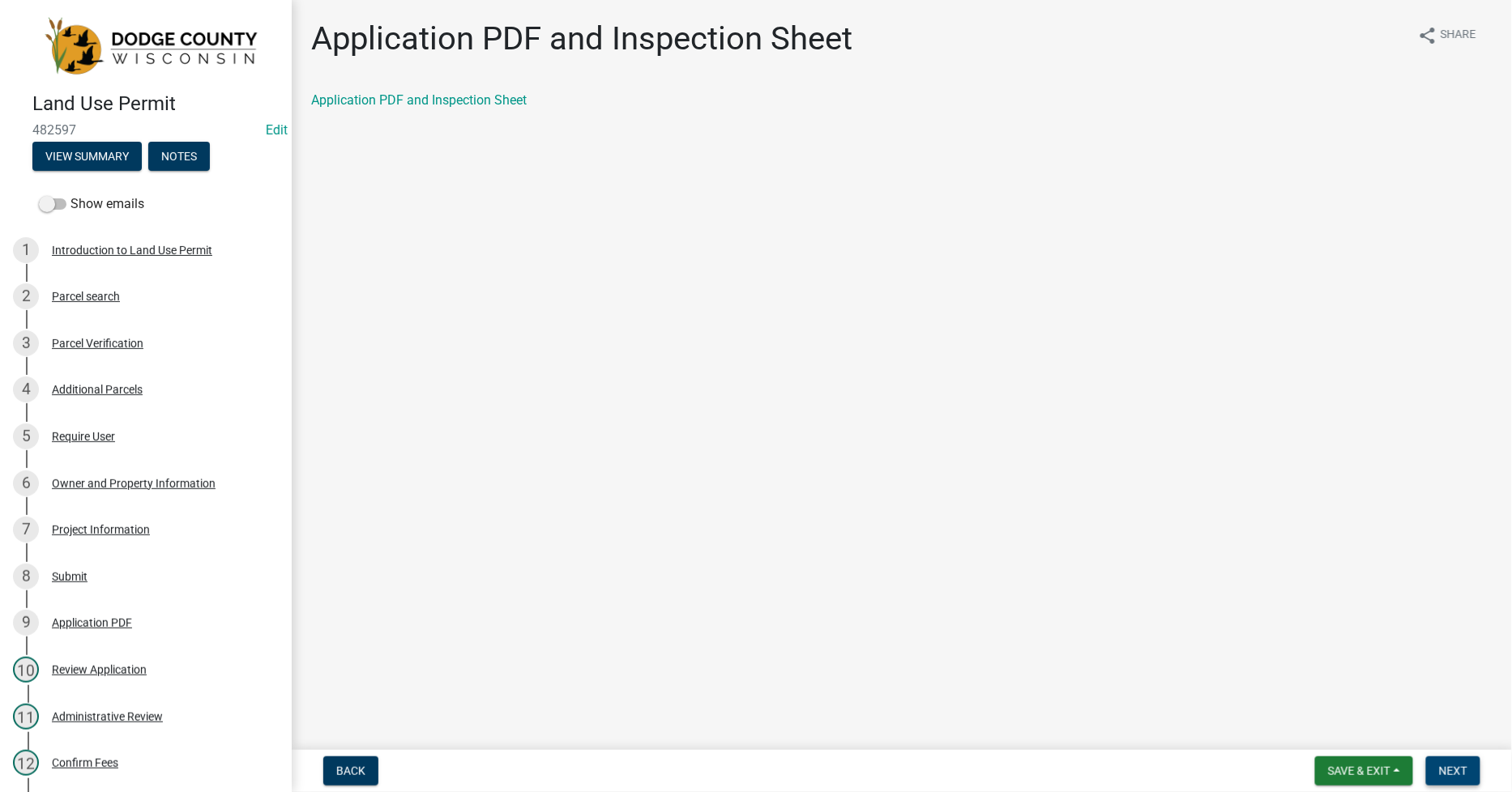
click at [1451, 772] on span "Next" at bounding box center [1453, 771] width 28 height 13
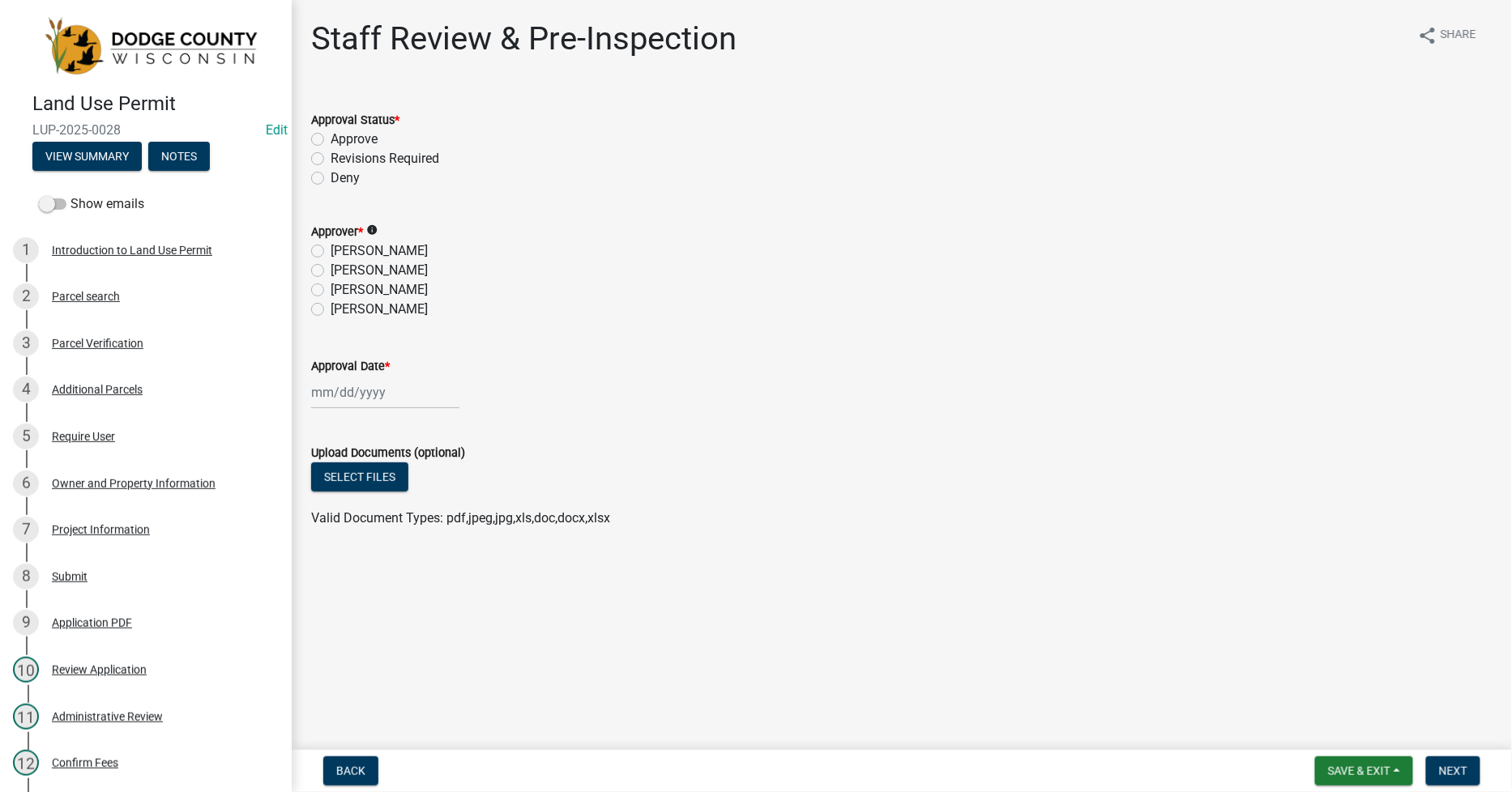
click at [330, 269] on label "[PERSON_NAME]" at bounding box center [379, 270] width 97 height 19
click at [330, 269] on input "[PERSON_NAME]" at bounding box center [336, 267] width 11 height 11
radio input "true"
click at [1378, 767] on span "Save & Exit" at bounding box center [1359, 771] width 63 height 13
click at [1334, 768] on span "Save & Exit" at bounding box center [1359, 771] width 63 height 13
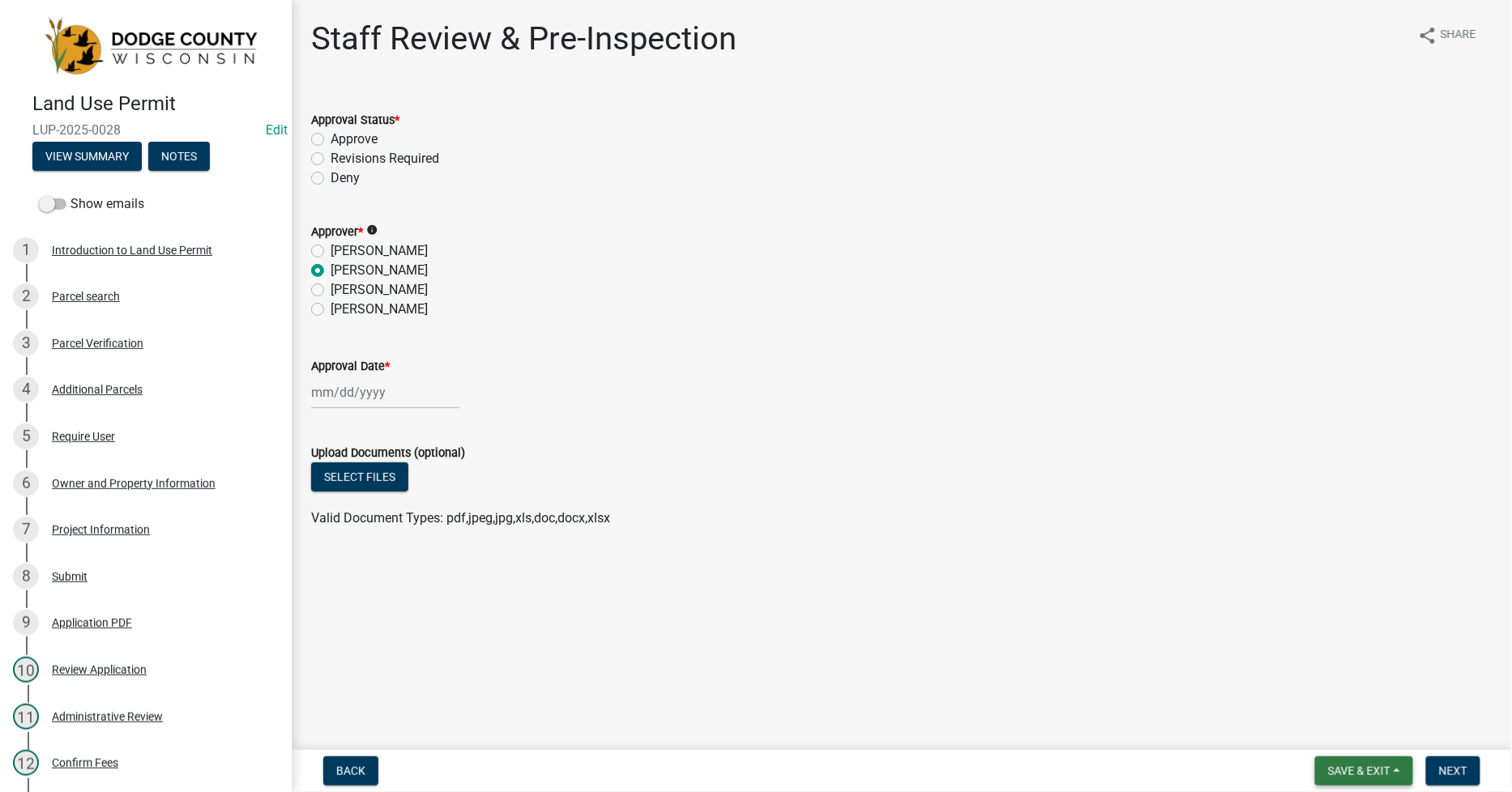
click at [1339, 771] on span "Save & Exit" at bounding box center [1359, 771] width 63 height 13
click at [1324, 735] on button "Save & Exit" at bounding box center [1348, 729] width 129 height 39
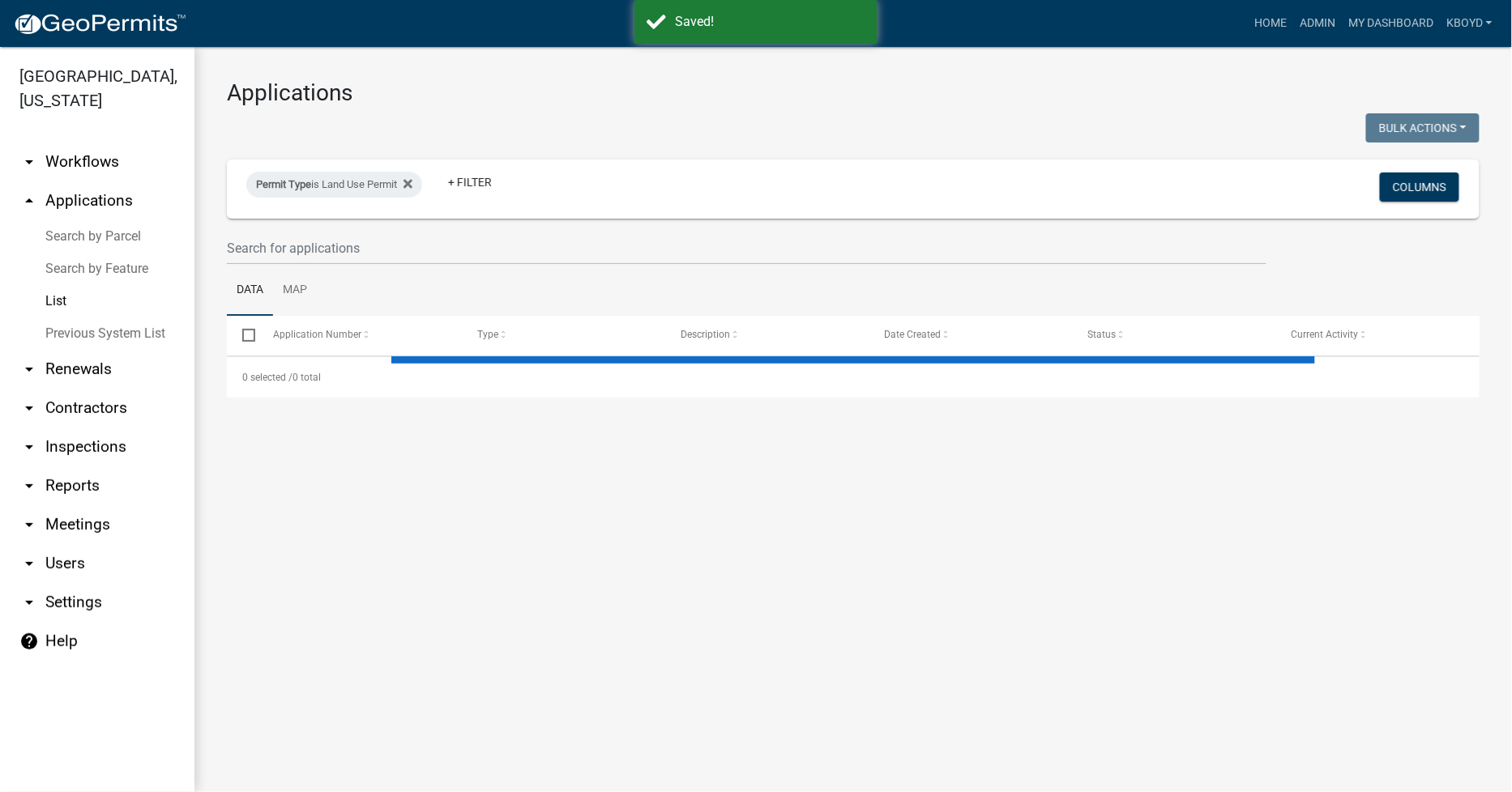
select select "3: 100"
